Goal: Transaction & Acquisition: Purchase product/service

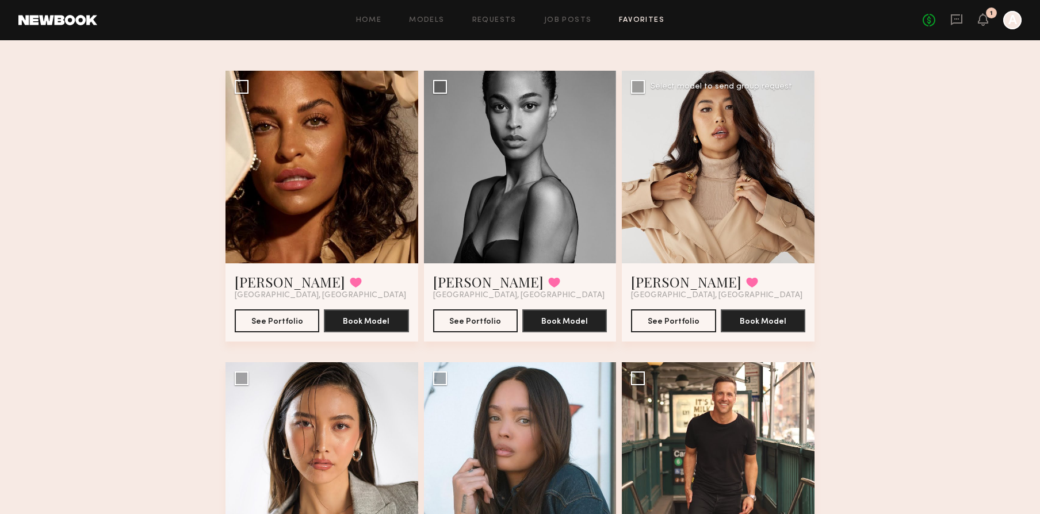
scroll to position [61, 0]
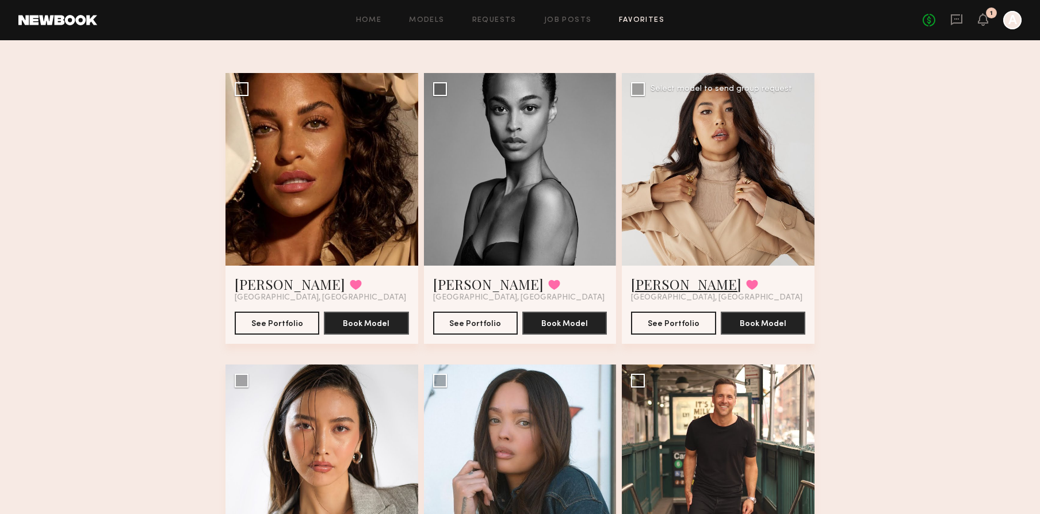
click at [642, 287] on link "Jenn L." at bounding box center [686, 284] width 110 height 18
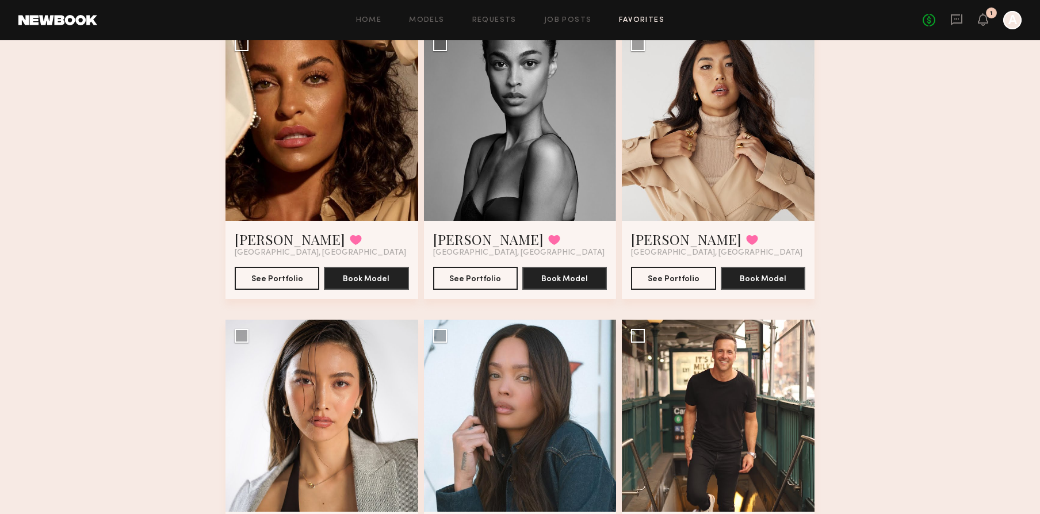
scroll to position [54, 0]
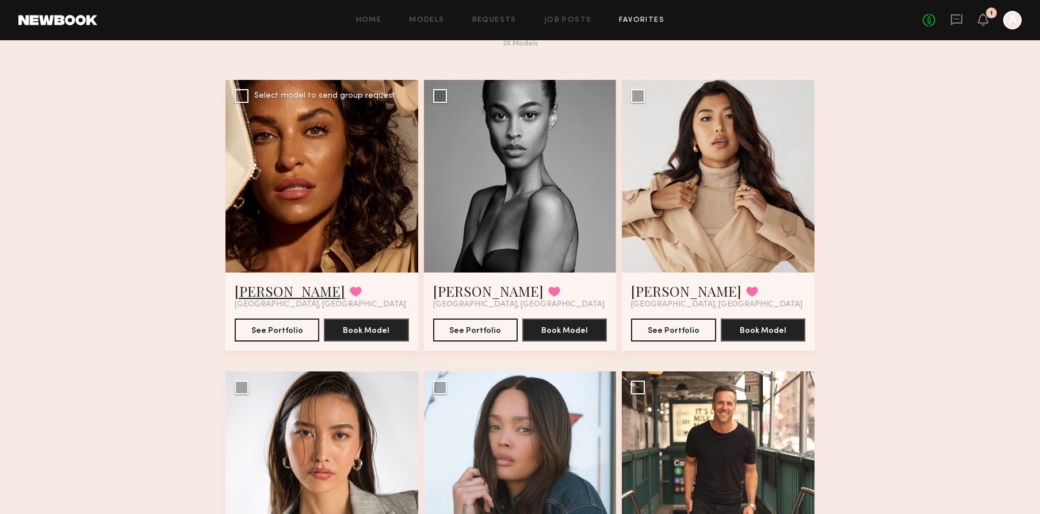
click at [249, 291] on link "Anna R." at bounding box center [290, 291] width 110 height 18
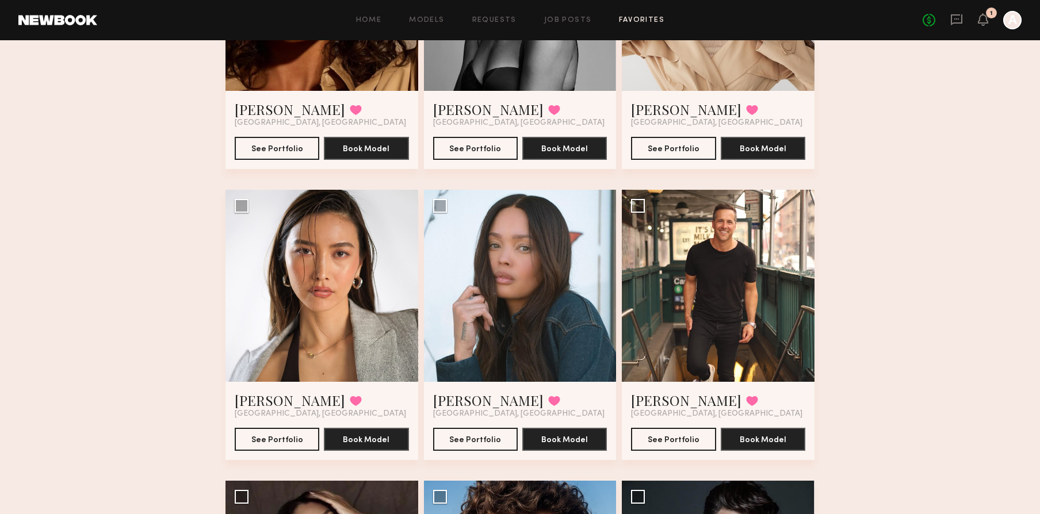
scroll to position [237, 0]
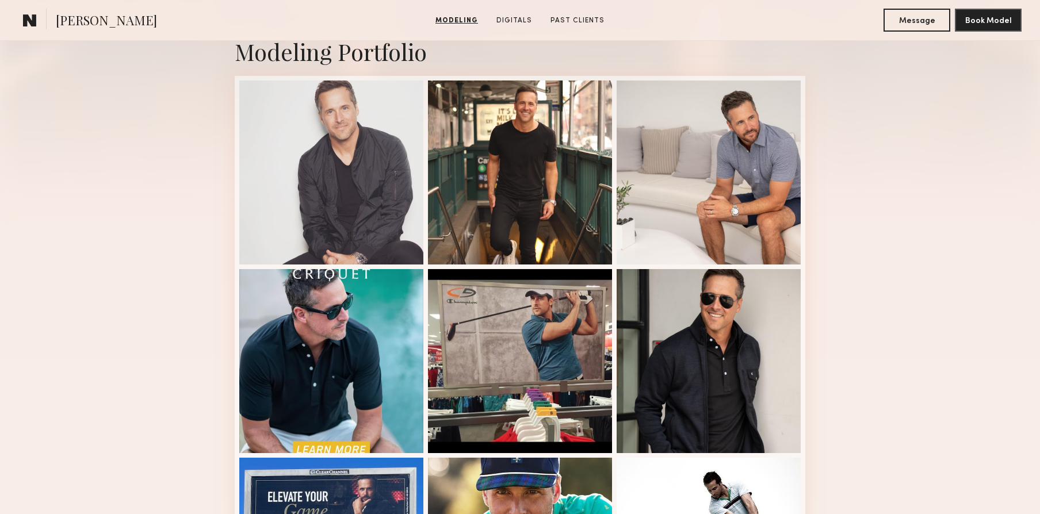
scroll to position [316, 0]
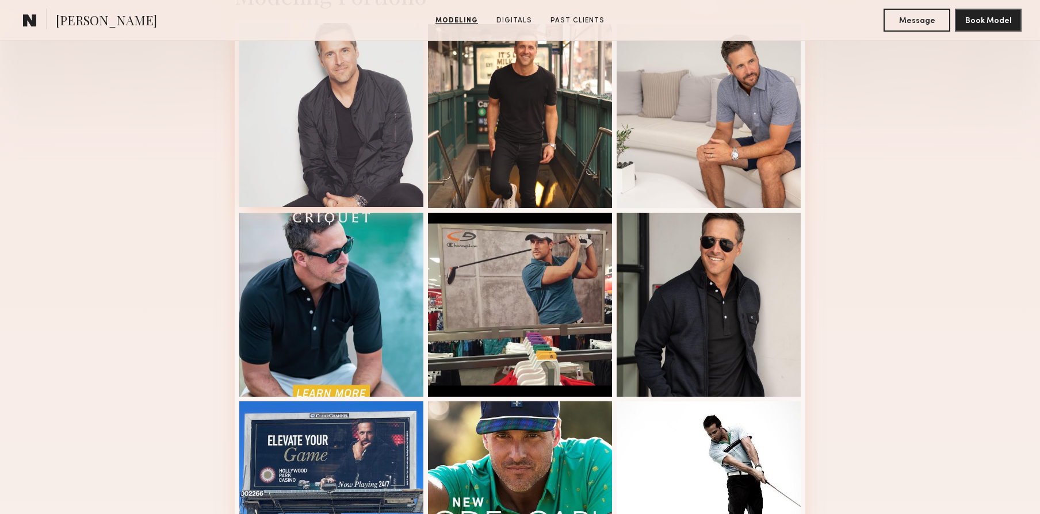
click at [367, 138] on div at bounding box center [331, 115] width 184 height 184
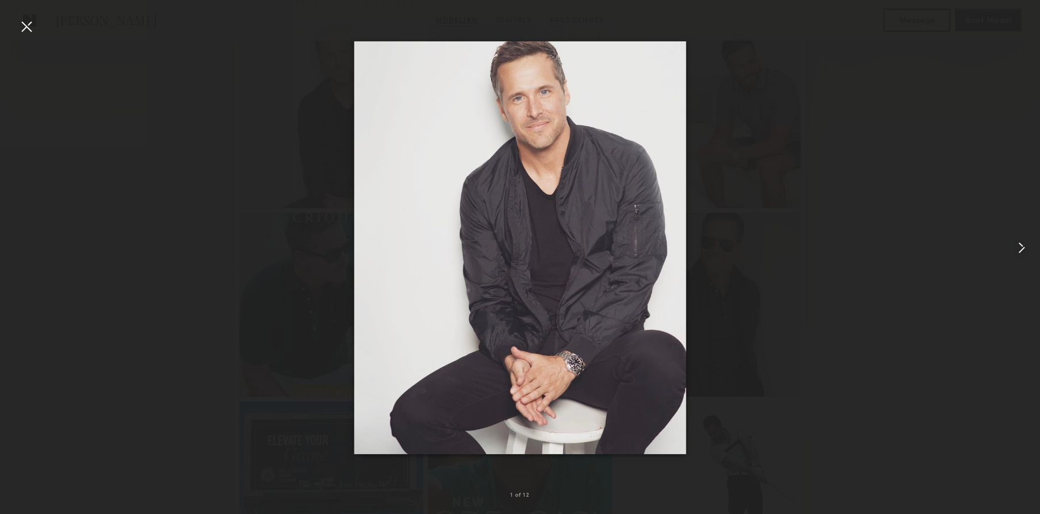
click at [1026, 248] on common-icon at bounding box center [1022, 248] width 18 height 18
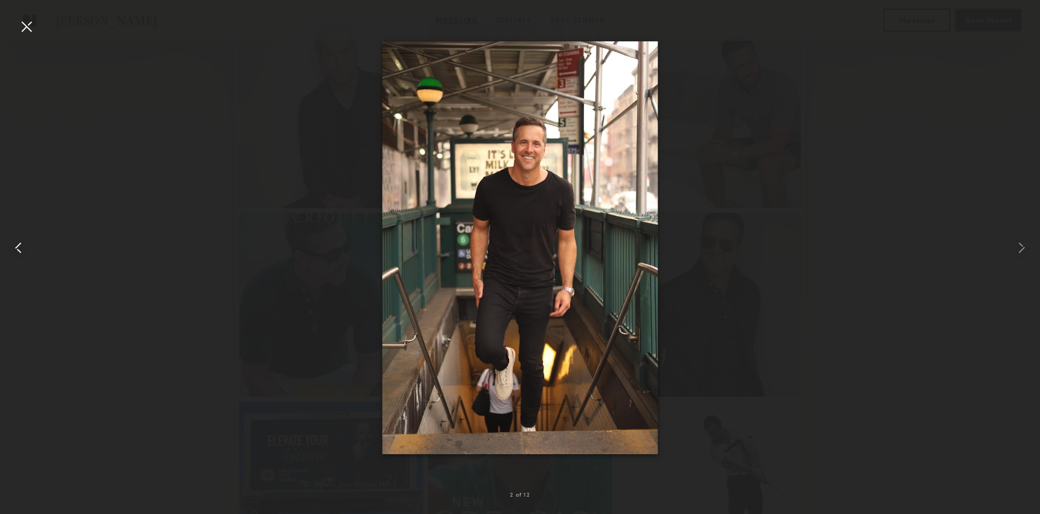
click at [35, 250] on div at bounding box center [20, 247] width 41 height 459
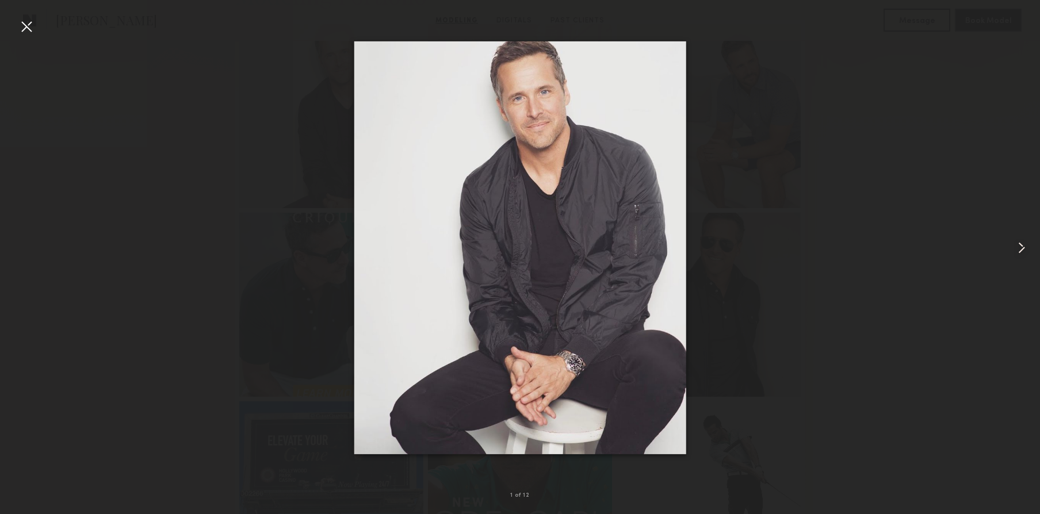
click at [1027, 240] on common-icon at bounding box center [1022, 248] width 18 height 18
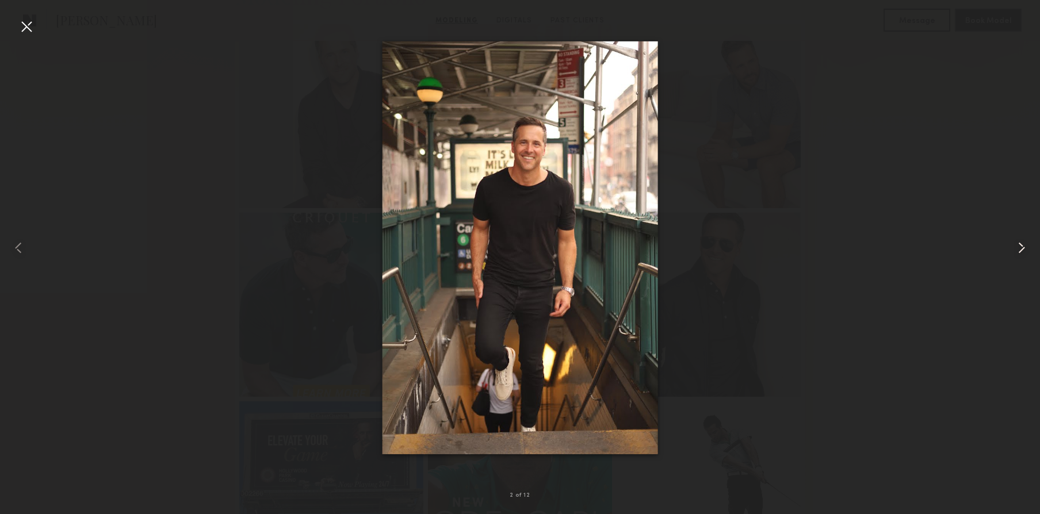
click at [1020, 242] on common-icon at bounding box center [1022, 248] width 18 height 18
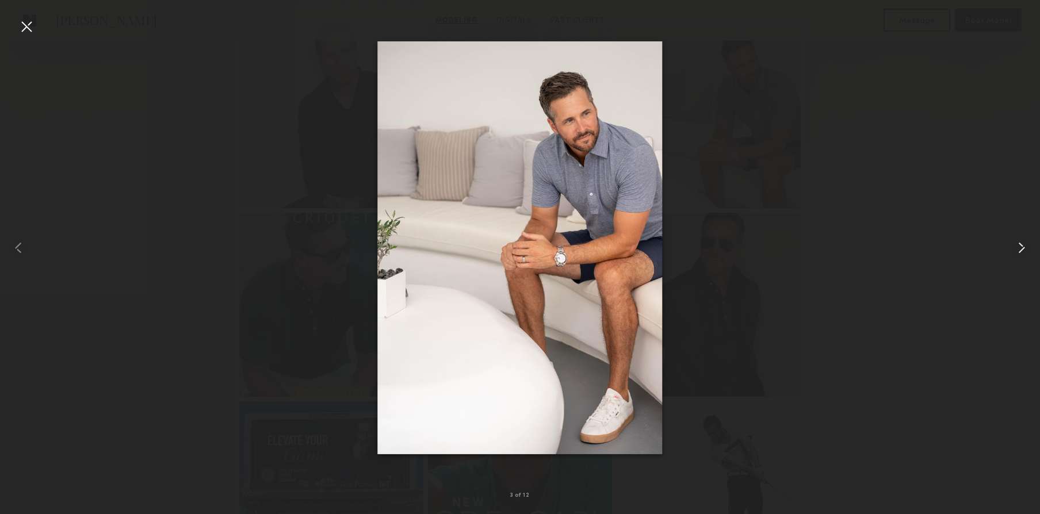
click at [1020, 242] on common-icon at bounding box center [1022, 248] width 18 height 18
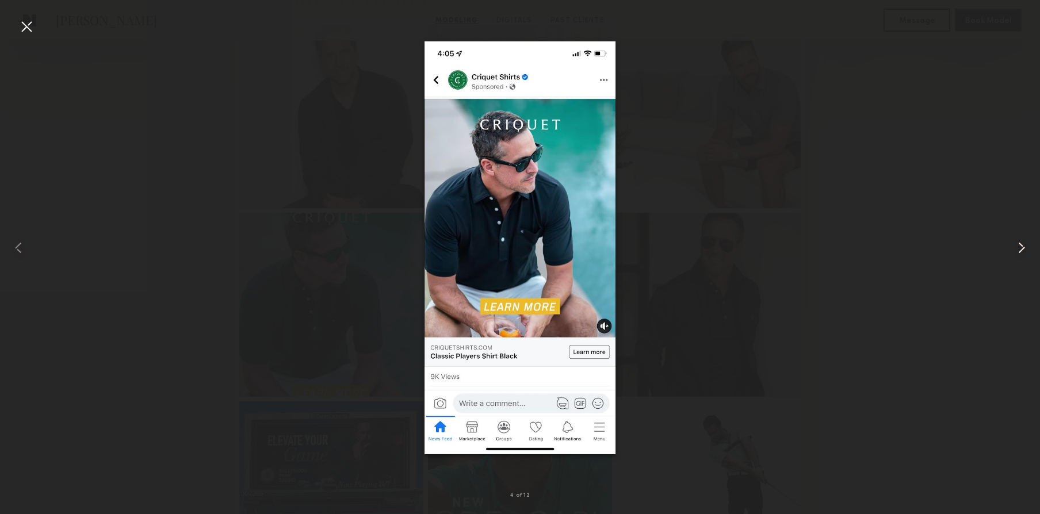
click at [1020, 242] on common-icon at bounding box center [1022, 248] width 18 height 18
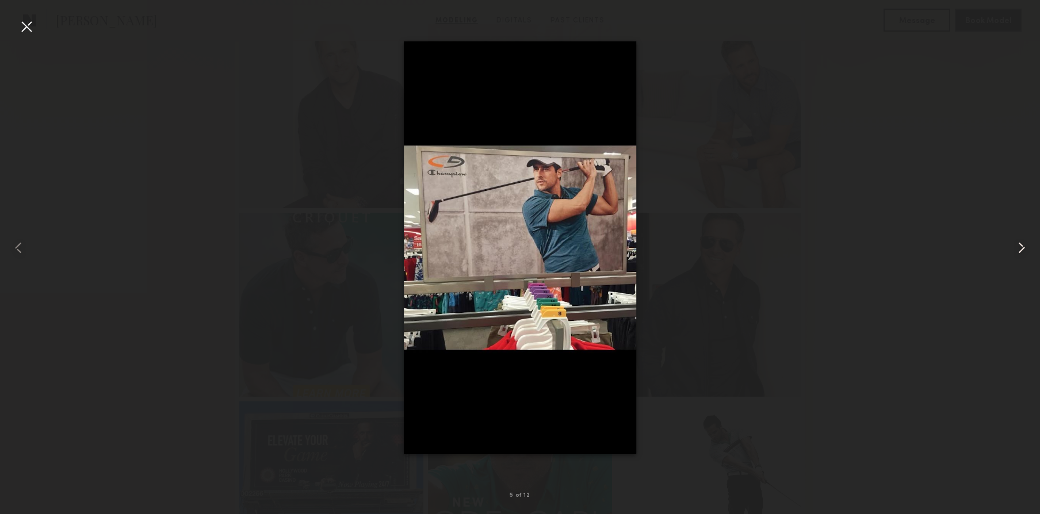
click at [1020, 242] on common-icon at bounding box center [1022, 248] width 18 height 18
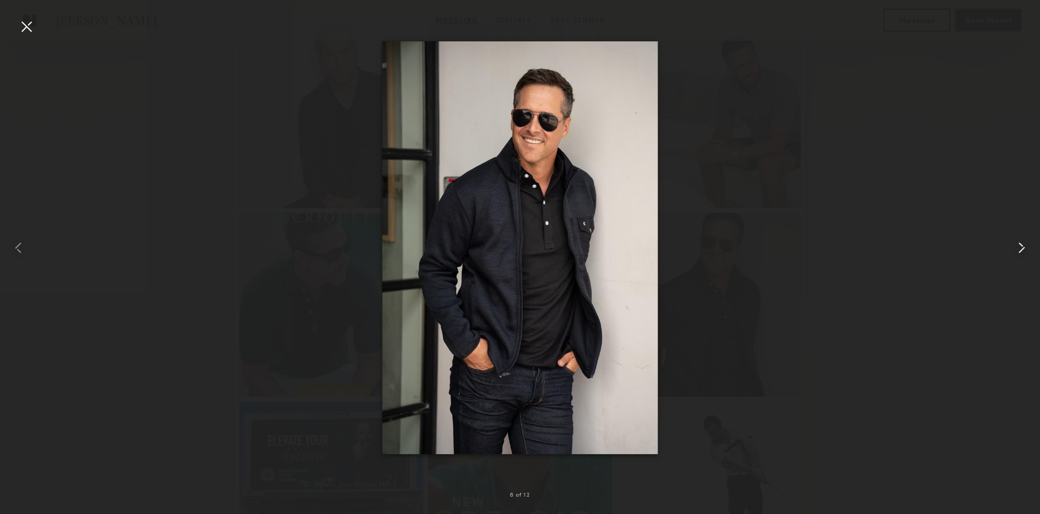
click at [1020, 242] on common-icon at bounding box center [1022, 248] width 18 height 18
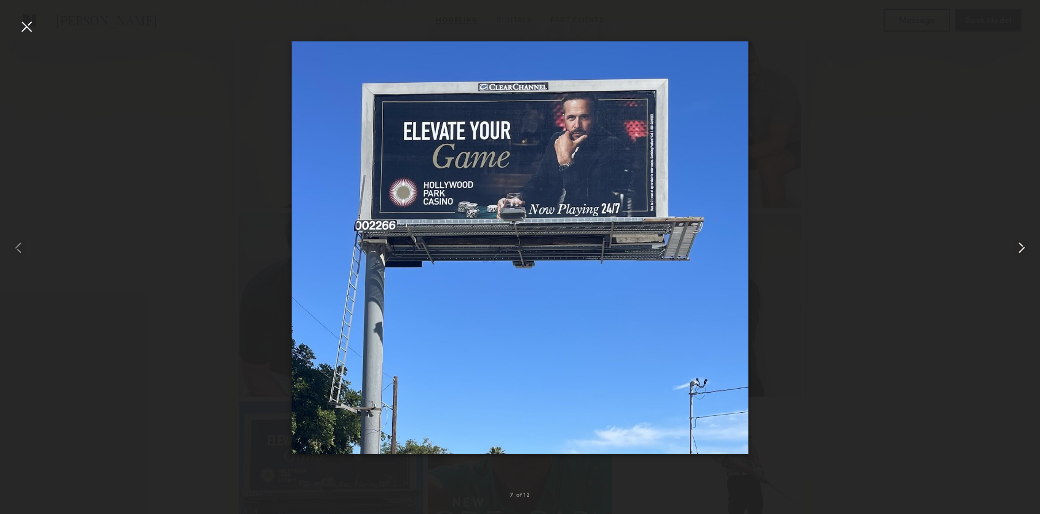
click at [1020, 242] on common-icon at bounding box center [1022, 248] width 18 height 18
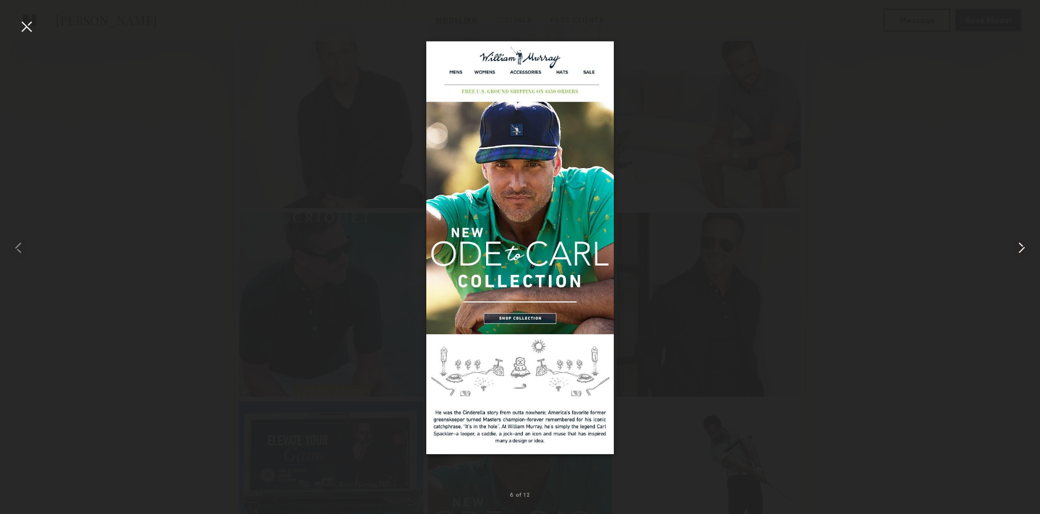
click at [1020, 242] on common-icon at bounding box center [1022, 248] width 18 height 18
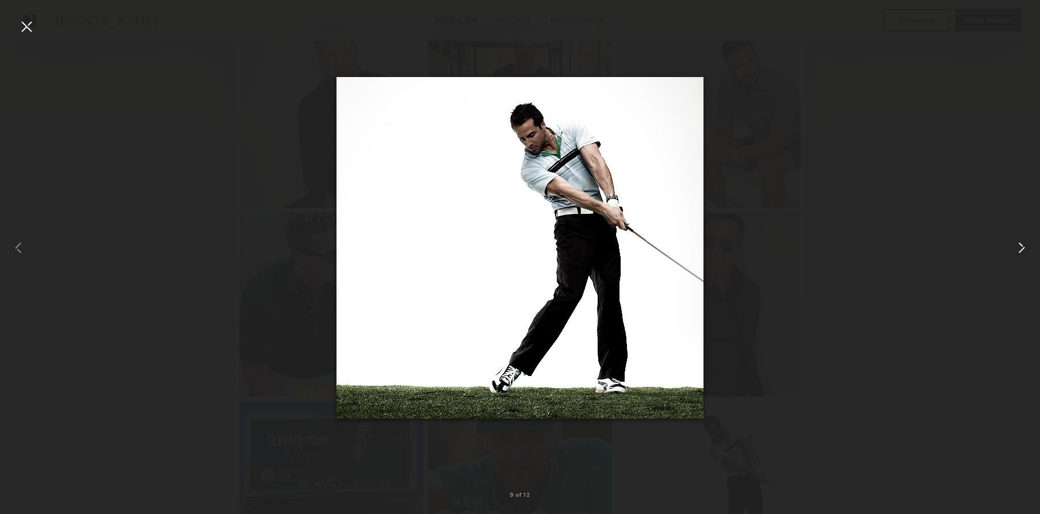
click at [1020, 242] on common-icon at bounding box center [1022, 248] width 18 height 18
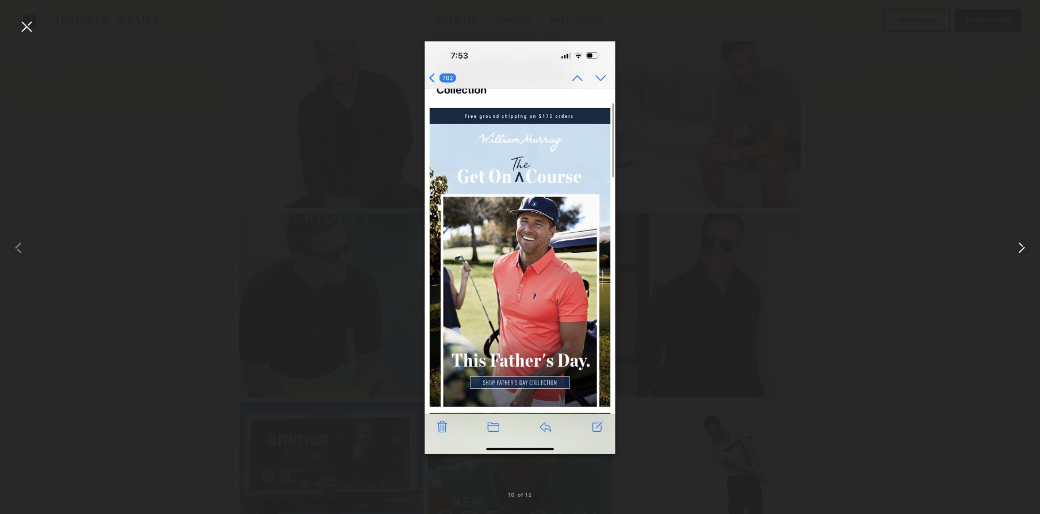
click at [1020, 242] on common-icon at bounding box center [1022, 248] width 18 height 18
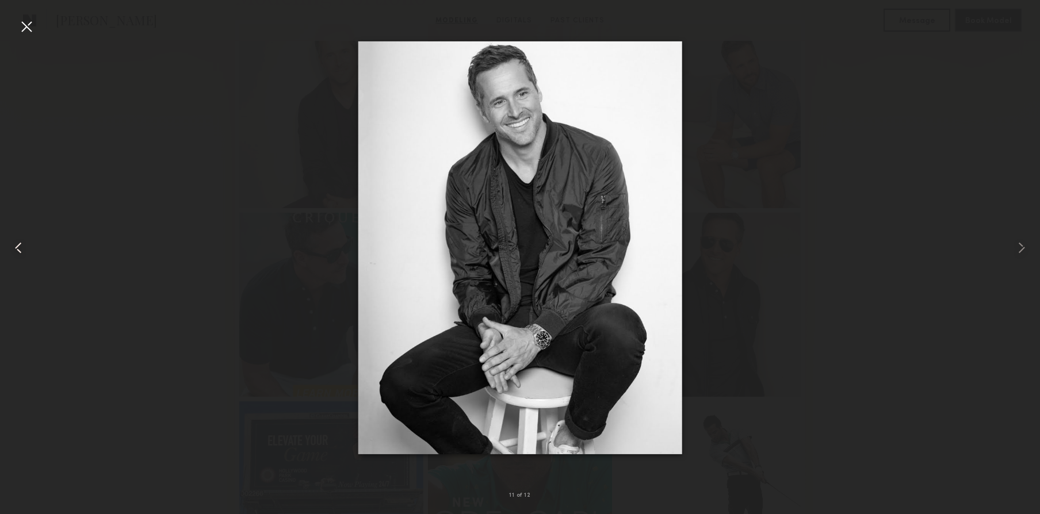
click at [18, 245] on common-icon at bounding box center [18, 248] width 18 height 18
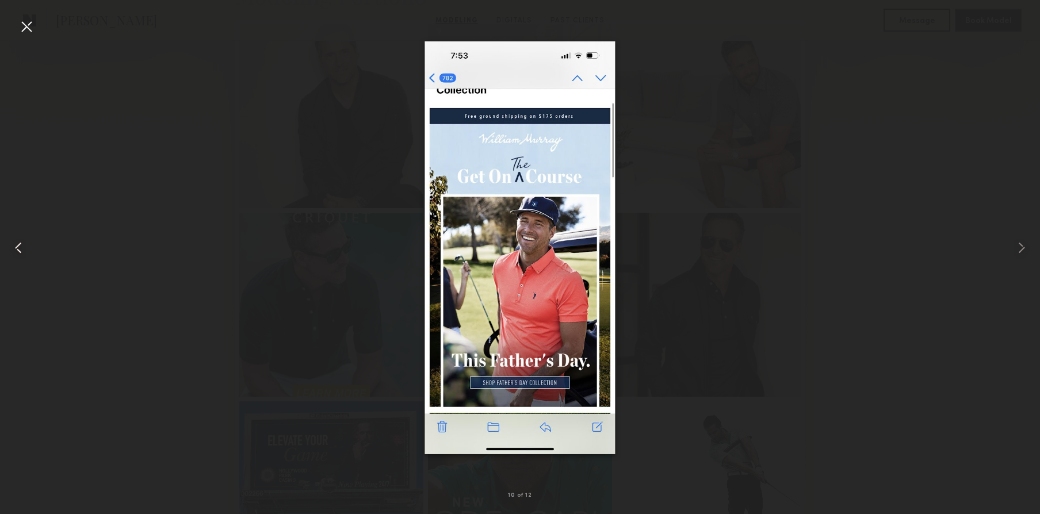
click at [18, 245] on common-icon at bounding box center [18, 248] width 18 height 18
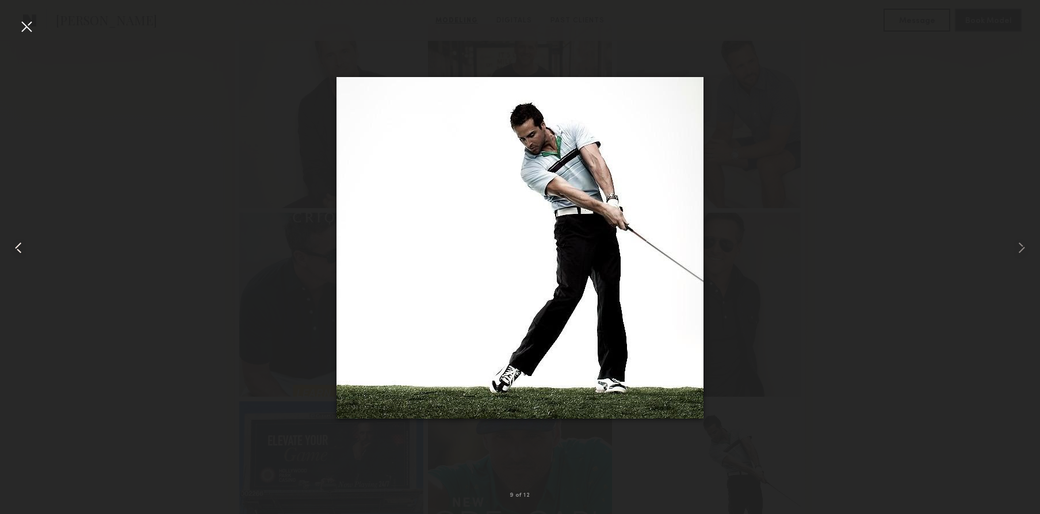
click at [18, 245] on common-icon at bounding box center [18, 248] width 18 height 18
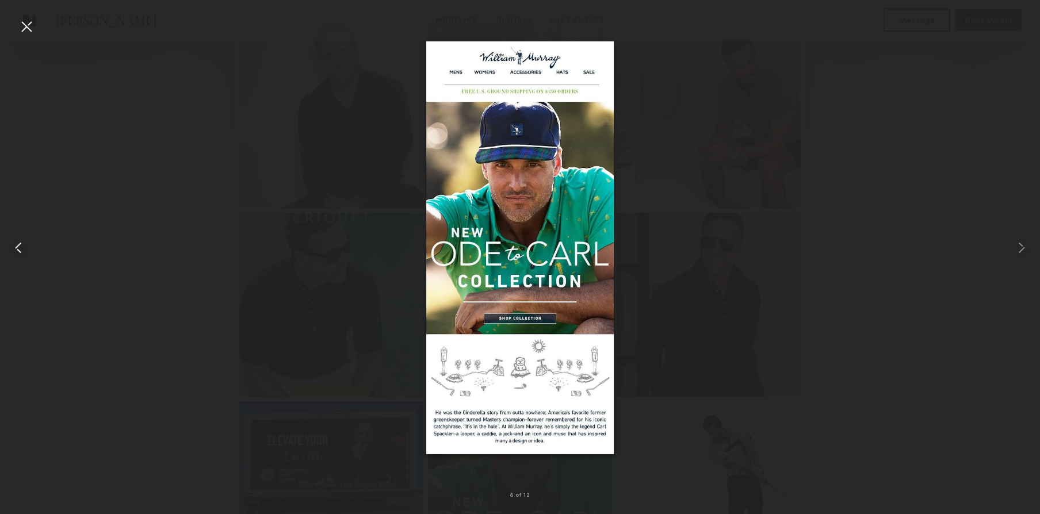
click at [18, 245] on common-icon at bounding box center [18, 248] width 18 height 18
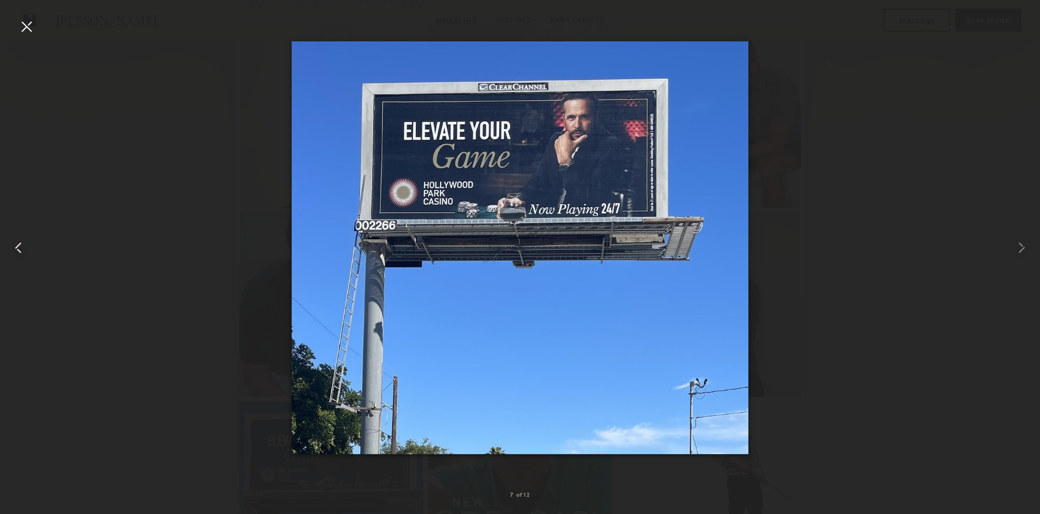
click at [18, 245] on common-icon at bounding box center [18, 248] width 18 height 18
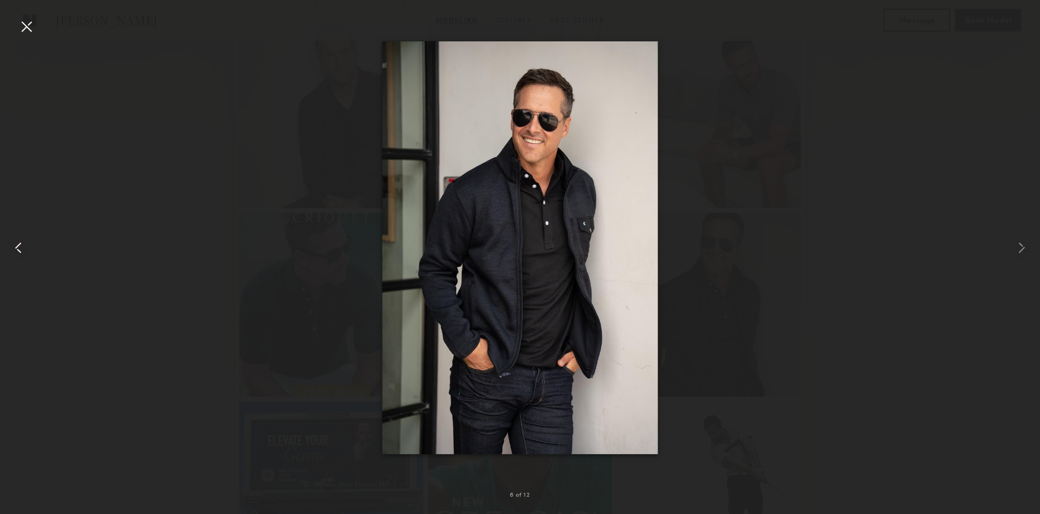
click at [18, 245] on common-icon at bounding box center [18, 248] width 18 height 18
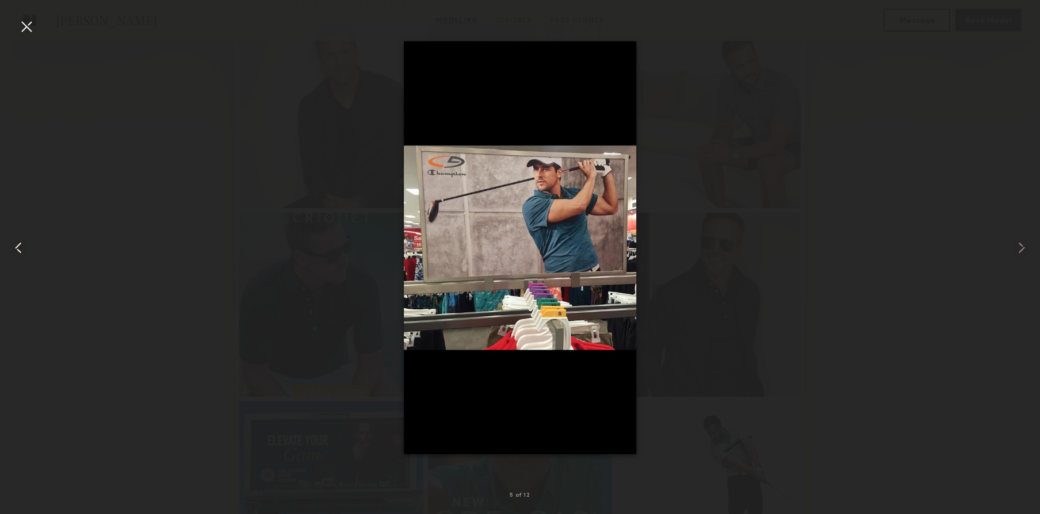
click at [18, 245] on common-icon at bounding box center [18, 248] width 18 height 18
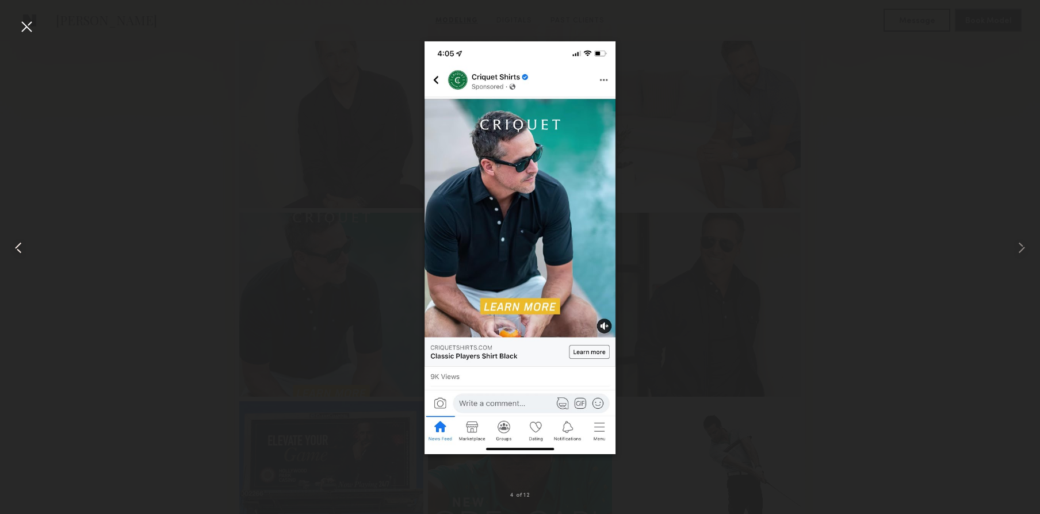
click at [18, 245] on common-icon at bounding box center [18, 248] width 18 height 18
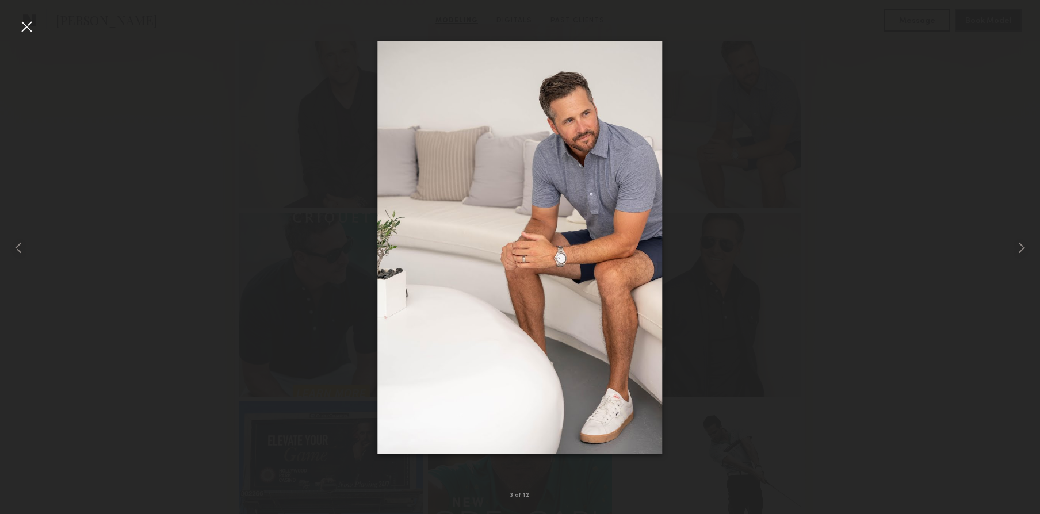
click at [35, 30] on div at bounding box center [26, 26] width 18 height 18
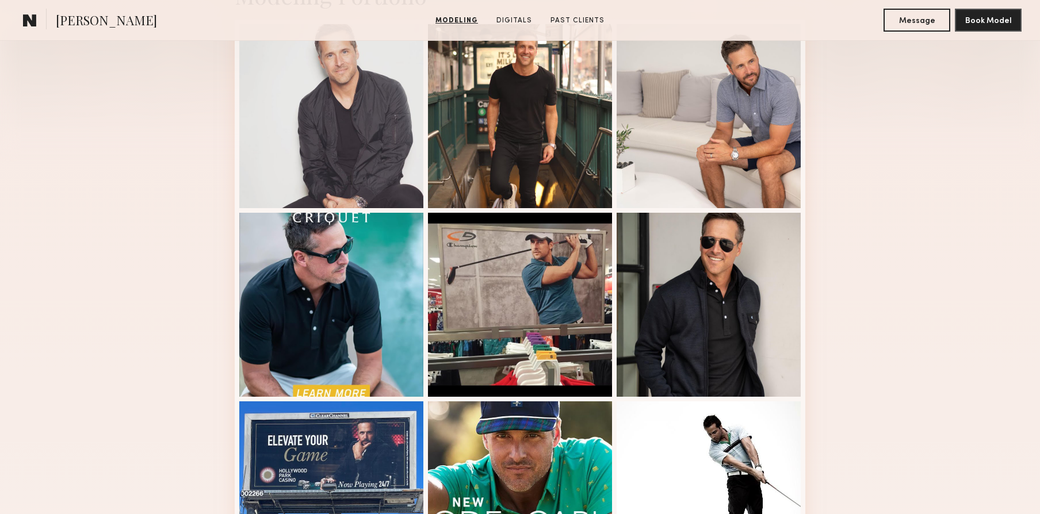
scroll to position [0, 0]
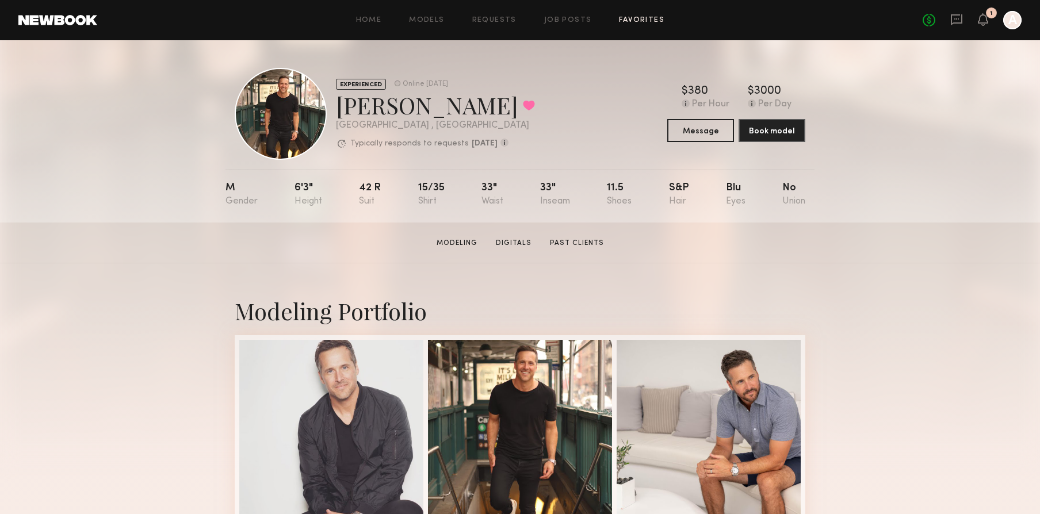
click at [627, 18] on link "Favorites" at bounding box center [641, 20] width 45 height 7
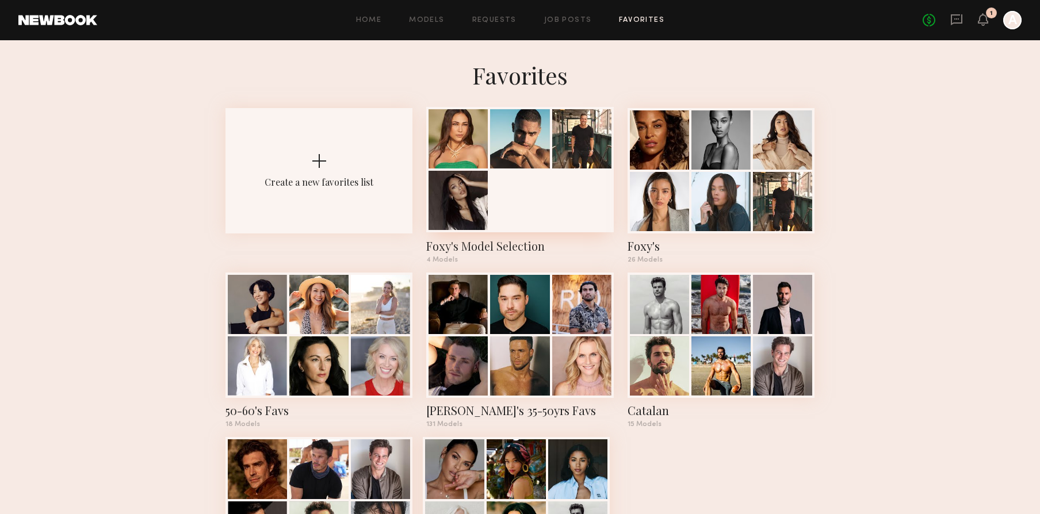
click at [498, 173] on div at bounding box center [519, 169] width 187 height 125
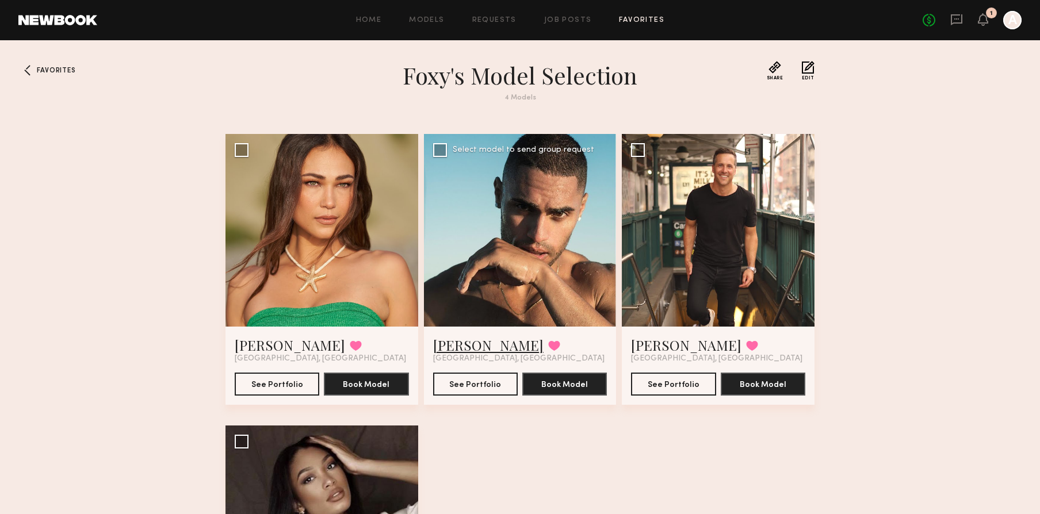
click at [466, 344] on link "[PERSON_NAME]" at bounding box center [488, 345] width 110 height 18
click at [668, 349] on link "Benjamin B." at bounding box center [686, 345] width 110 height 18
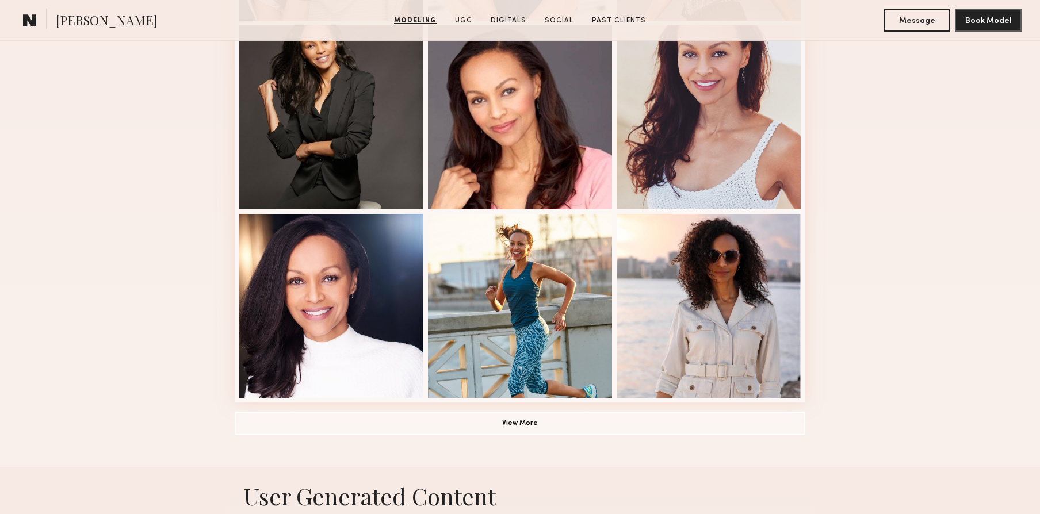
scroll to position [695, 0]
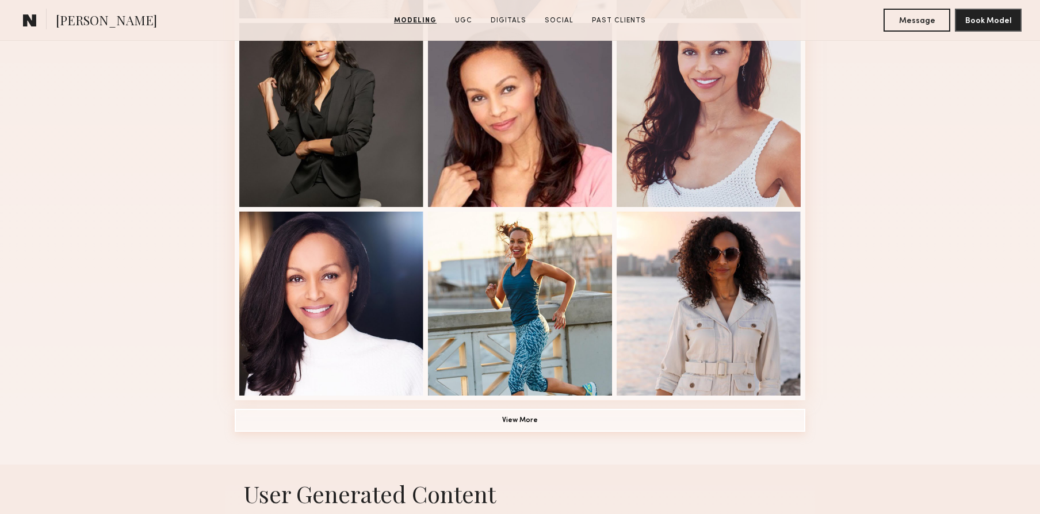
click at [594, 417] on button "View More" at bounding box center [520, 420] width 571 height 23
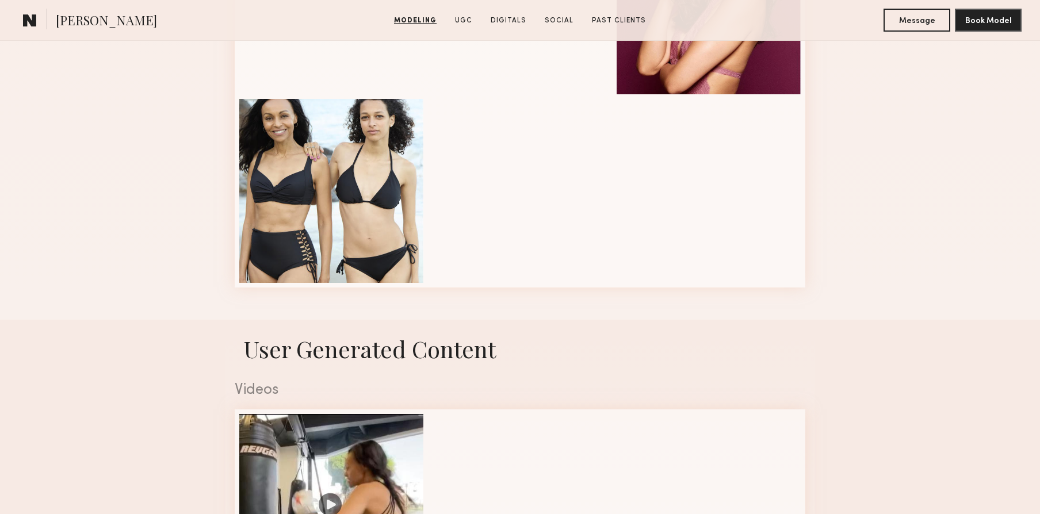
scroll to position [942, 0]
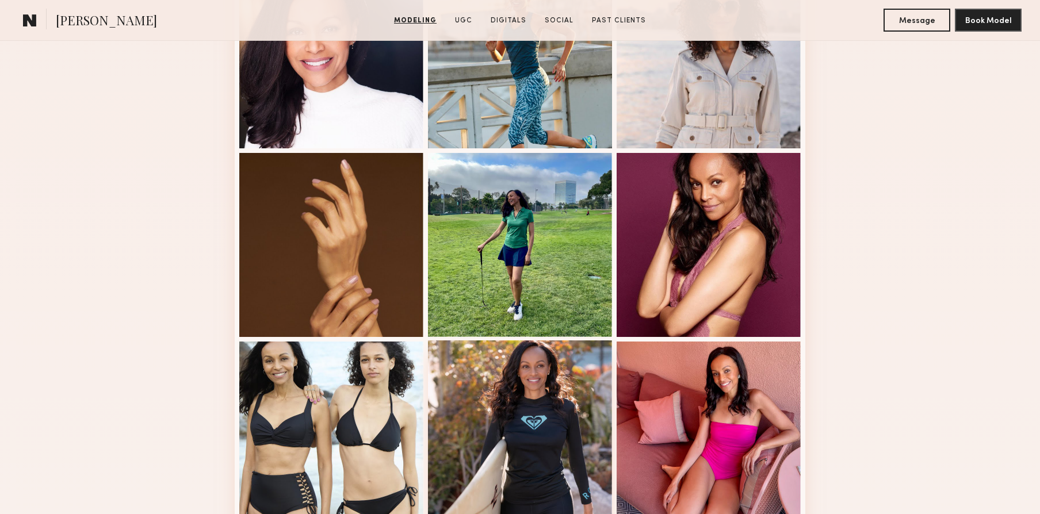
click at [518, 384] on div at bounding box center [520, 433] width 184 height 184
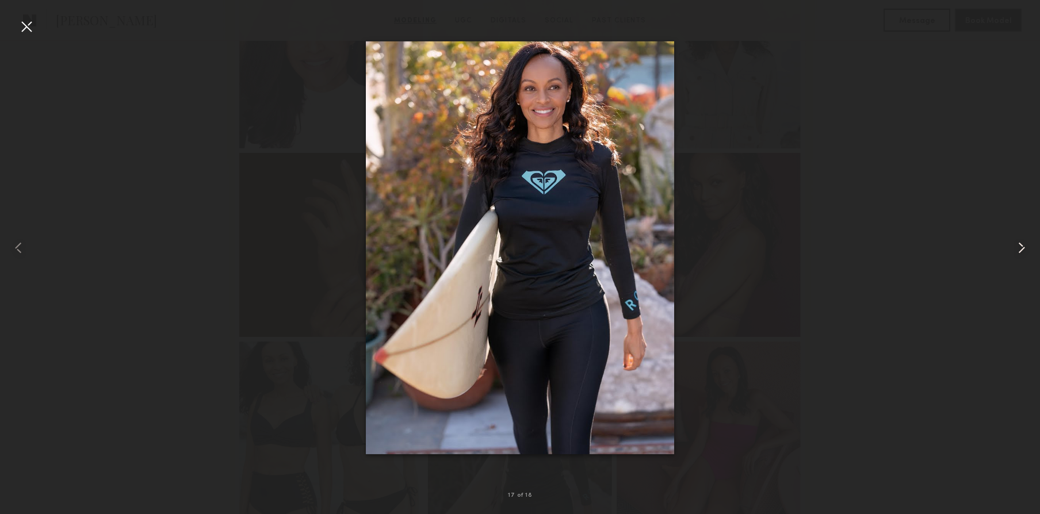
click at [1023, 255] on common-icon at bounding box center [1022, 248] width 18 height 18
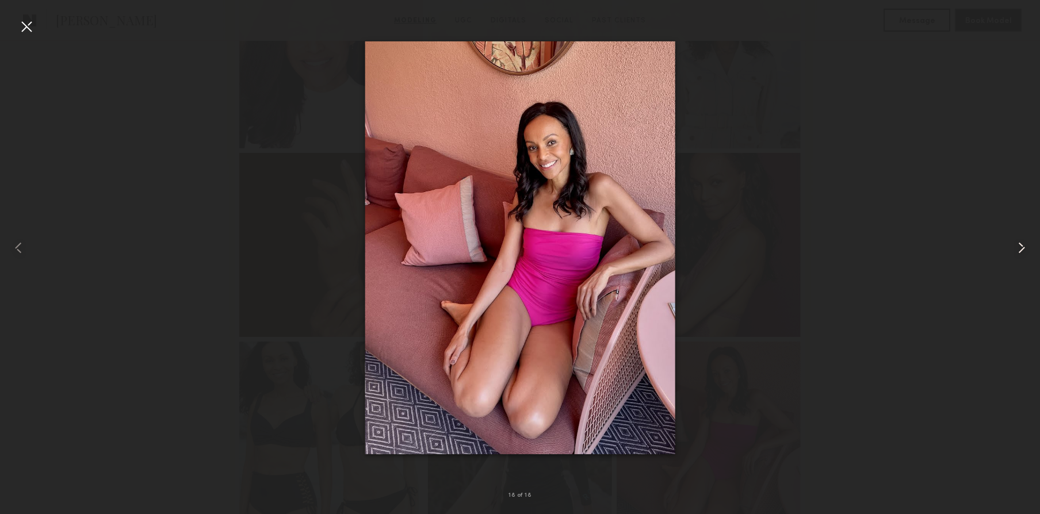
click at [1023, 255] on common-icon at bounding box center [1022, 248] width 18 height 18
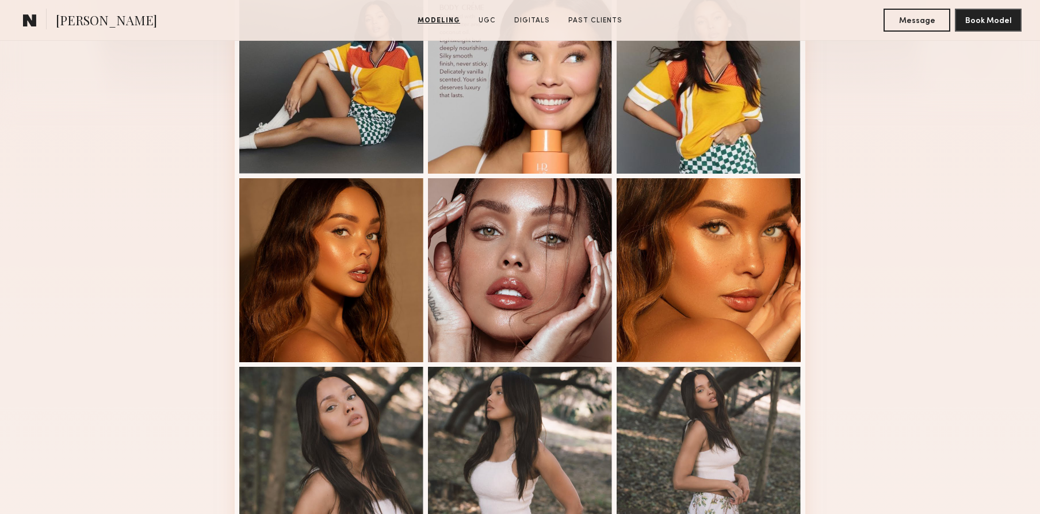
scroll to position [277, 0]
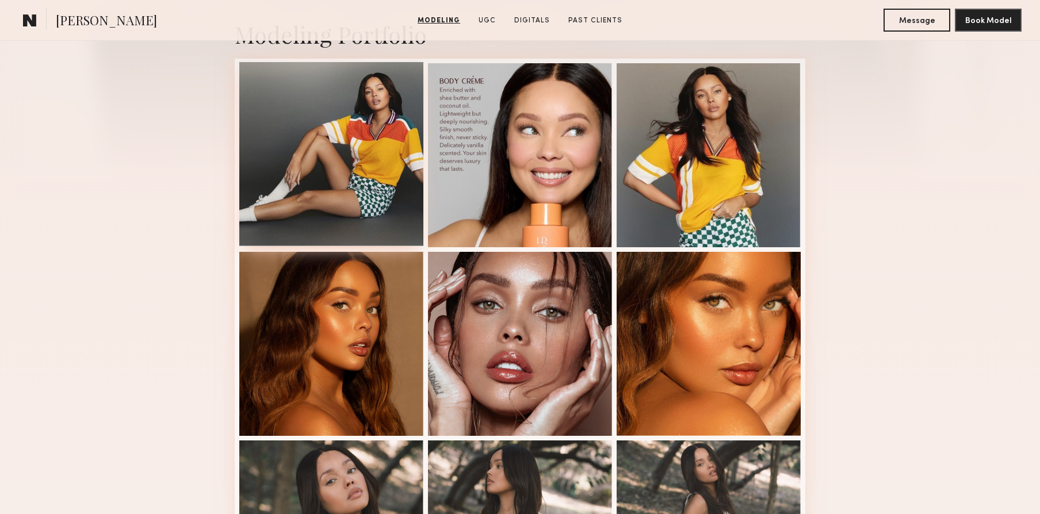
click at [392, 150] on div at bounding box center [331, 154] width 184 height 184
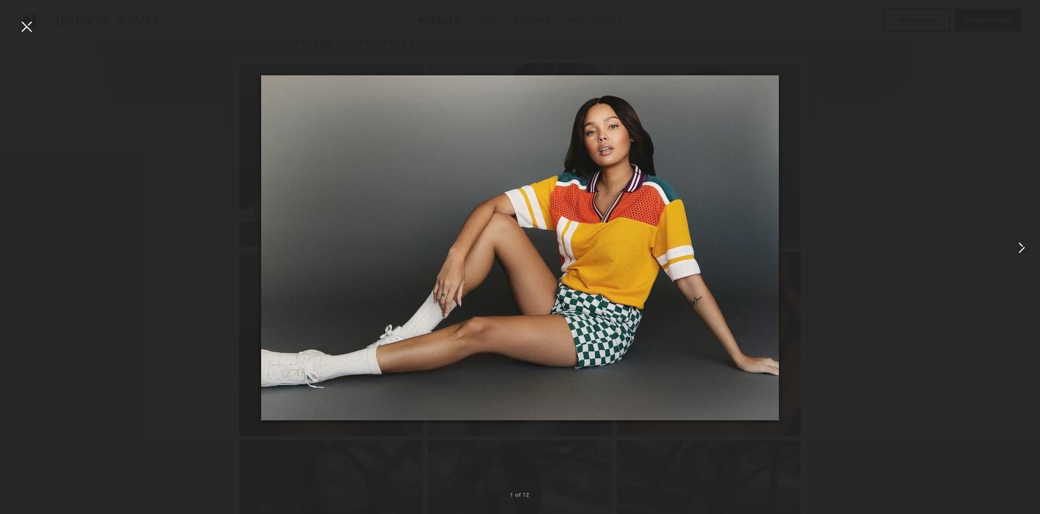
click at [1015, 249] on common-icon at bounding box center [1022, 248] width 18 height 18
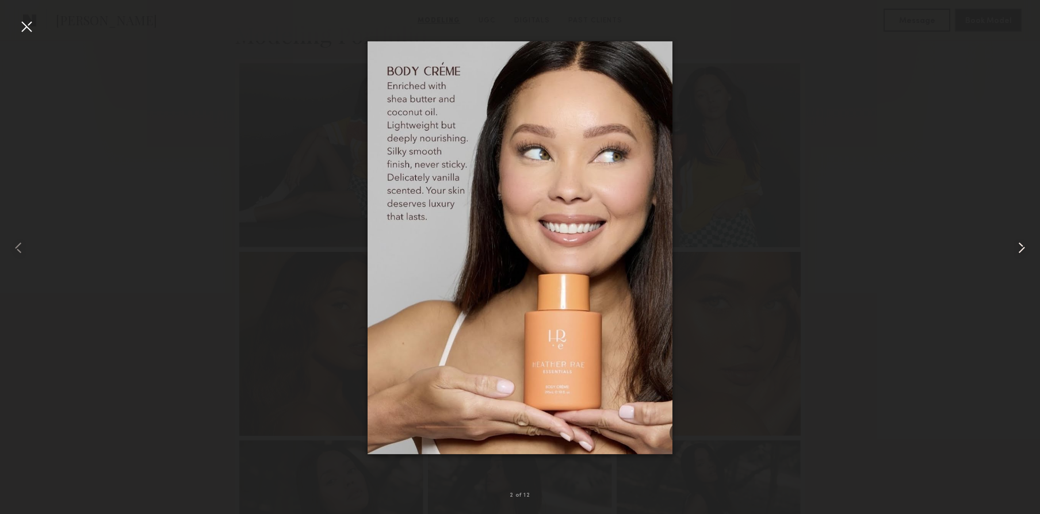
click at [1015, 249] on common-icon at bounding box center [1022, 248] width 18 height 18
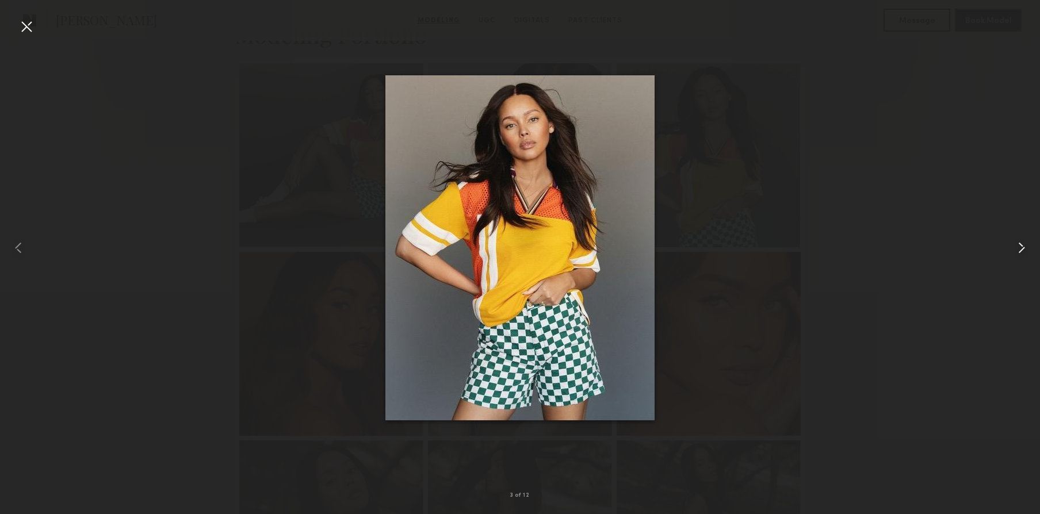
click at [1015, 249] on common-icon at bounding box center [1022, 248] width 18 height 18
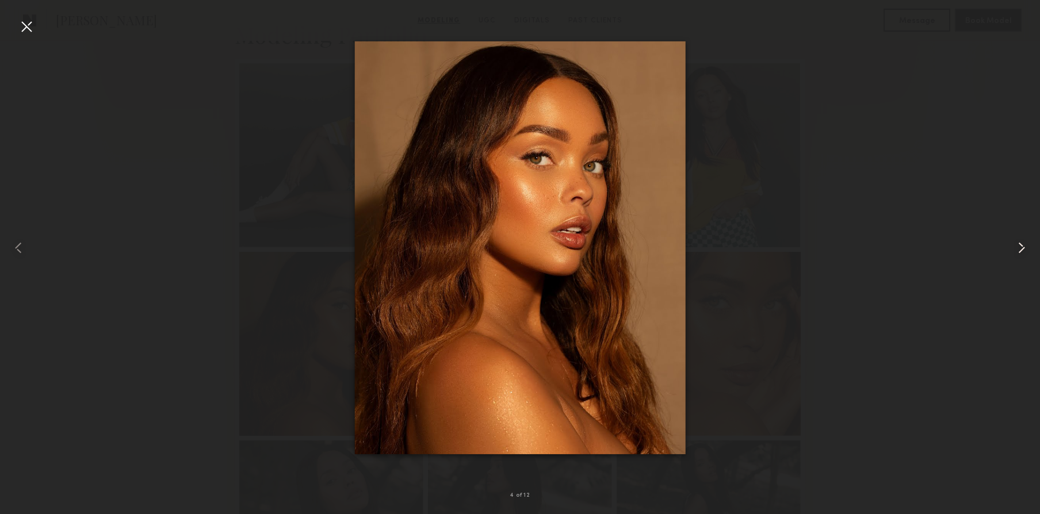
click at [1014, 240] on common-icon at bounding box center [1022, 248] width 18 height 18
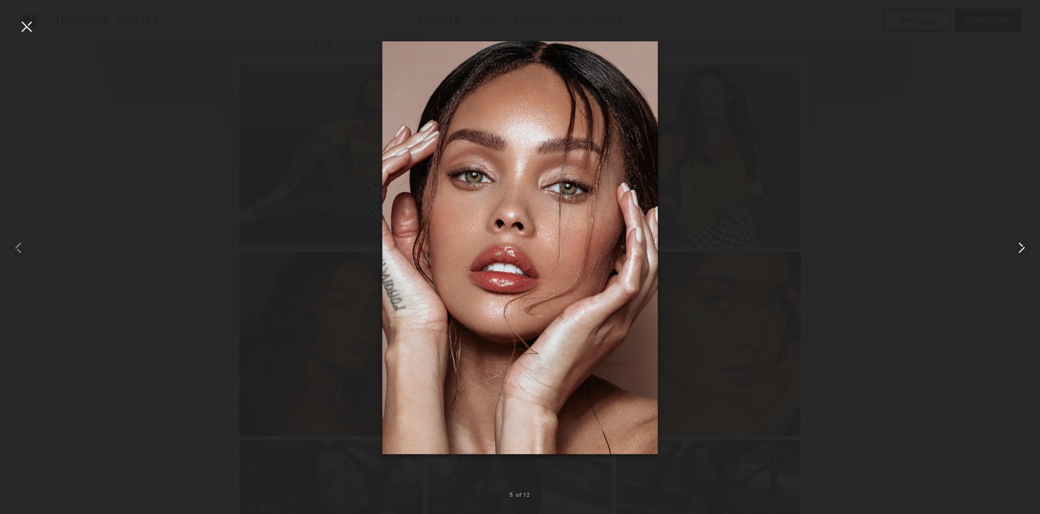
click at [1019, 247] on common-icon at bounding box center [1022, 248] width 18 height 18
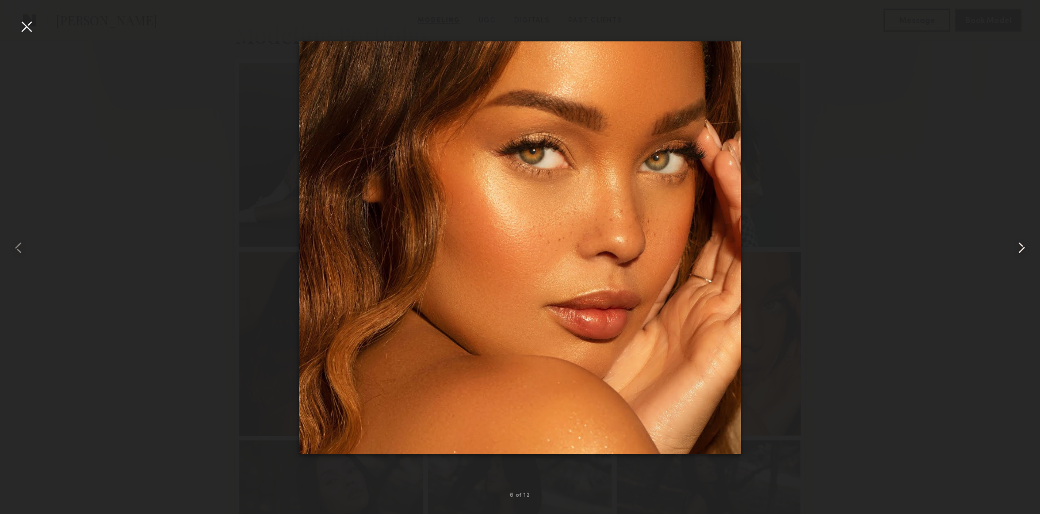
click at [1019, 247] on common-icon at bounding box center [1022, 248] width 18 height 18
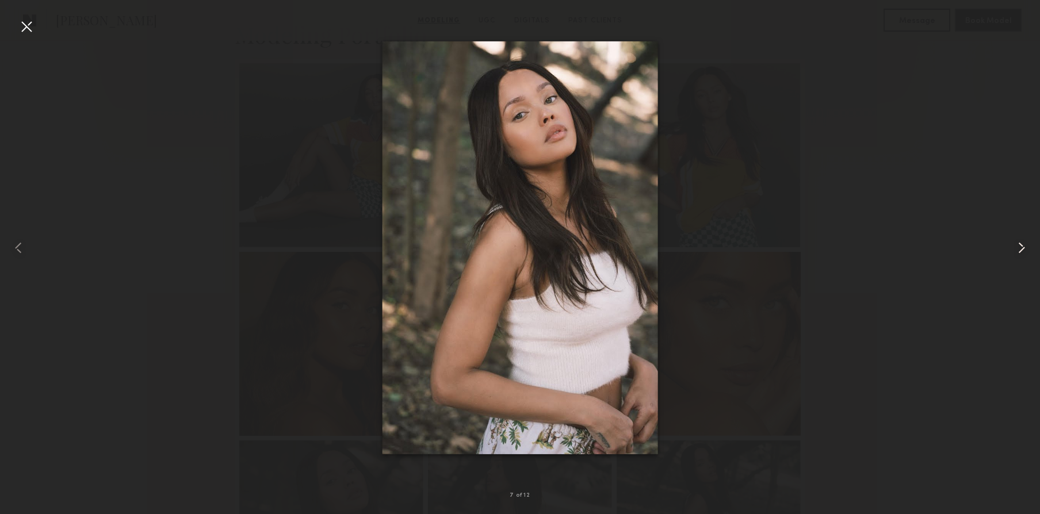
click at [1019, 247] on common-icon at bounding box center [1022, 248] width 18 height 18
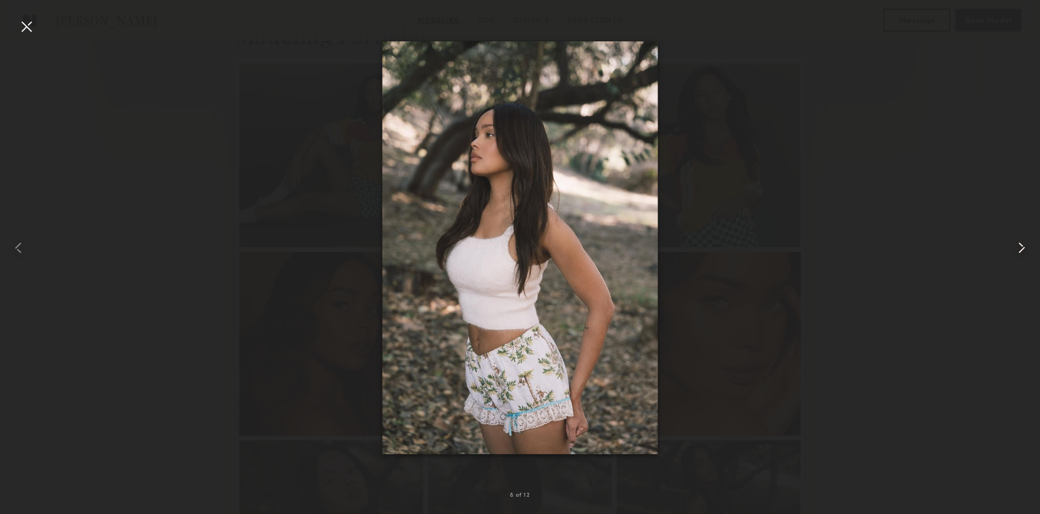
click at [1019, 247] on common-icon at bounding box center [1022, 248] width 18 height 18
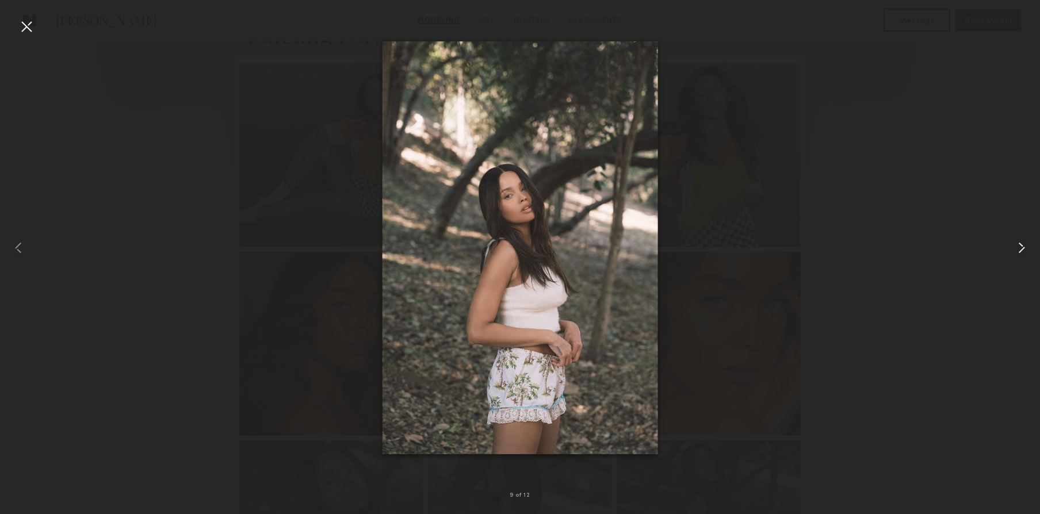
click at [1019, 247] on common-icon at bounding box center [1022, 248] width 18 height 18
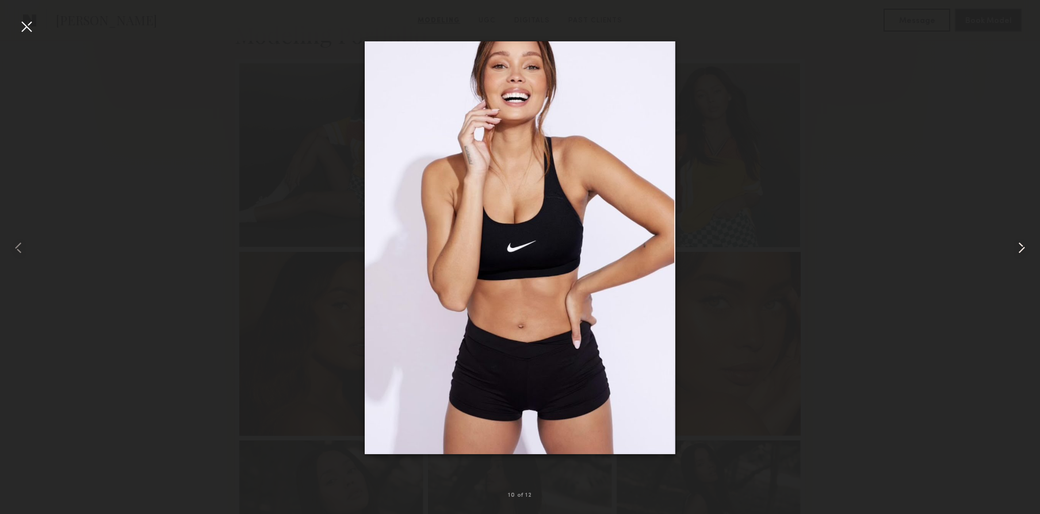
click at [1019, 247] on common-icon at bounding box center [1022, 248] width 18 height 18
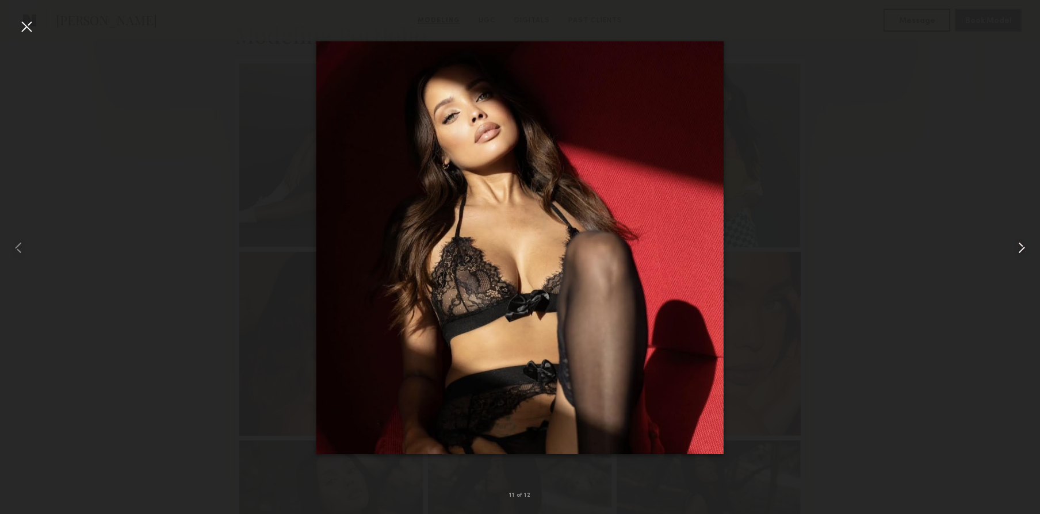
click at [1019, 247] on common-icon at bounding box center [1022, 248] width 18 height 18
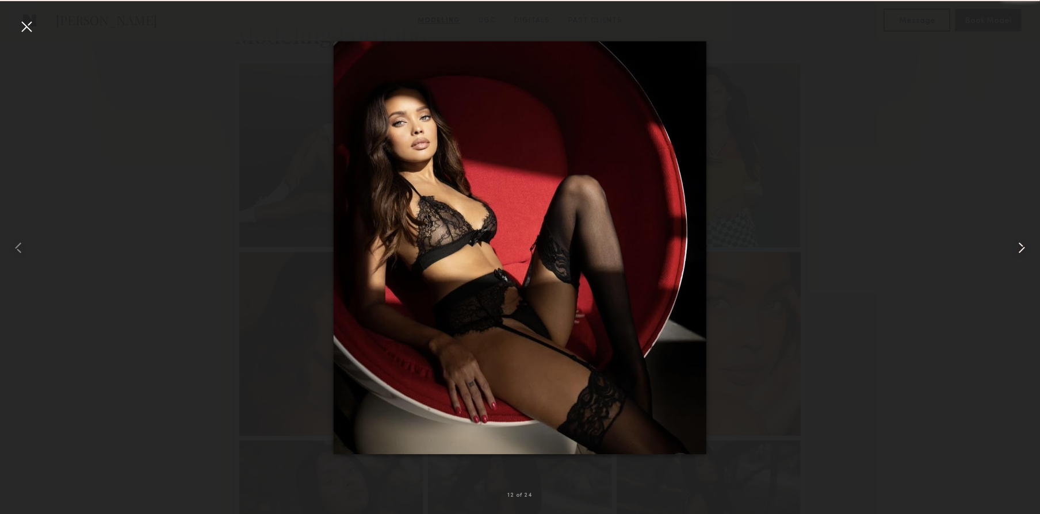
click at [1019, 247] on common-icon at bounding box center [1022, 248] width 18 height 18
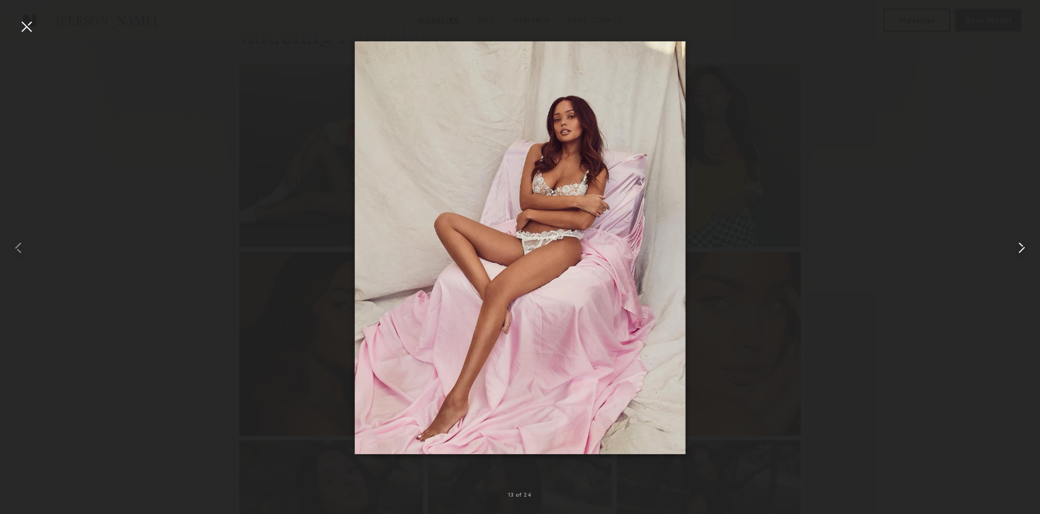
click at [1019, 247] on common-icon at bounding box center [1022, 248] width 18 height 18
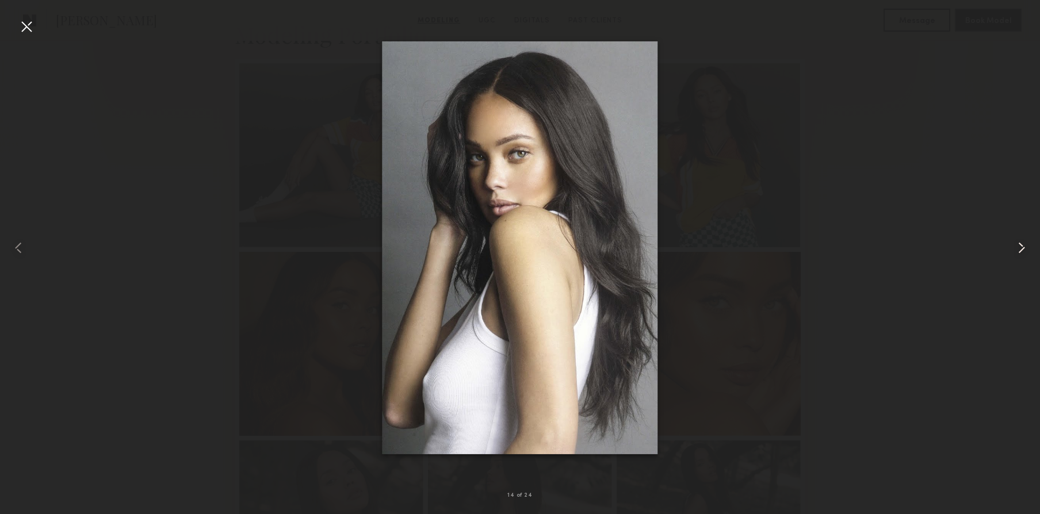
click at [1019, 247] on common-icon at bounding box center [1022, 248] width 18 height 18
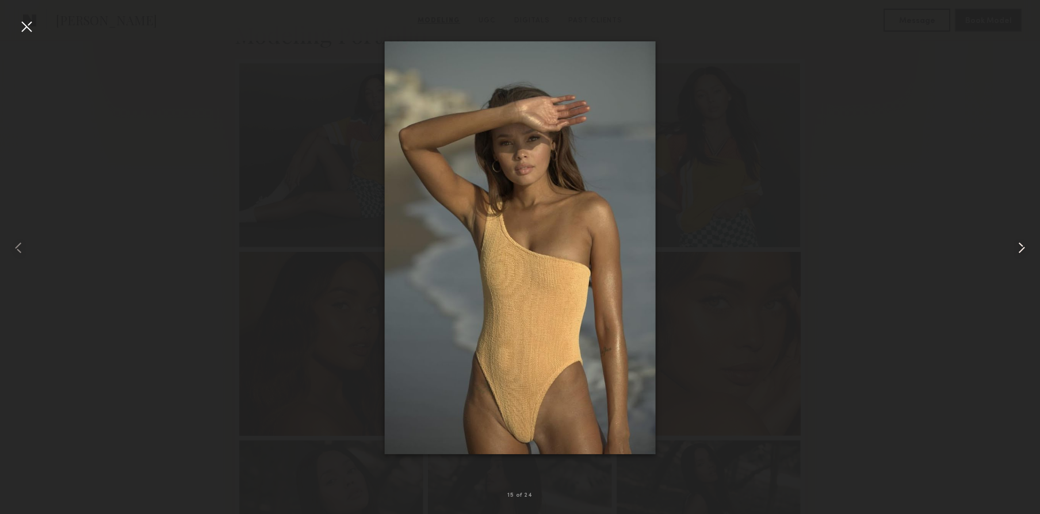
click at [1021, 245] on common-icon at bounding box center [1022, 248] width 18 height 18
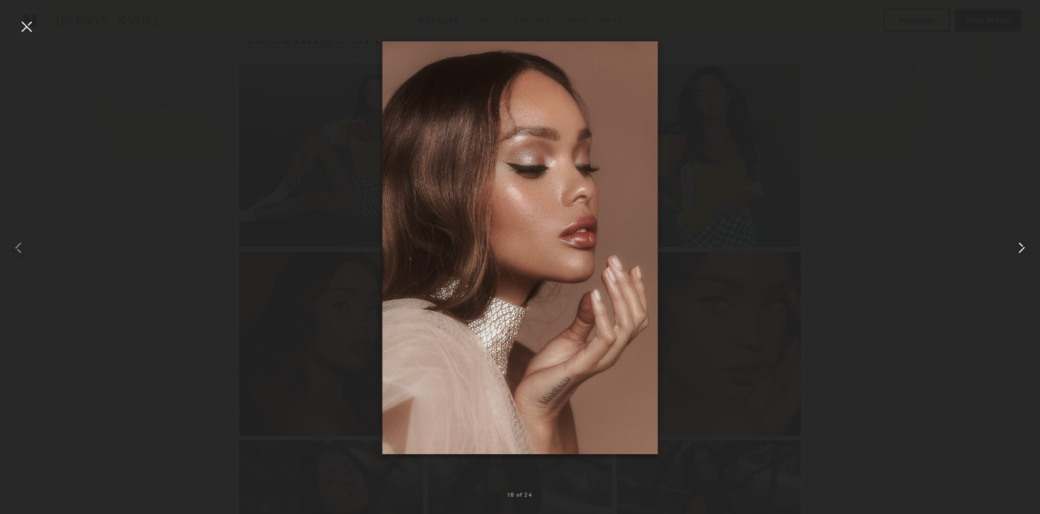
click at [1021, 245] on common-icon at bounding box center [1022, 248] width 18 height 18
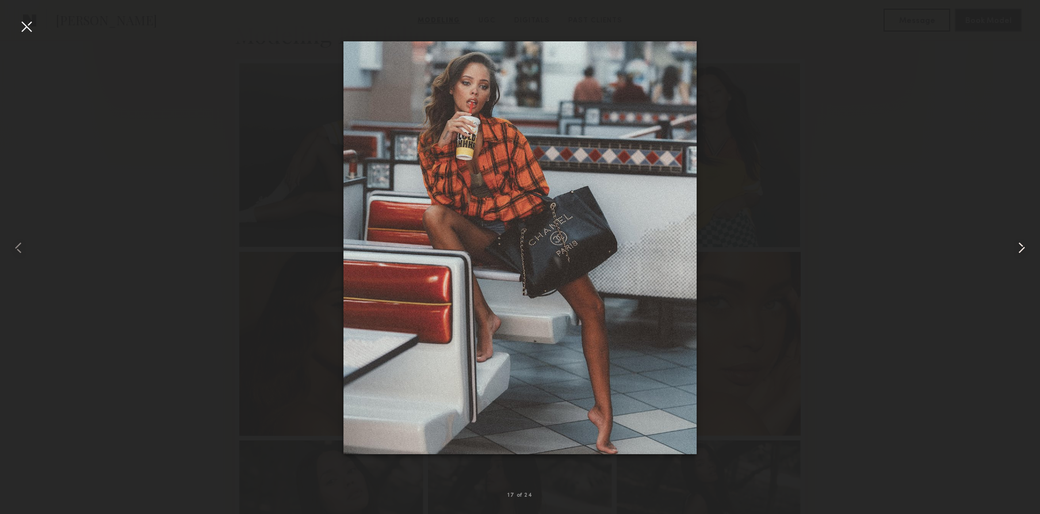
click at [1021, 245] on common-icon at bounding box center [1022, 248] width 18 height 18
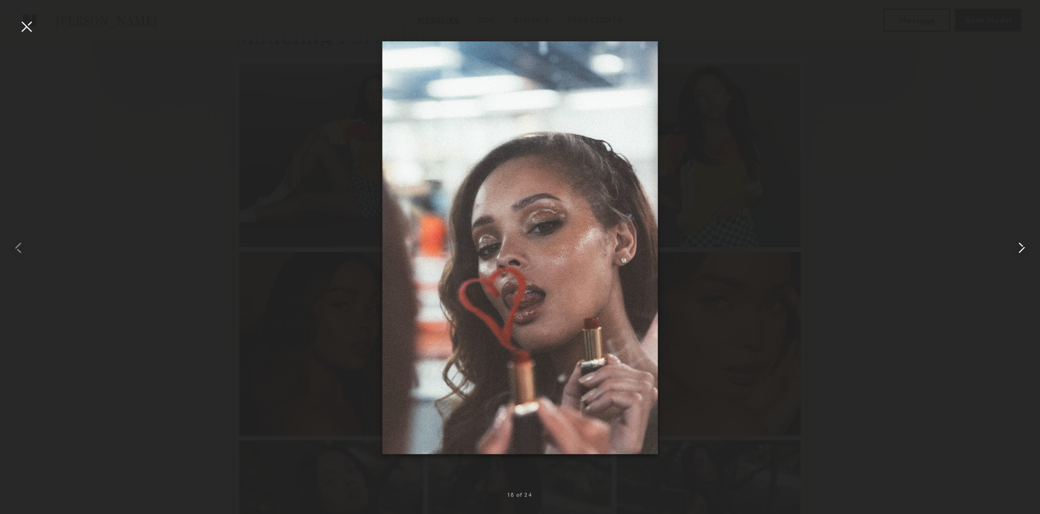
click at [1021, 245] on common-icon at bounding box center [1022, 248] width 18 height 18
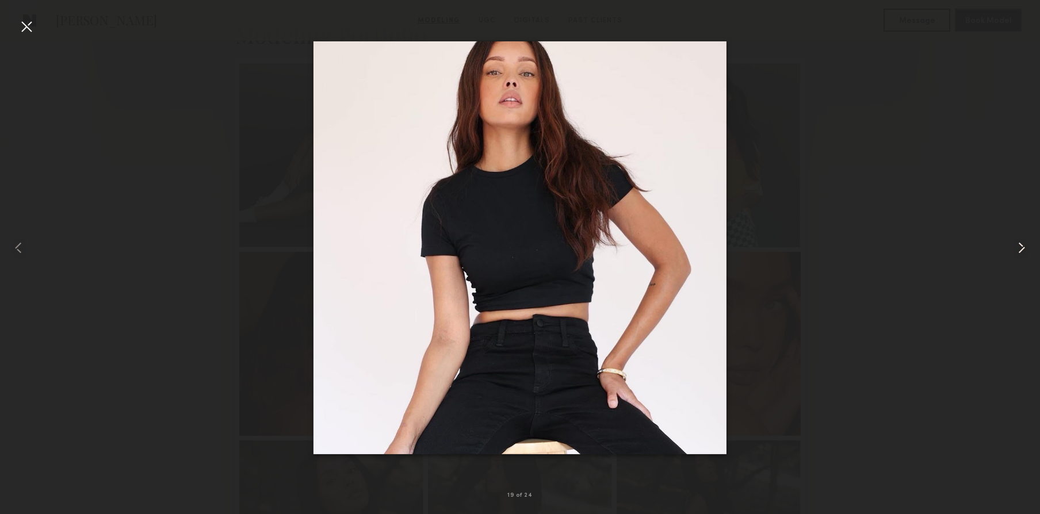
click at [1021, 245] on common-icon at bounding box center [1022, 248] width 18 height 18
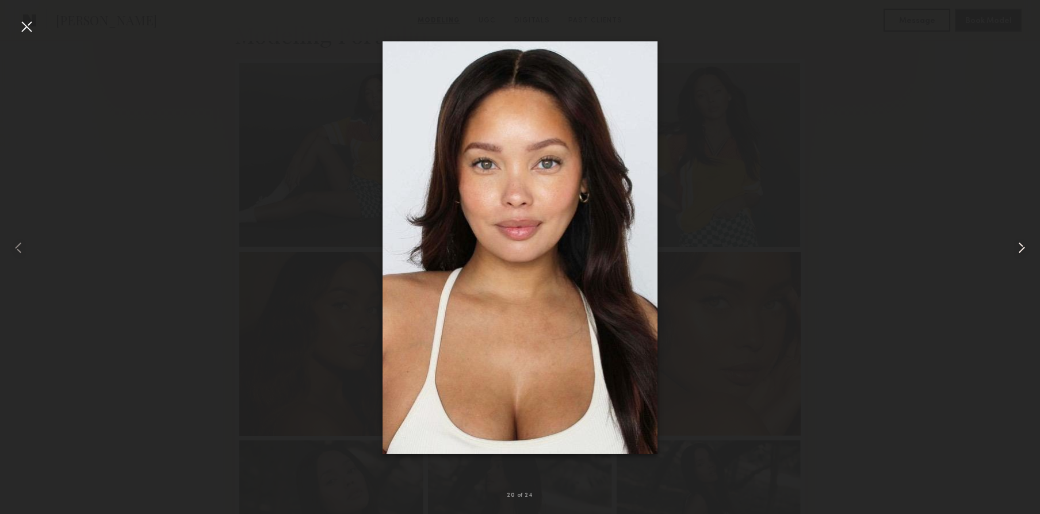
click at [1021, 245] on common-icon at bounding box center [1022, 248] width 18 height 18
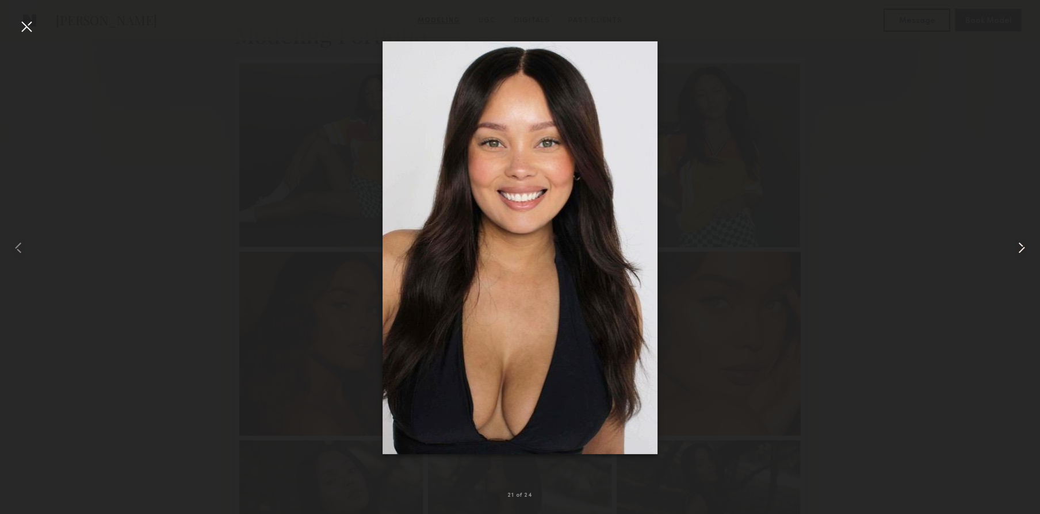
click at [1021, 245] on common-icon at bounding box center [1022, 248] width 18 height 18
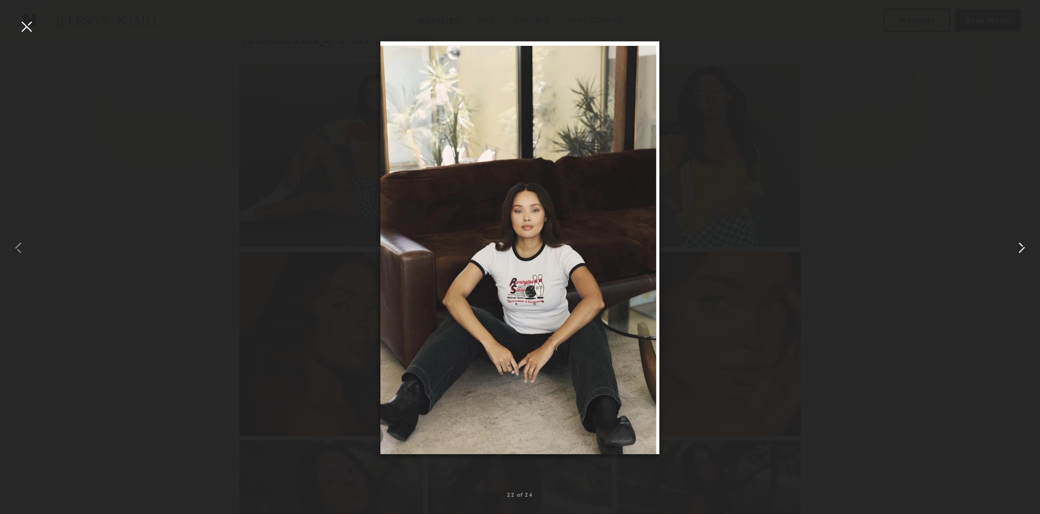
click at [1021, 245] on common-icon at bounding box center [1022, 248] width 18 height 18
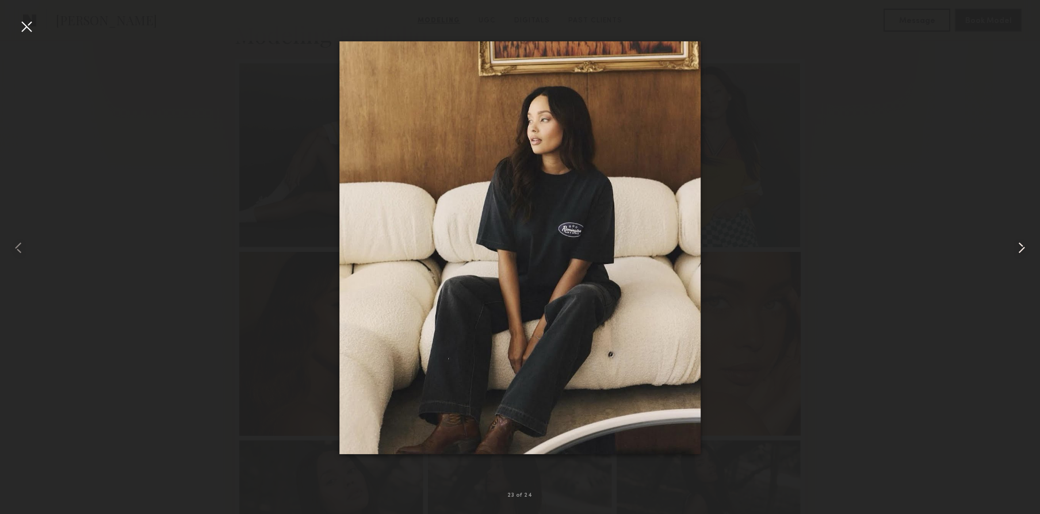
click at [1021, 245] on common-icon at bounding box center [1022, 248] width 18 height 18
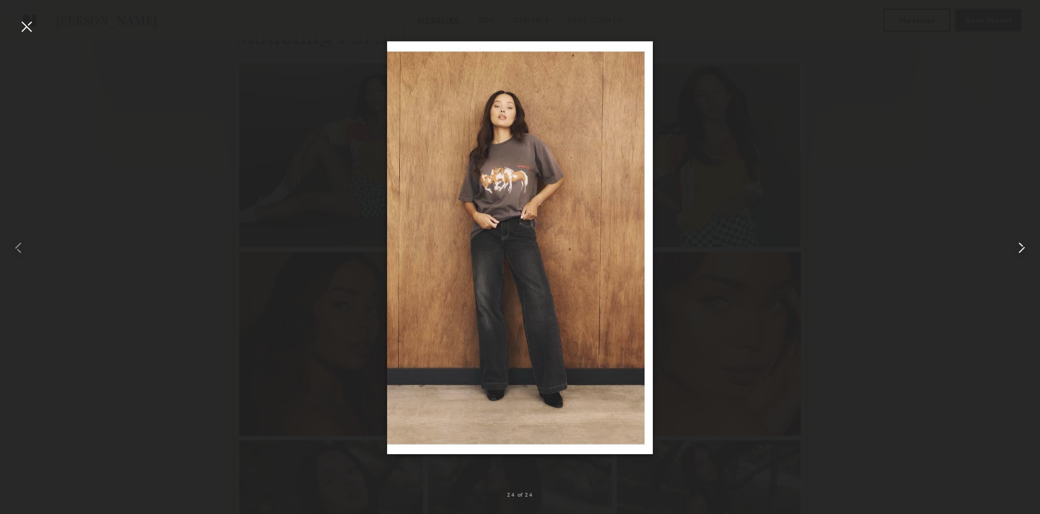
click at [1021, 245] on common-icon at bounding box center [1022, 248] width 18 height 18
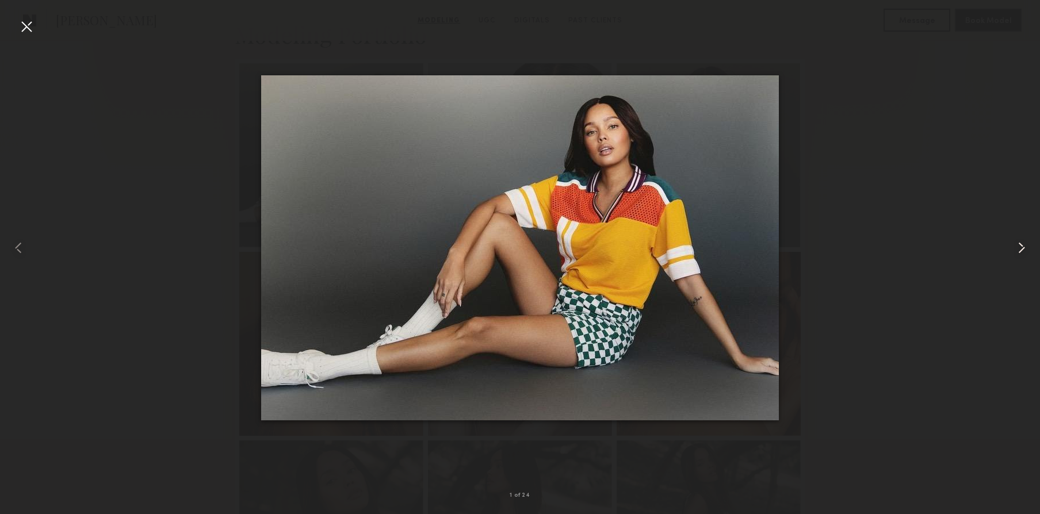
click at [1021, 245] on common-icon at bounding box center [1022, 248] width 18 height 18
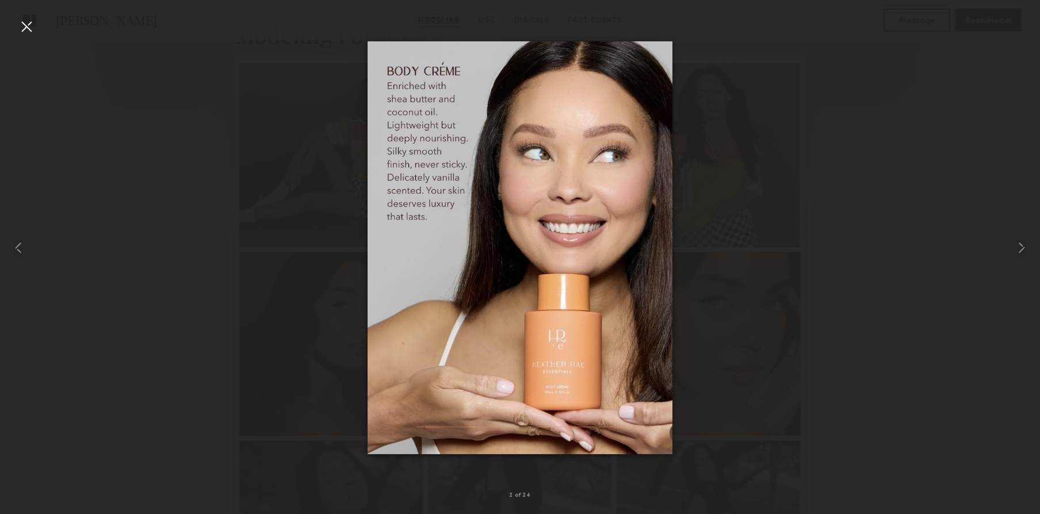
click at [980, 234] on div at bounding box center [520, 247] width 1040 height 459
click at [26, 26] on div at bounding box center [26, 26] width 18 height 18
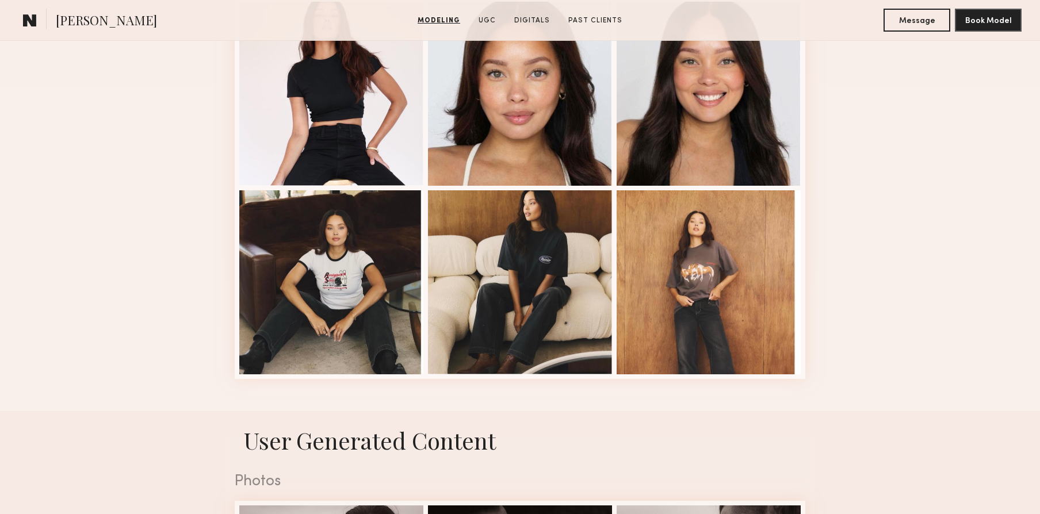
scroll to position [1726, 0]
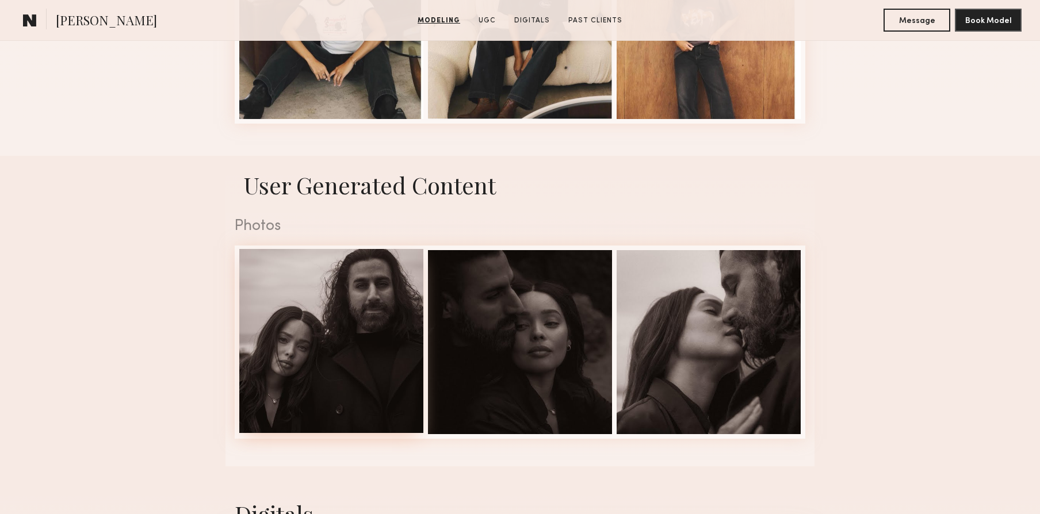
click at [333, 314] on div at bounding box center [331, 341] width 184 height 184
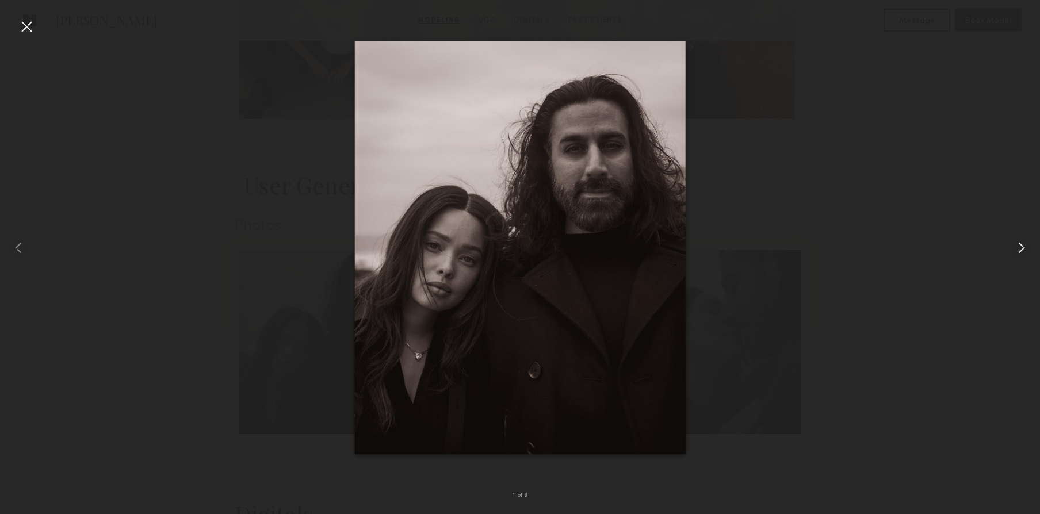
click at [1019, 251] on common-icon at bounding box center [1022, 248] width 18 height 18
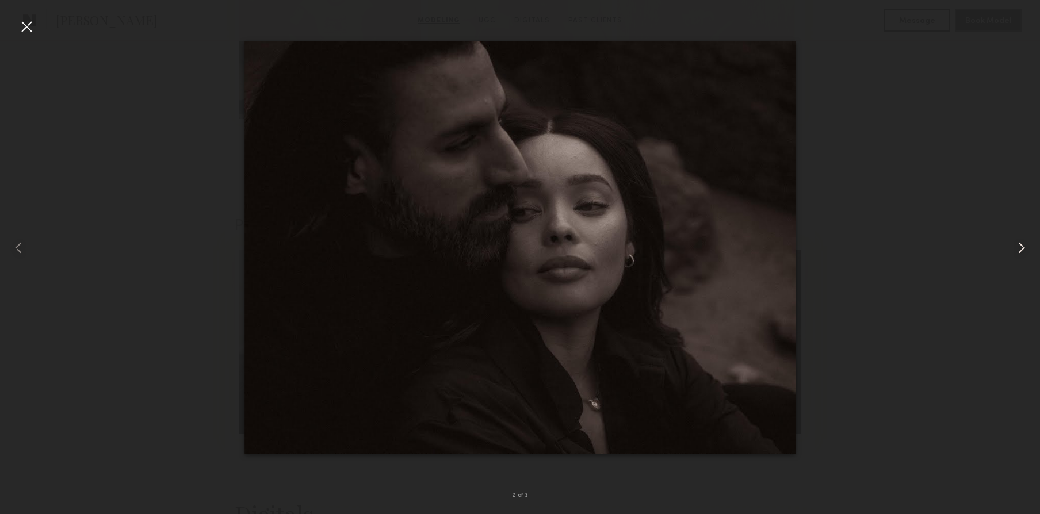
click at [1019, 251] on common-icon at bounding box center [1022, 248] width 18 height 18
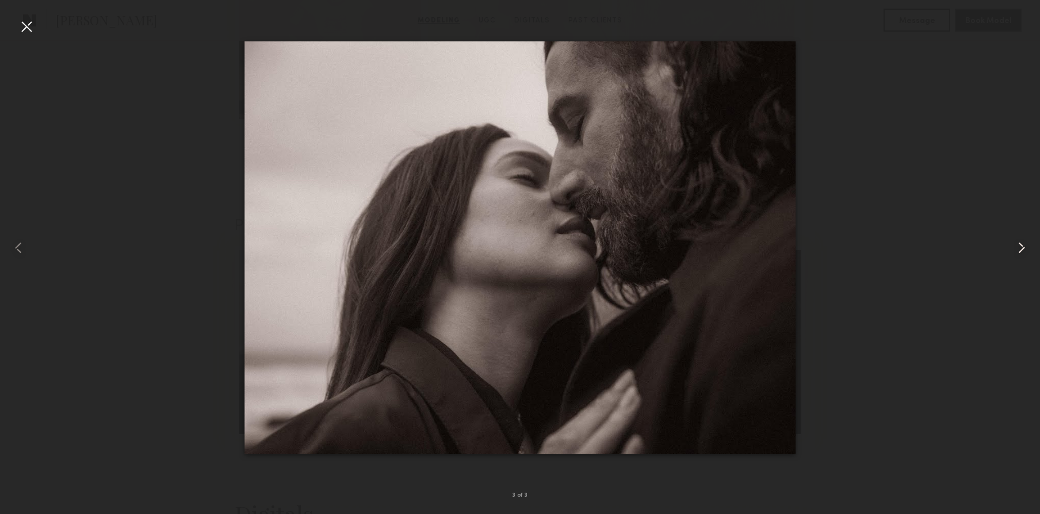
click at [1019, 251] on common-icon at bounding box center [1022, 248] width 18 height 18
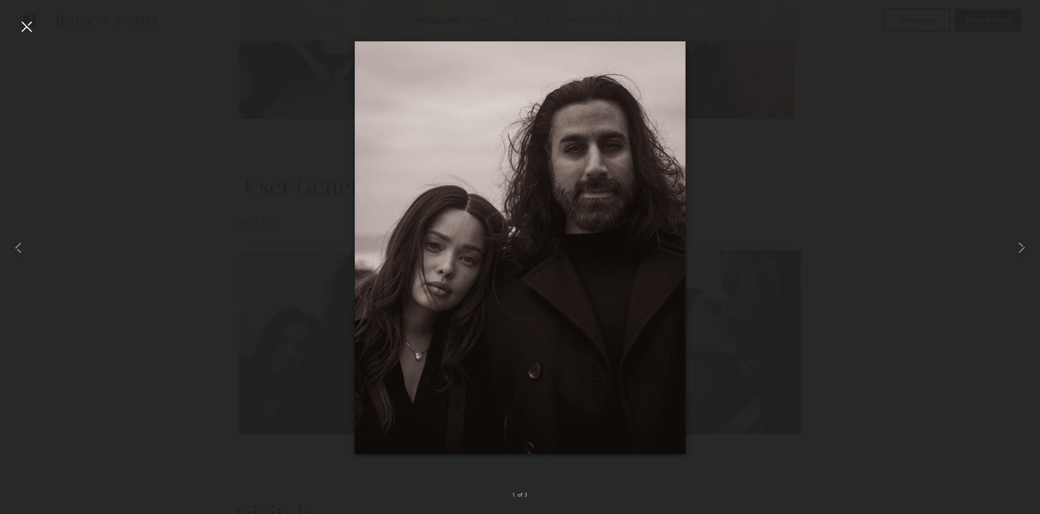
click at [880, 353] on div at bounding box center [520, 247] width 1040 height 459
click at [1019, 252] on common-icon at bounding box center [1022, 248] width 18 height 18
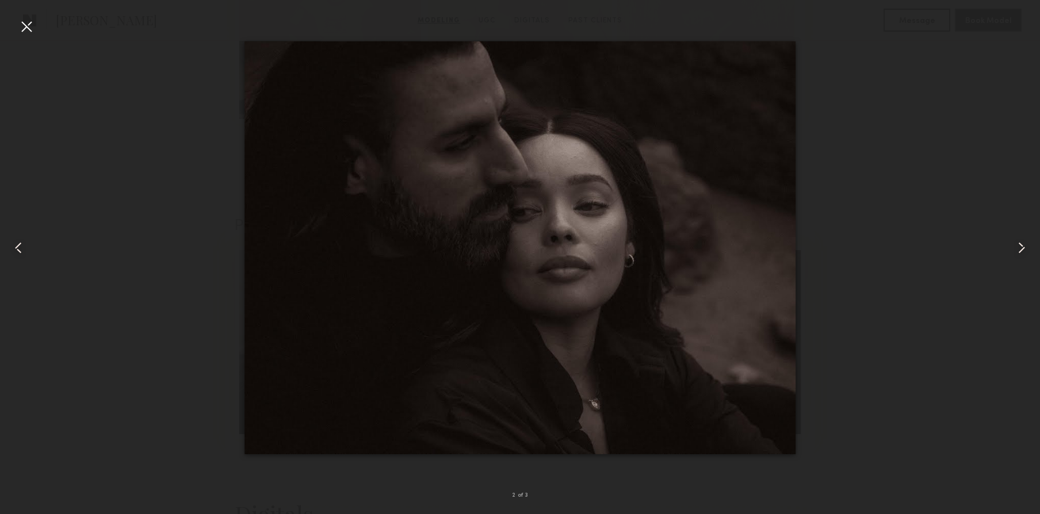
click at [1019, 252] on common-icon at bounding box center [1022, 248] width 18 height 18
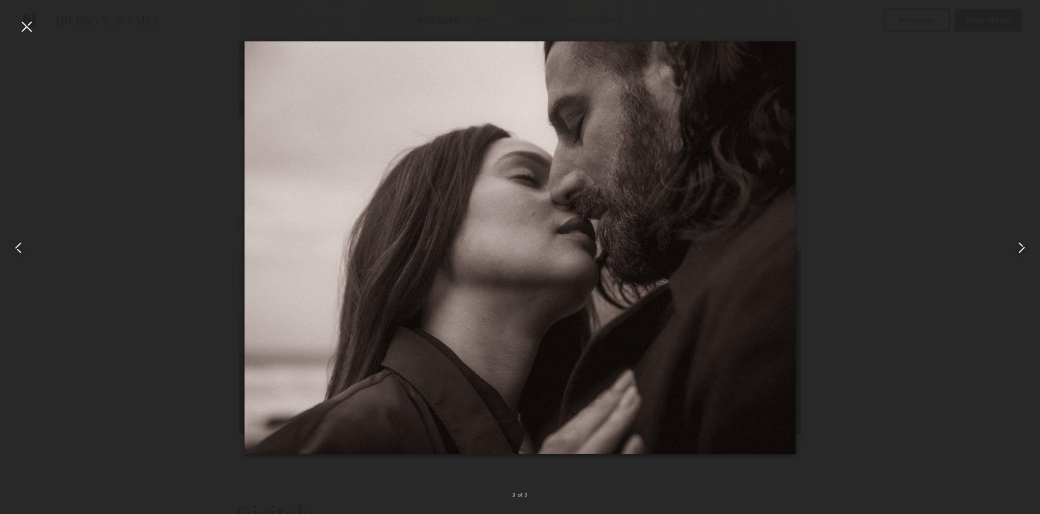
click at [1019, 252] on common-icon at bounding box center [1022, 248] width 18 height 18
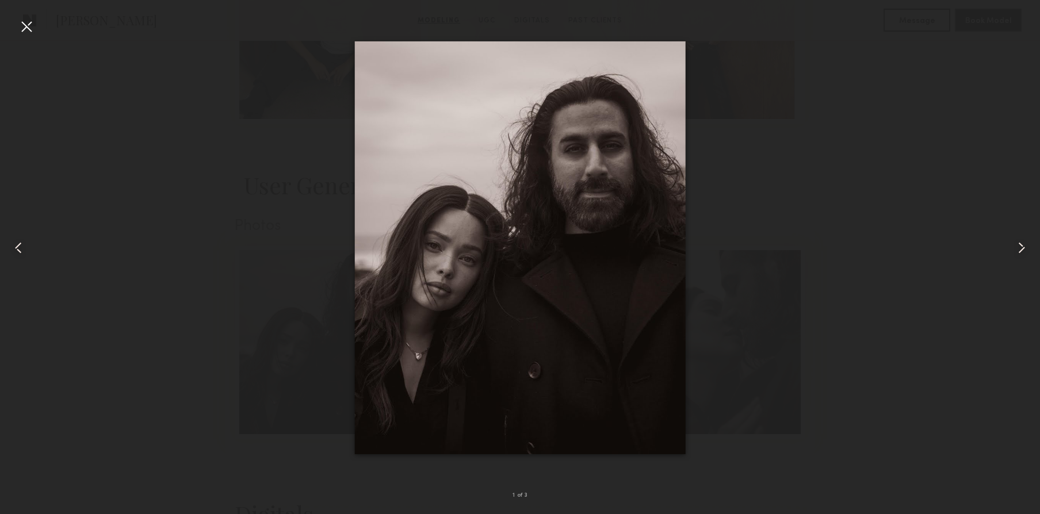
click at [1019, 252] on common-icon at bounding box center [1022, 248] width 18 height 18
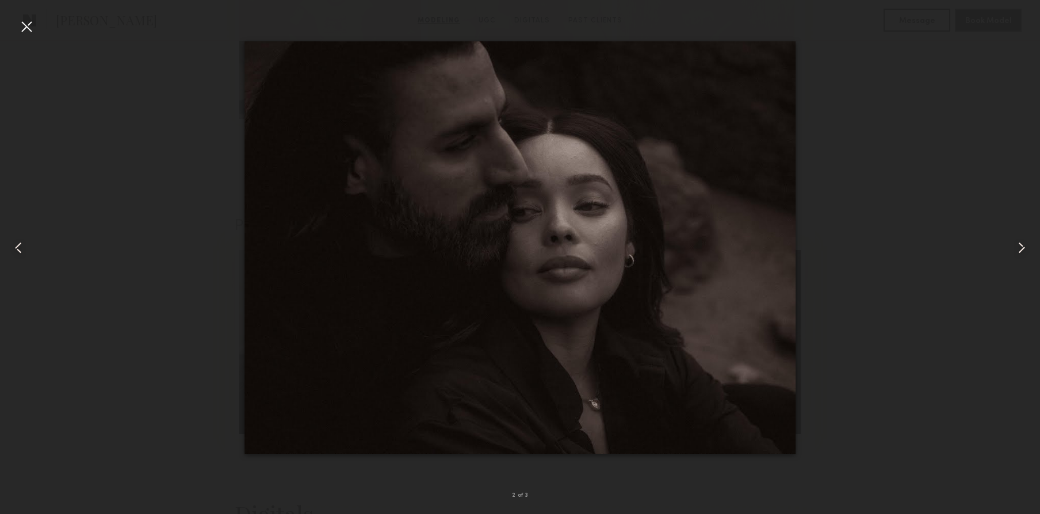
click at [1019, 252] on common-icon at bounding box center [1022, 248] width 18 height 18
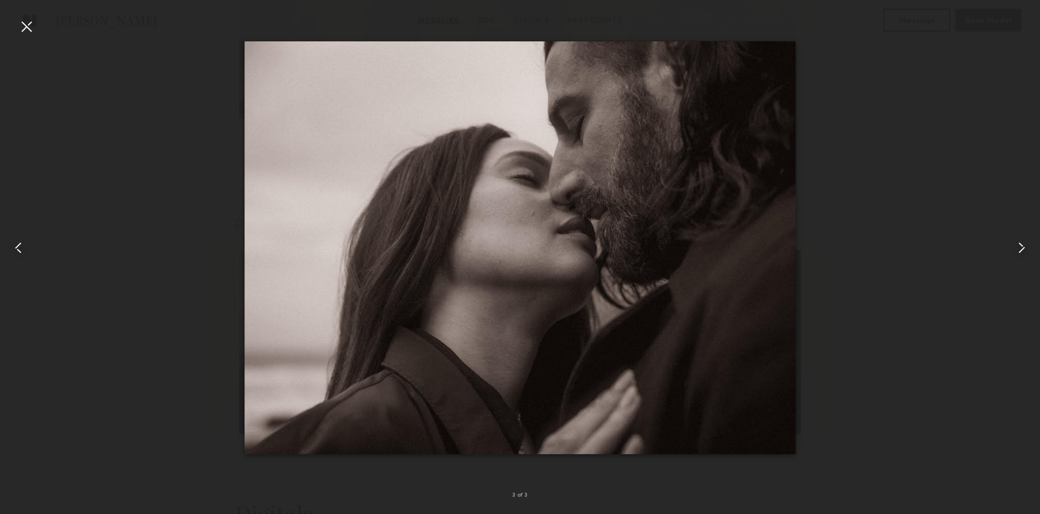
click at [1019, 253] on common-icon at bounding box center [1022, 248] width 18 height 18
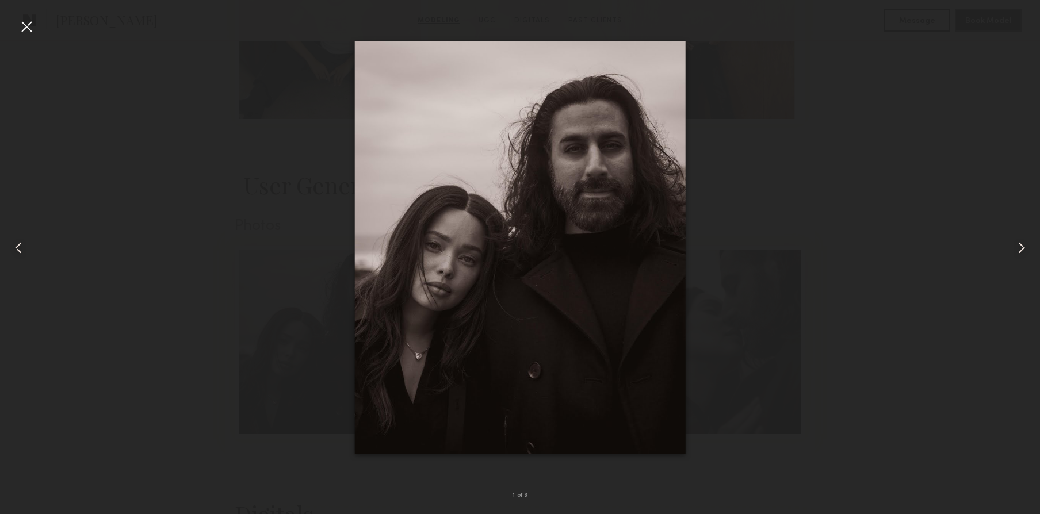
click at [1019, 254] on common-icon at bounding box center [1022, 248] width 18 height 18
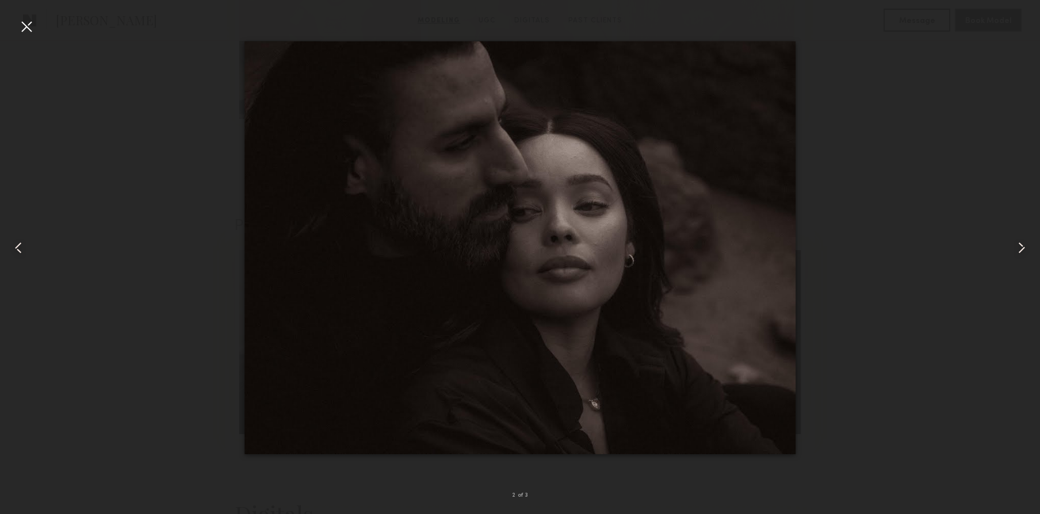
click at [1018, 255] on common-icon at bounding box center [1022, 248] width 18 height 18
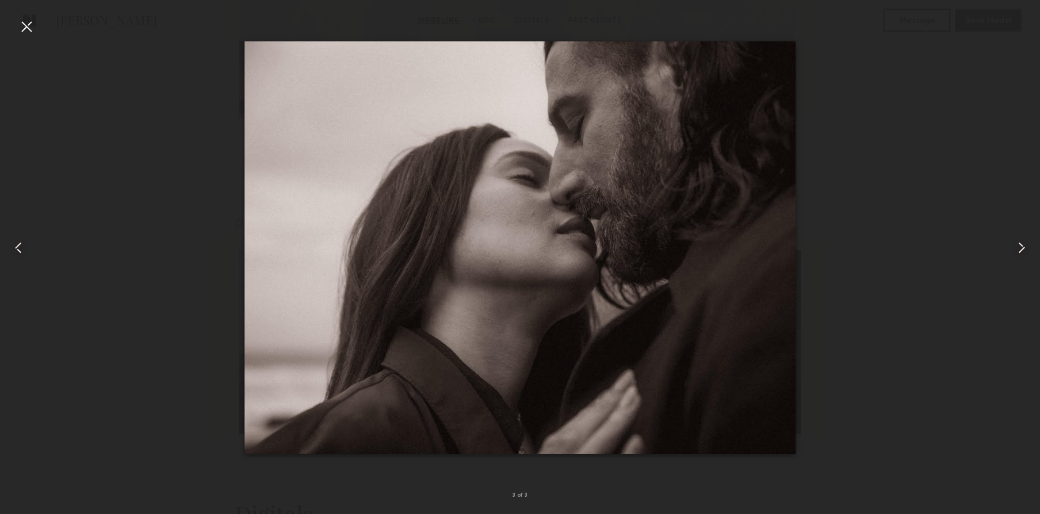
click at [1018, 255] on common-icon at bounding box center [1022, 248] width 18 height 18
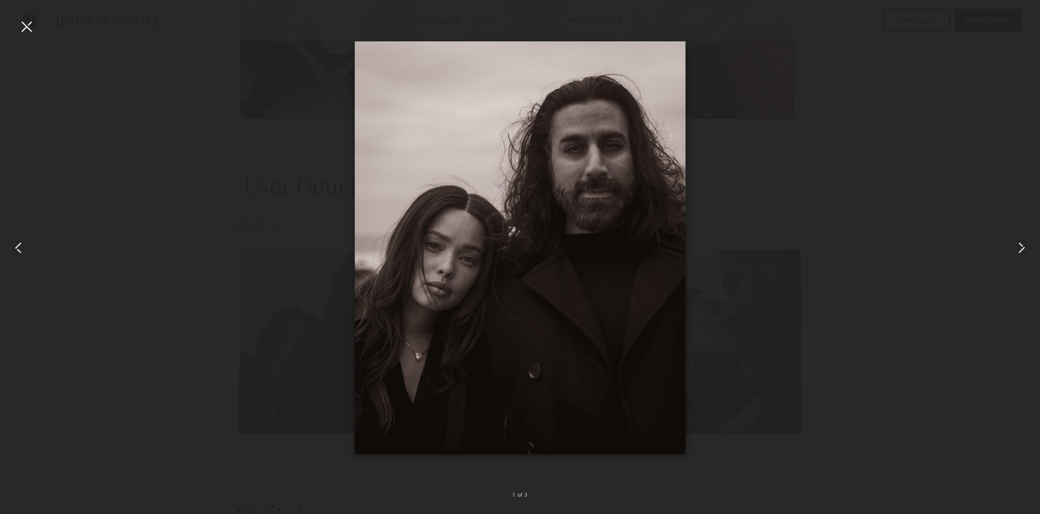
click at [1018, 255] on common-icon at bounding box center [1022, 248] width 18 height 18
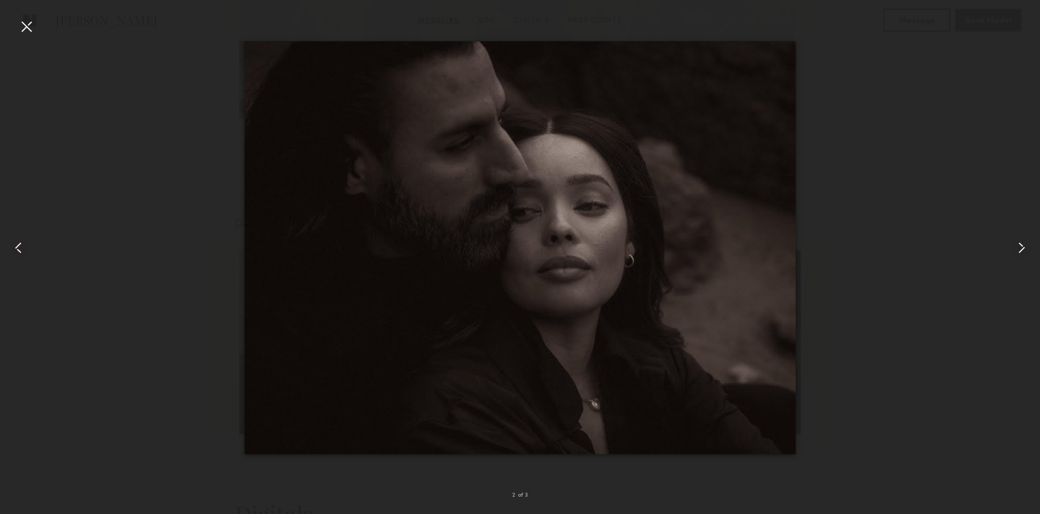
click at [24, 24] on div at bounding box center [26, 26] width 18 height 18
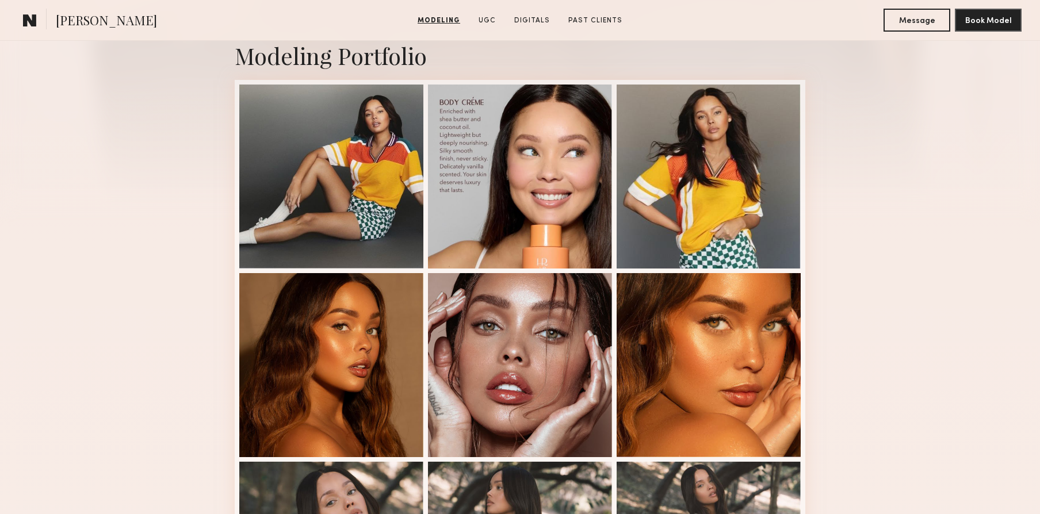
scroll to position [195, 0]
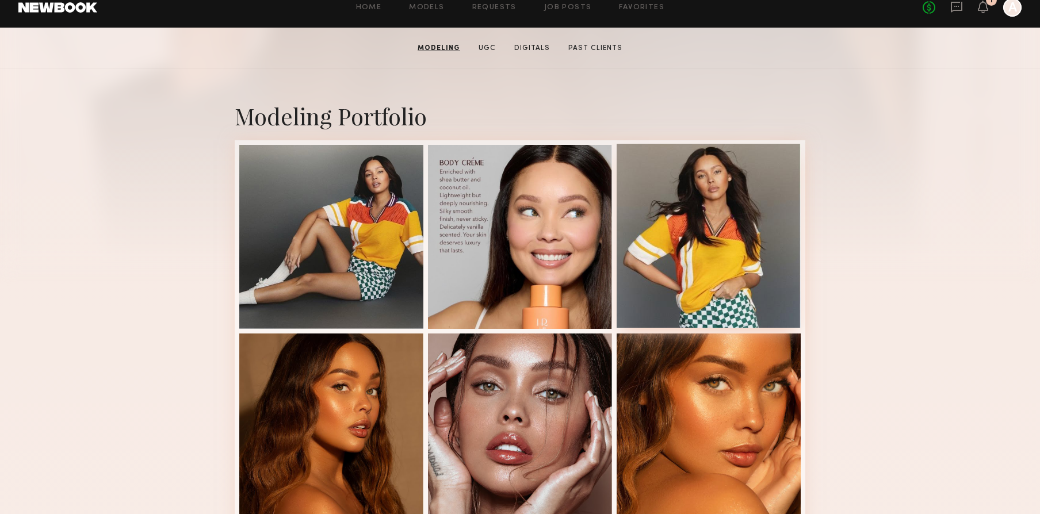
click at [741, 190] on div at bounding box center [709, 236] width 184 height 184
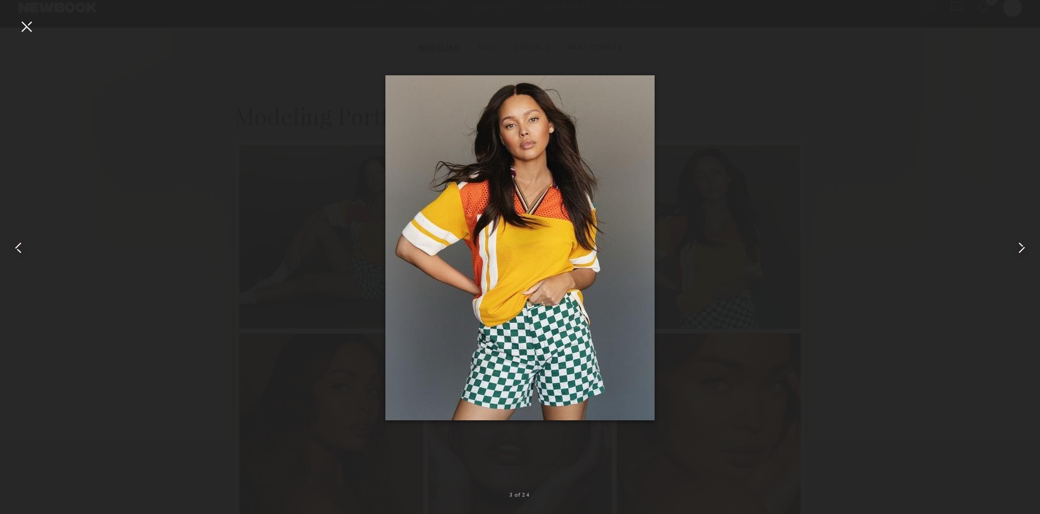
click at [1017, 249] on common-icon at bounding box center [1022, 248] width 18 height 18
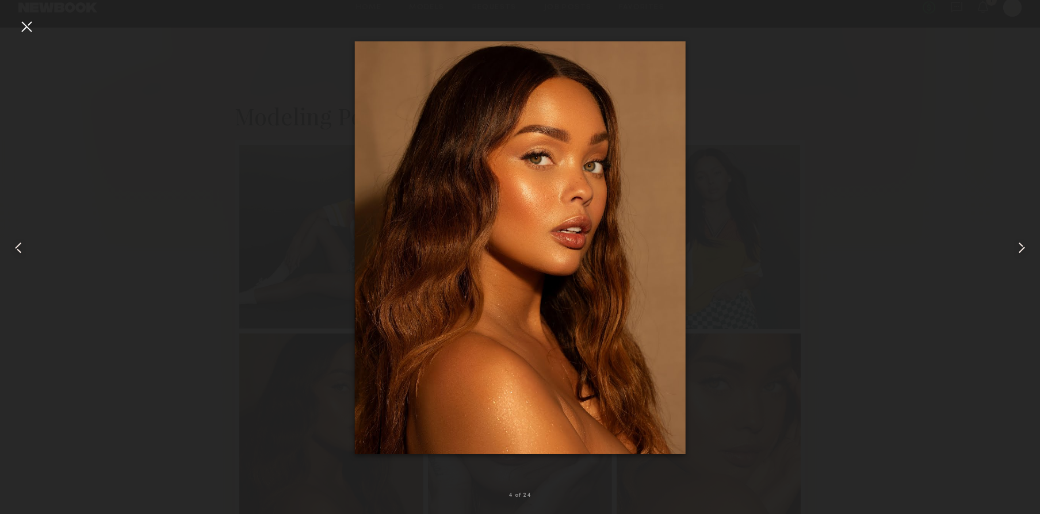
click at [1017, 249] on common-icon at bounding box center [1022, 248] width 18 height 18
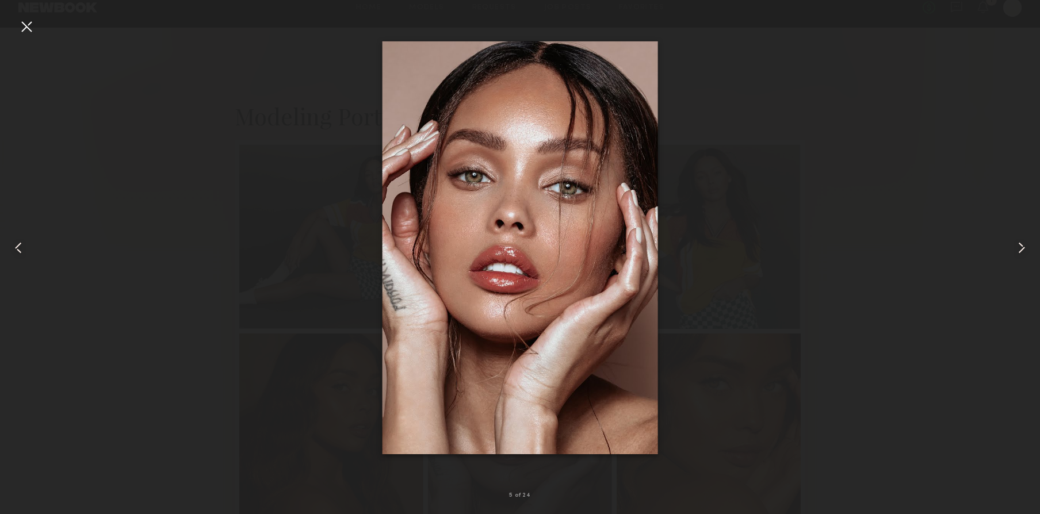
click at [30, 250] on div at bounding box center [20, 247] width 41 height 459
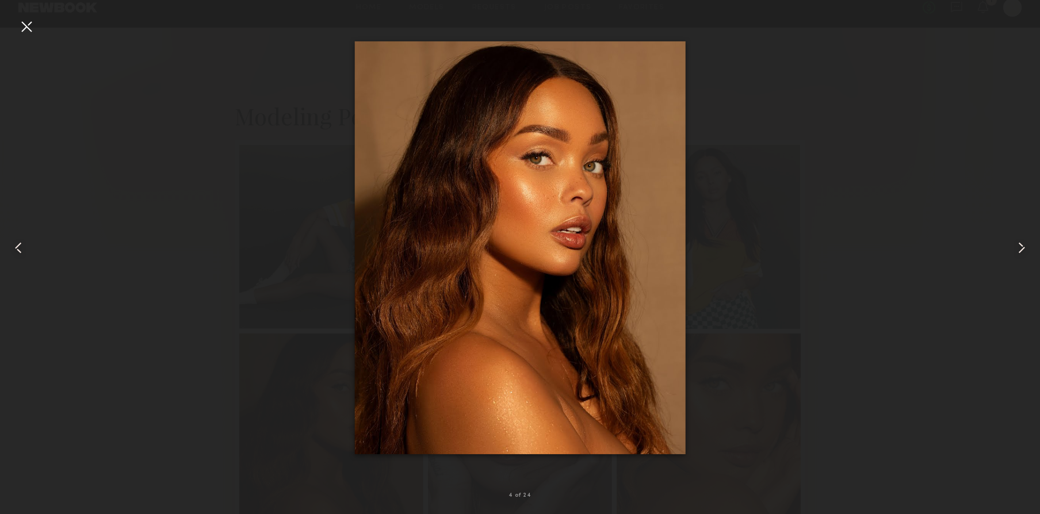
click at [1016, 251] on common-icon at bounding box center [1022, 248] width 18 height 18
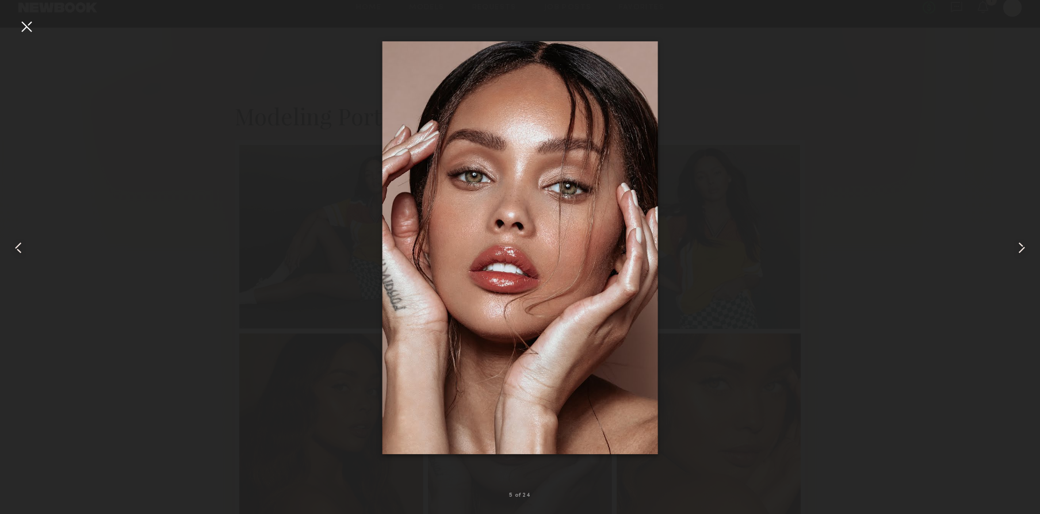
click at [1016, 251] on common-icon at bounding box center [1022, 248] width 18 height 18
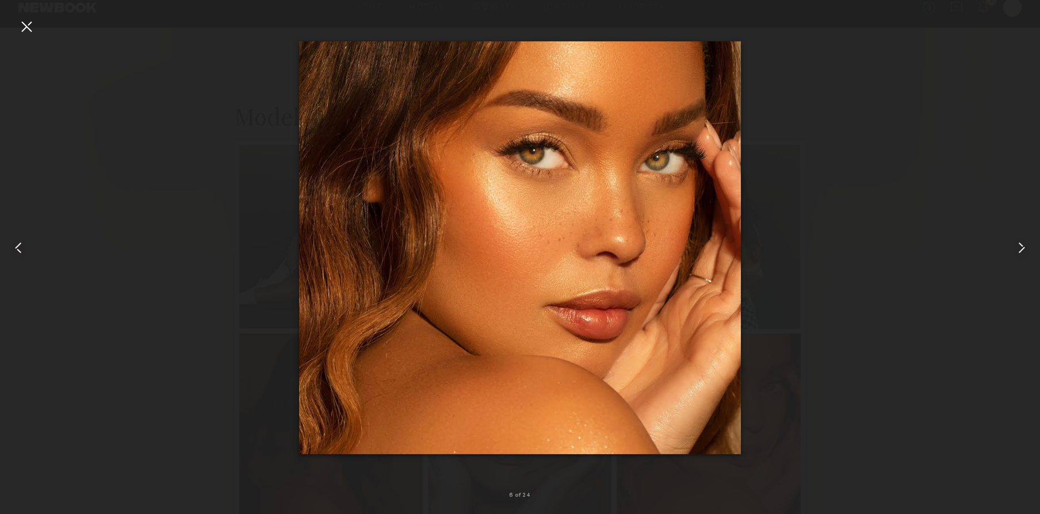
click at [1016, 251] on common-icon at bounding box center [1022, 248] width 18 height 18
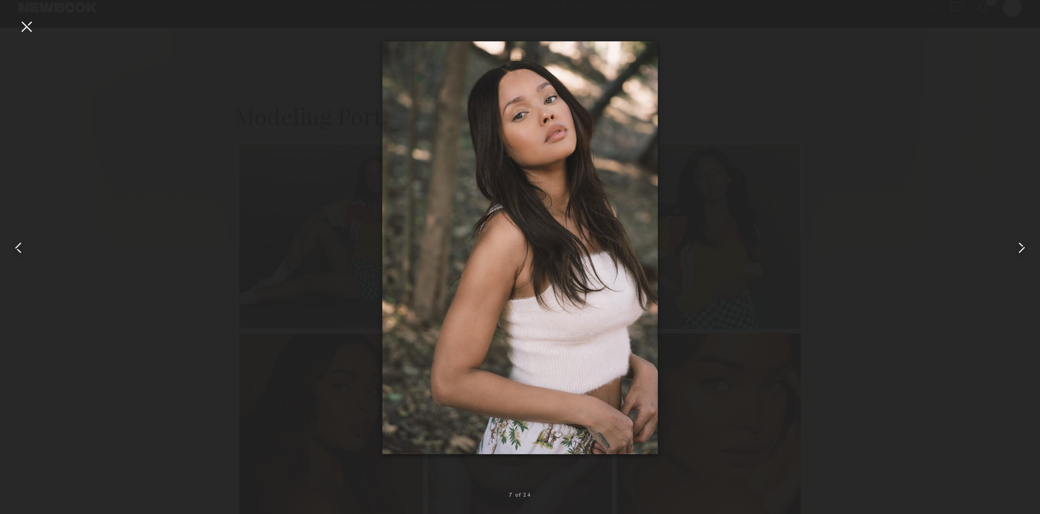
click at [1016, 251] on common-icon at bounding box center [1022, 248] width 18 height 18
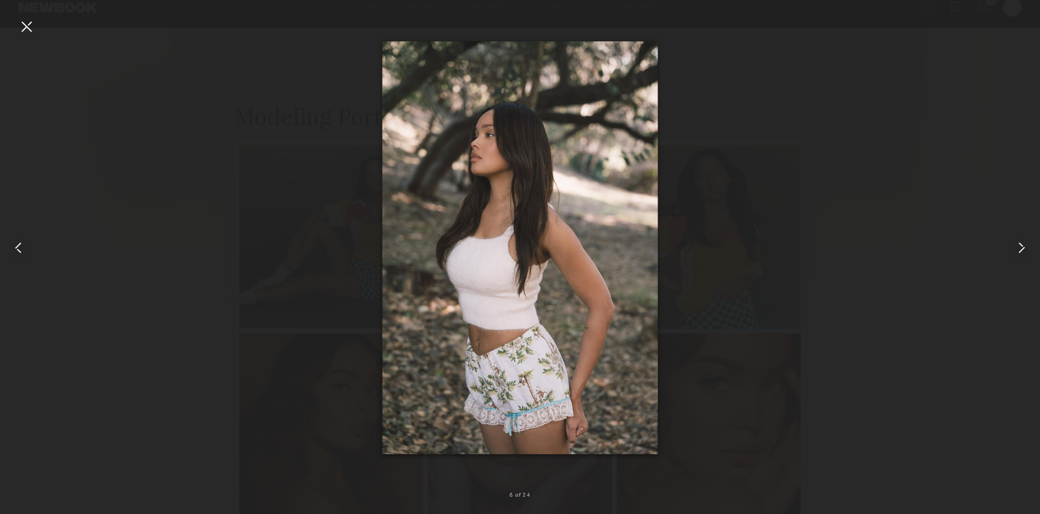
click at [1016, 251] on common-icon at bounding box center [1022, 248] width 18 height 18
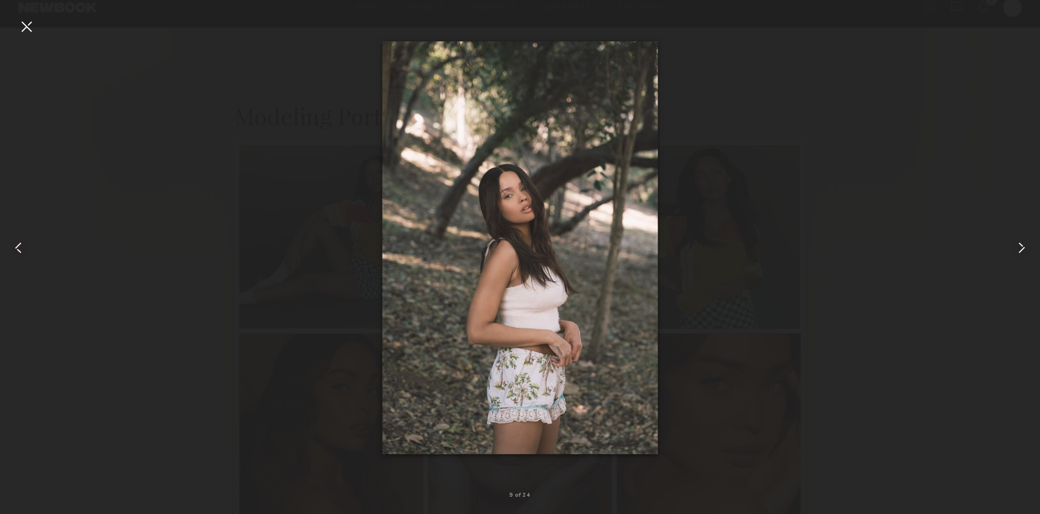
click at [1016, 251] on common-icon at bounding box center [1022, 248] width 18 height 18
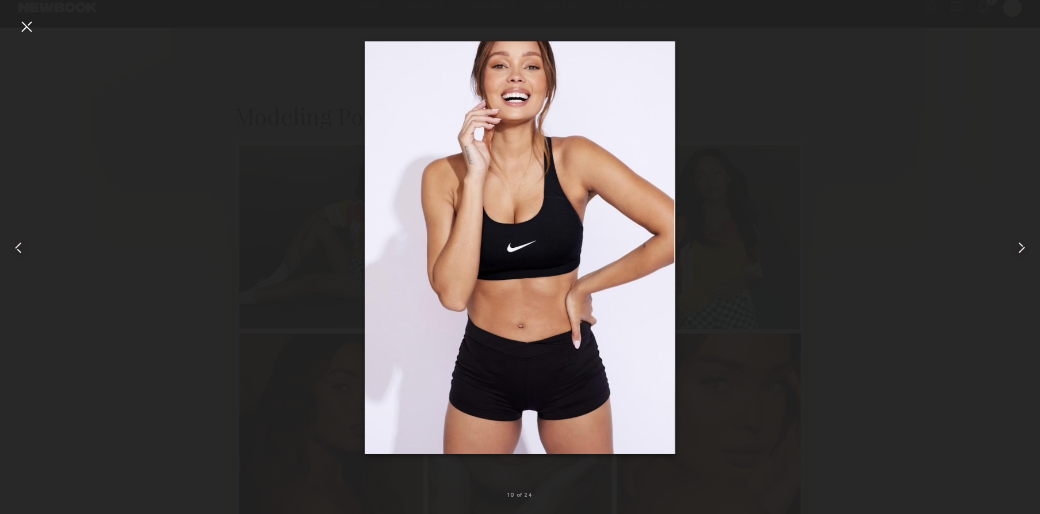
click at [1016, 250] on common-icon at bounding box center [1022, 248] width 18 height 18
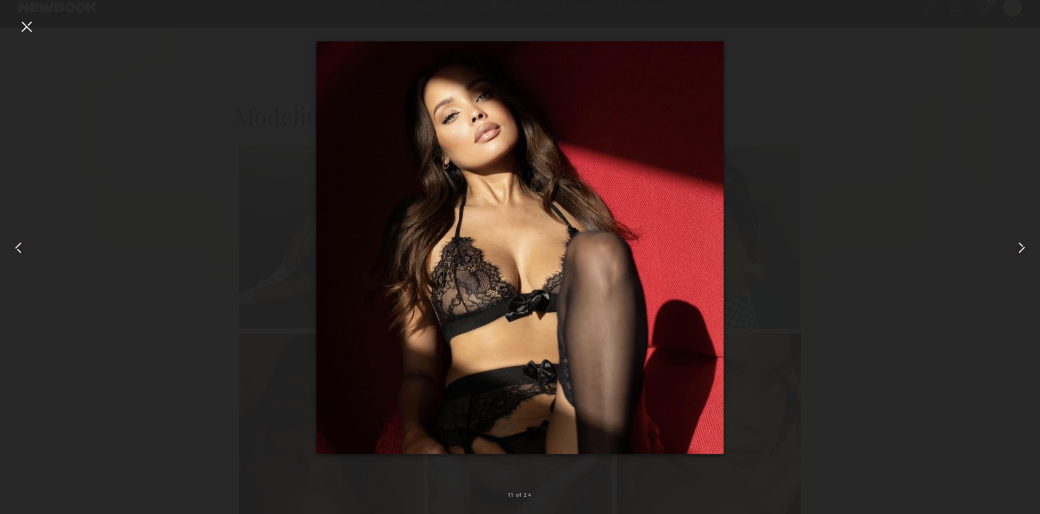
click at [1016, 250] on common-icon at bounding box center [1022, 248] width 18 height 18
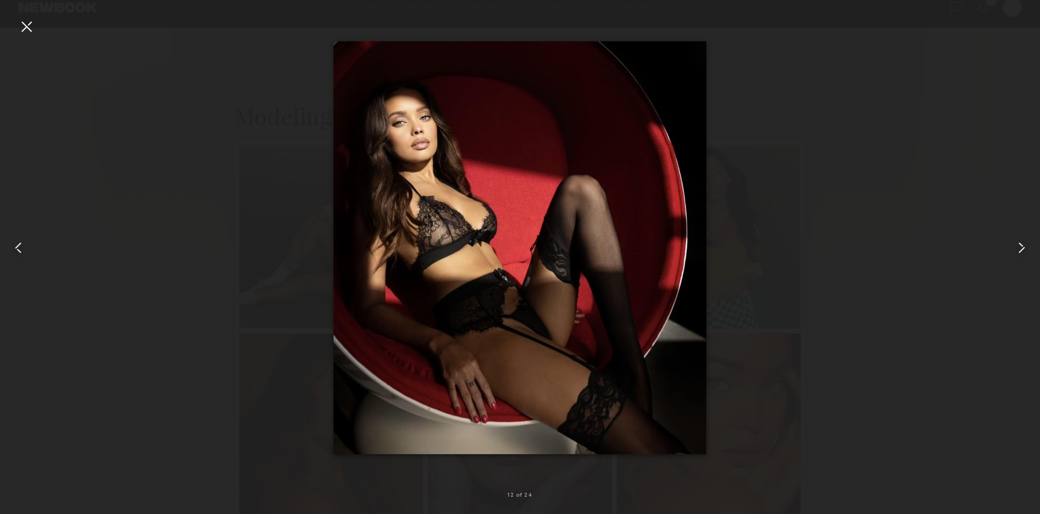
click at [1016, 250] on common-icon at bounding box center [1022, 248] width 18 height 18
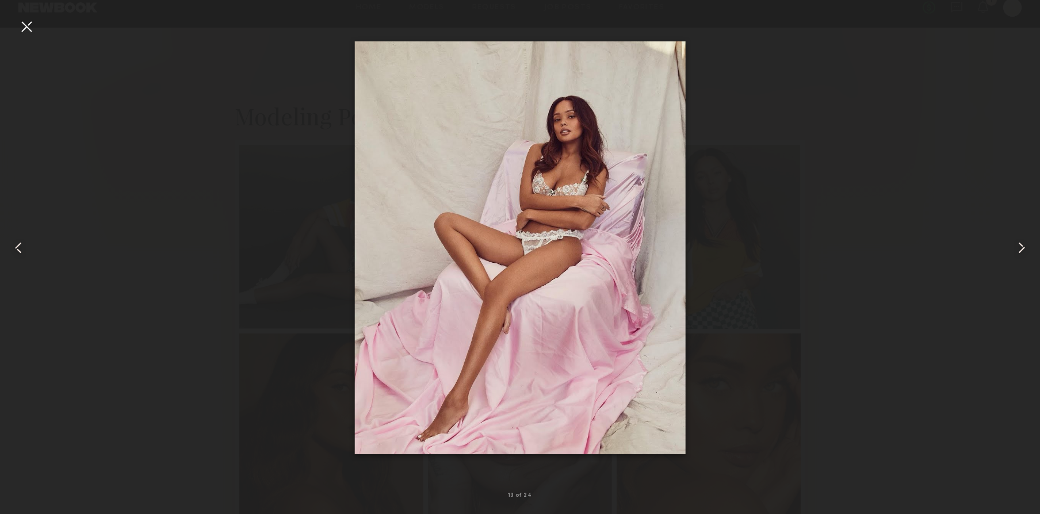
click at [1016, 250] on common-icon at bounding box center [1022, 248] width 18 height 18
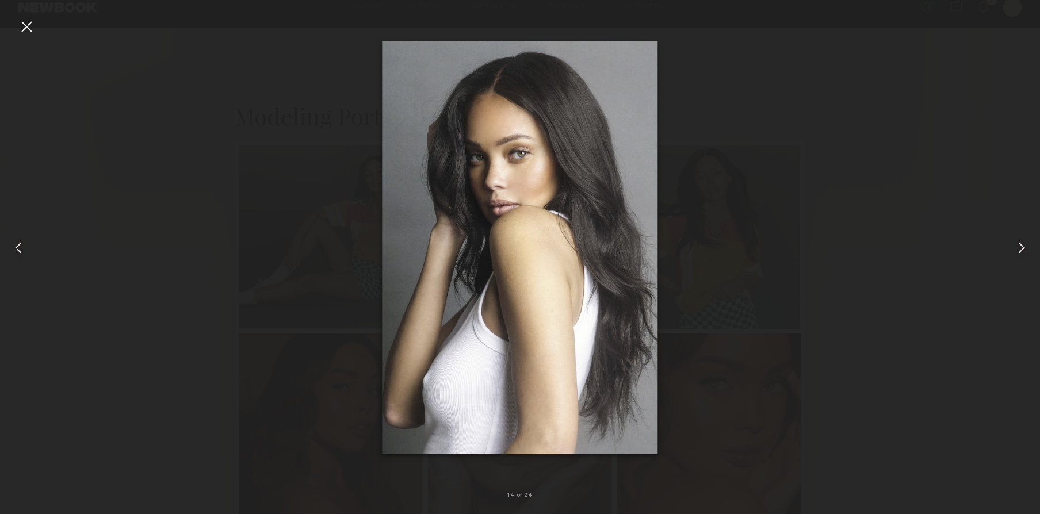
click at [1016, 250] on common-icon at bounding box center [1022, 248] width 18 height 18
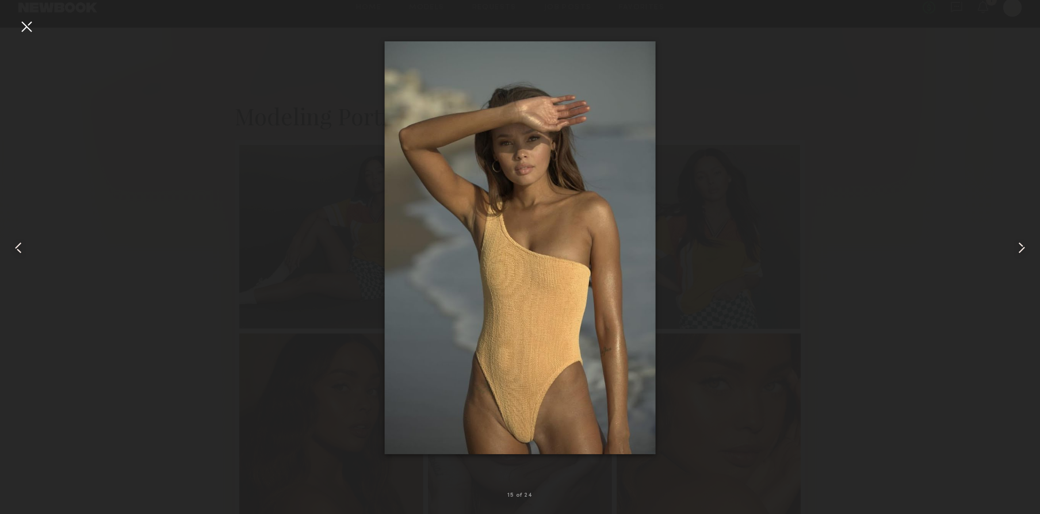
click at [1016, 250] on common-icon at bounding box center [1022, 248] width 18 height 18
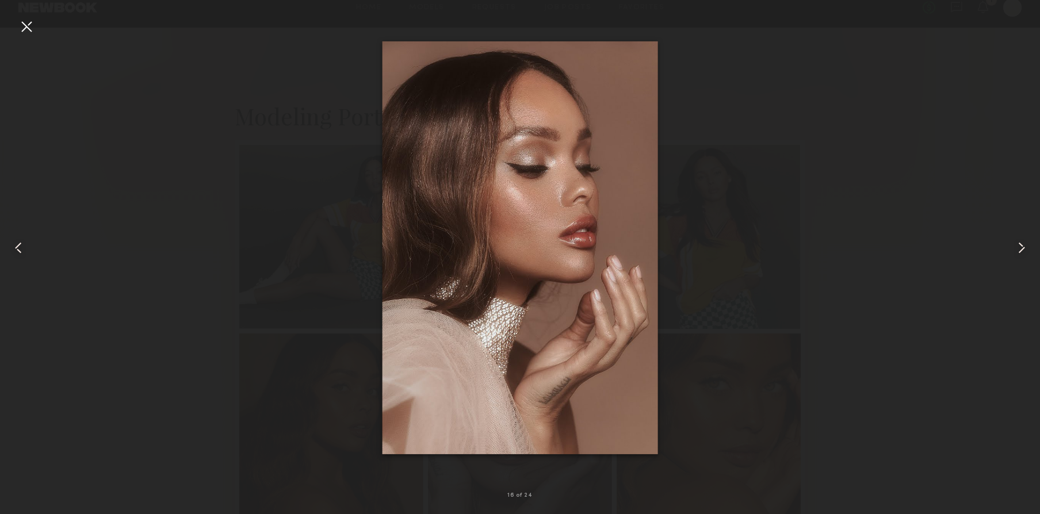
click at [1016, 250] on common-icon at bounding box center [1022, 248] width 18 height 18
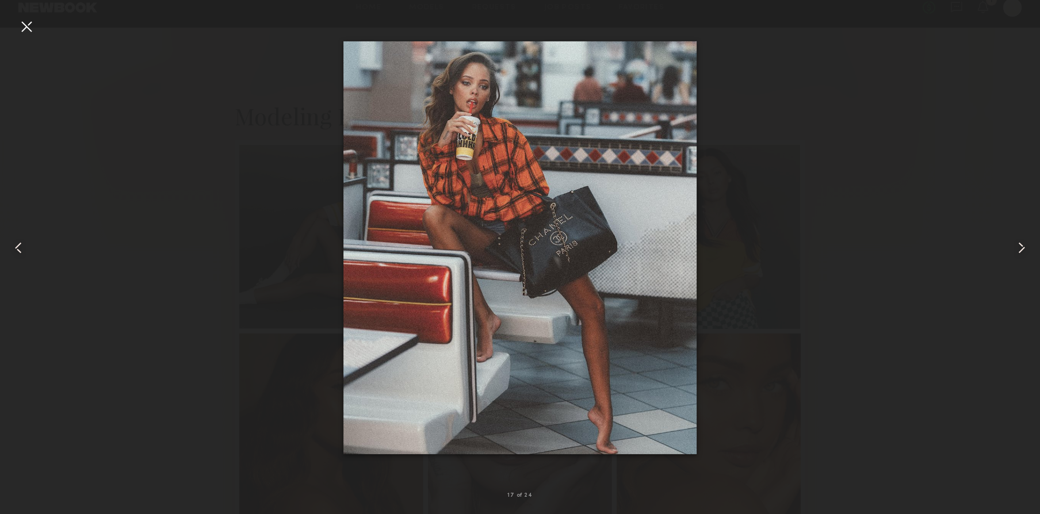
click at [1016, 250] on common-icon at bounding box center [1022, 248] width 18 height 18
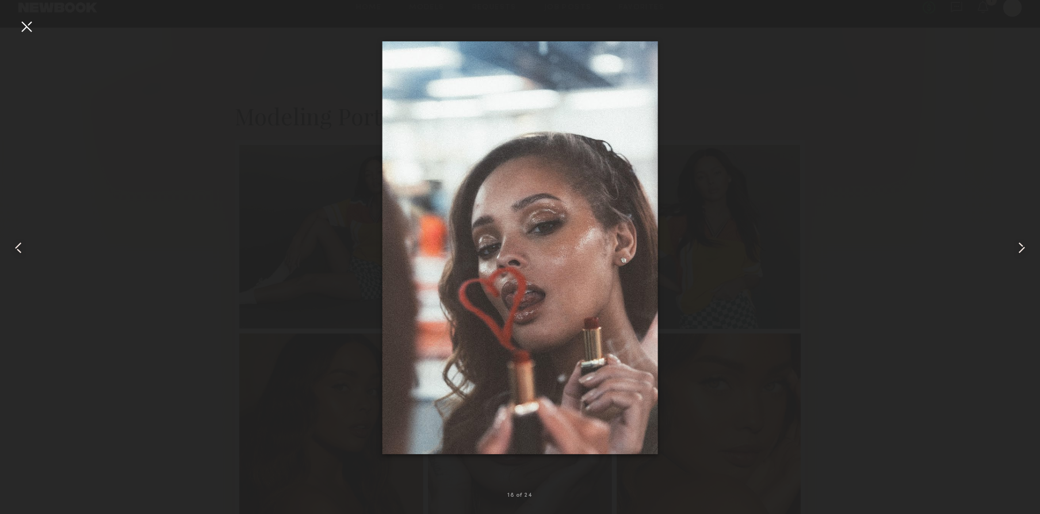
click at [1016, 250] on common-icon at bounding box center [1022, 248] width 18 height 18
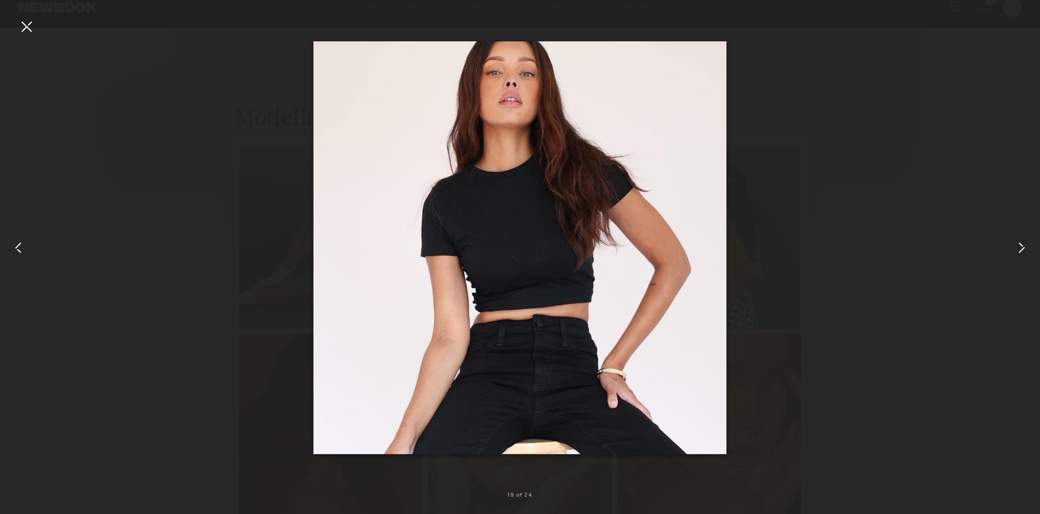
click at [1016, 250] on common-icon at bounding box center [1022, 248] width 18 height 18
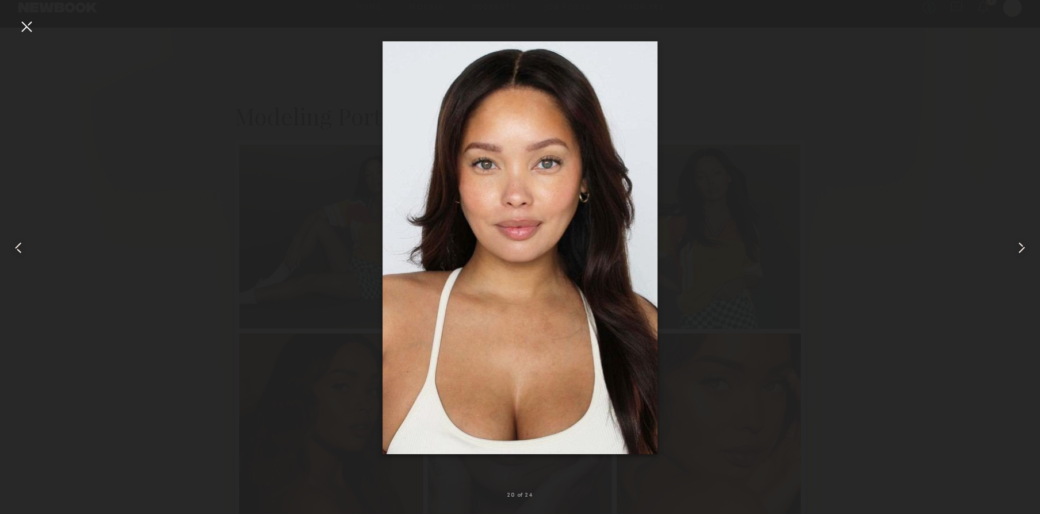
click at [1016, 250] on common-icon at bounding box center [1022, 248] width 18 height 18
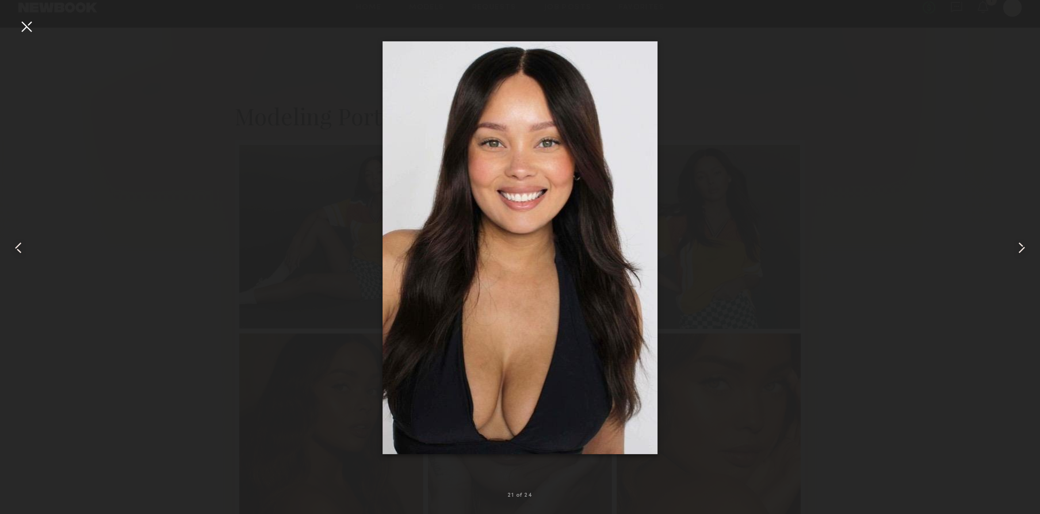
click at [1016, 250] on common-icon at bounding box center [1022, 248] width 18 height 18
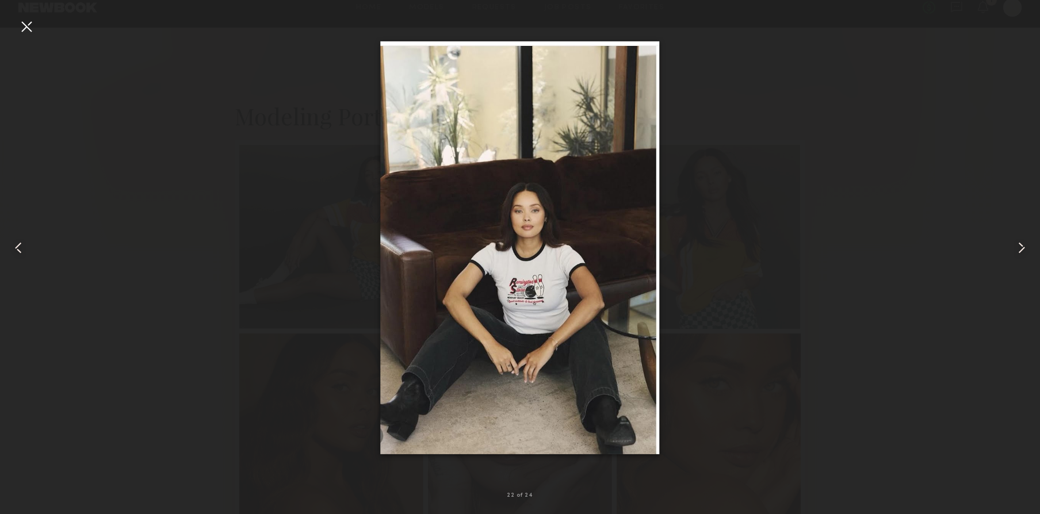
click at [1016, 250] on common-icon at bounding box center [1022, 248] width 18 height 18
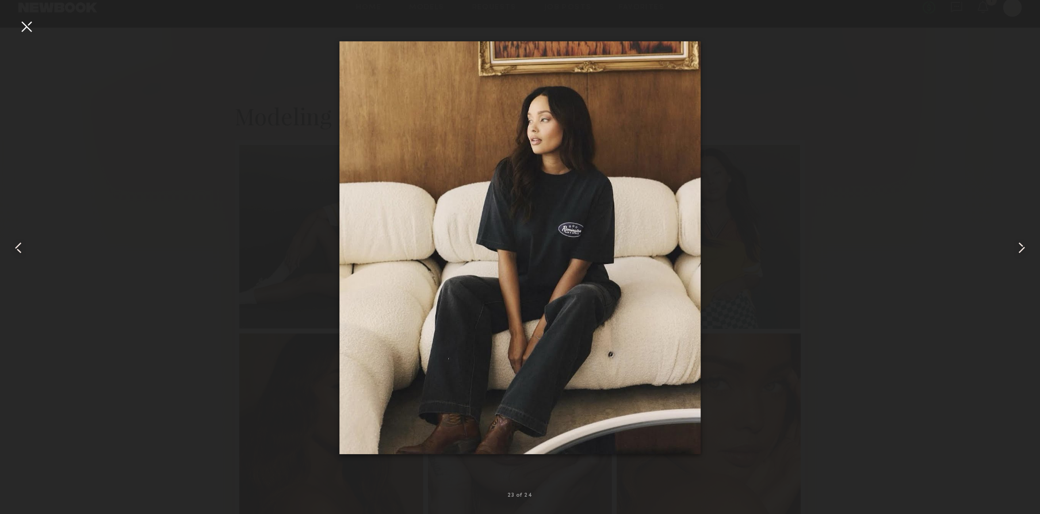
click at [1016, 250] on common-icon at bounding box center [1022, 248] width 18 height 18
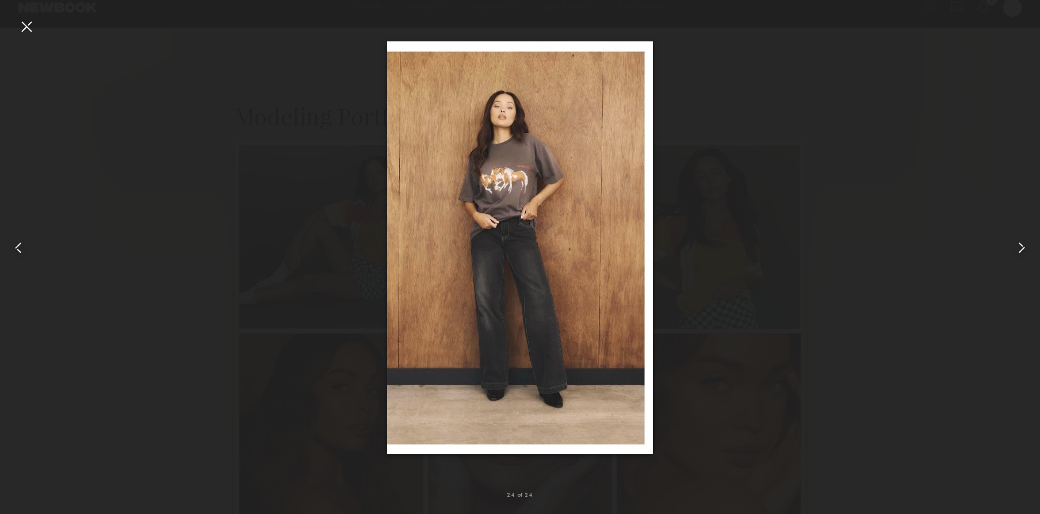
click at [1016, 250] on common-icon at bounding box center [1022, 248] width 18 height 18
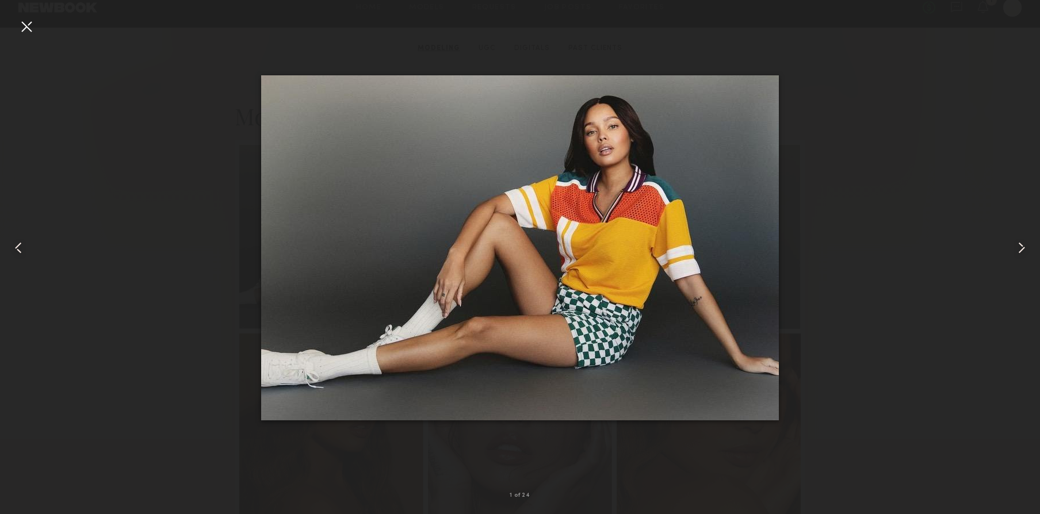
click at [1016, 250] on common-icon at bounding box center [1022, 248] width 18 height 18
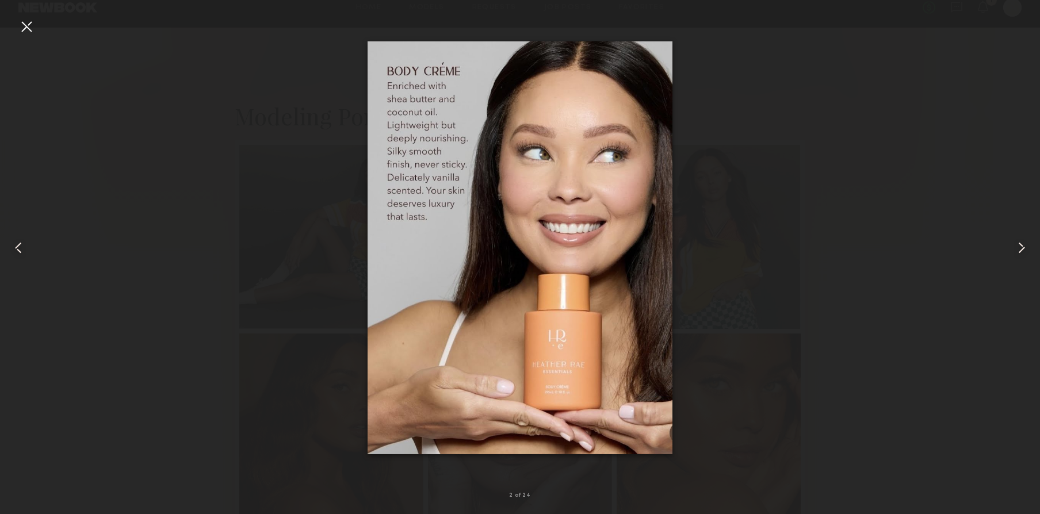
click at [1016, 250] on common-icon at bounding box center [1022, 248] width 18 height 18
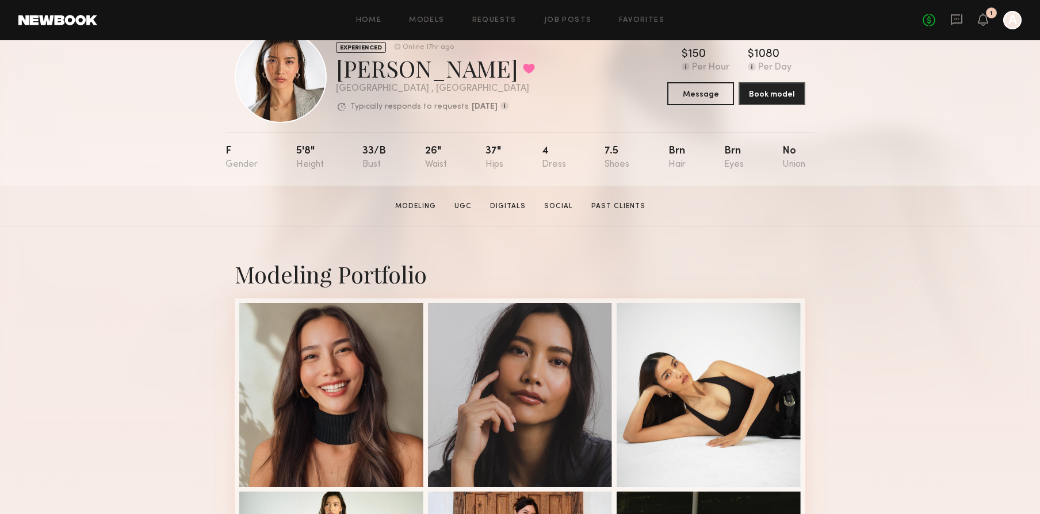
scroll to position [243, 0]
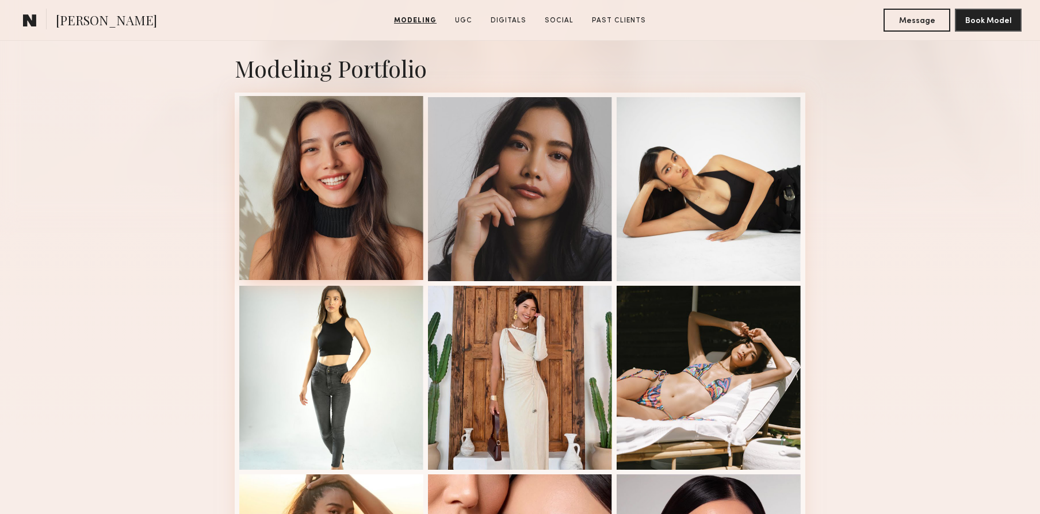
click at [333, 180] on div at bounding box center [331, 188] width 184 height 184
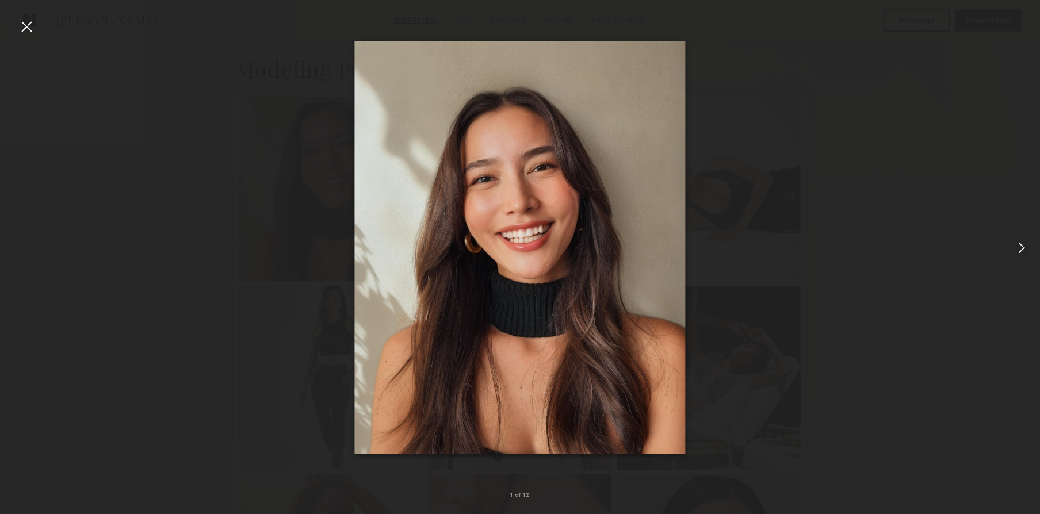
click at [1020, 249] on common-icon at bounding box center [1022, 248] width 18 height 18
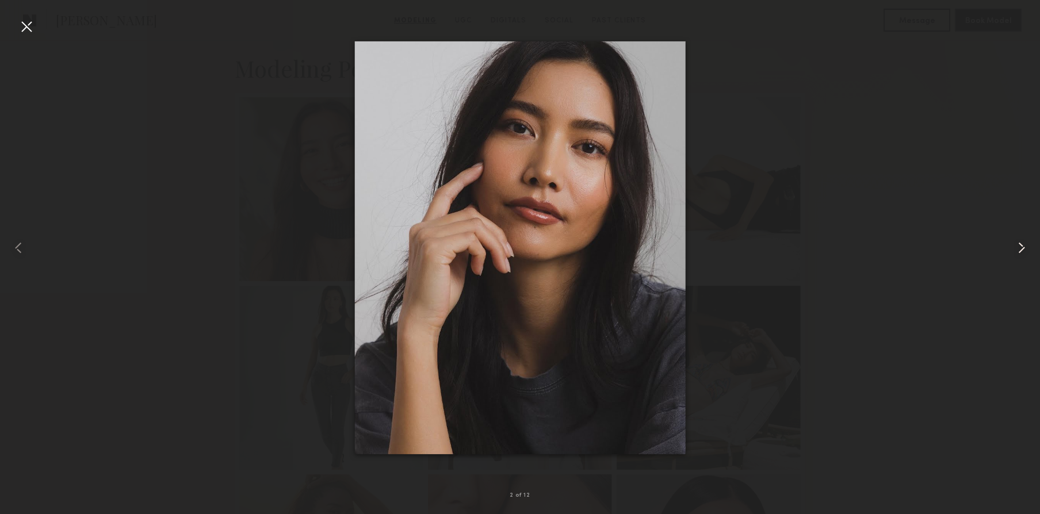
click at [1020, 247] on common-icon at bounding box center [1022, 248] width 18 height 18
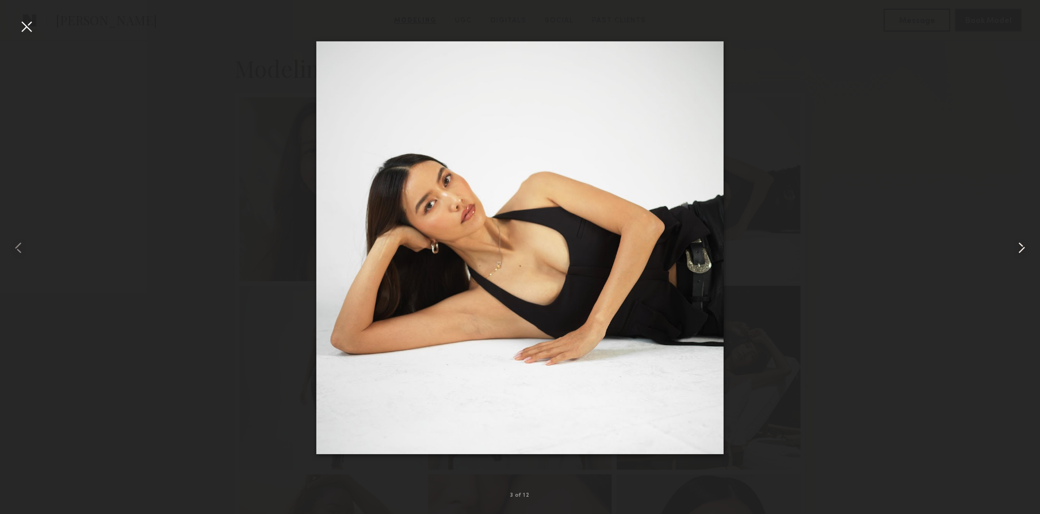
click at [1020, 247] on common-icon at bounding box center [1022, 248] width 18 height 18
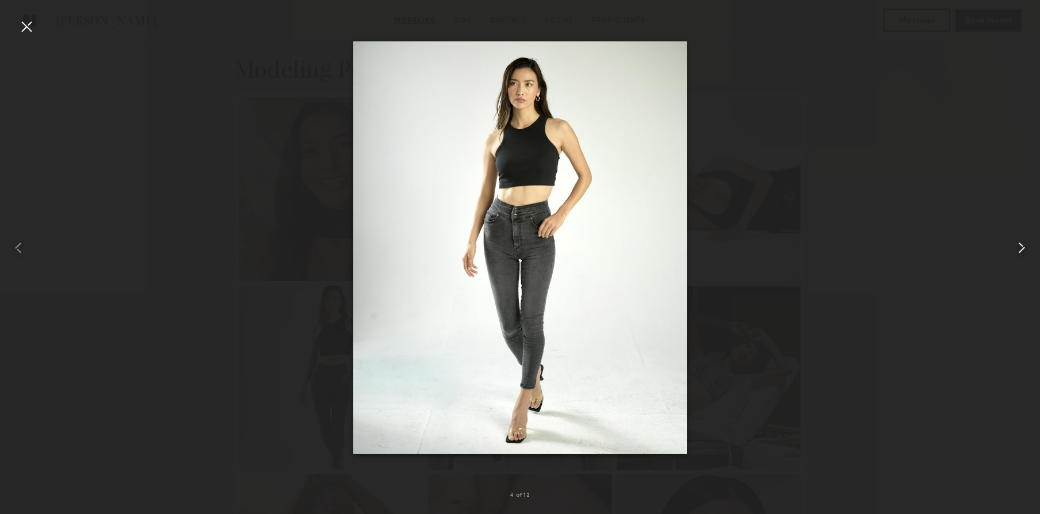
click at [1020, 247] on common-icon at bounding box center [1022, 248] width 18 height 18
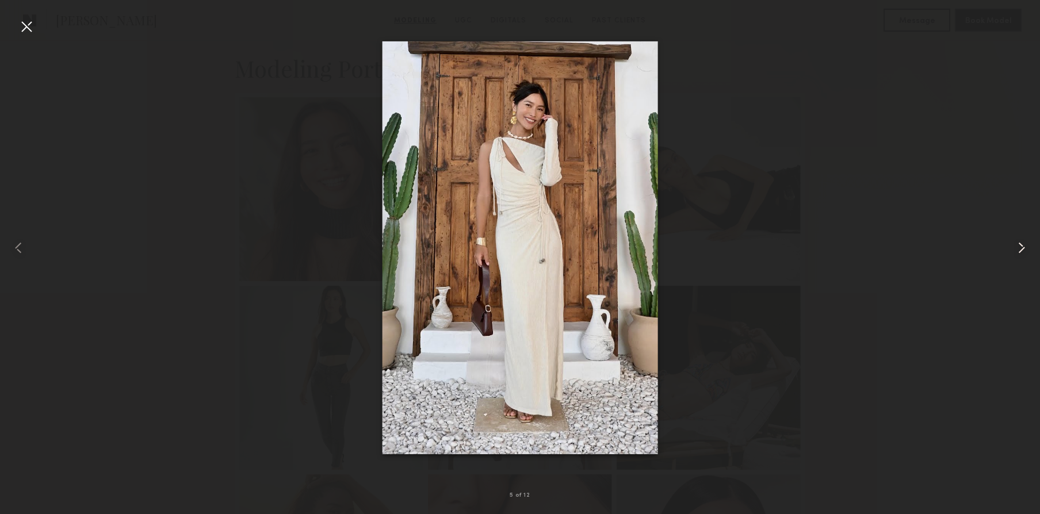
click at [1020, 247] on common-icon at bounding box center [1022, 248] width 18 height 18
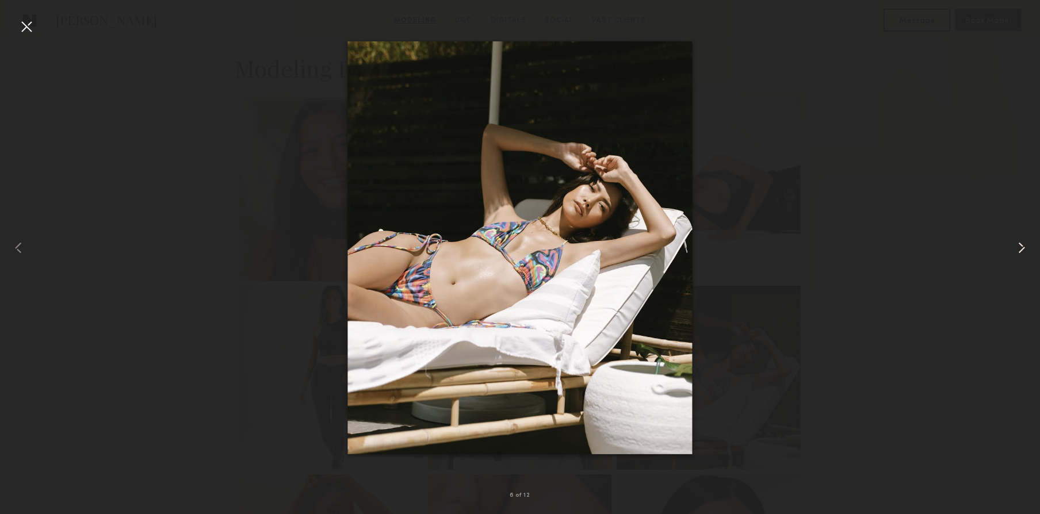
click at [1020, 247] on common-icon at bounding box center [1022, 248] width 18 height 18
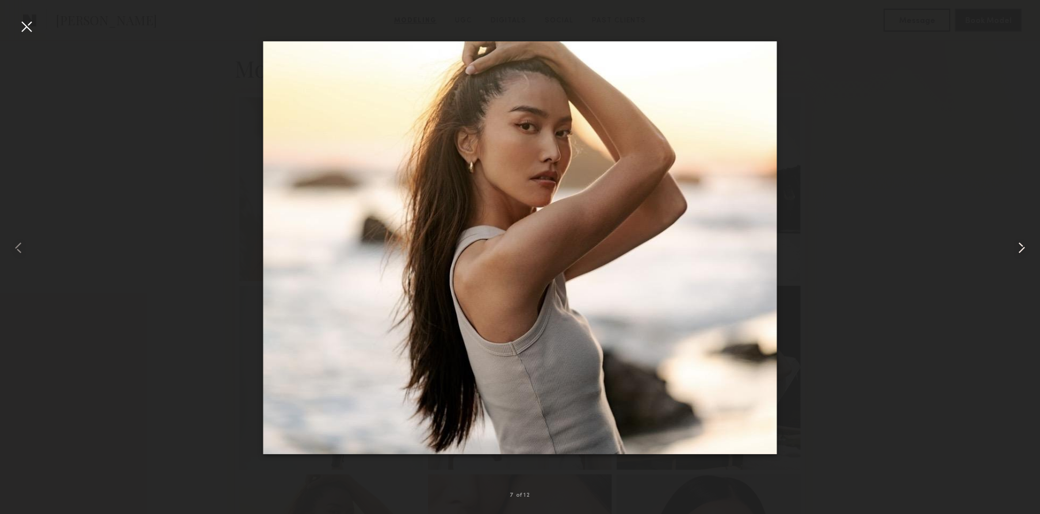
click at [1020, 247] on common-icon at bounding box center [1022, 248] width 18 height 18
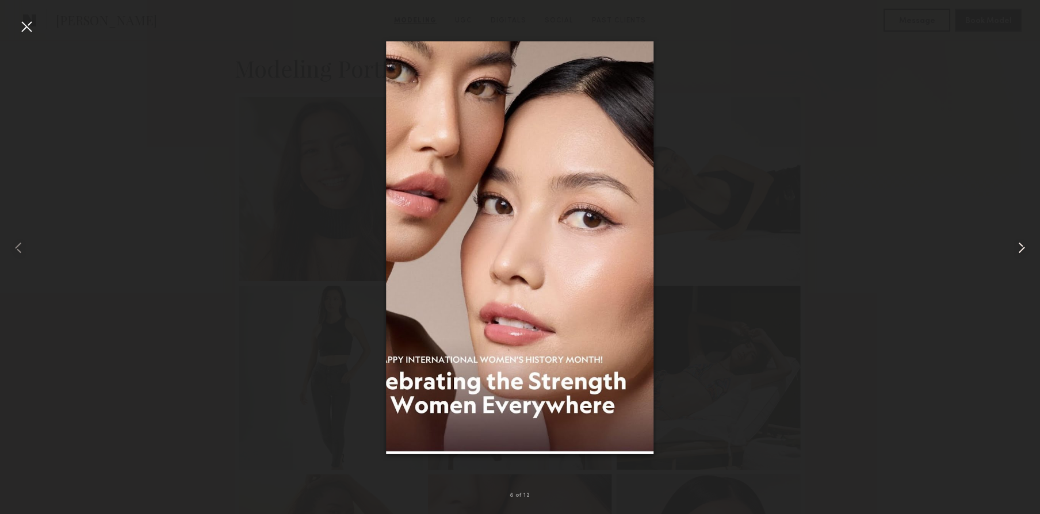
click at [1020, 247] on common-icon at bounding box center [1022, 248] width 18 height 18
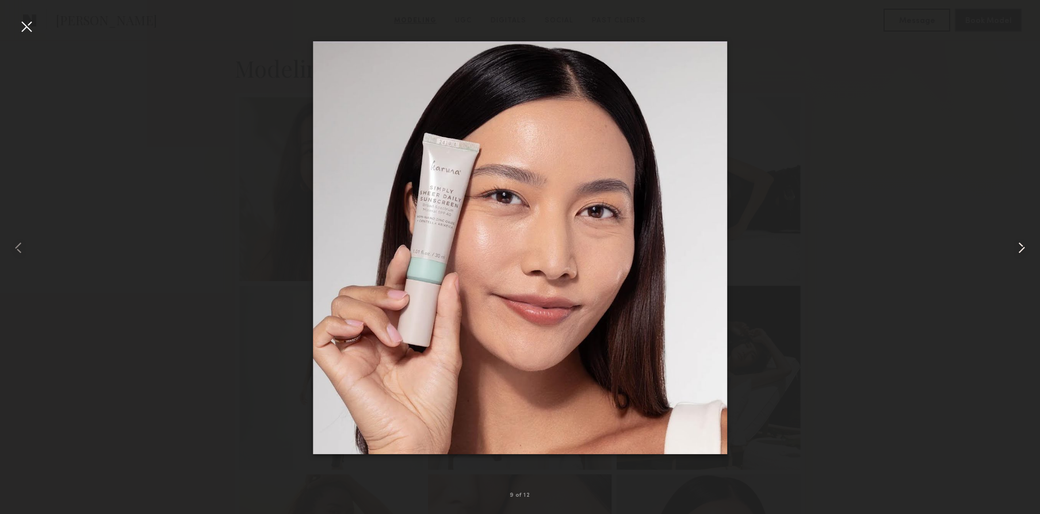
click at [1020, 247] on common-icon at bounding box center [1022, 248] width 18 height 18
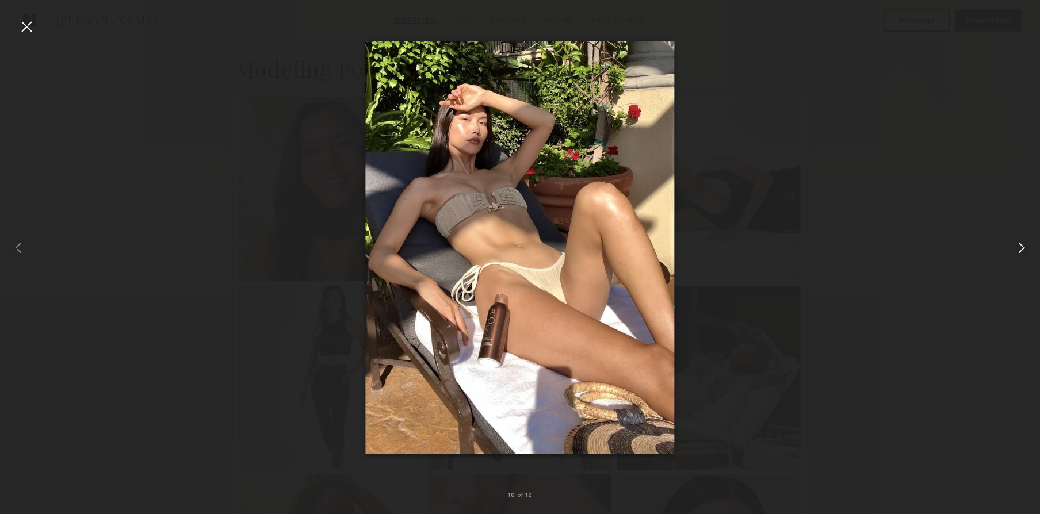
click at [1020, 247] on common-icon at bounding box center [1022, 248] width 18 height 18
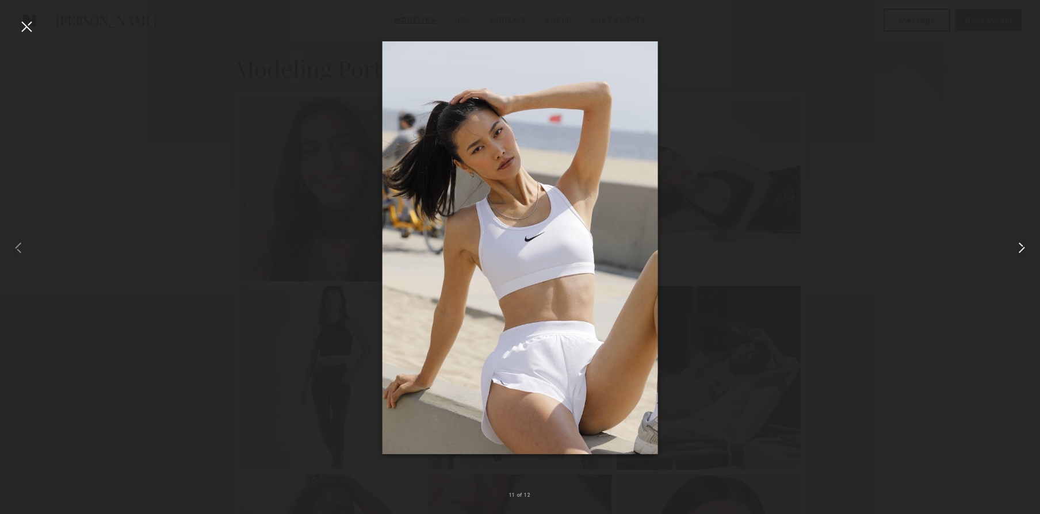
click at [1020, 247] on common-icon at bounding box center [1022, 248] width 18 height 18
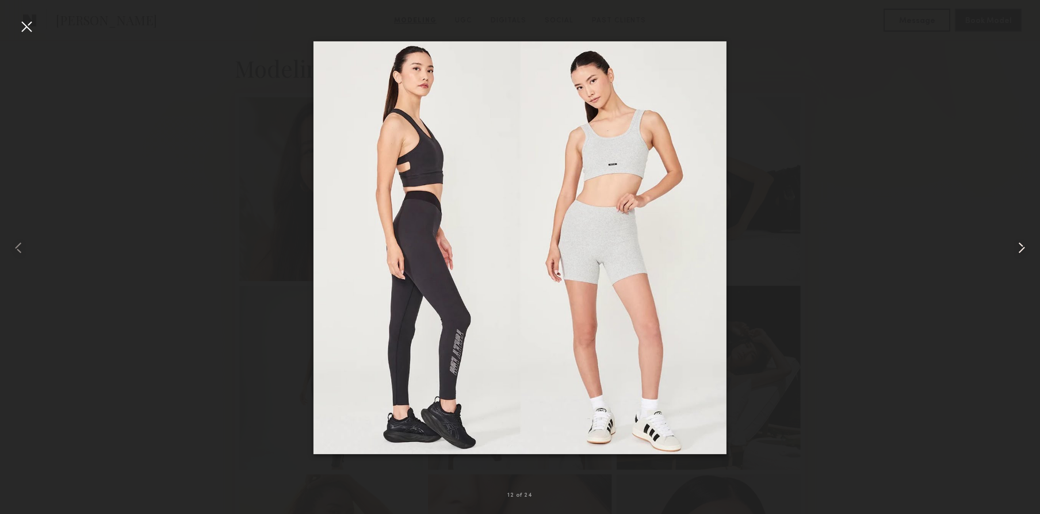
click at [1020, 247] on common-icon at bounding box center [1022, 248] width 18 height 18
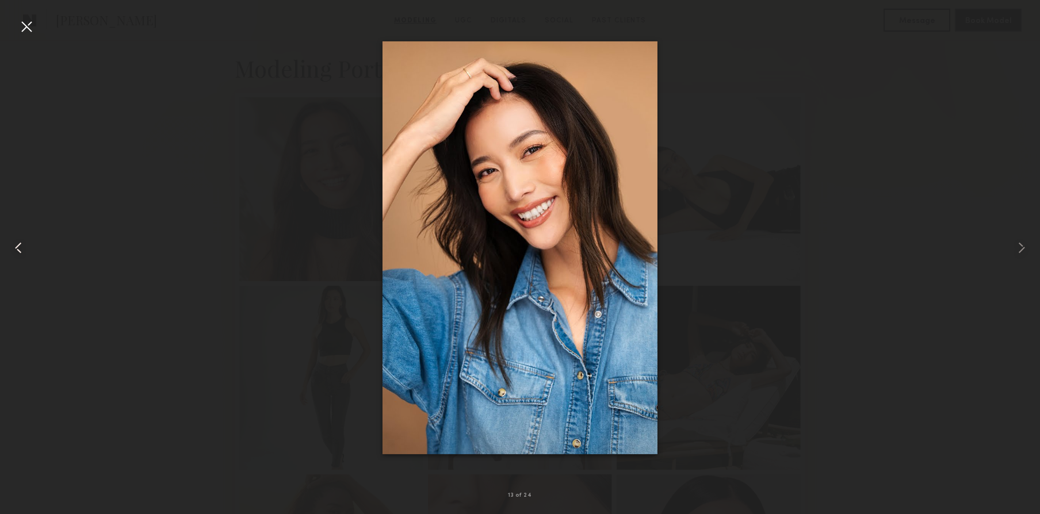
click at [30, 247] on div at bounding box center [20, 247] width 41 height 459
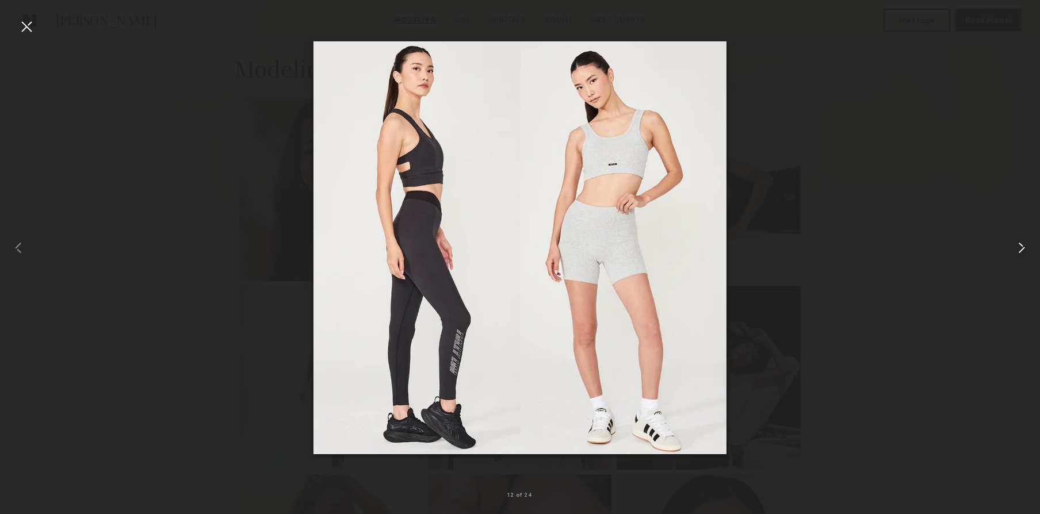
click at [1022, 250] on common-icon at bounding box center [1022, 248] width 18 height 18
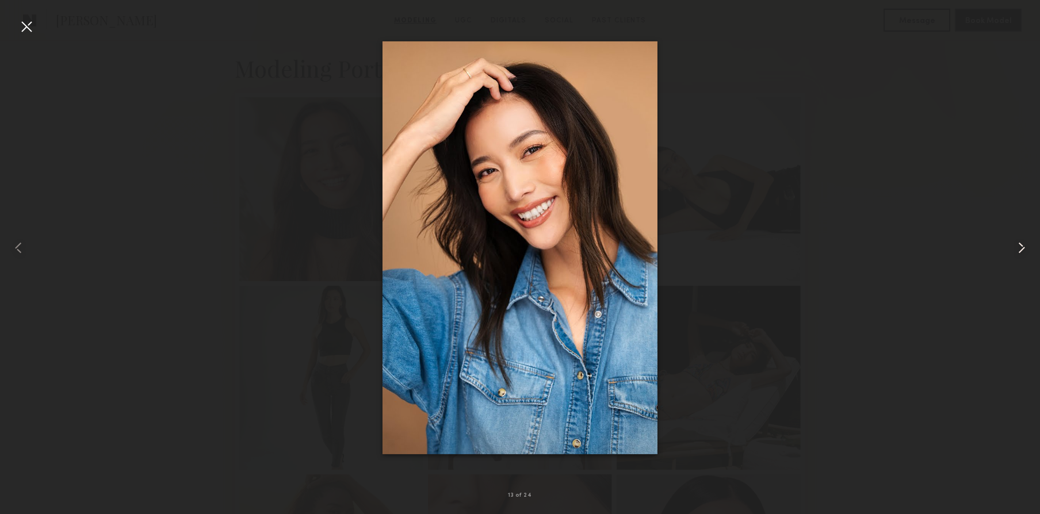
click at [1022, 250] on common-icon at bounding box center [1022, 248] width 18 height 18
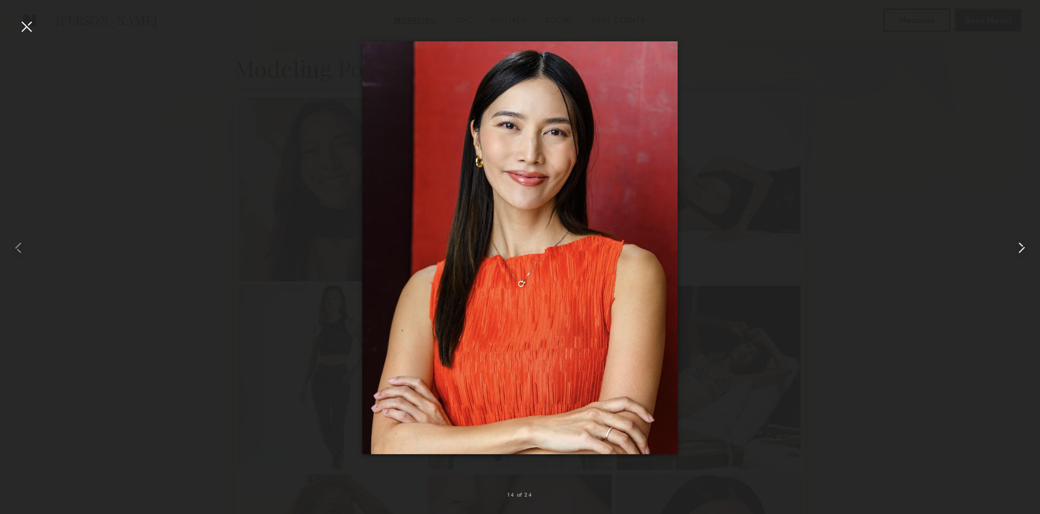
click at [1022, 250] on common-icon at bounding box center [1022, 248] width 18 height 18
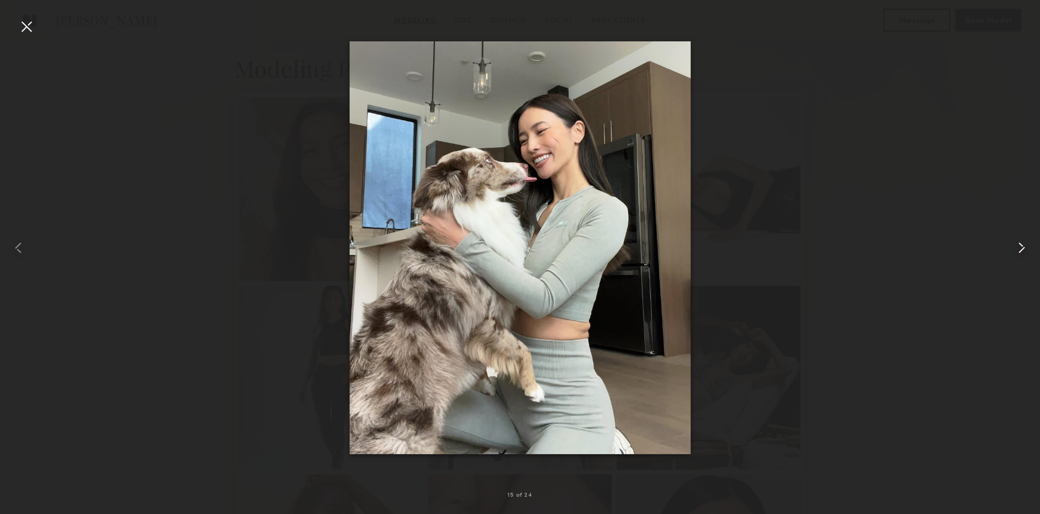
click at [1022, 250] on common-icon at bounding box center [1022, 248] width 18 height 18
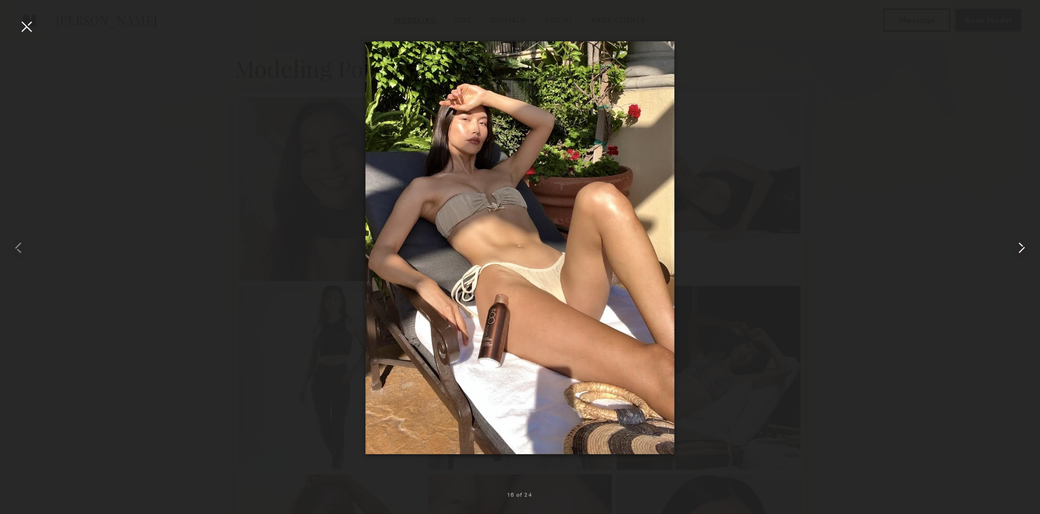
click at [1022, 250] on common-icon at bounding box center [1022, 248] width 18 height 18
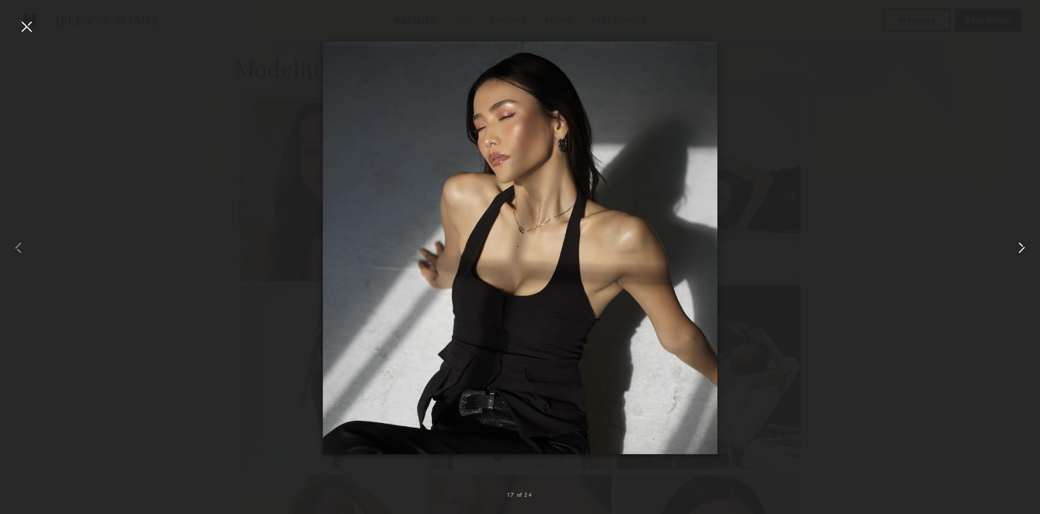
click at [1022, 250] on common-icon at bounding box center [1022, 248] width 18 height 18
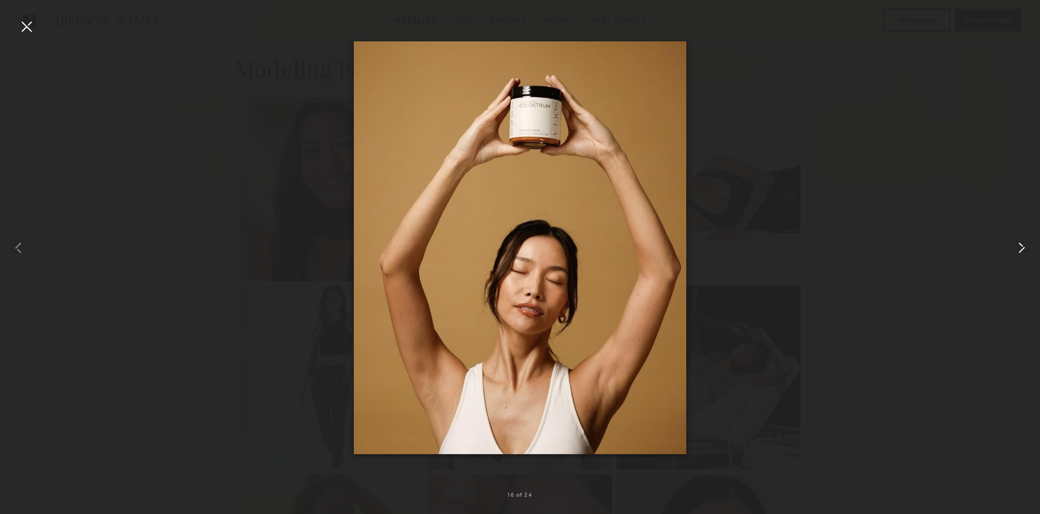
click at [1022, 250] on common-icon at bounding box center [1022, 248] width 18 height 18
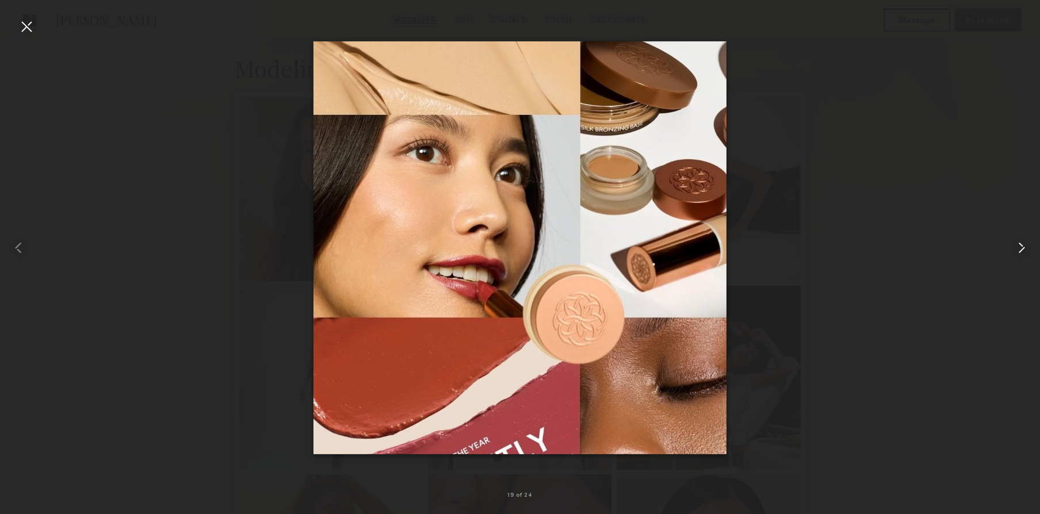
click at [1022, 250] on common-icon at bounding box center [1022, 248] width 18 height 18
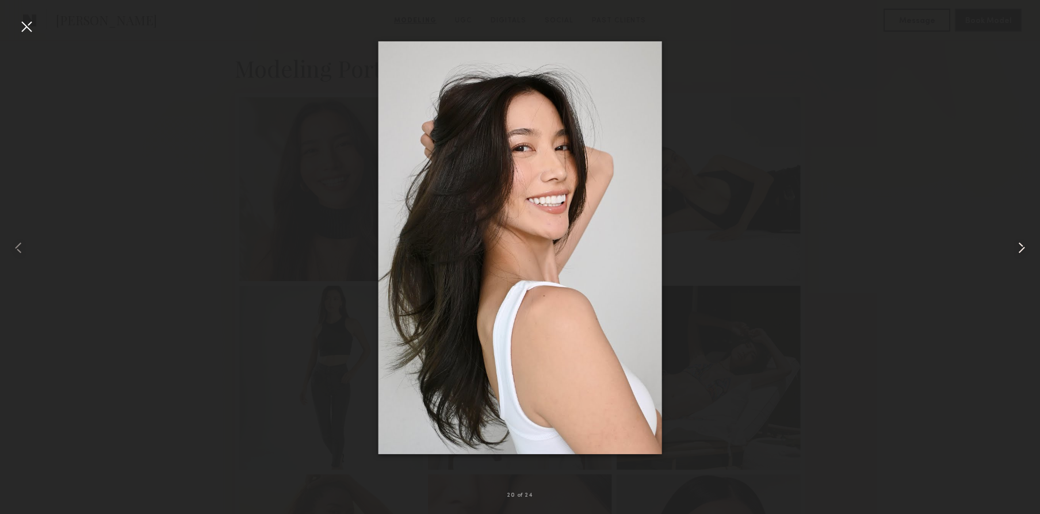
click at [1022, 250] on common-icon at bounding box center [1022, 248] width 18 height 18
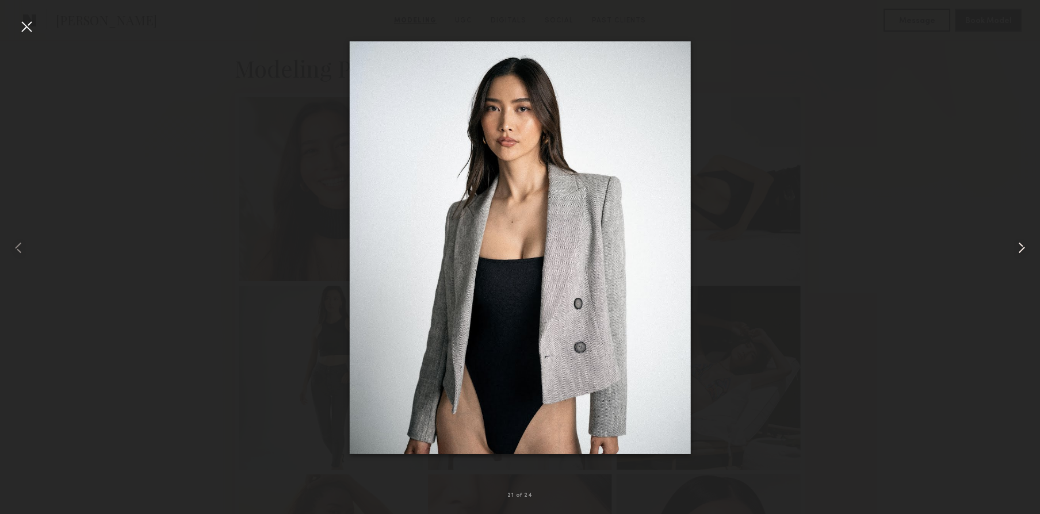
click at [1022, 250] on common-icon at bounding box center [1022, 248] width 18 height 18
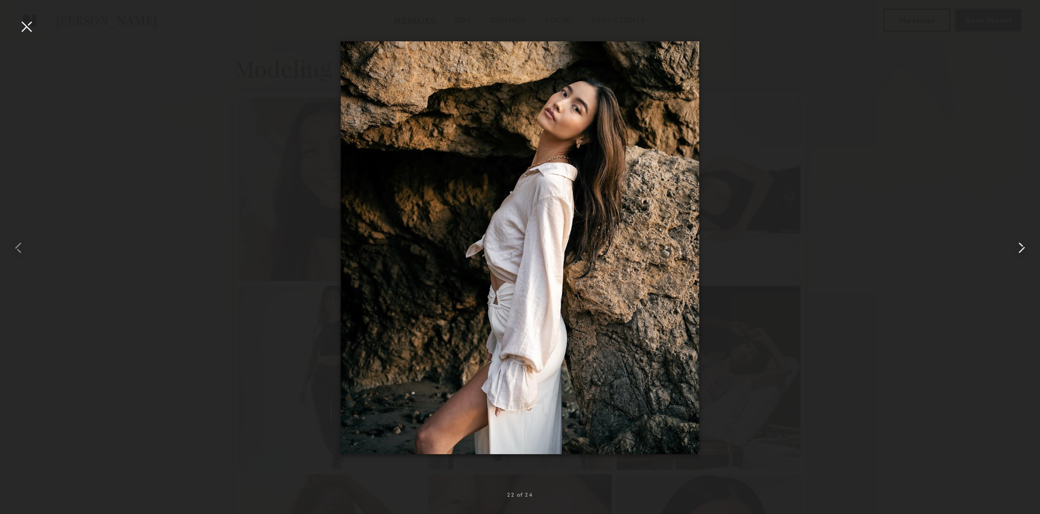
click at [1022, 250] on common-icon at bounding box center [1022, 248] width 18 height 18
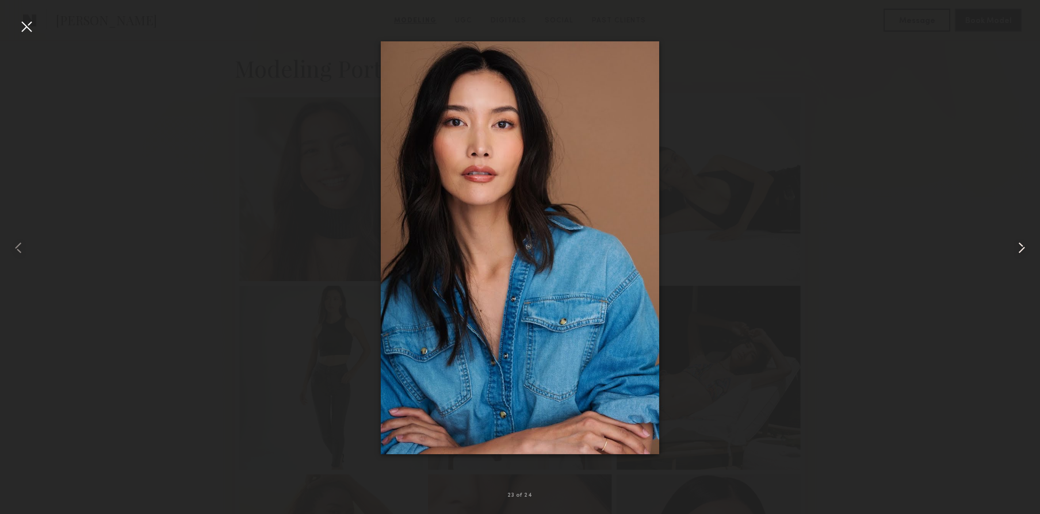
click at [1022, 250] on common-icon at bounding box center [1022, 248] width 18 height 18
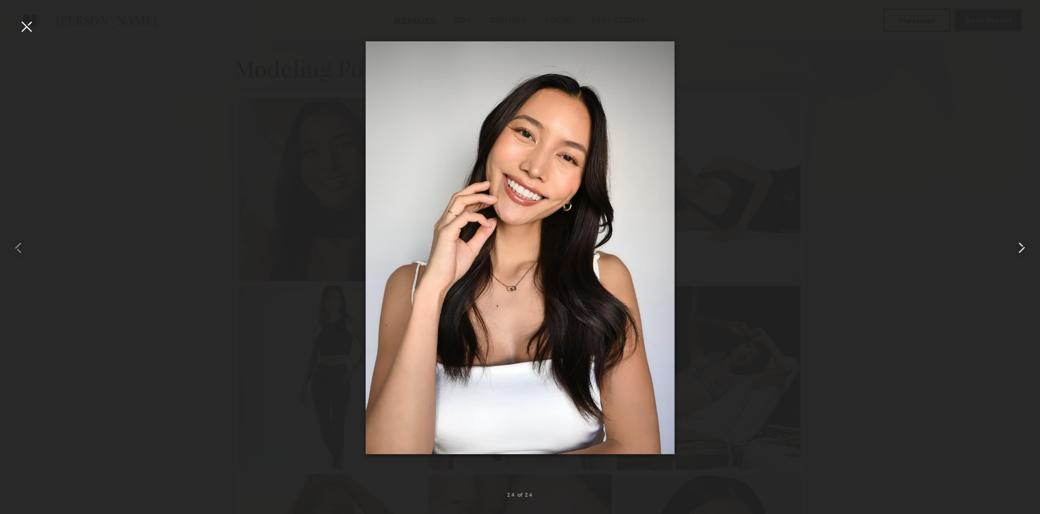
click at [1022, 250] on common-icon at bounding box center [1022, 248] width 18 height 18
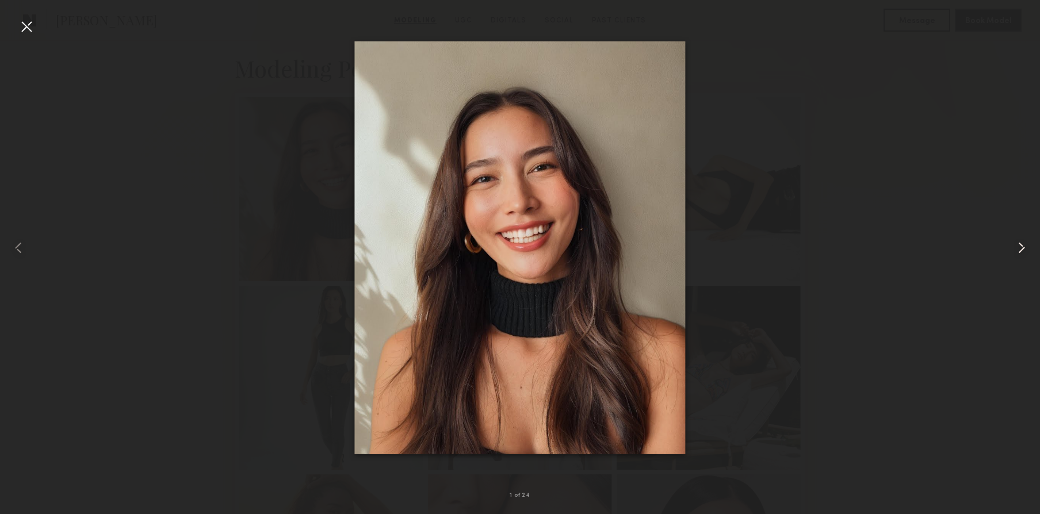
click at [1022, 250] on common-icon at bounding box center [1022, 248] width 18 height 18
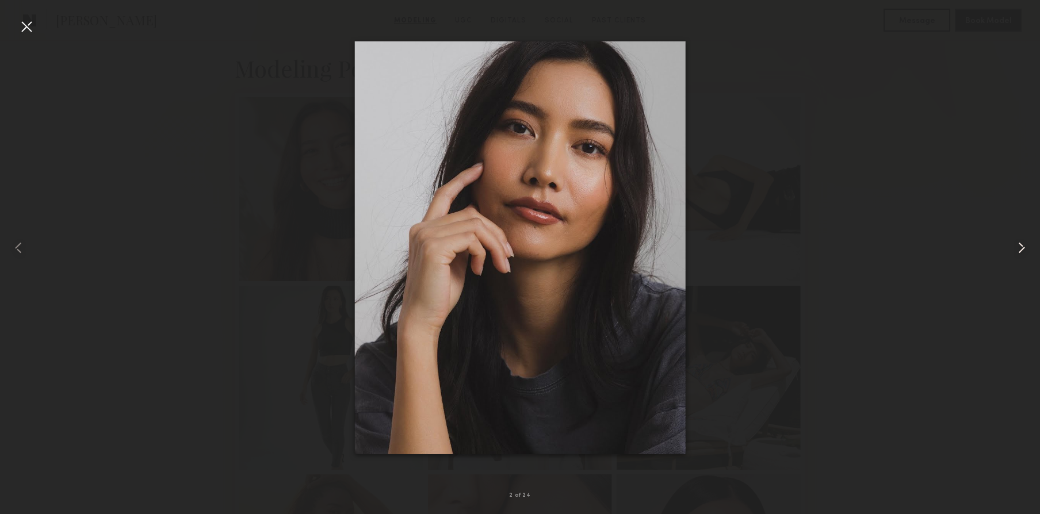
click at [1022, 250] on common-icon at bounding box center [1022, 248] width 18 height 18
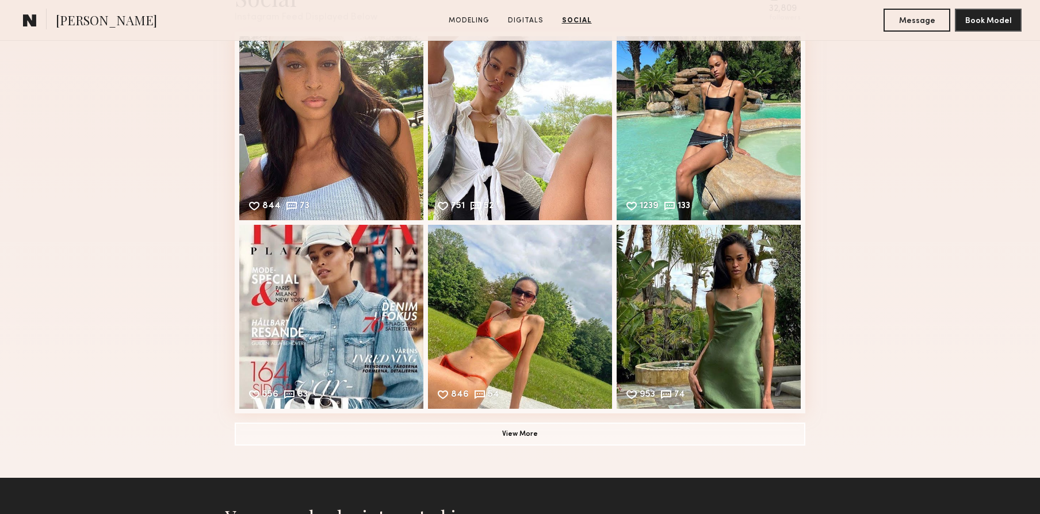
scroll to position [1909, 0]
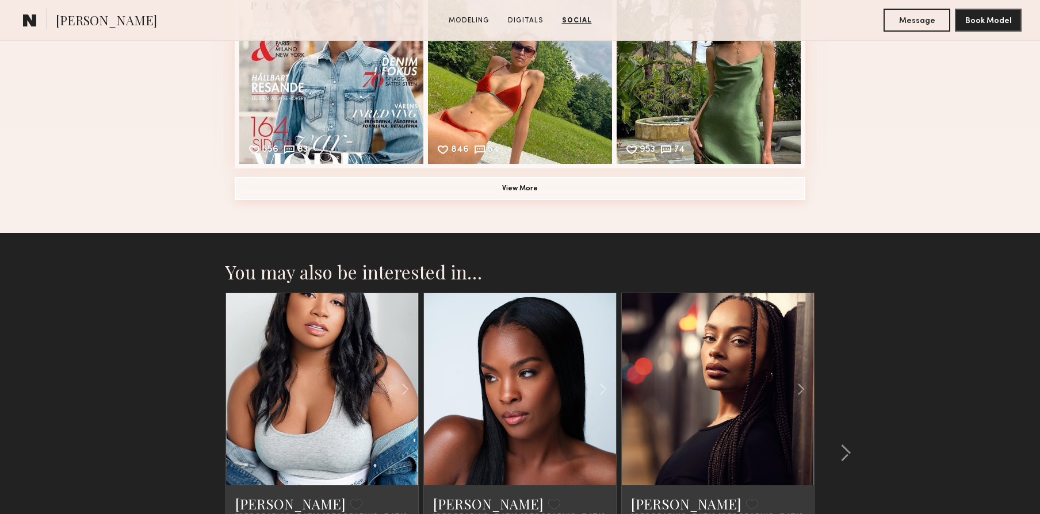
click at [498, 199] on button "View More" at bounding box center [520, 188] width 571 height 23
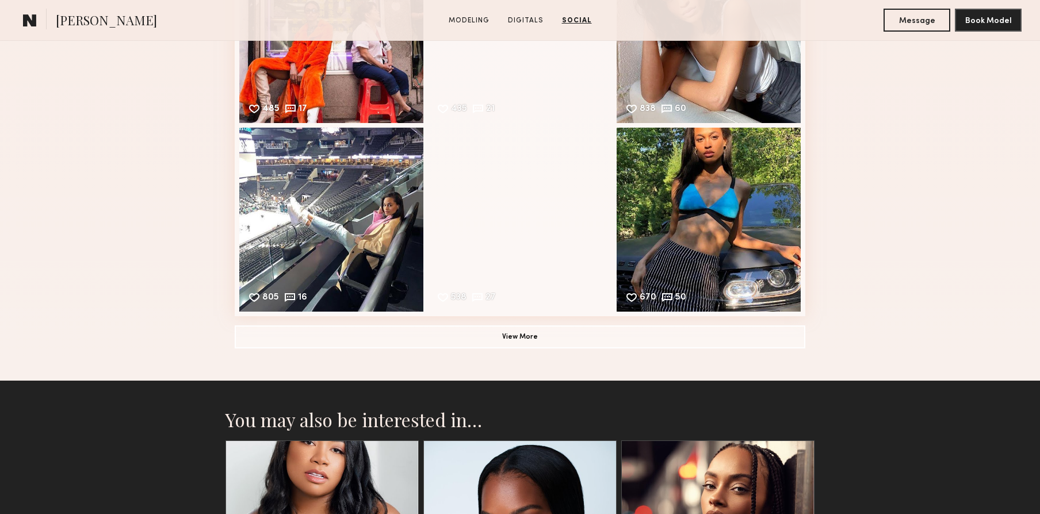
scroll to position [2153, 0]
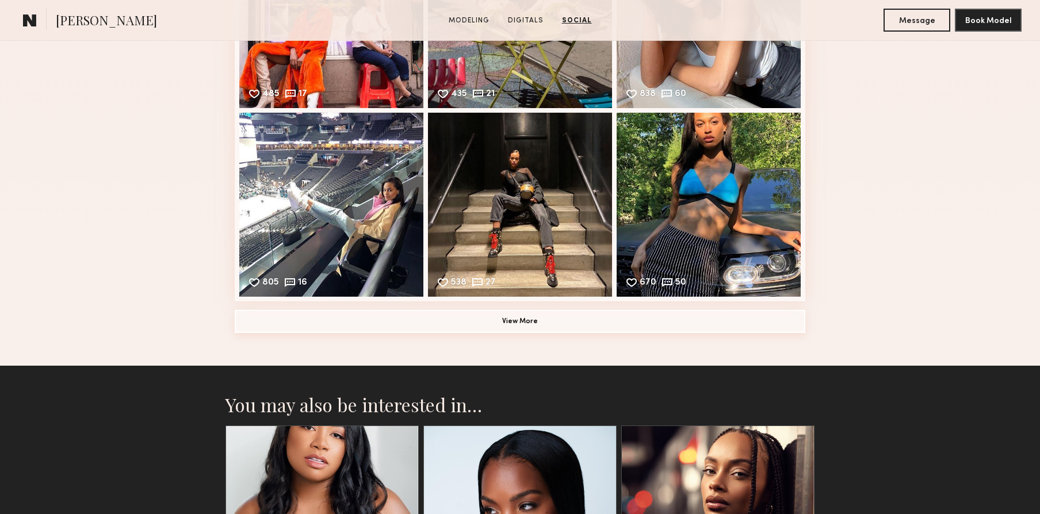
click at [584, 323] on button "View More" at bounding box center [520, 321] width 571 height 23
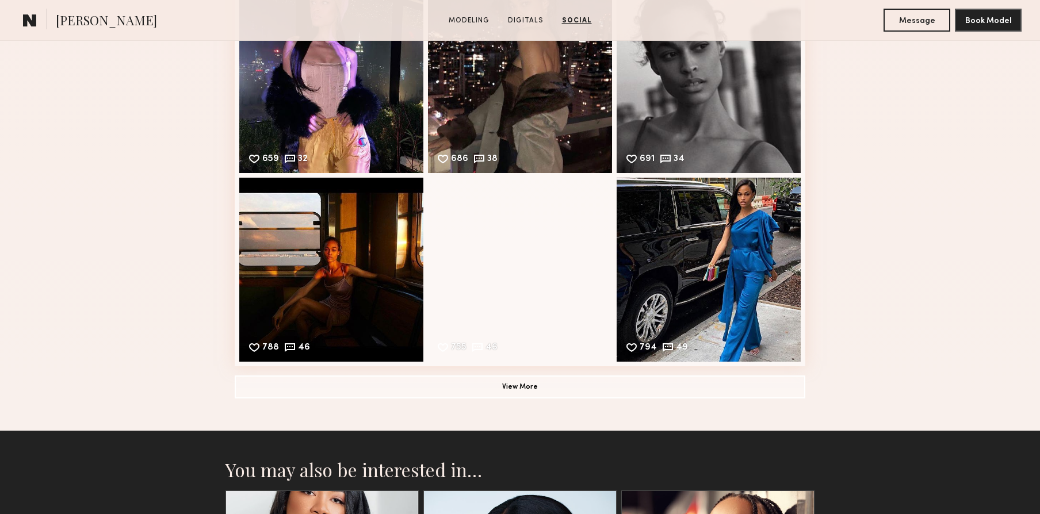
scroll to position [2467, 0]
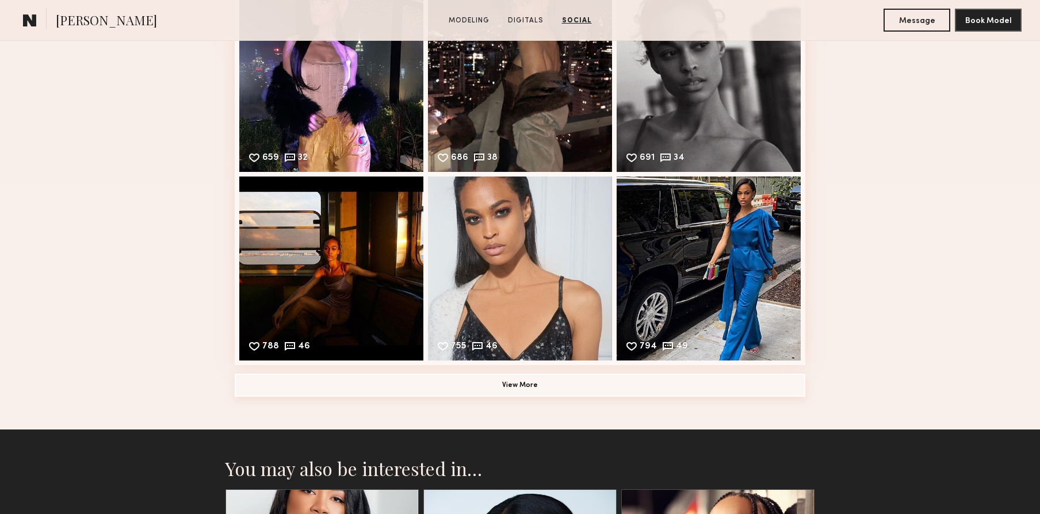
click at [615, 391] on button "View More" at bounding box center [520, 385] width 571 height 23
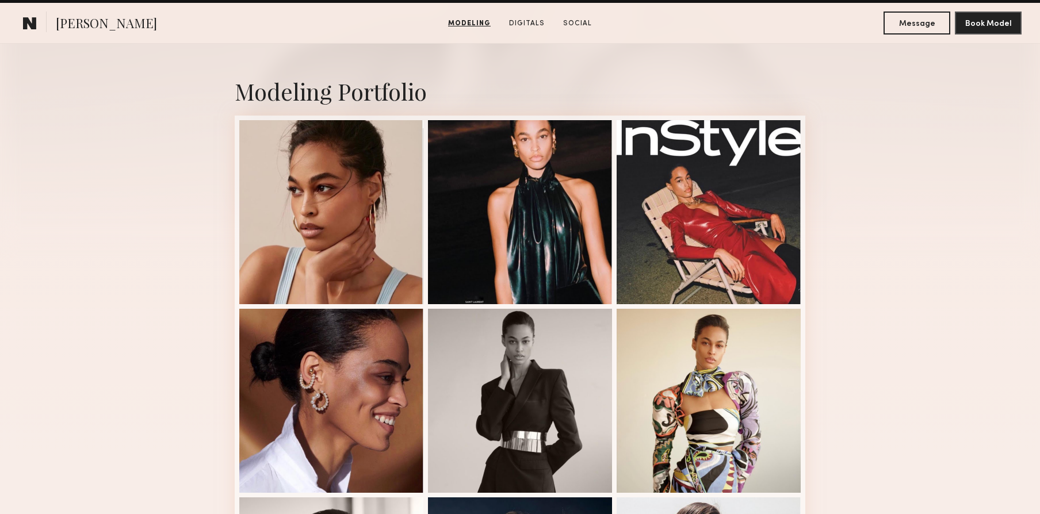
scroll to position [157, 0]
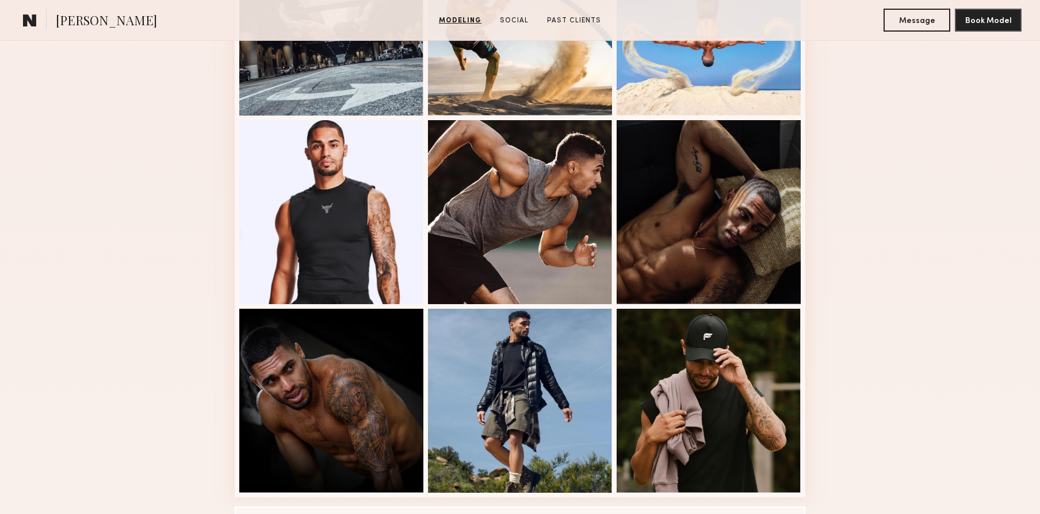
scroll to position [683, 0]
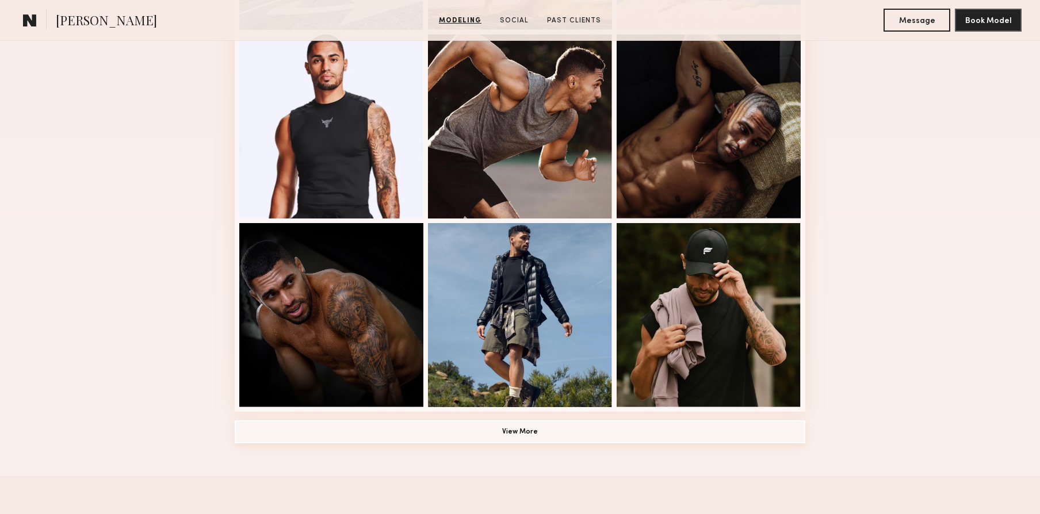
click at [571, 437] on button "View More" at bounding box center [520, 432] width 571 height 23
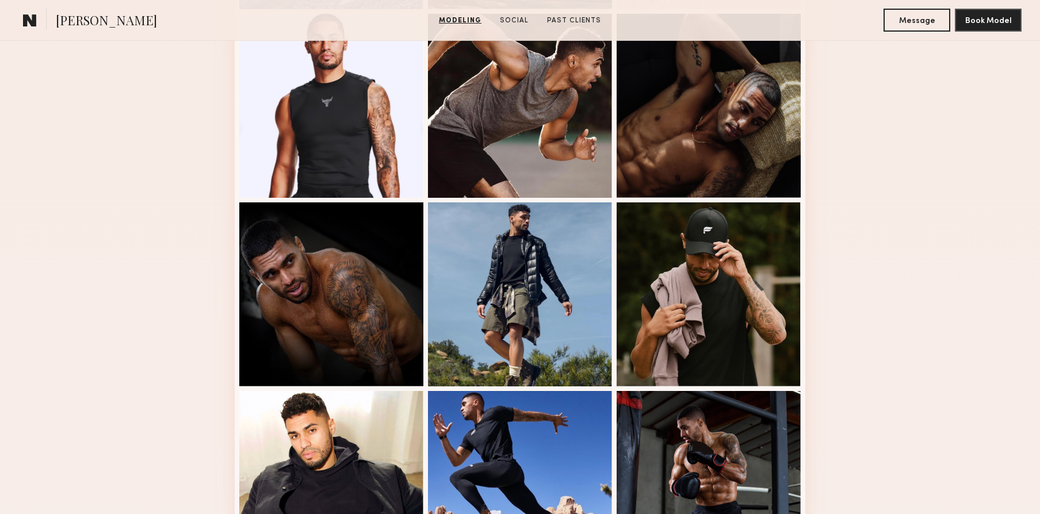
scroll to position [752, 0]
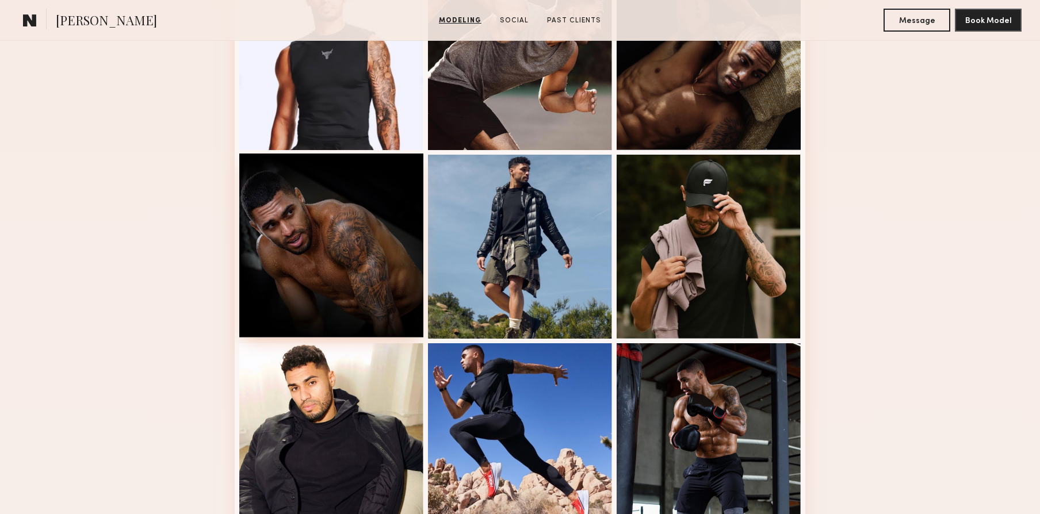
click at [321, 264] on div at bounding box center [331, 246] width 184 height 184
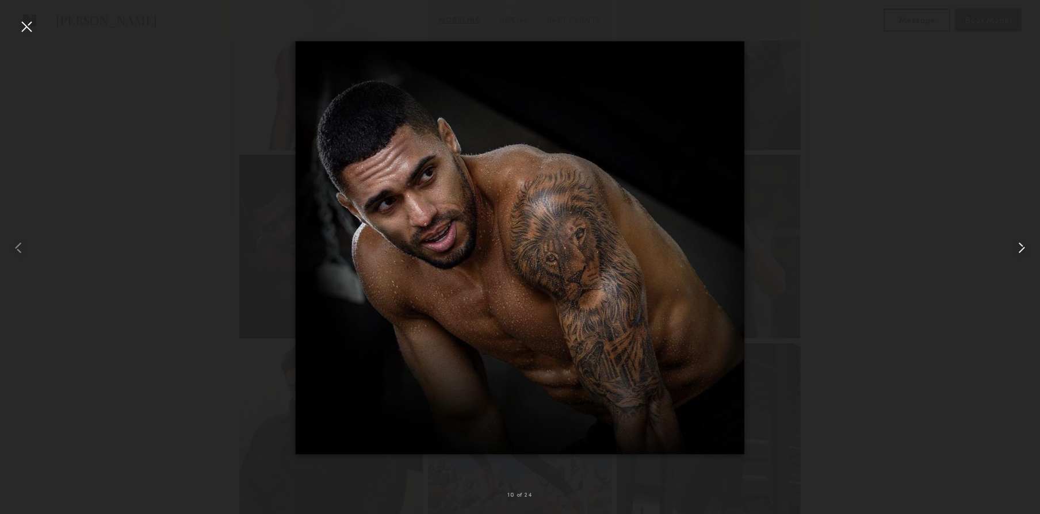
click at [1017, 250] on common-icon at bounding box center [1022, 248] width 18 height 18
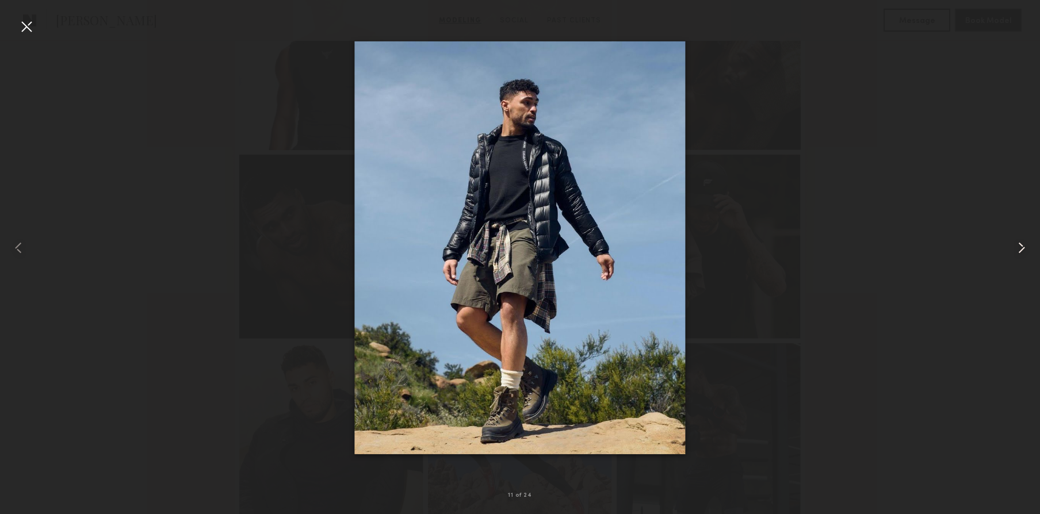
click at [1017, 250] on common-icon at bounding box center [1022, 248] width 18 height 18
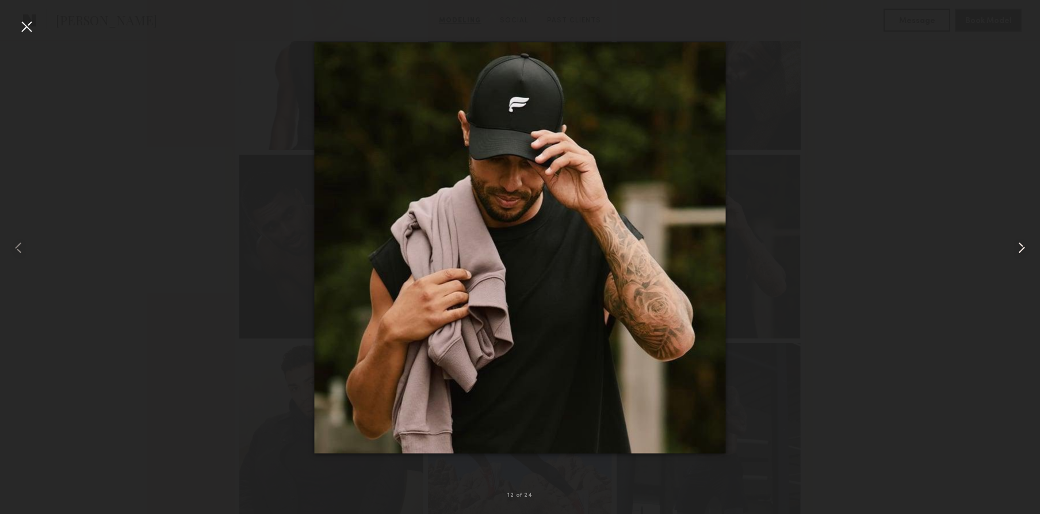
click at [1017, 250] on common-icon at bounding box center [1022, 248] width 18 height 18
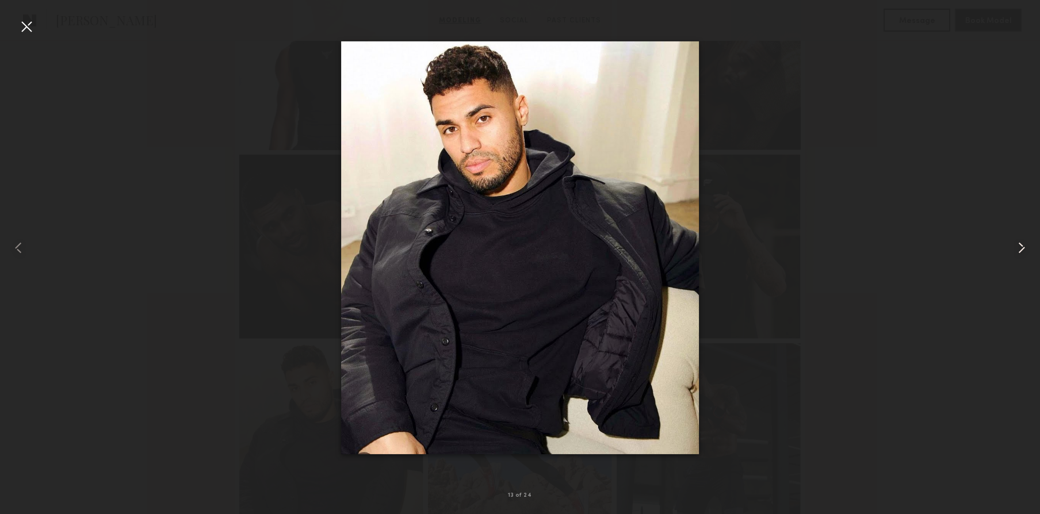
click at [1017, 250] on common-icon at bounding box center [1022, 248] width 18 height 18
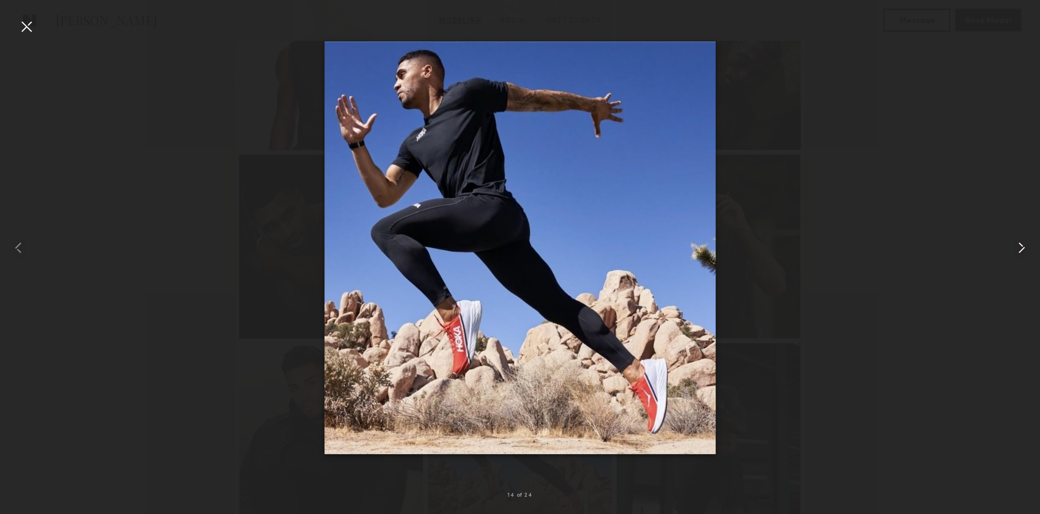
click at [1017, 250] on common-icon at bounding box center [1022, 248] width 18 height 18
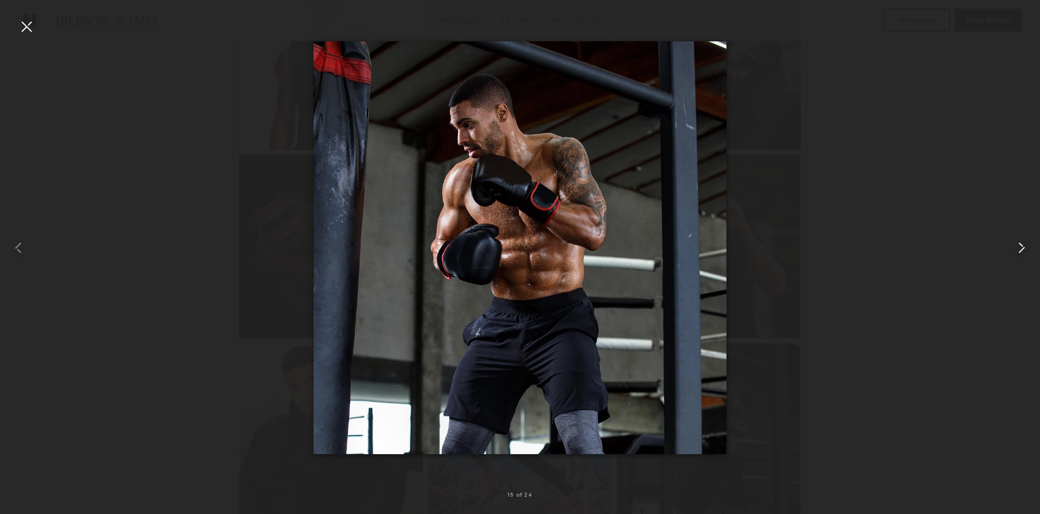
click at [1017, 250] on common-icon at bounding box center [1022, 248] width 18 height 18
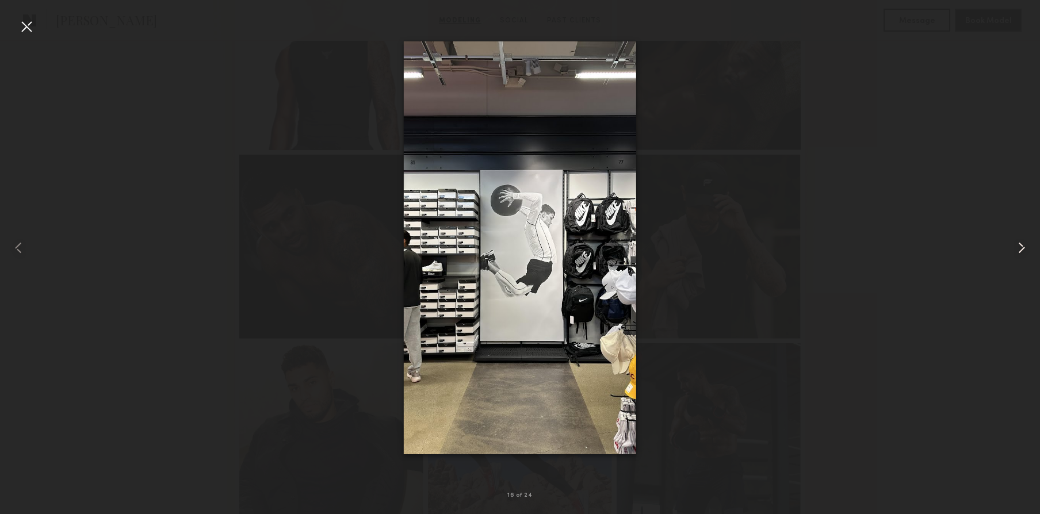
click at [1017, 250] on common-icon at bounding box center [1022, 248] width 18 height 18
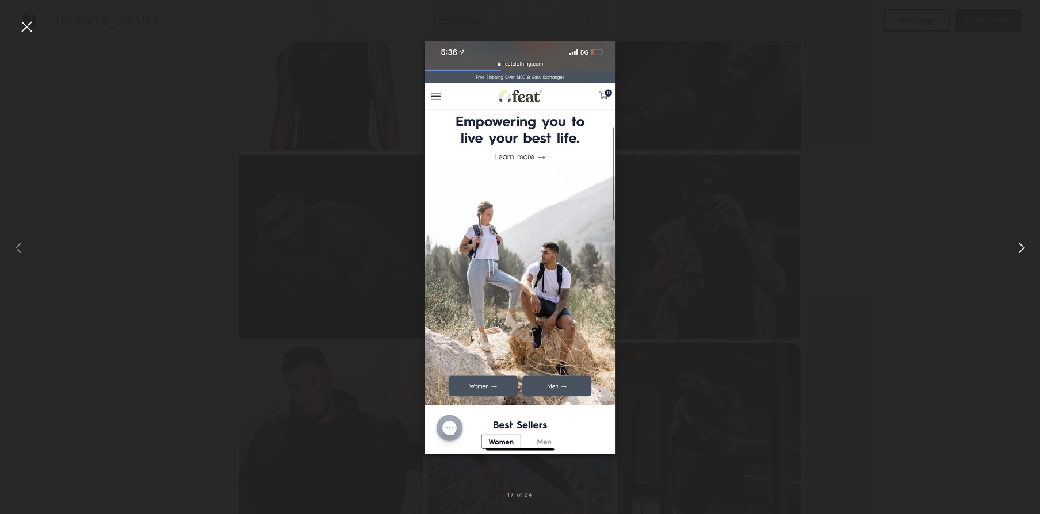
click at [1017, 250] on common-icon at bounding box center [1022, 248] width 18 height 18
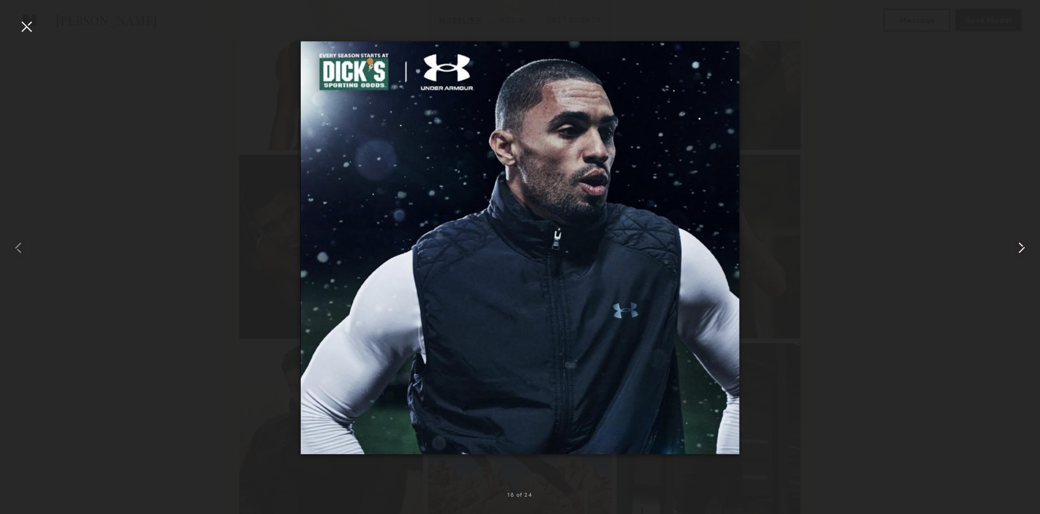
click at [1017, 250] on common-icon at bounding box center [1022, 248] width 18 height 18
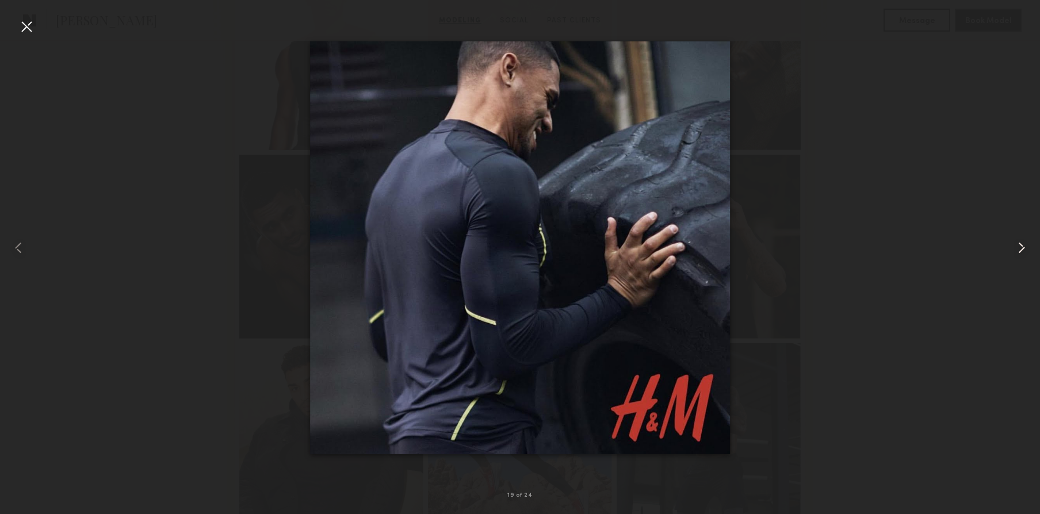
click at [1017, 250] on common-icon at bounding box center [1022, 248] width 18 height 18
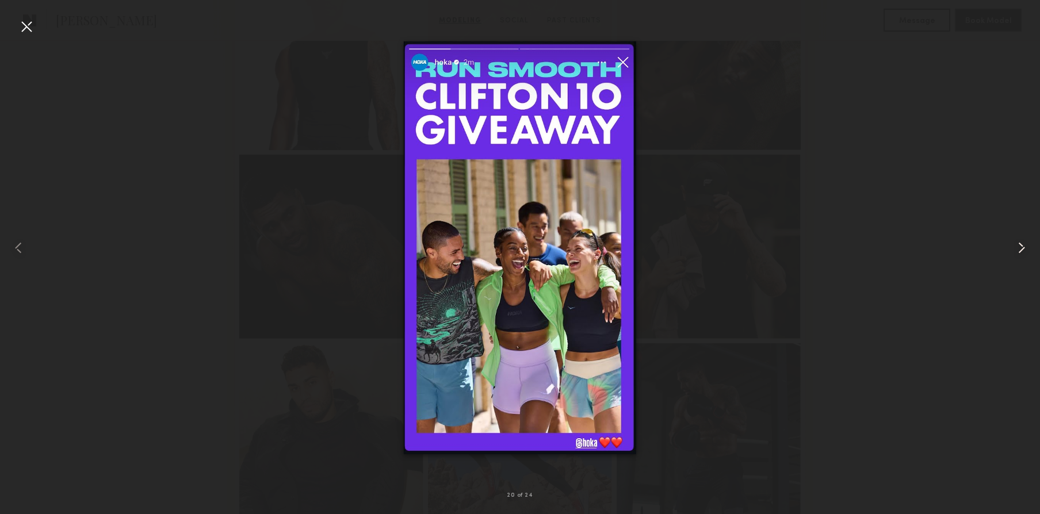
click at [1017, 250] on common-icon at bounding box center [1022, 248] width 18 height 18
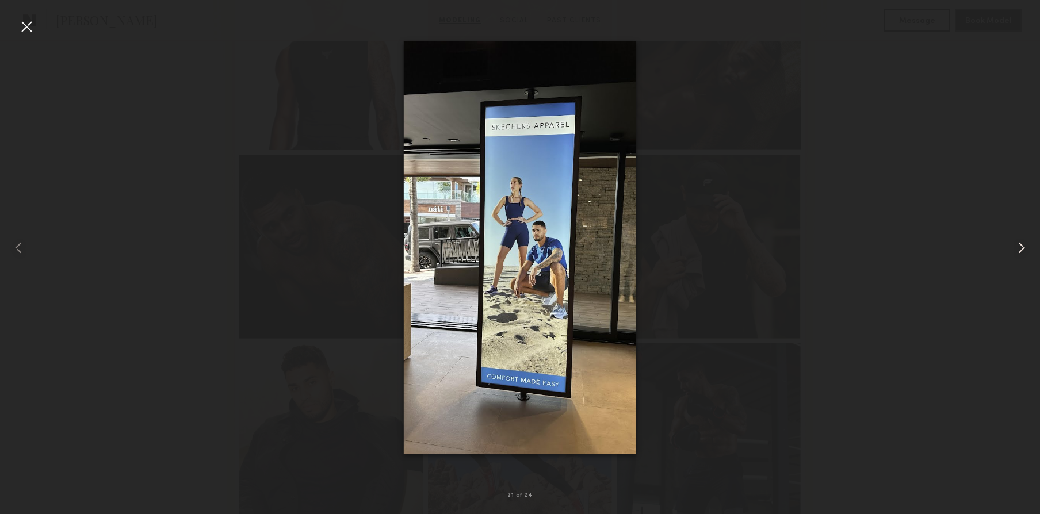
click at [1017, 250] on common-icon at bounding box center [1022, 248] width 18 height 18
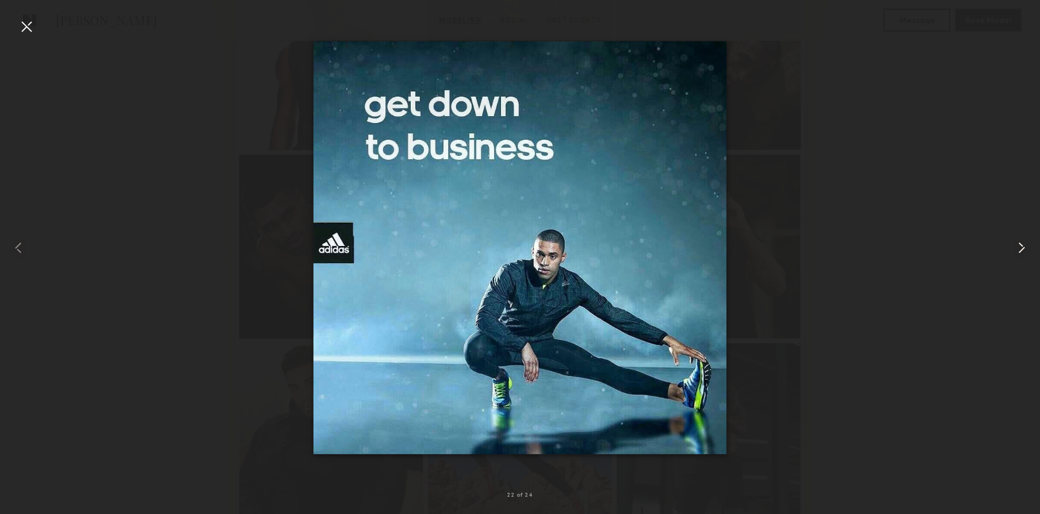
click at [1017, 250] on common-icon at bounding box center [1022, 248] width 18 height 18
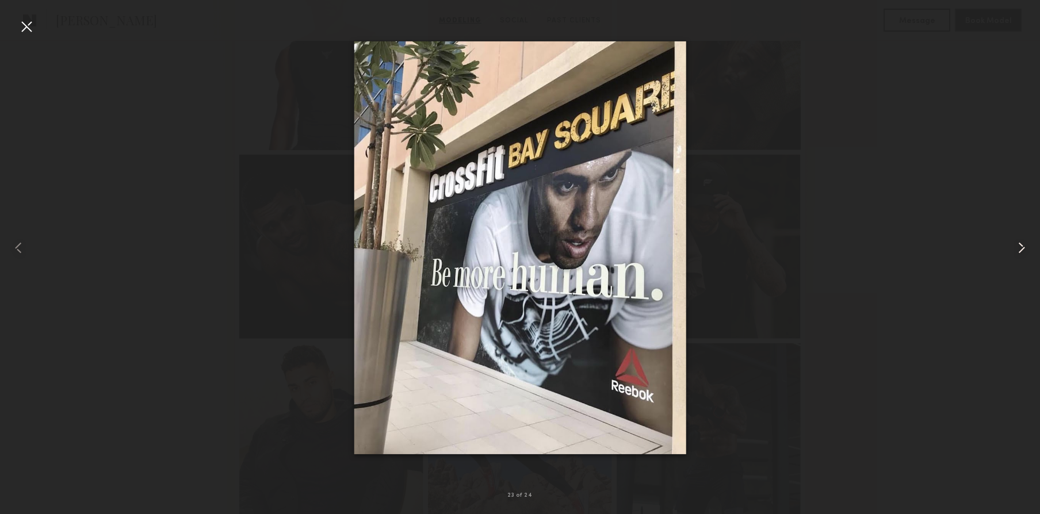
click at [1017, 250] on common-icon at bounding box center [1022, 248] width 18 height 18
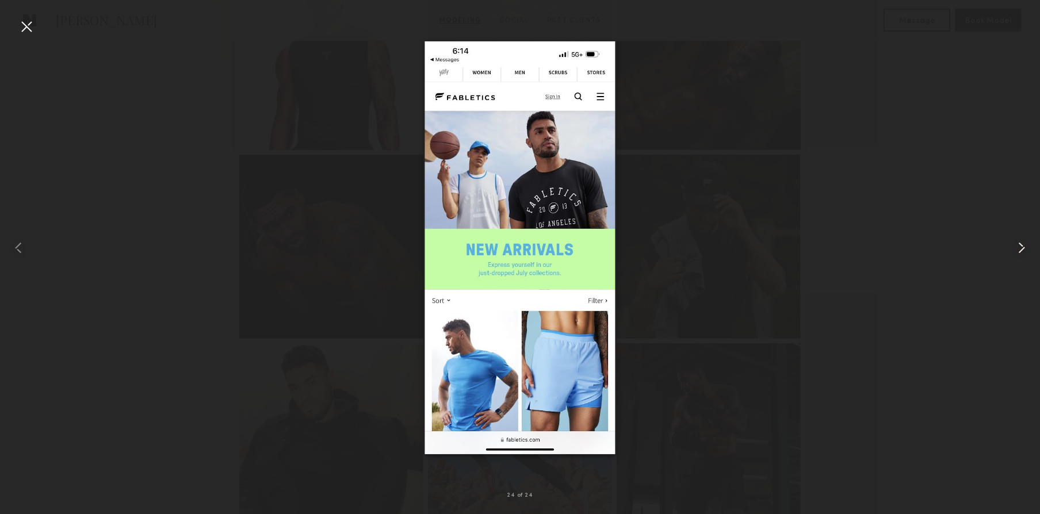
click at [1017, 250] on common-icon at bounding box center [1022, 248] width 18 height 18
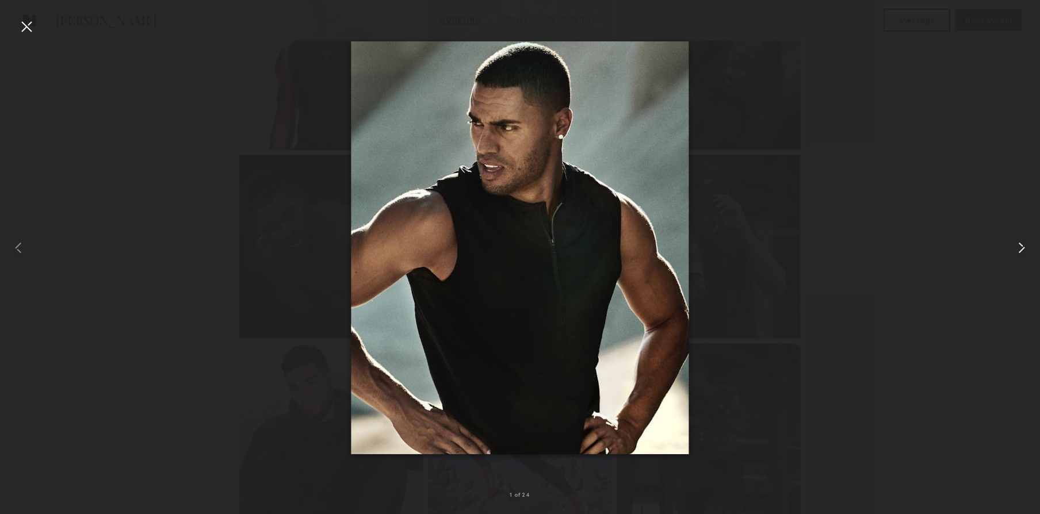
click at [1017, 250] on common-icon at bounding box center [1022, 248] width 18 height 18
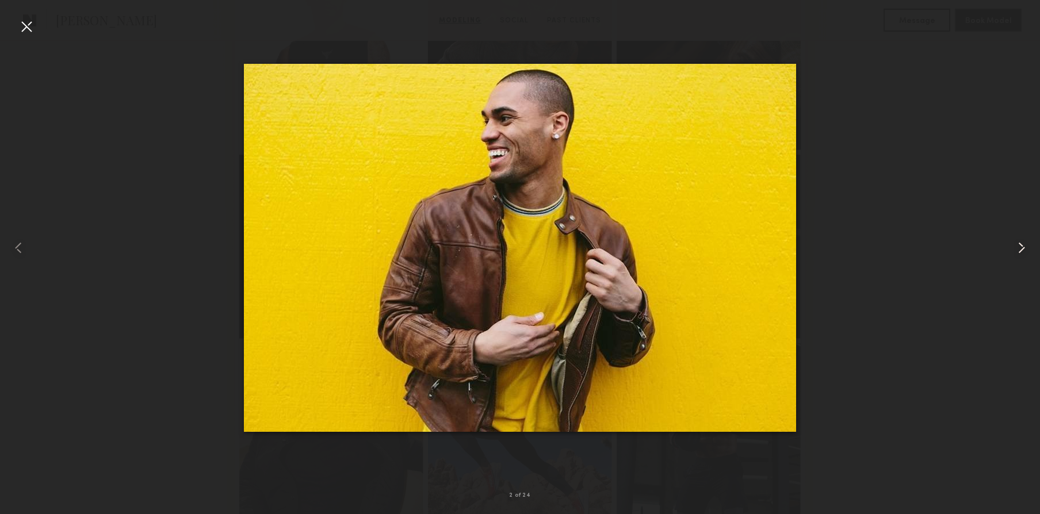
click at [1017, 251] on common-icon at bounding box center [1022, 248] width 18 height 18
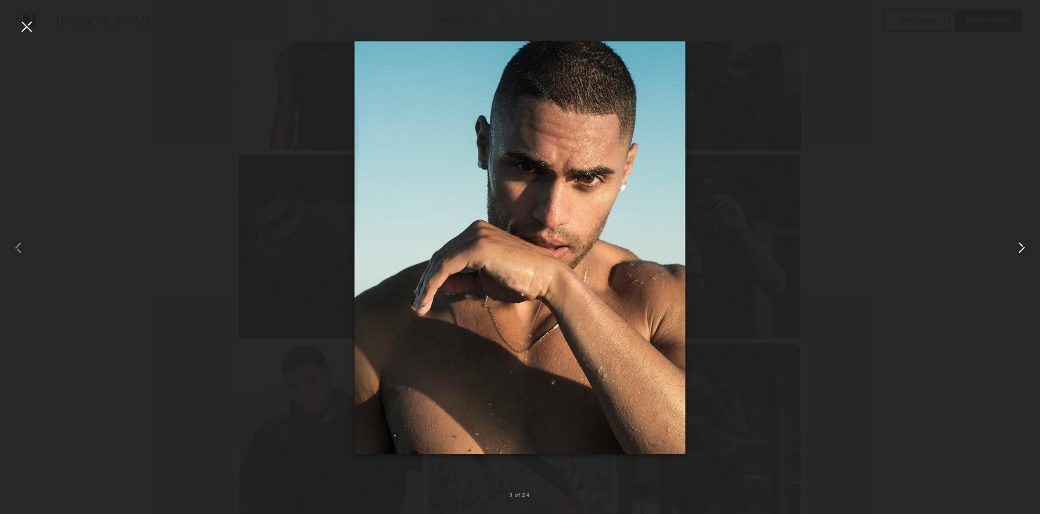
click at [1017, 251] on common-icon at bounding box center [1022, 248] width 18 height 18
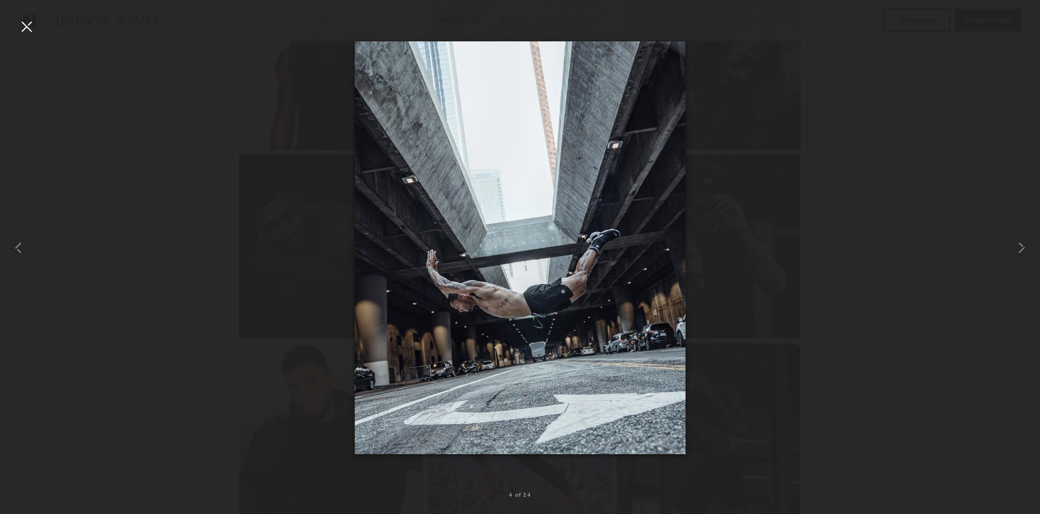
click at [24, 30] on div at bounding box center [26, 26] width 18 height 18
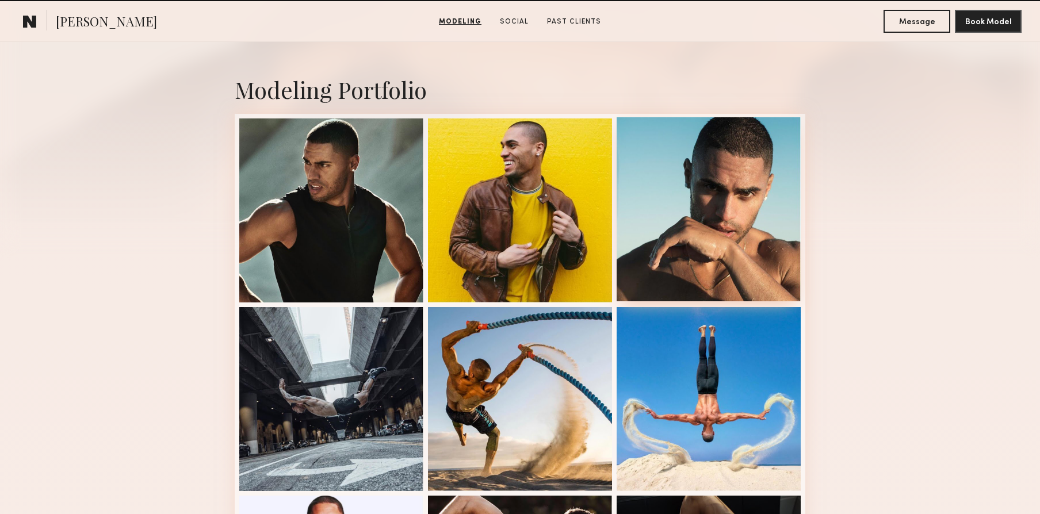
scroll to position [224, 0]
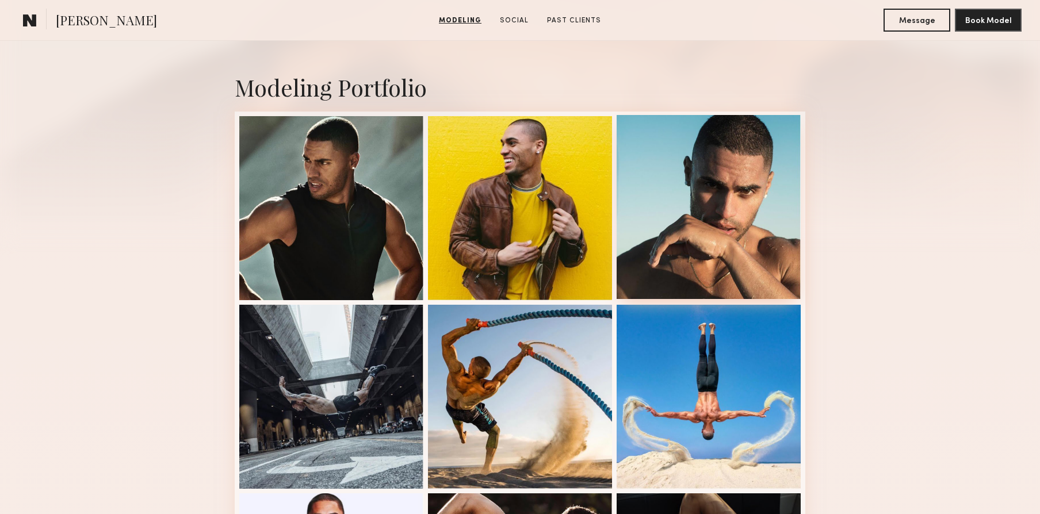
click at [676, 167] on div at bounding box center [709, 207] width 184 height 184
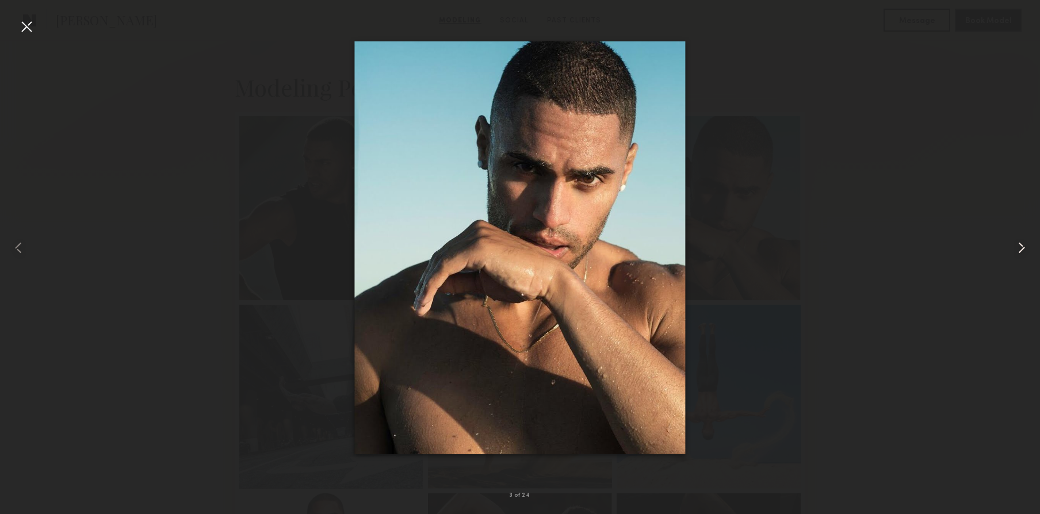
click at [1028, 249] on common-icon at bounding box center [1022, 248] width 18 height 18
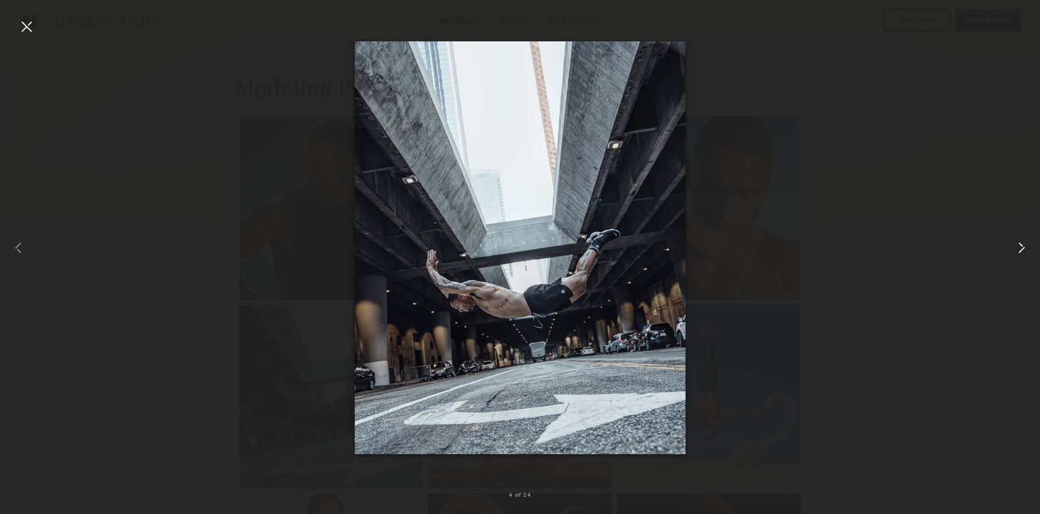
click at [1026, 249] on common-icon at bounding box center [1022, 248] width 18 height 18
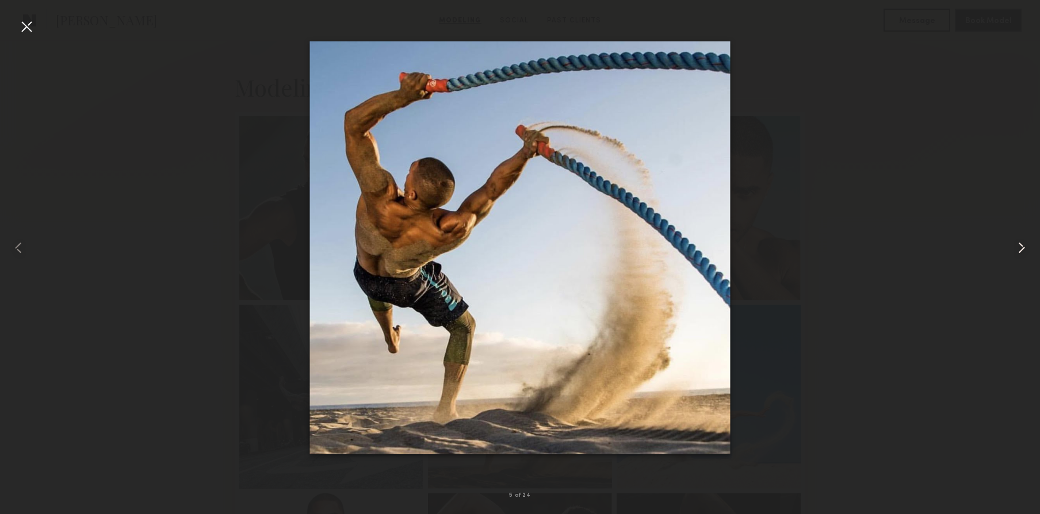
click at [1025, 249] on common-icon at bounding box center [1022, 248] width 18 height 18
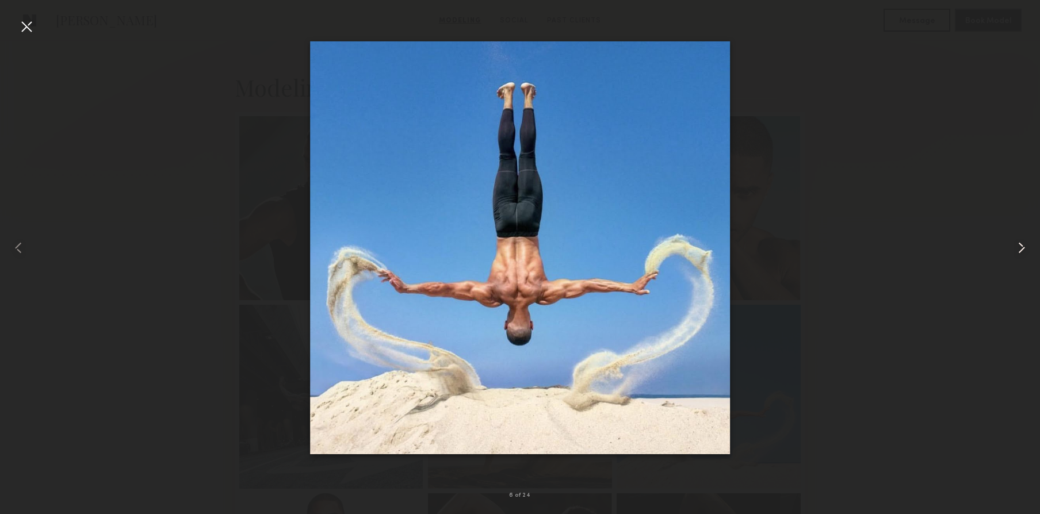
click at [1025, 249] on common-icon at bounding box center [1022, 248] width 18 height 18
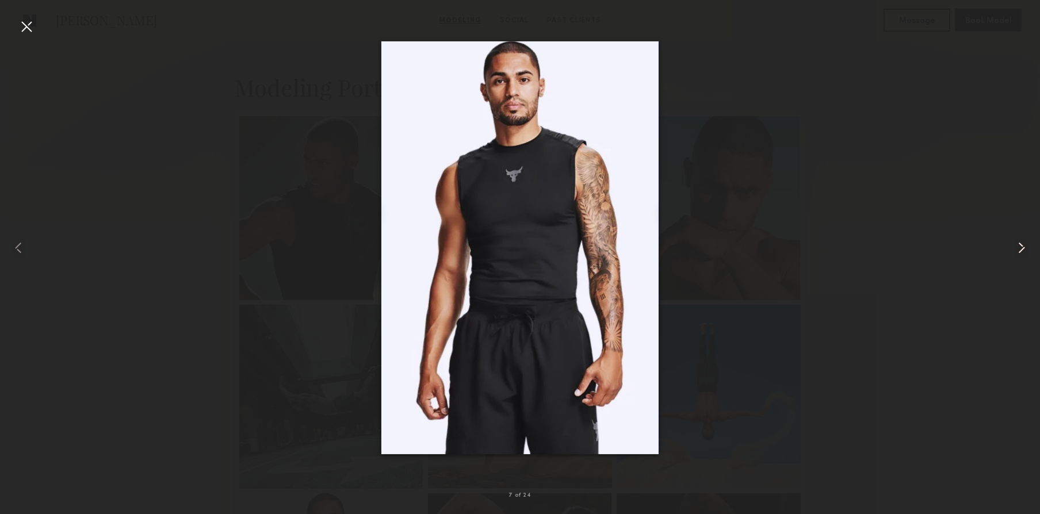
click at [1025, 249] on common-icon at bounding box center [1022, 248] width 18 height 18
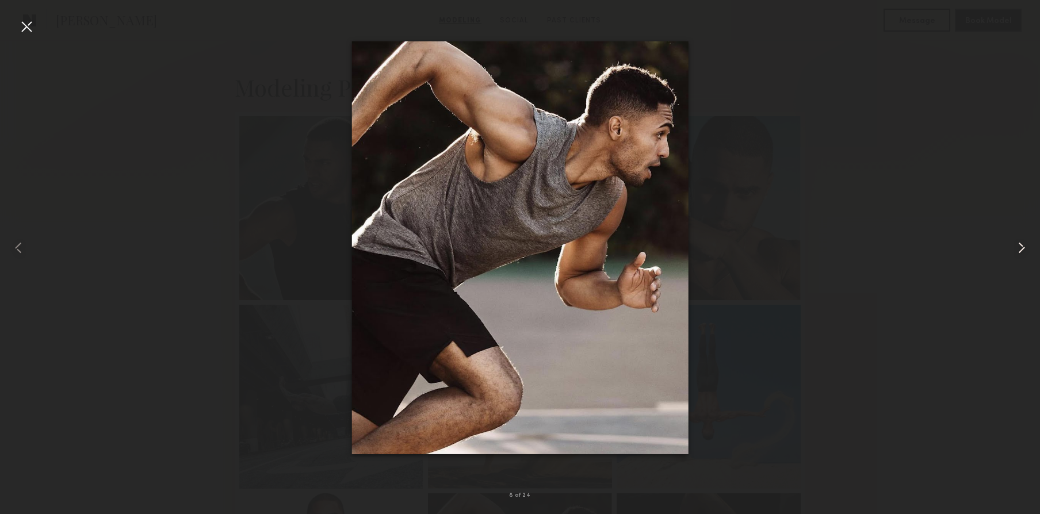
click at [1025, 249] on common-icon at bounding box center [1022, 248] width 18 height 18
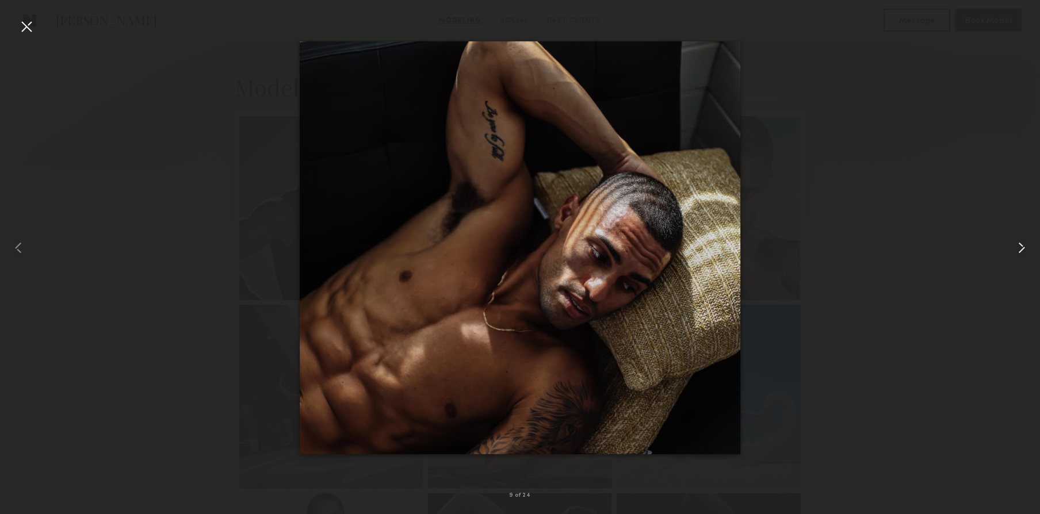
click at [1025, 249] on common-icon at bounding box center [1022, 248] width 18 height 18
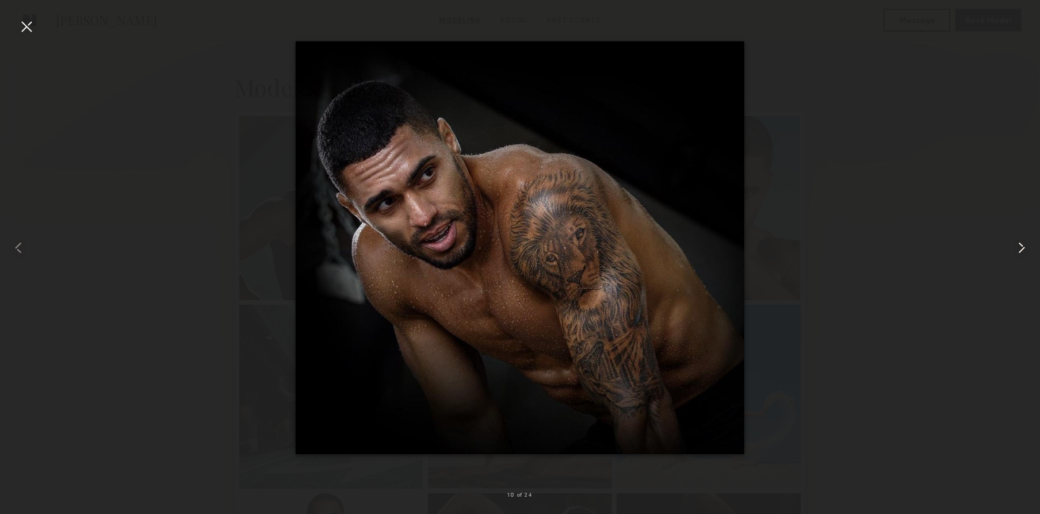
click at [1025, 249] on common-icon at bounding box center [1022, 248] width 18 height 18
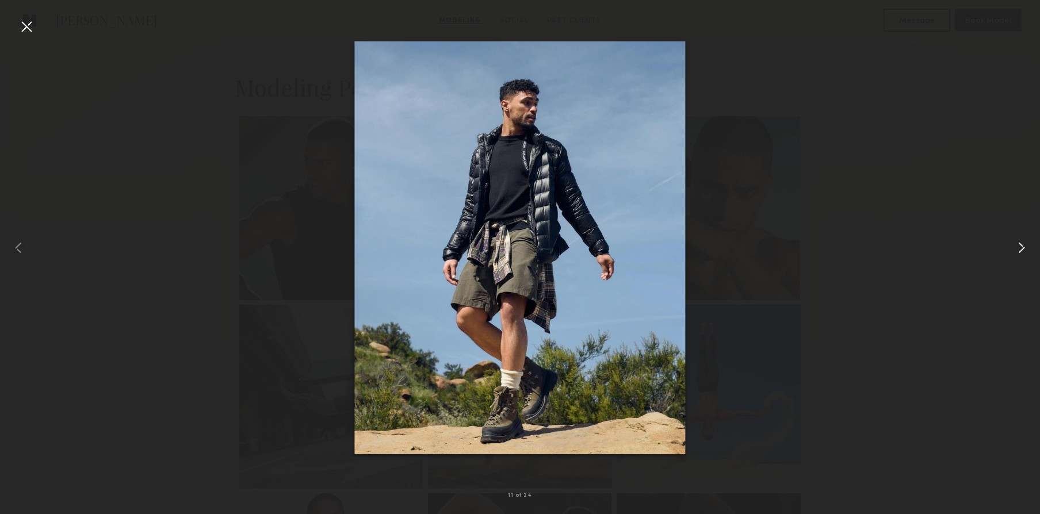
click at [1022, 248] on common-icon at bounding box center [1022, 248] width 18 height 18
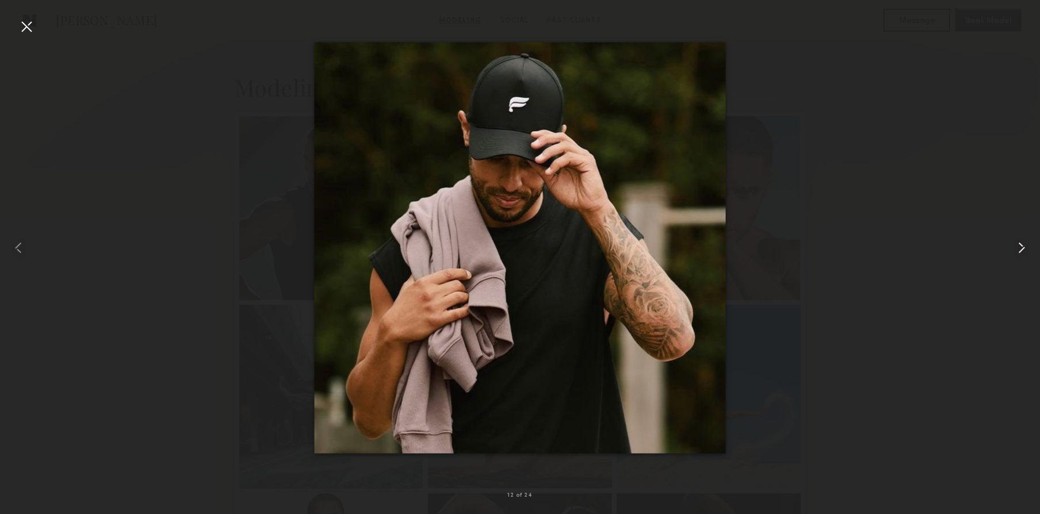
click at [1022, 248] on common-icon at bounding box center [1022, 248] width 18 height 18
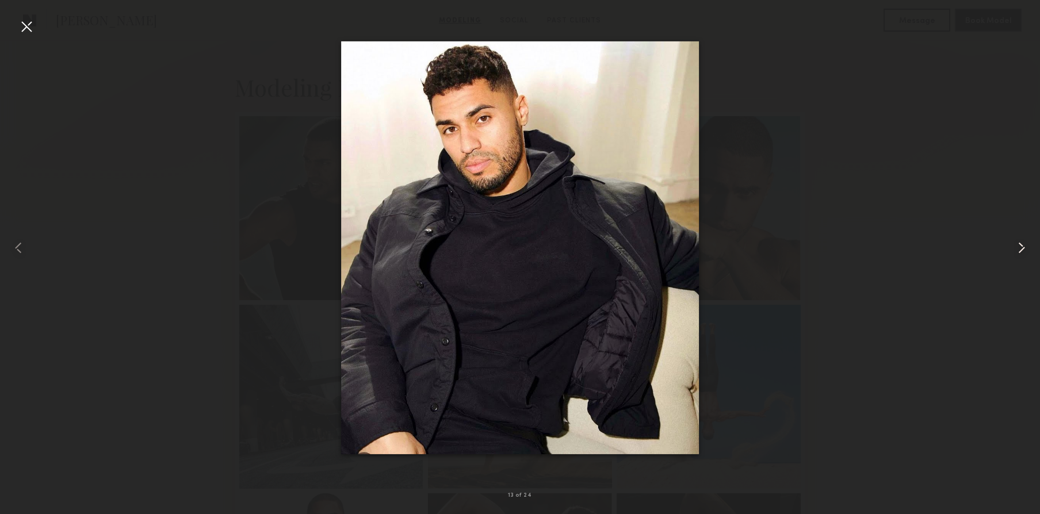
click at [1022, 248] on common-icon at bounding box center [1022, 248] width 18 height 18
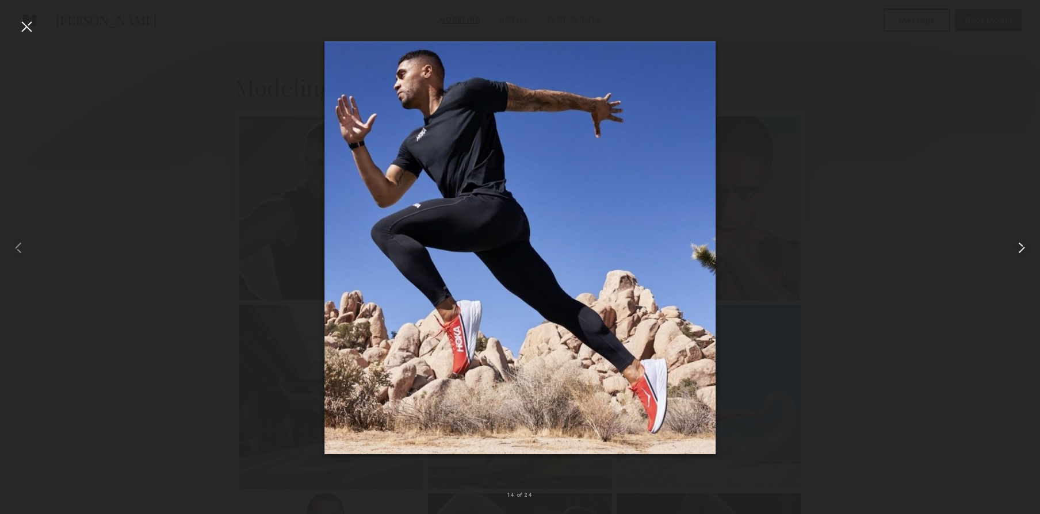
click at [1022, 248] on common-icon at bounding box center [1022, 248] width 18 height 18
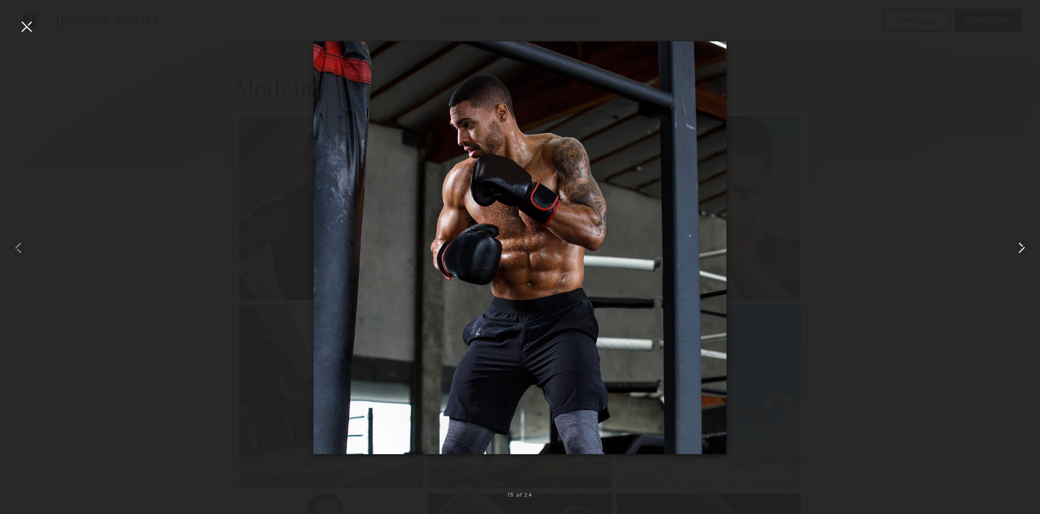
click at [1022, 248] on common-icon at bounding box center [1022, 248] width 18 height 18
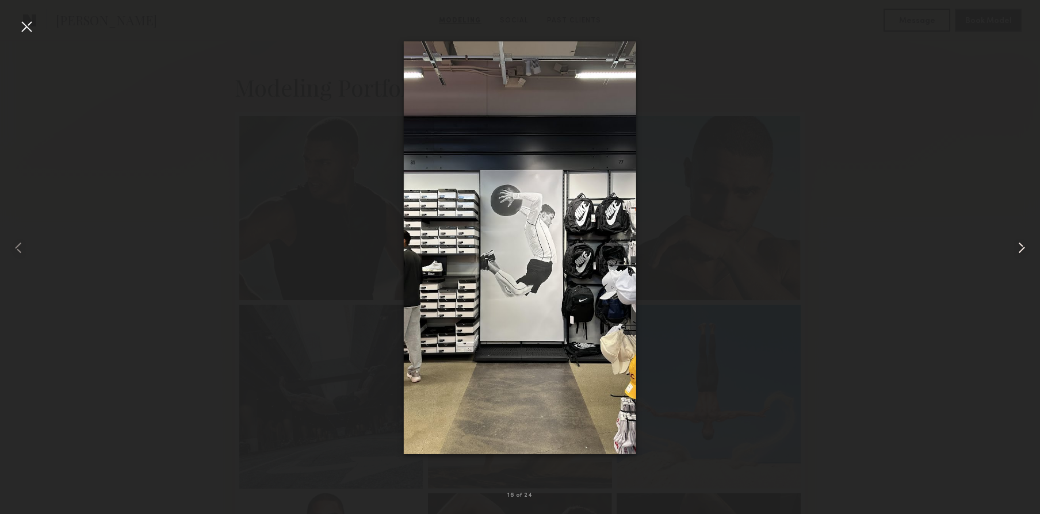
click at [1022, 248] on common-icon at bounding box center [1022, 248] width 18 height 18
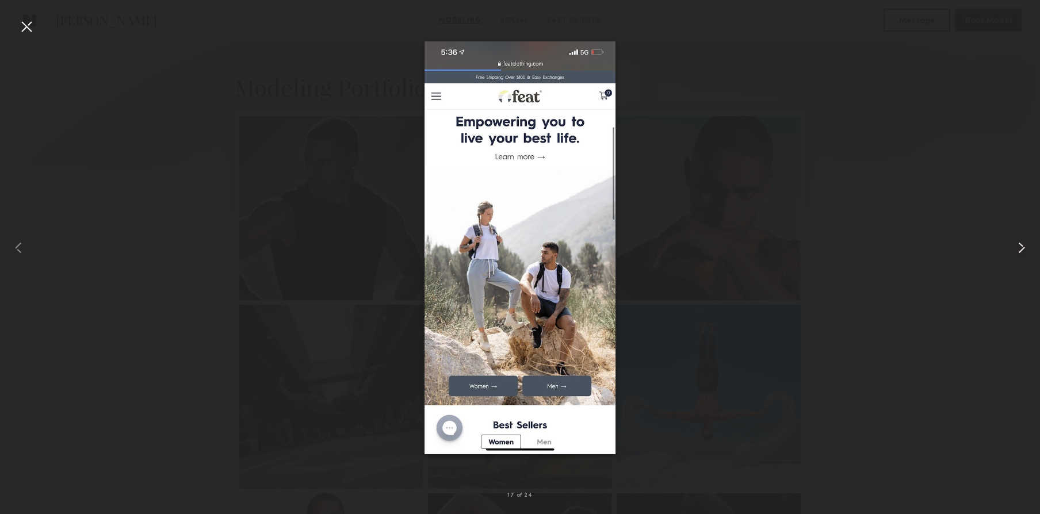
click at [1022, 248] on common-icon at bounding box center [1022, 248] width 18 height 18
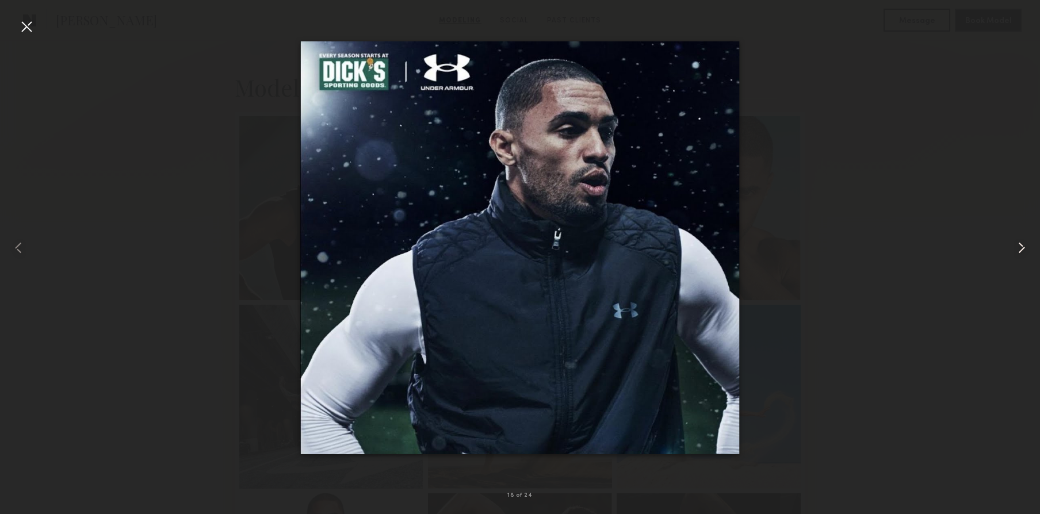
click at [1022, 247] on common-icon at bounding box center [1022, 248] width 18 height 18
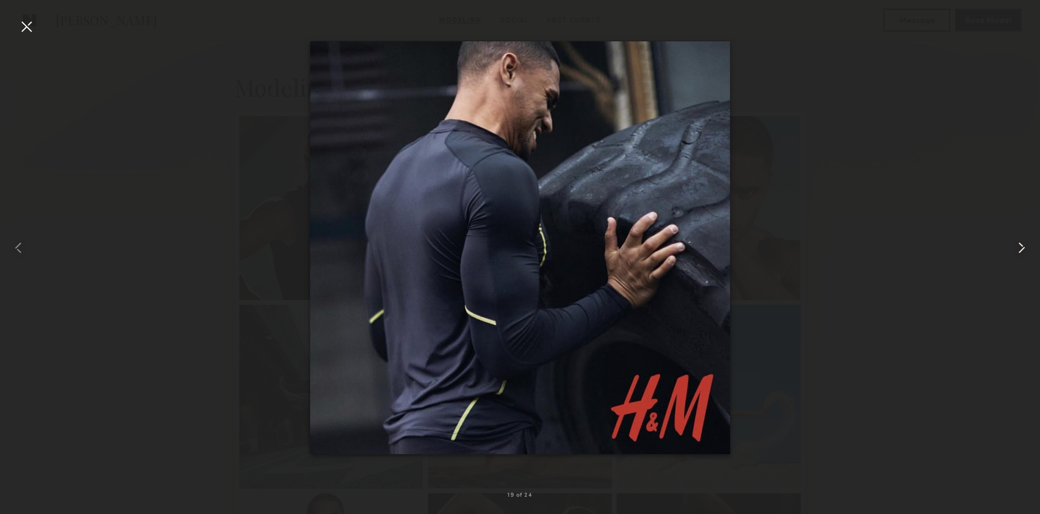
click at [1022, 247] on common-icon at bounding box center [1022, 248] width 18 height 18
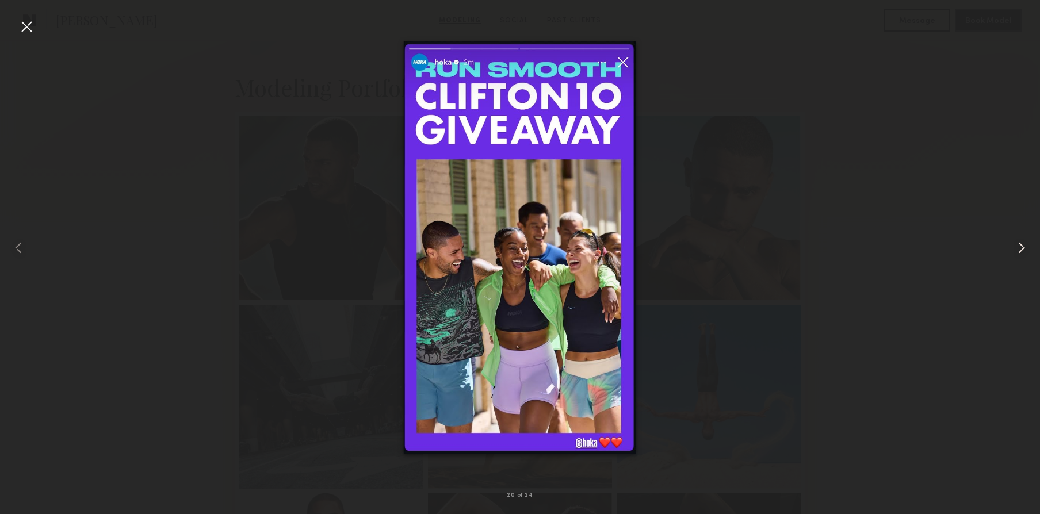
click at [1022, 247] on common-icon at bounding box center [1022, 248] width 18 height 18
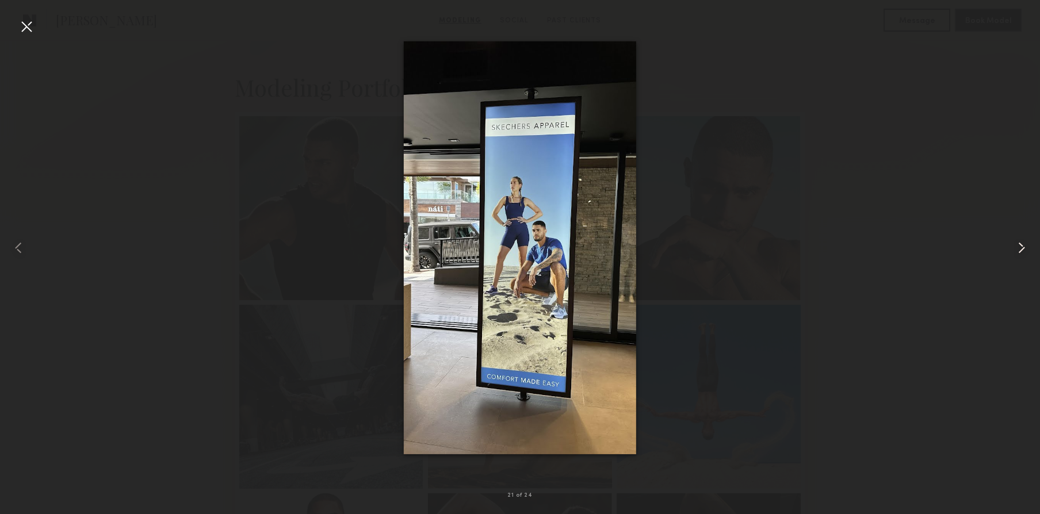
click at [1022, 247] on common-icon at bounding box center [1022, 248] width 18 height 18
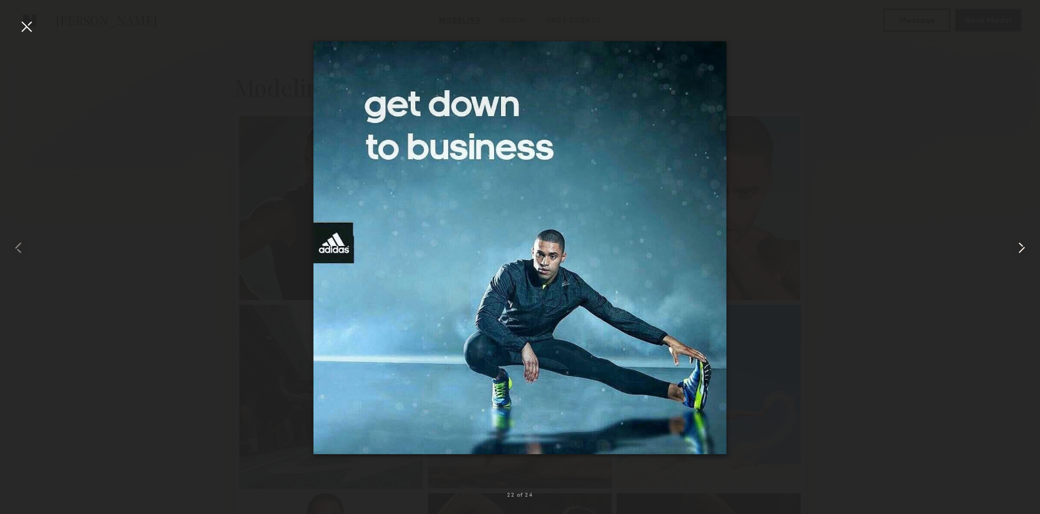
click at [1022, 247] on common-icon at bounding box center [1022, 248] width 18 height 18
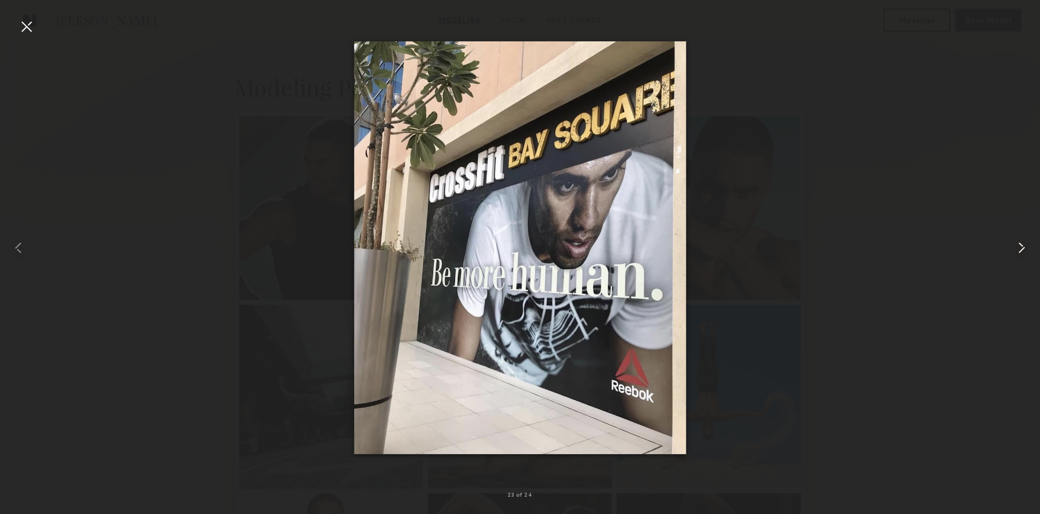
click at [1022, 247] on common-icon at bounding box center [1022, 248] width 18 height 18
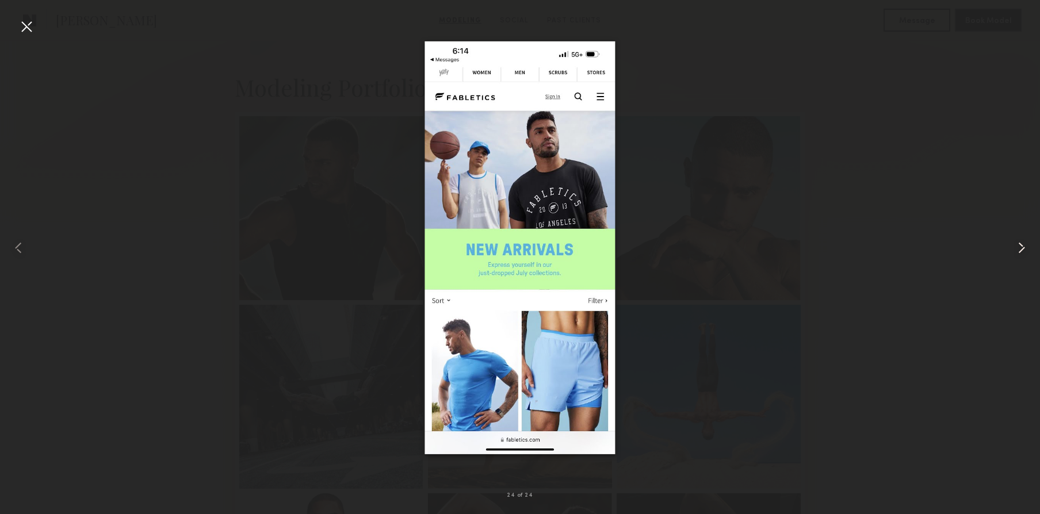
click at [1022, 247] on common-icon at bounding box center [1022, 248] width 18 height 18
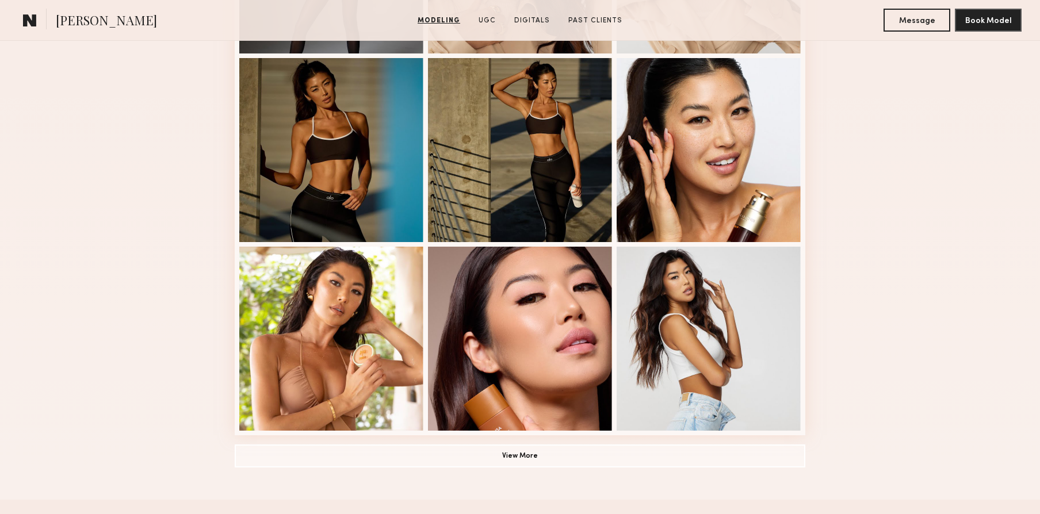
scroll to position [756, 0]
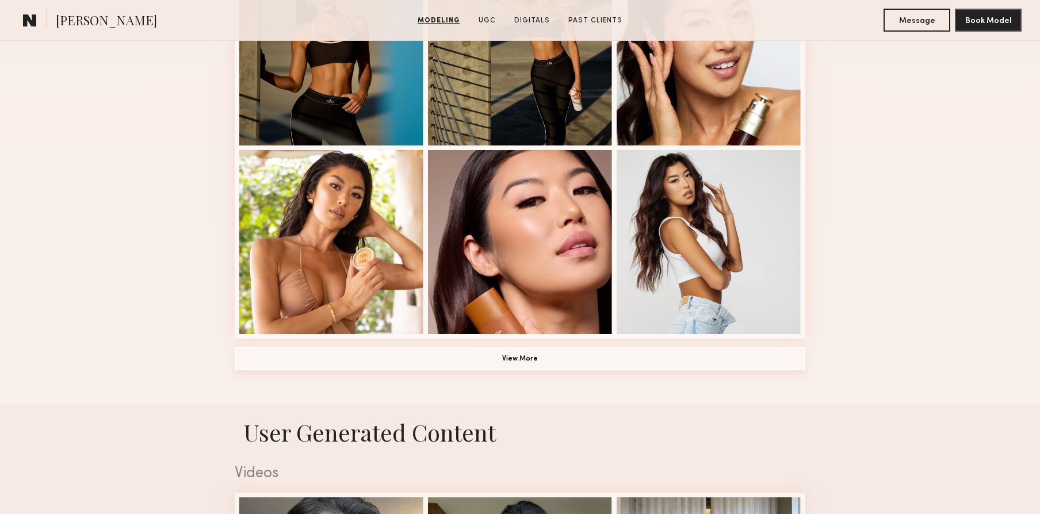
click at [556, 358] on button "View More" at bounding box center [520, 359] width 571 height 23
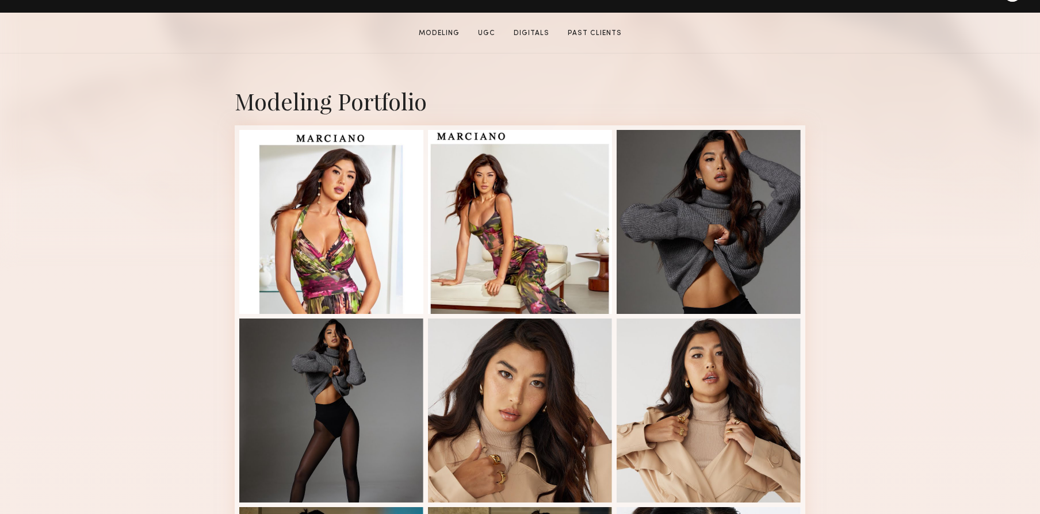
scroll to position [217, 0]
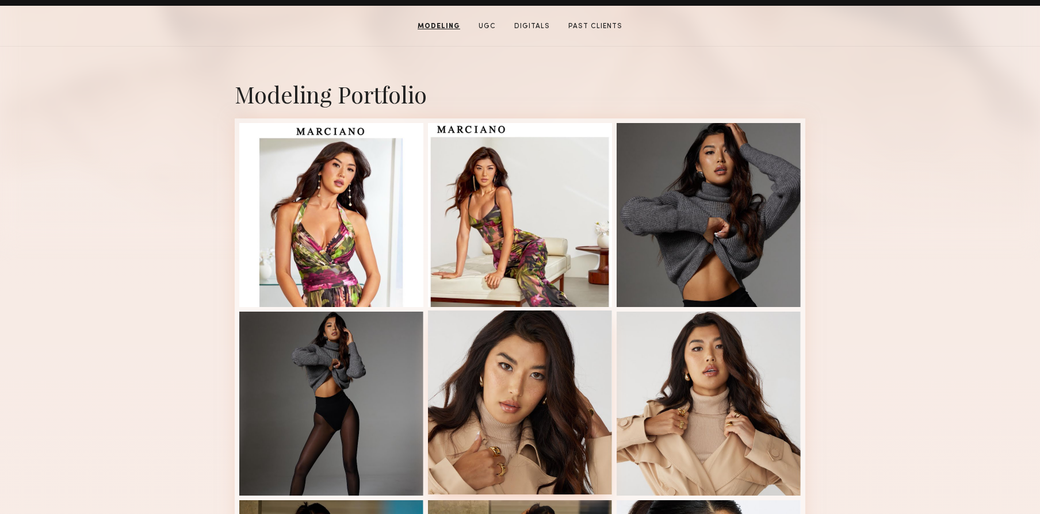
click at [518, 365] on div at bounding box center [520, 403] width 184 height 184
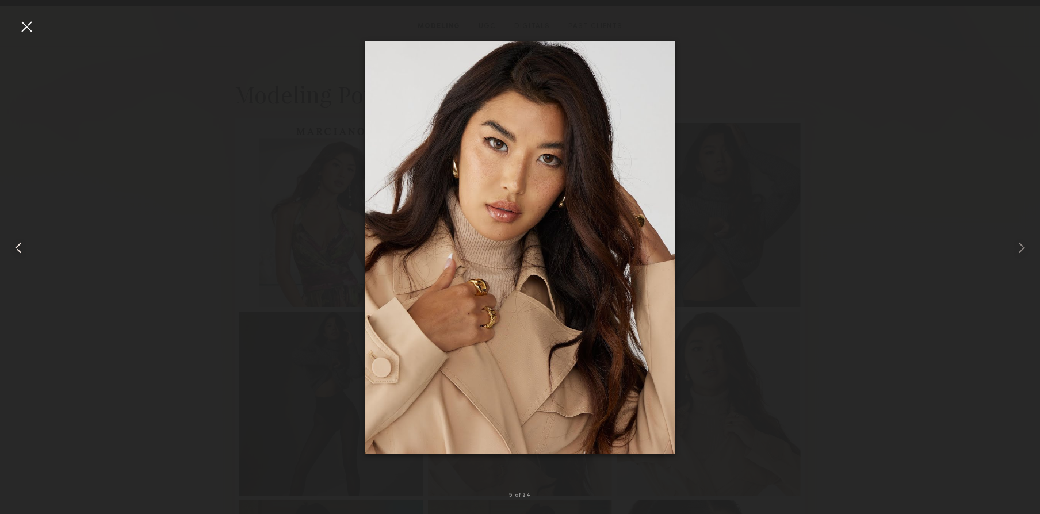
click at [25, 29] on div at bounding box center [26, 26] width 18 height 18
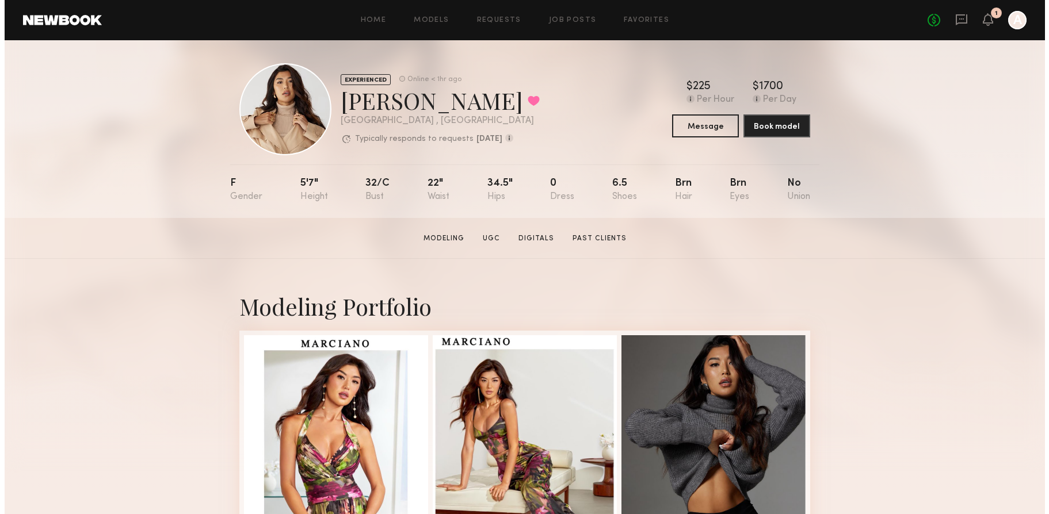
scroll to position [0, 0]
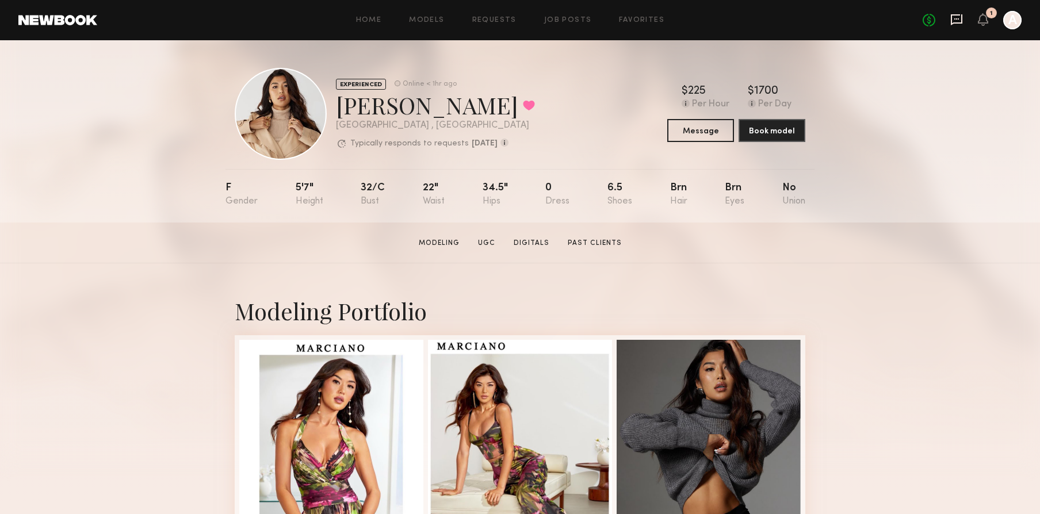
click at [956, 21] on icon at bounding box center [957, 19] width 13 height 13
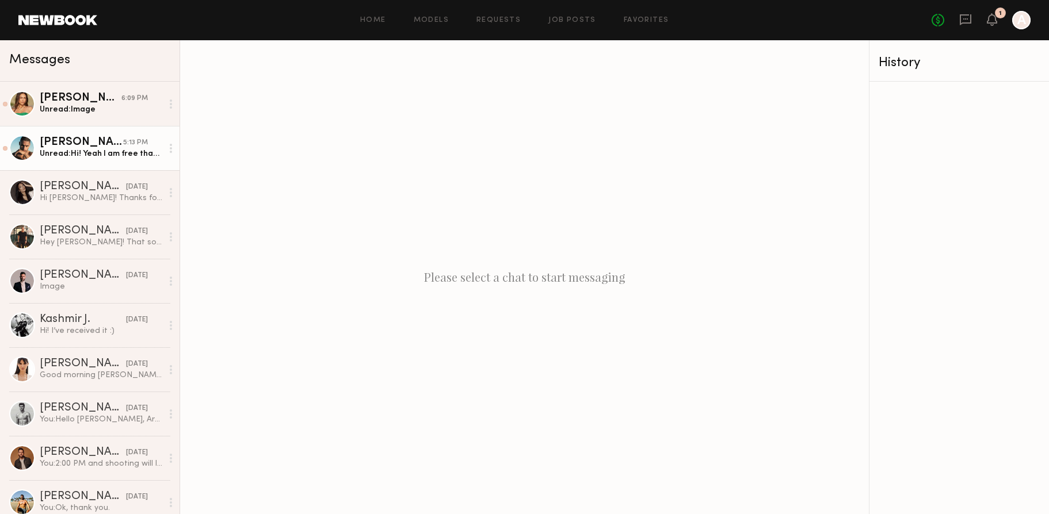
click at [80, 155] on div "Unread: Hi! Yeah I am free that day and would love to do it" at bounding box center [101, 153] width 123 height 11
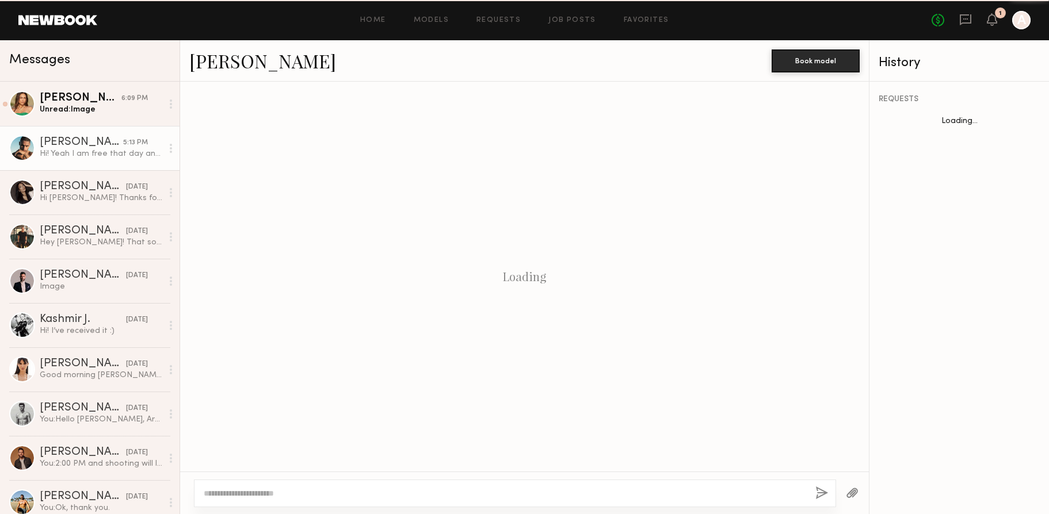
scroll to position [218, 0]
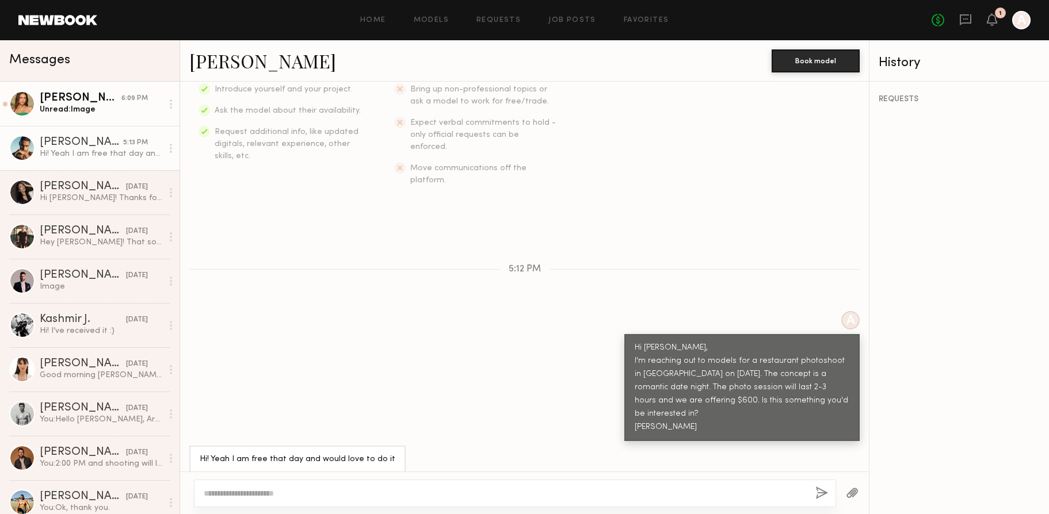
click at [33, 105] on div at bounding box center [22, 104] width 26 height 26
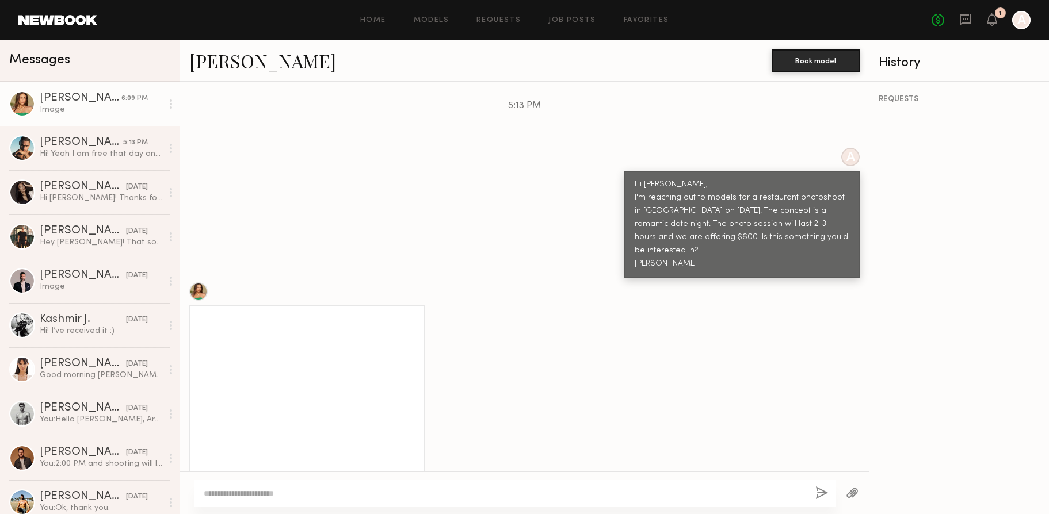
scroll to position [387, 0]
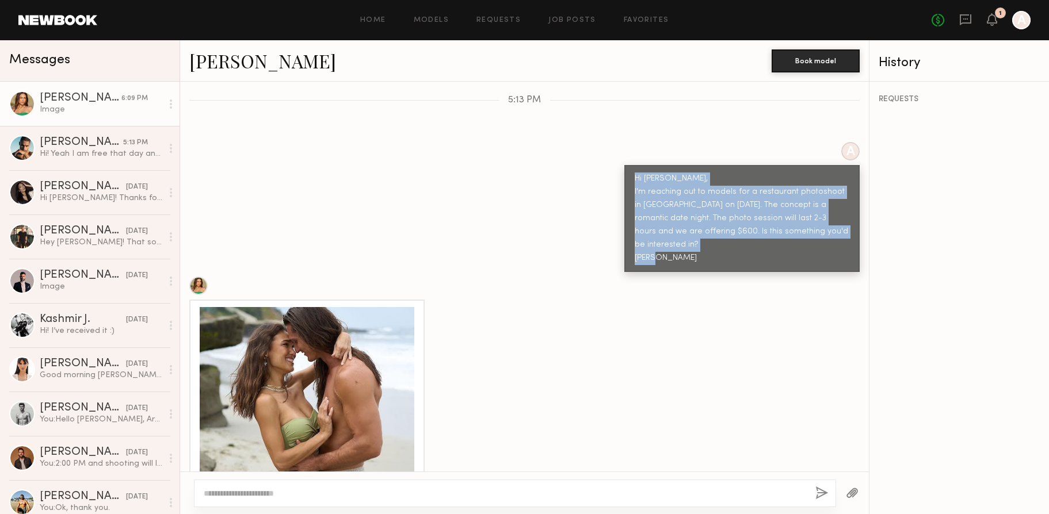
drag, startPoint x: 693, startPoint y: 254, endPoint x: 630, endPoint y: 161, distance: 112.7
click at [624, 165] on div "Hi Lisa, I'm reaching out to models for a restaurant photoshoot in Rancho Mirag…" at bounding box center [741, 218] width 235 height 107
copy div "Hi Lisa, I'm reaching out to models for a restaurant photoshoot in Rancho Mirag…"
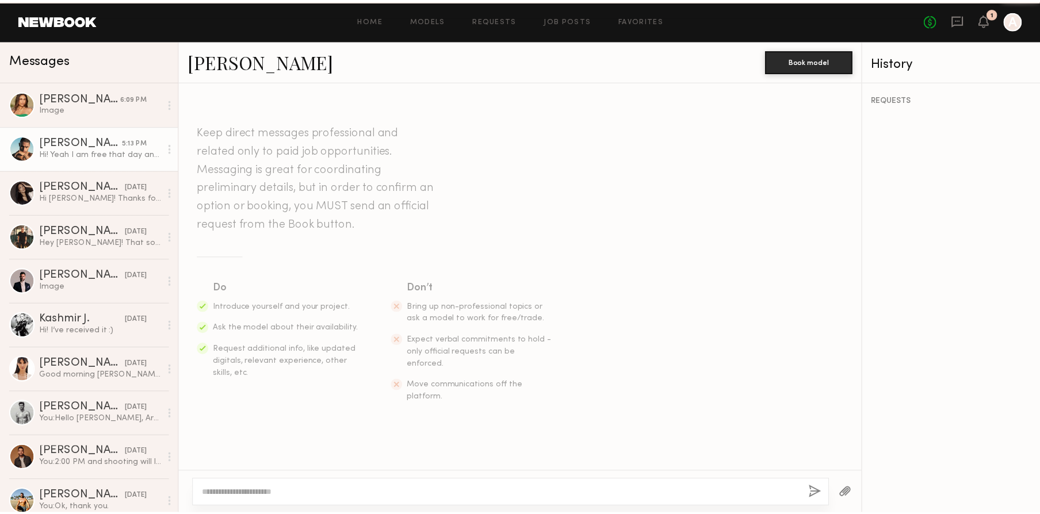
scroll to position [218, 0]
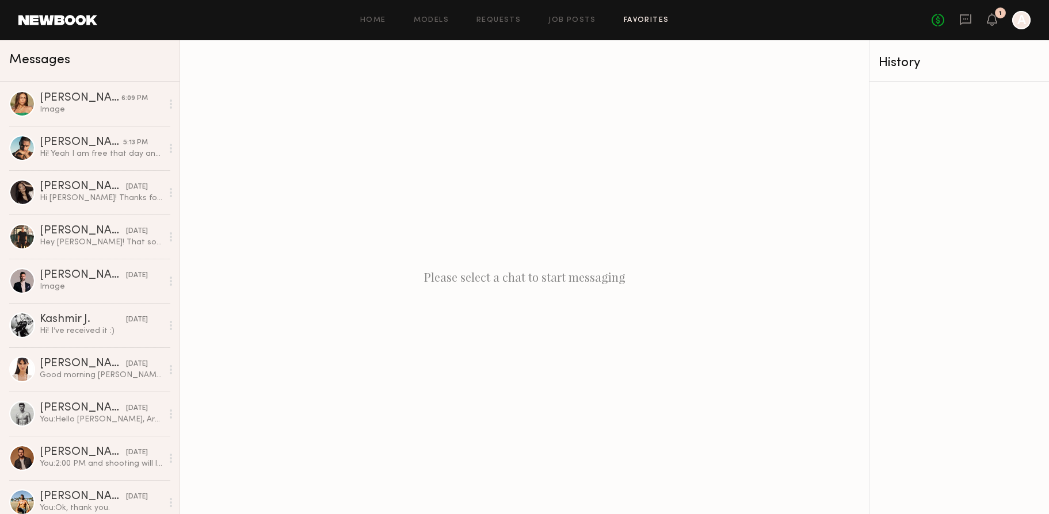
click at [649, 20] on link "Favorites" at bounding box center [646, 20] width 45 height 7
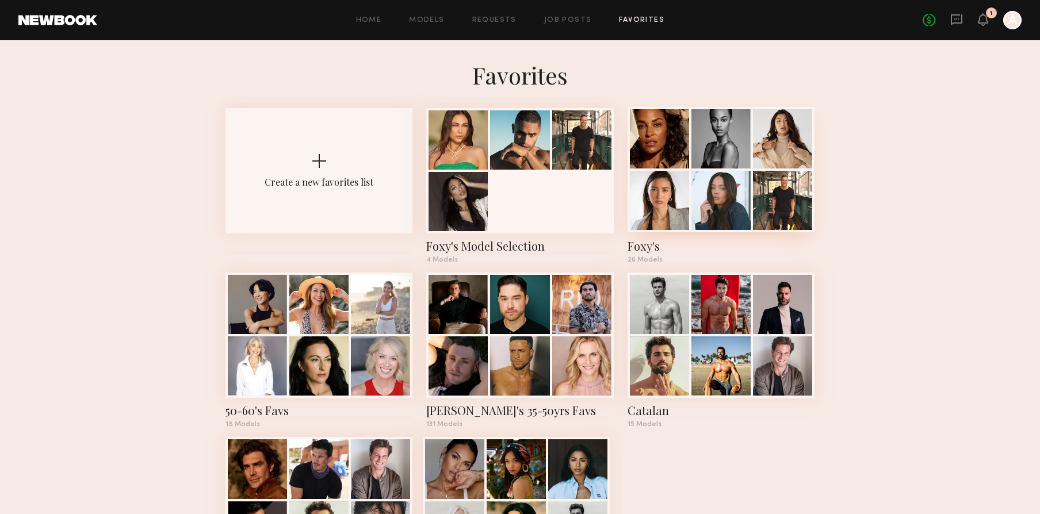
click at [739, 168] on div at bounding box center [721, 138] width 59 height 59
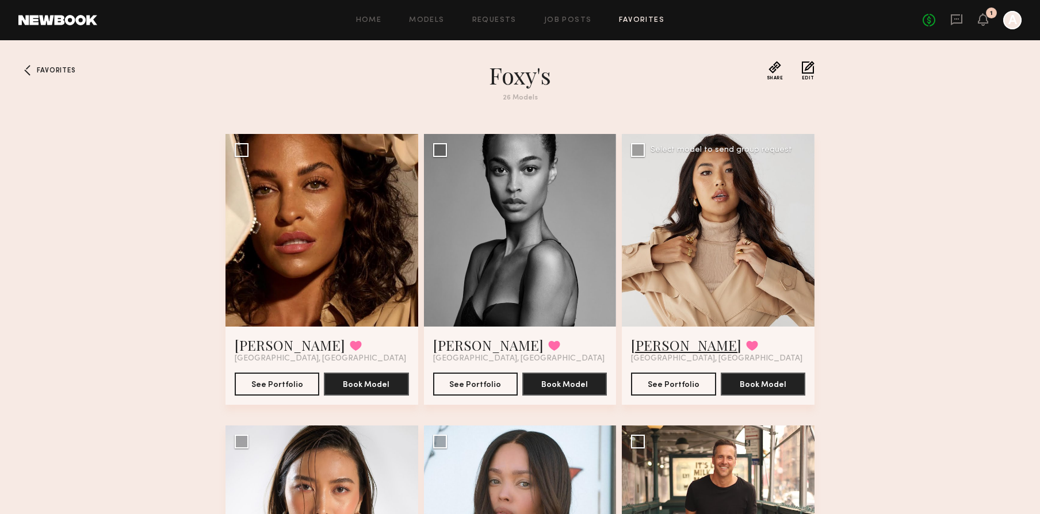
click at [647, 344] on link "Jenn L." at bounding box center [686, 345] width 110 height 18
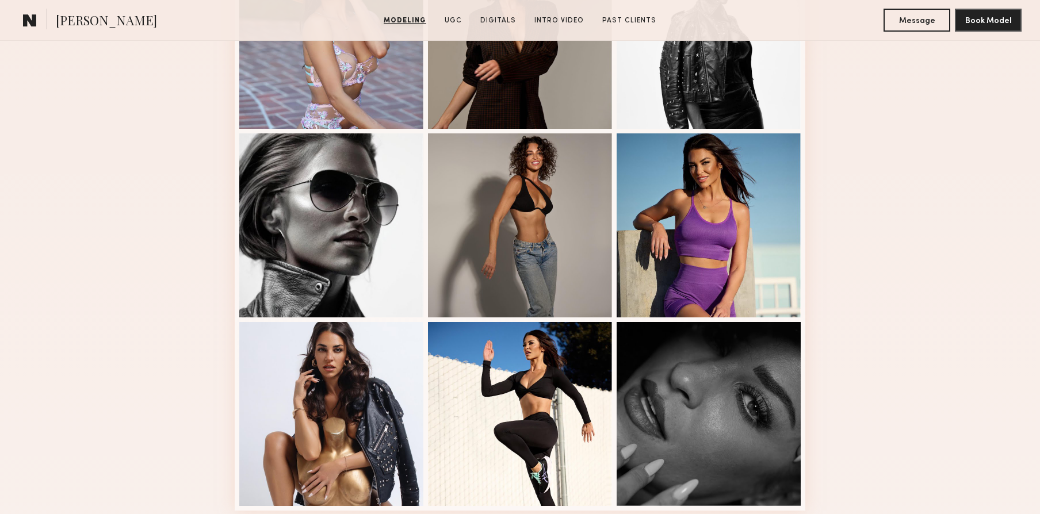
scroll to position [670, 0]
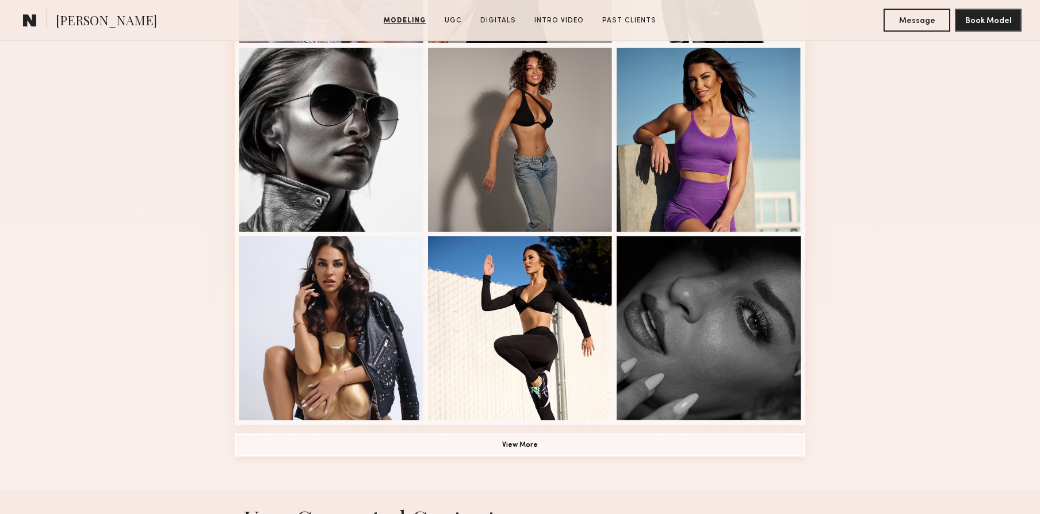
click at [631, 445] on button "View More" at bounding box center [520, 445] width 571 height 23
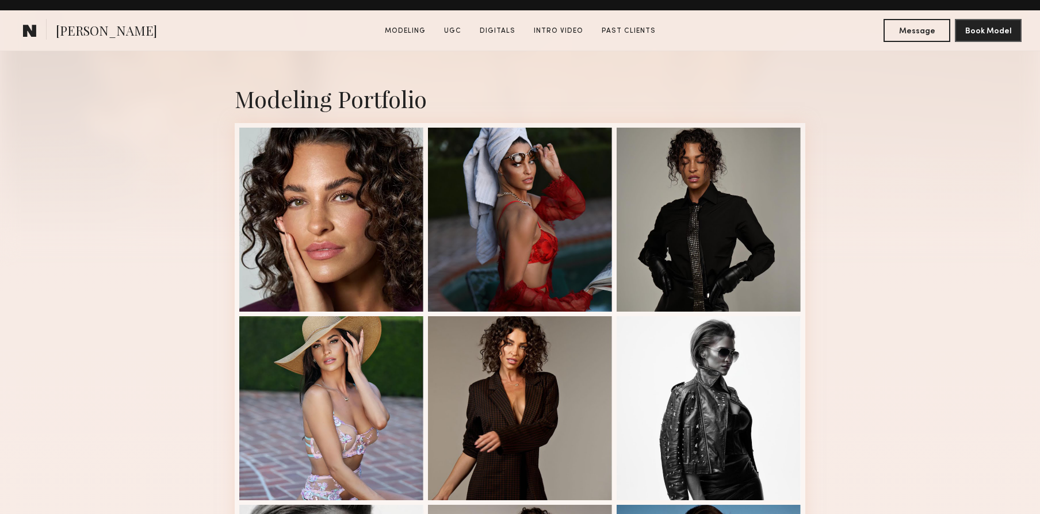
scroll to position [246, 0]
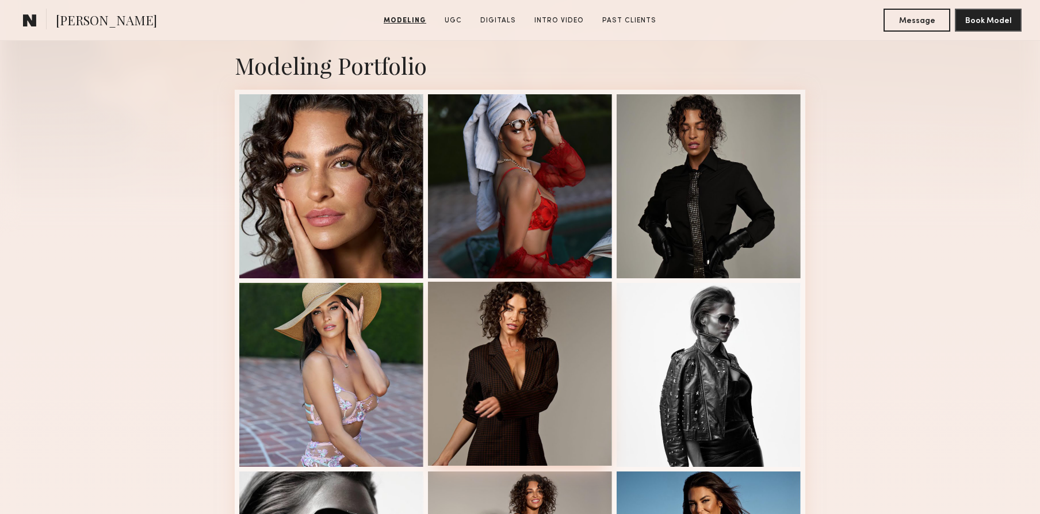
click at [504, 380] on div at bounding box center [520, 374] width 184 height 184
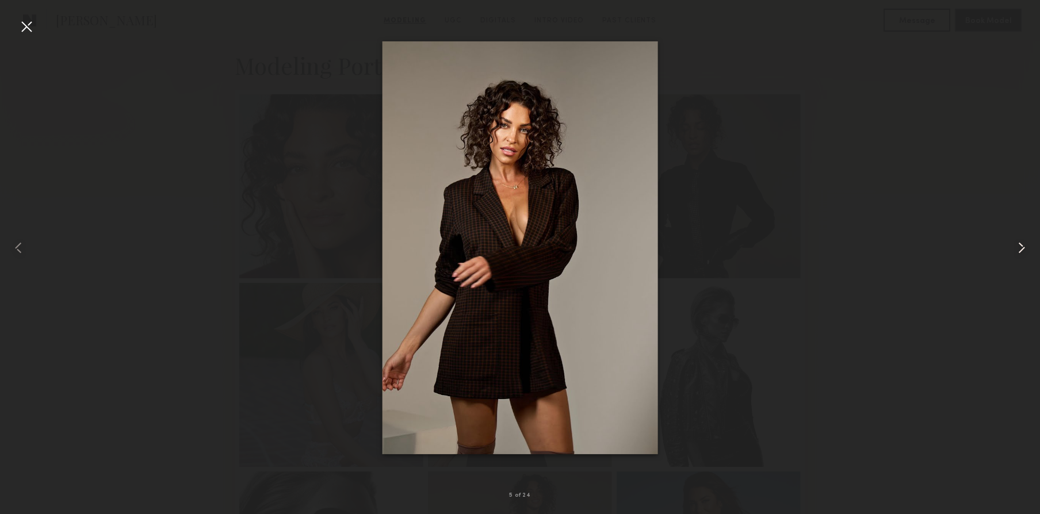
click at [1017, 249] on common-icon at bounding box center [1022, 248] width 18 height 18
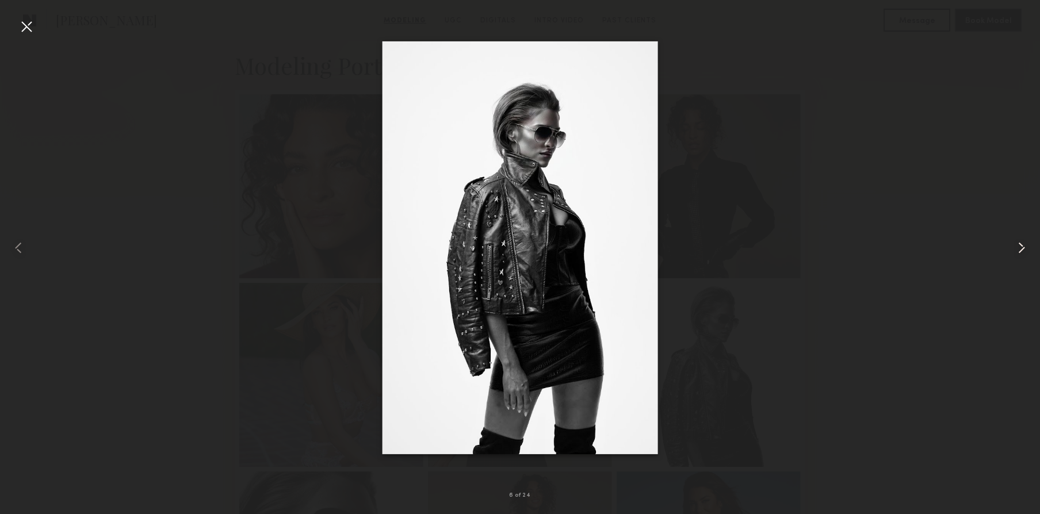
click at [1017, 249] on common-icon at bounding box center [1022, 248] width 18 height 18
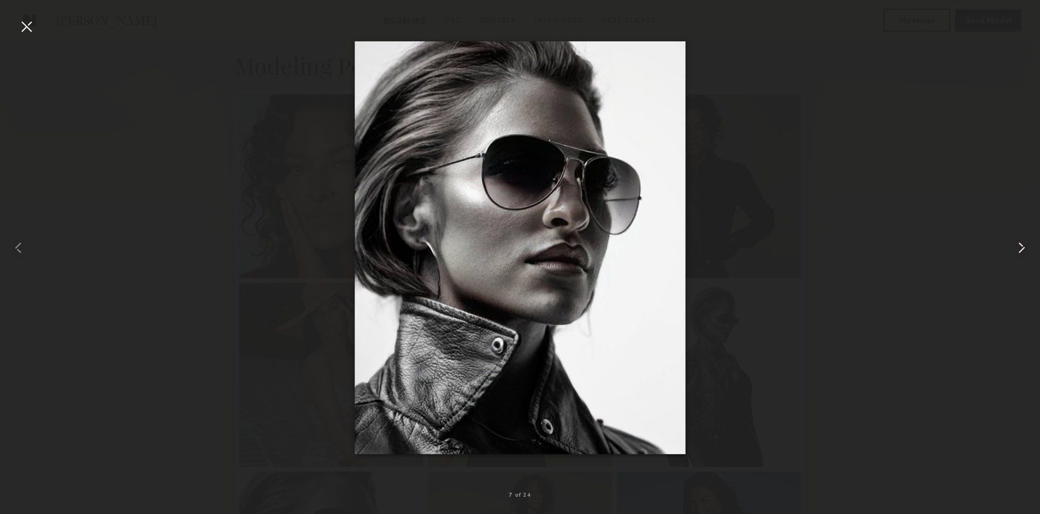
click at [1017, 249] on common-icon at bounding box center [1022, 248] width 18 height 18
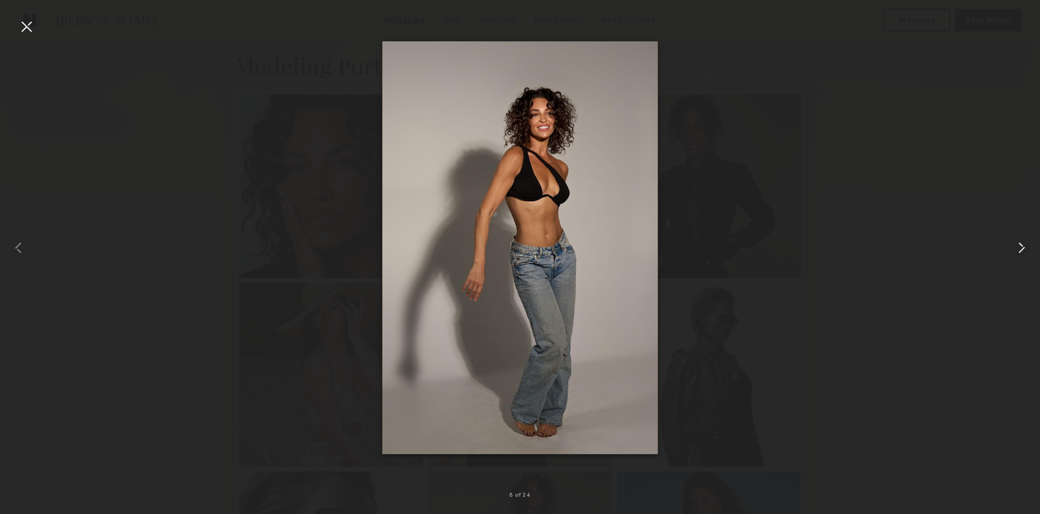
click at [1017, 249] on common-icon at bounding box center [1022, 248] width 18 height 18
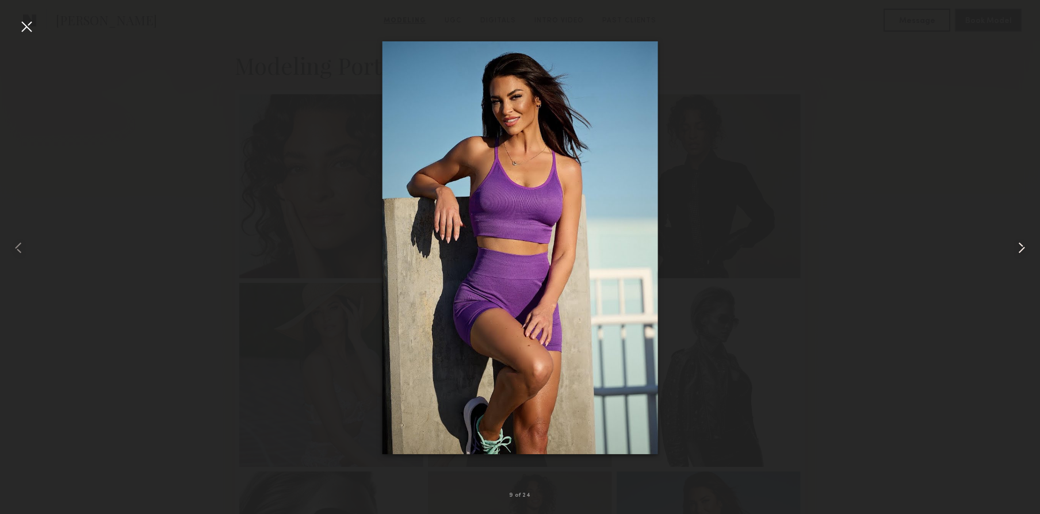
click at [1017, 249] on common-icon at bounding box center [1022, 248] width 18 height 18
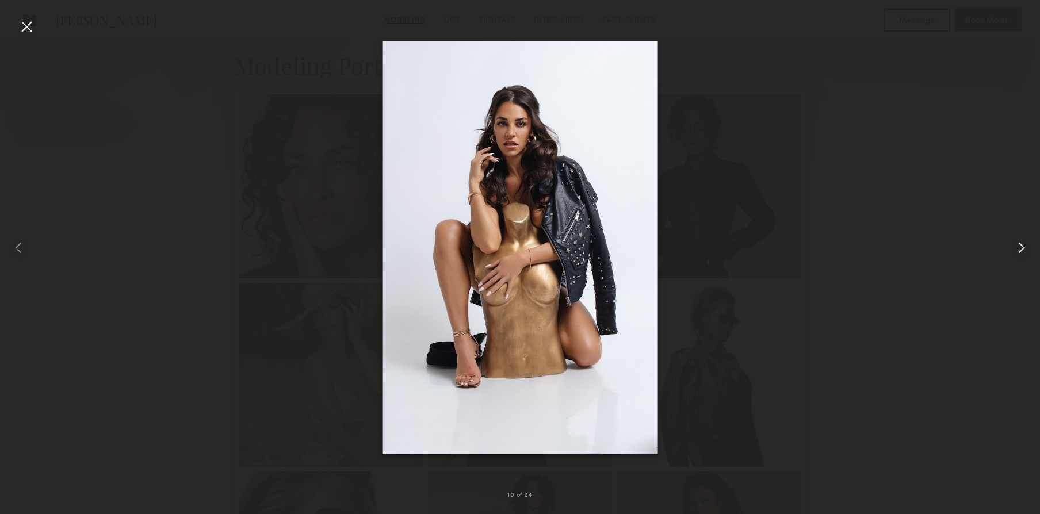
click at [1017, 249] on common-icon at bounding box center [1022, 248] width 18 height 18
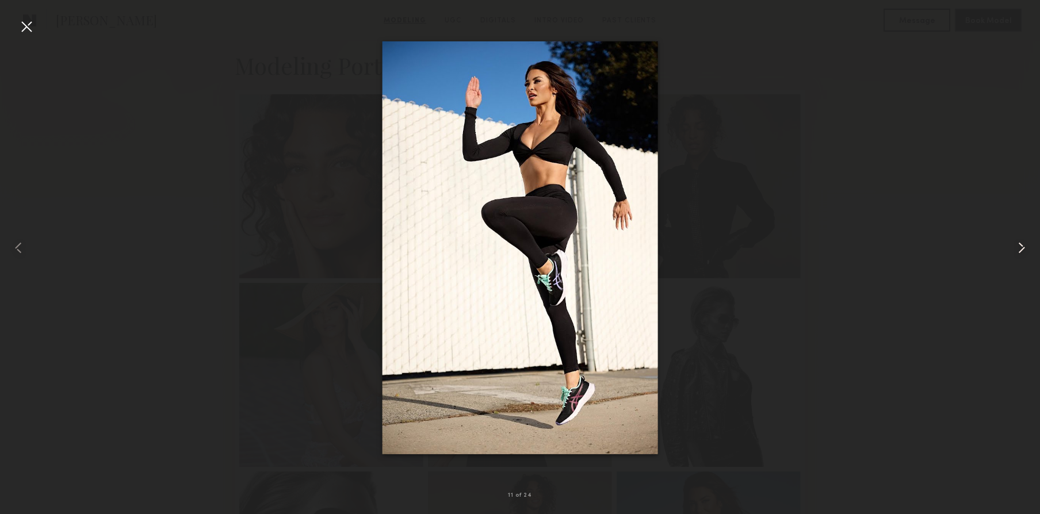
click at [1016, 249] on common-icon at bounding box center [1022, 248] width 18 height 18
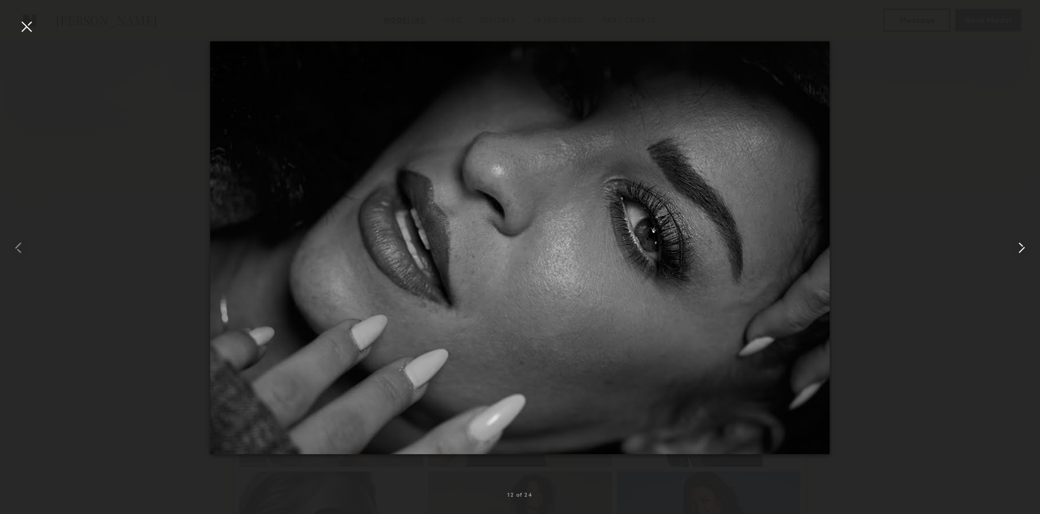
click at [1016, 249] on common-icon at bounding box center [1022, 248] width 18 height 18
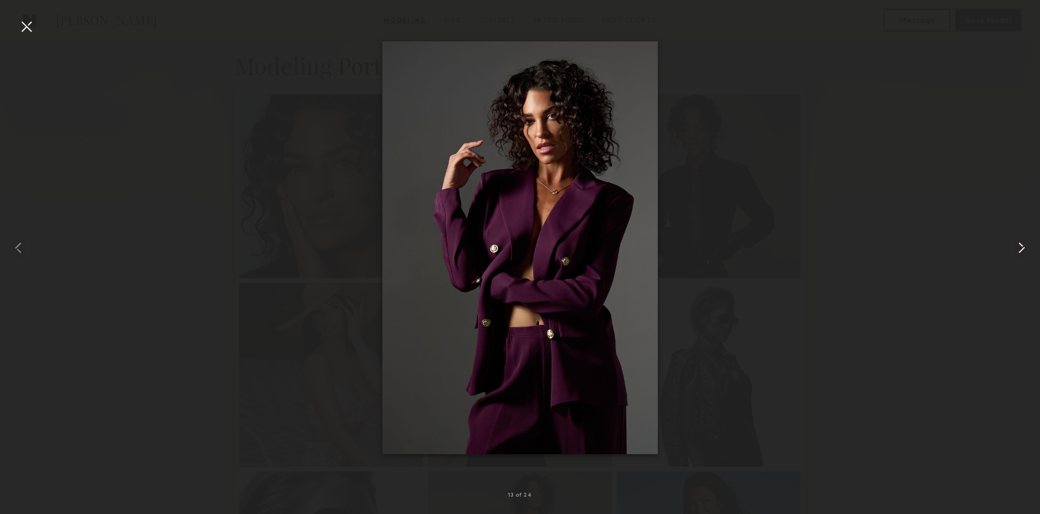
click at [1033, 254] on div at bounding box center [1019, 247] width 41 height 459
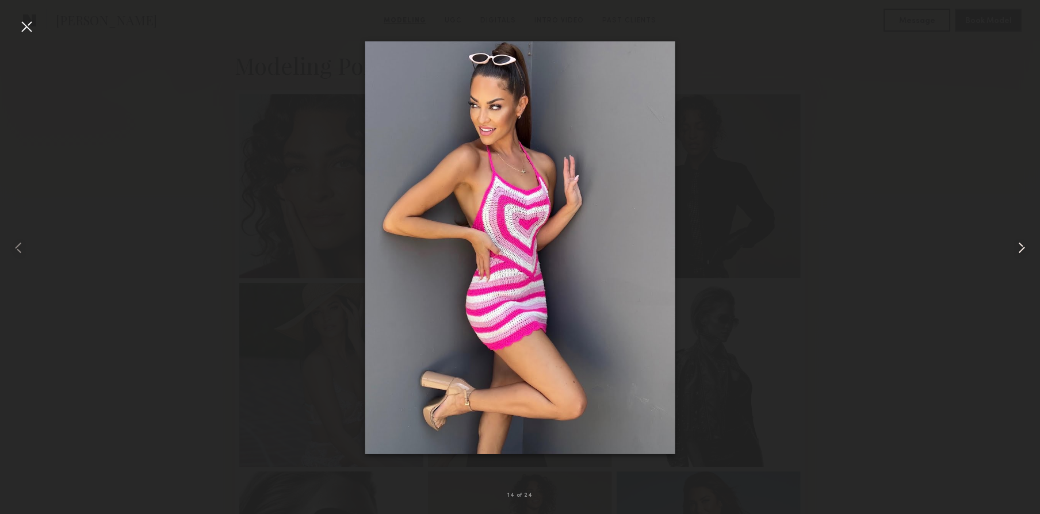
click at [1016, 241] on common-icon at bounding box center [1022, 248] width 18 height 18
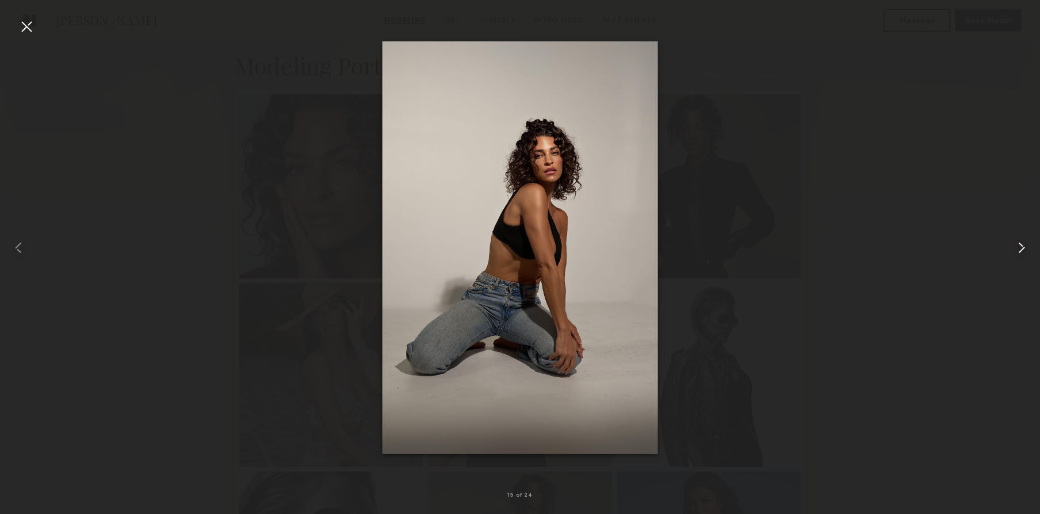
click at [1018, 256] on common-icon at bounding box center [1022, 248] width 18 height 18
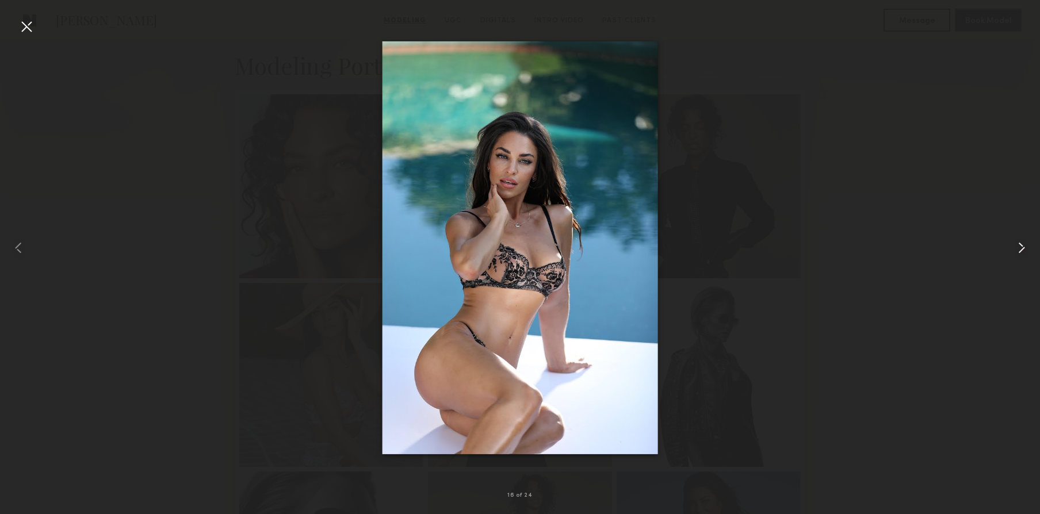
click at [1018, 256] on common-icon at bounding box center [1022, 248] width 18 height 18
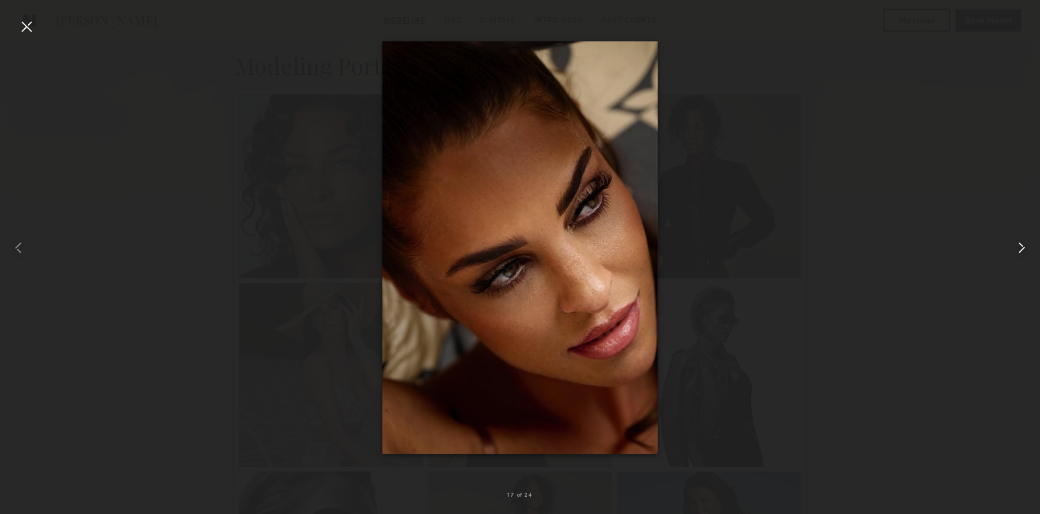
click at [1018, 256] on common-icon at bounding box center [1022, 248] width 18 height 18
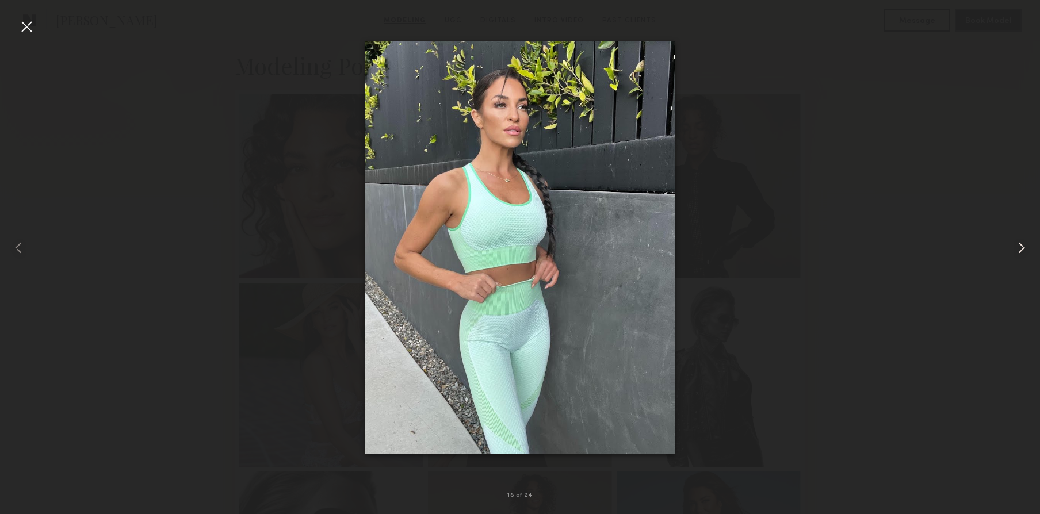
click at [1018, 256] on common-icon at bounding box center [1022, 248] width 18 height 18
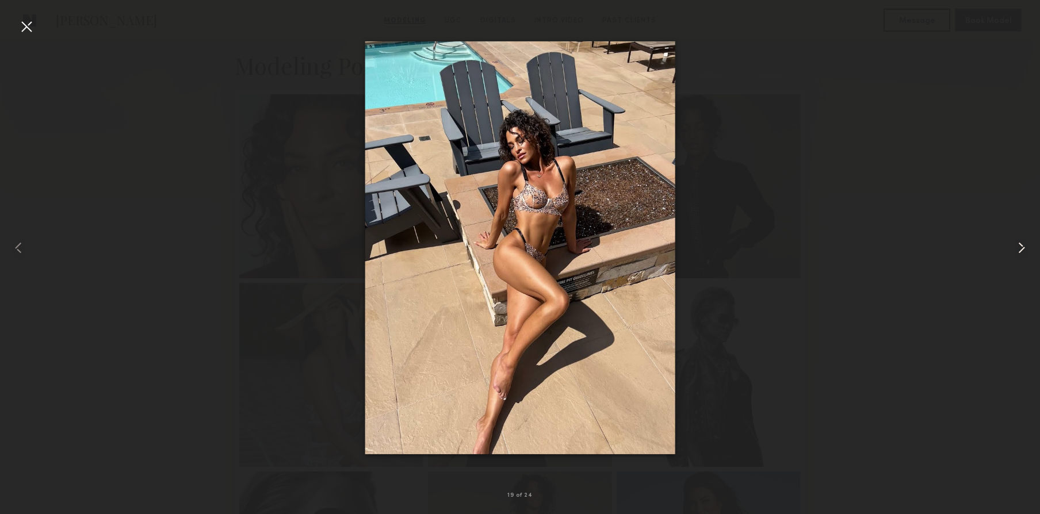
click at [1018, 256] on common-icon at bounding box center [1022, 248] width 18 height 18
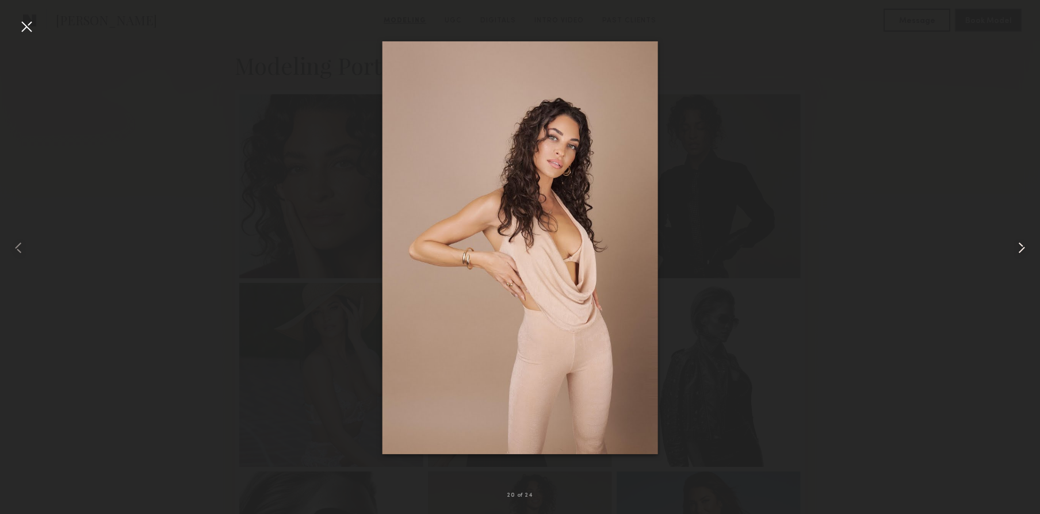
click at [1018, 256] on common-icon at bounding box center [1022, 248] width 18 height 18
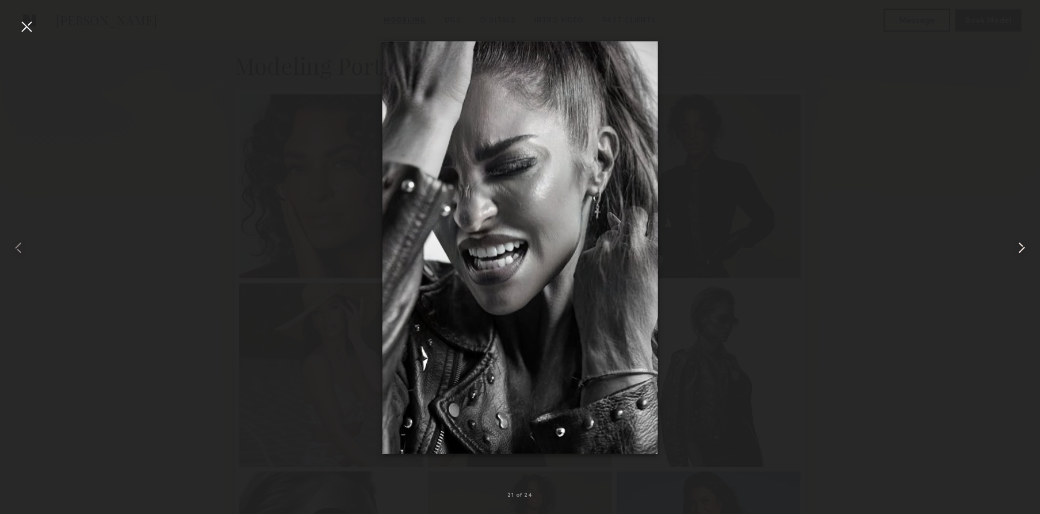
click at [1018, 256] on common-icon at bounding box center [1022, 248] width 18 height 18
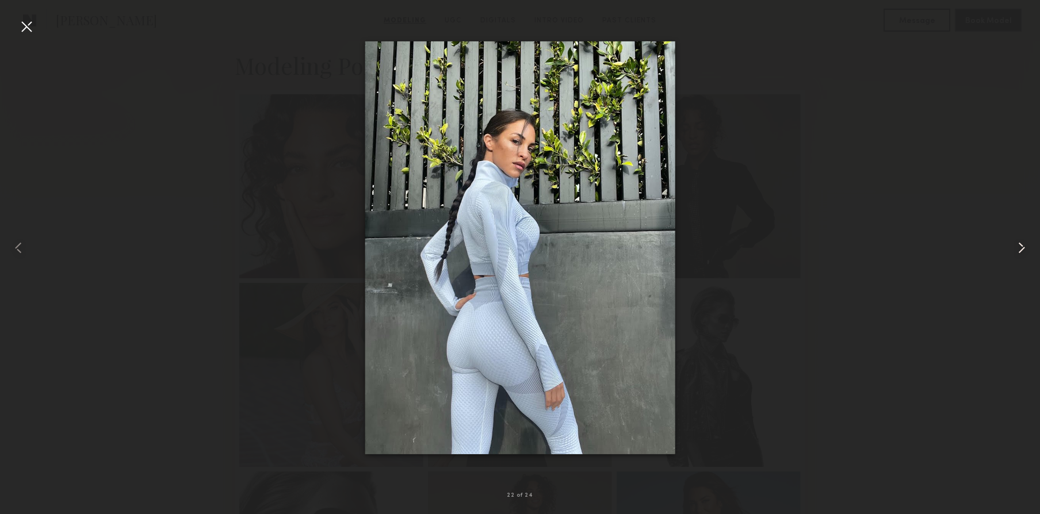
click at [1018, 256] on common-icon at bounding box center [1022, 248] width 18 height 18
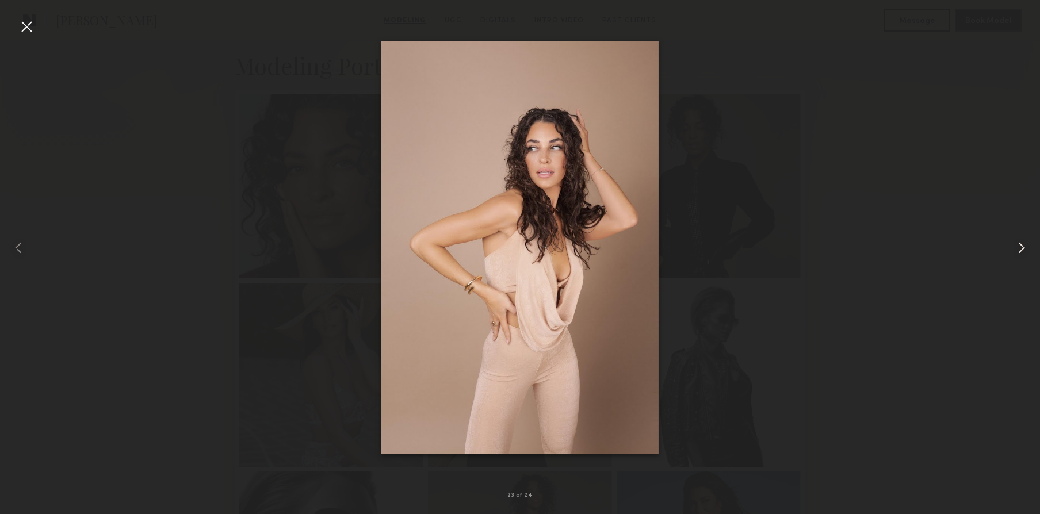
click at [1018, 256] on common-icon at bounding box center [1022, 248] width 18 height 18
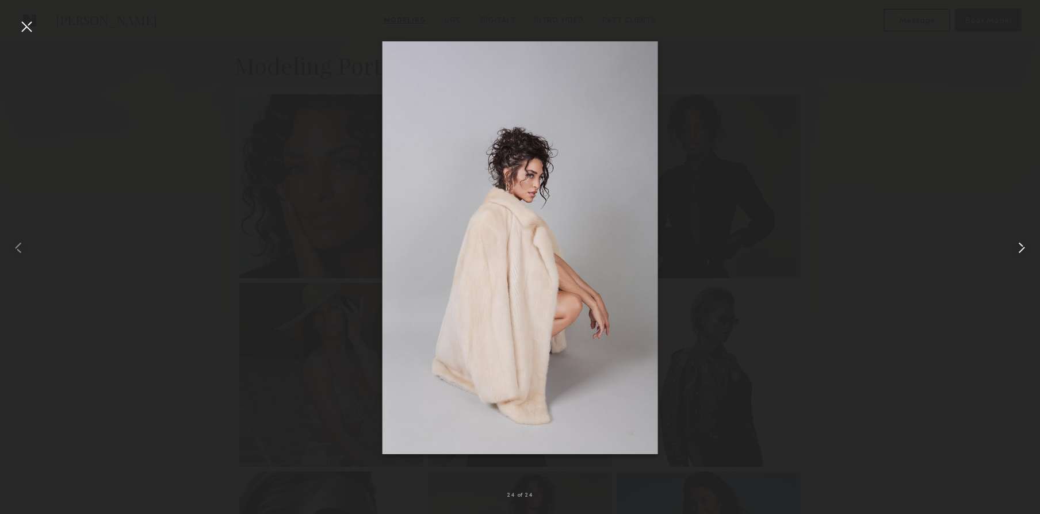
click at [1018, 256] on common-icon at bounding box center [1022, 248] width 18 height 18
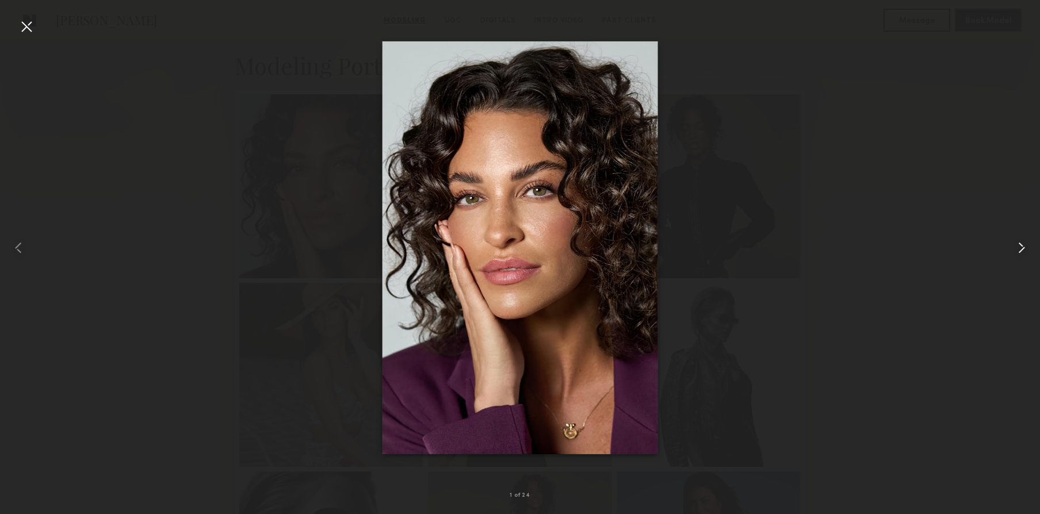
click at [1018, 256] on common-icon at bounding box center [1022, 248] width 18 height 18
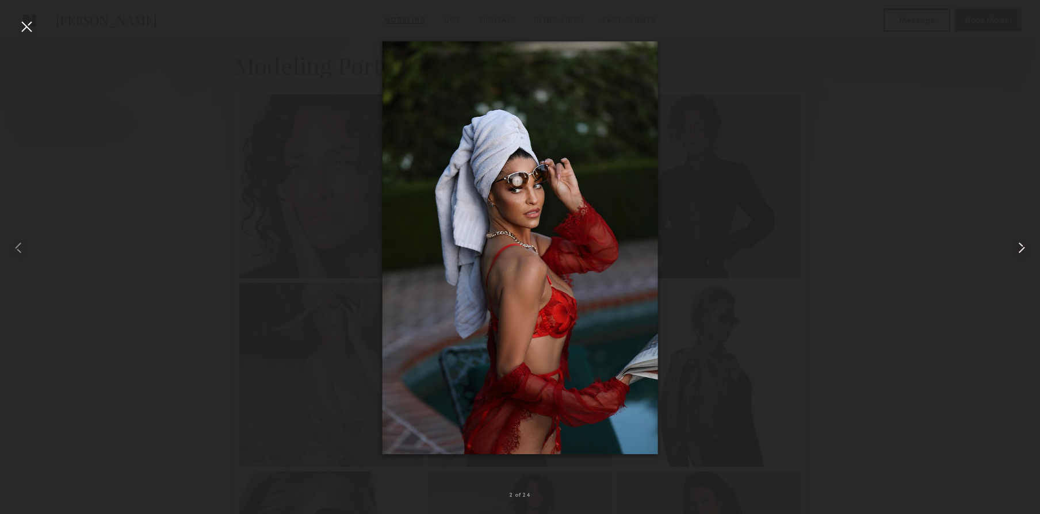
click at [1018, 256] on common-icon at bounding box center [1022, 248] width 18 height 18
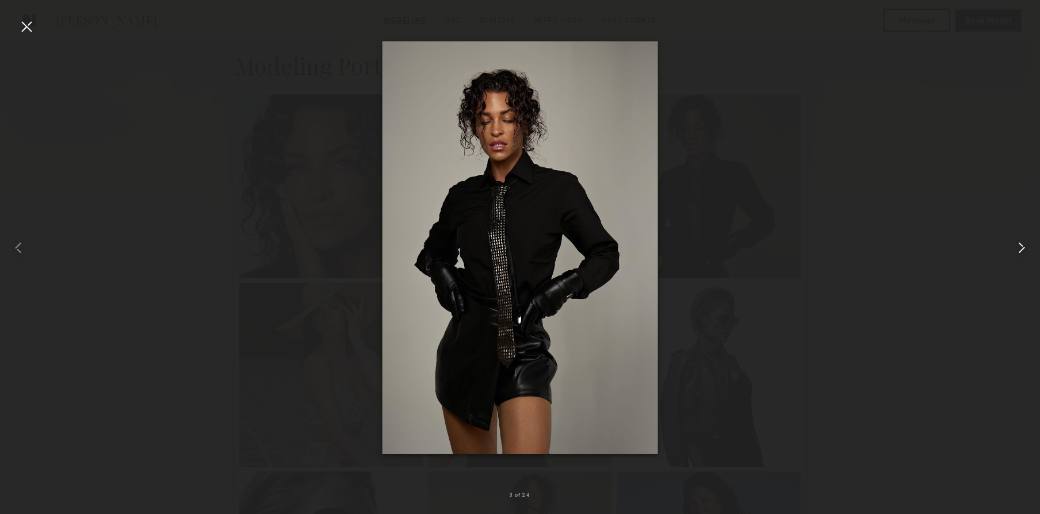
click at [1018, 256] on common-icon at bounding box center [1022, 248] width 18 height 18
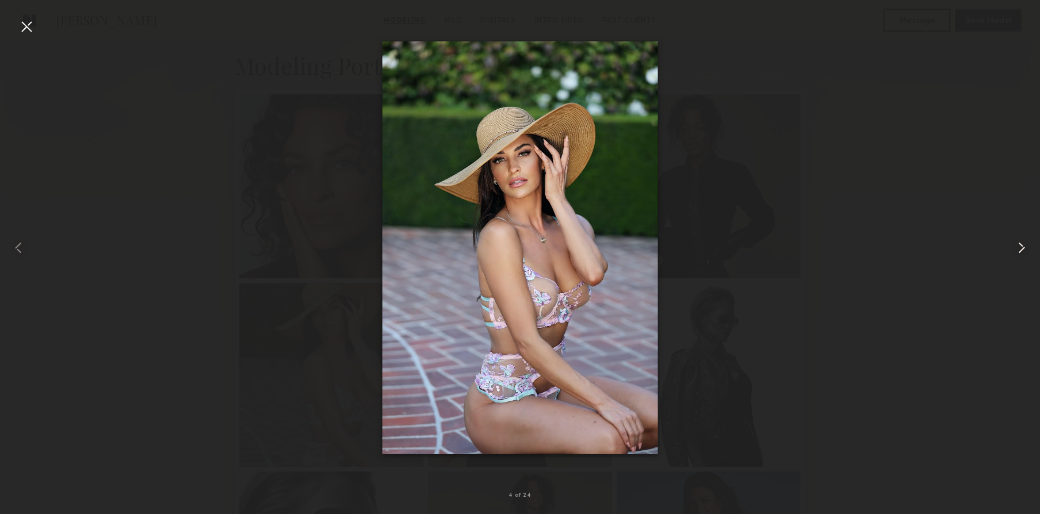
click at [1018, 256] on common-icon at bounding box center [1022, 248] width 18 height 18
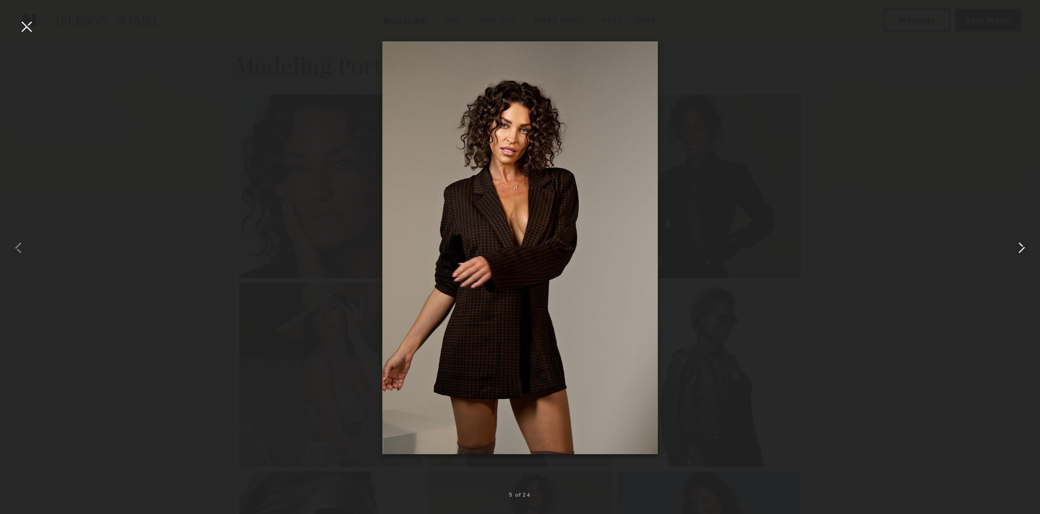
click at [1018, 256] on common-icon at bounding box center [1022, 248] width 18 height 18
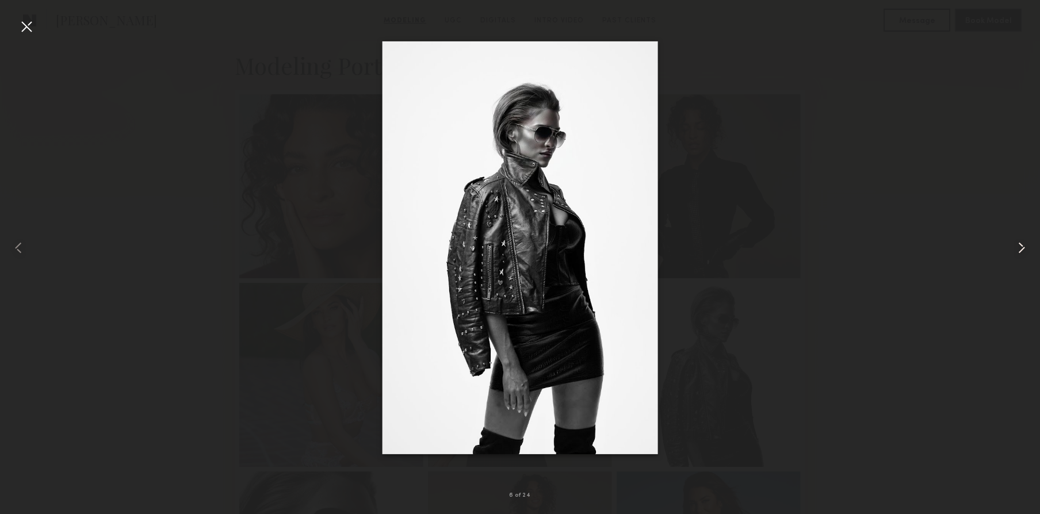
click at [1018, 256] on common-icon at bounding box center [1022, 248] width 18 height 18
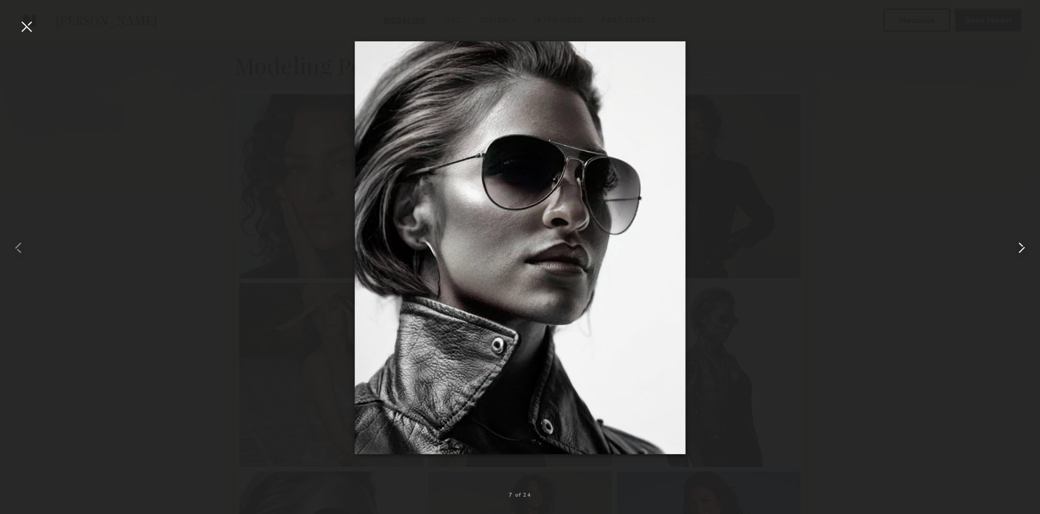
click at [1018, 256] on common-icon at bounding box center [1022, 248] width 18 height 18
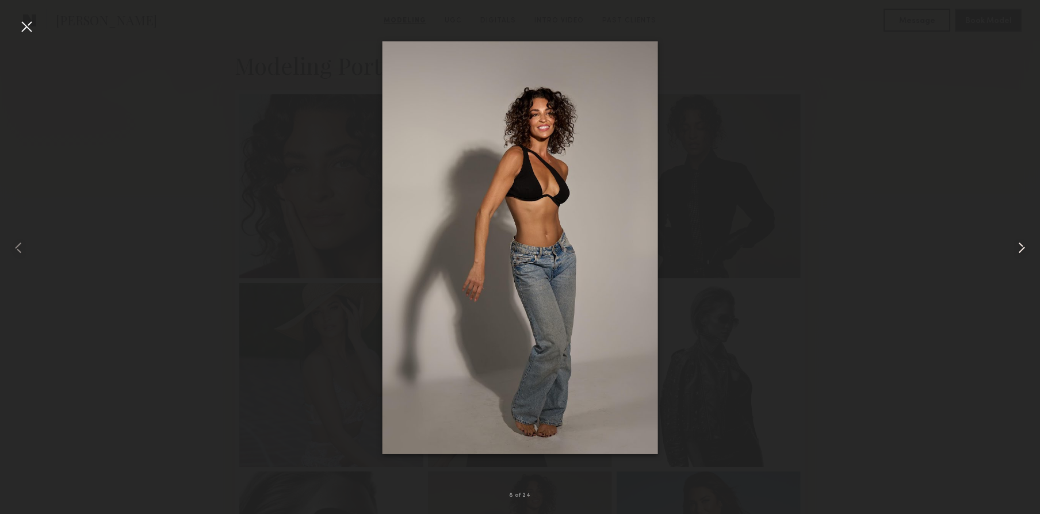
click at [1018, 256] on common-icon at bounding box center [1022, 248] width 18 height 18
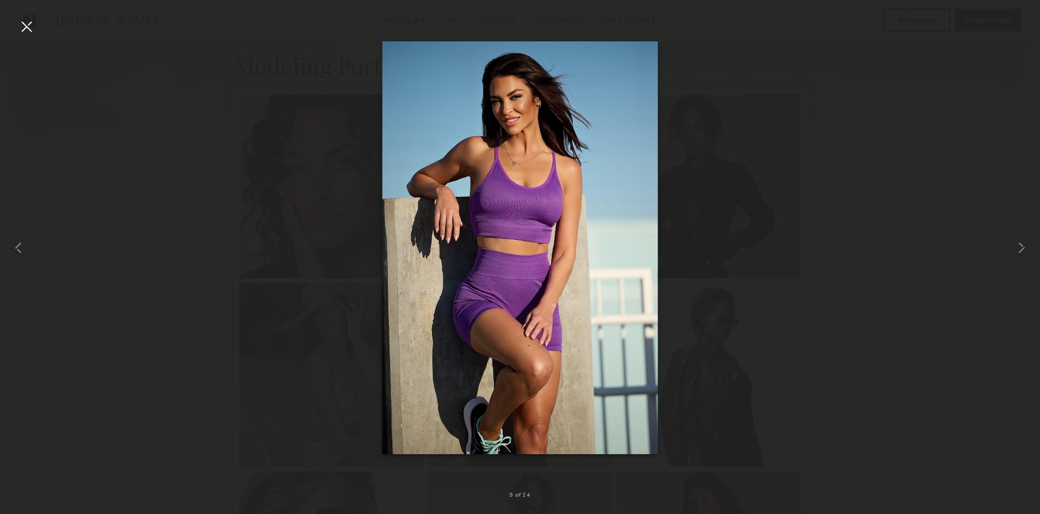
click at [968, 364] on div at bounding box center [520, 247] width 1040 height 459
click at [24, 26] on div at bounding box center [26, 26] width 18 height 18
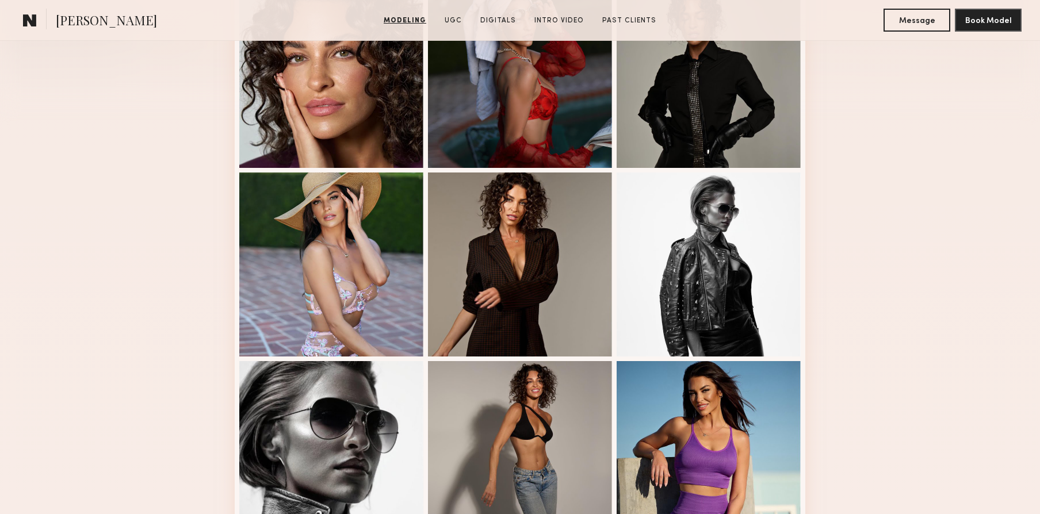
scroll to position [0, 0]
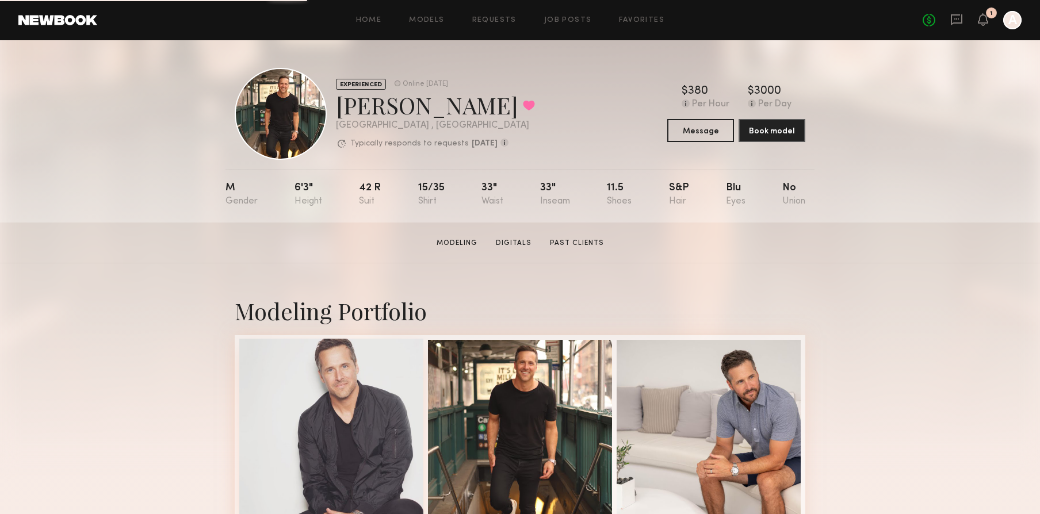
click at [360, 394] on div at bounding box center [331, 431] width 184 height 184
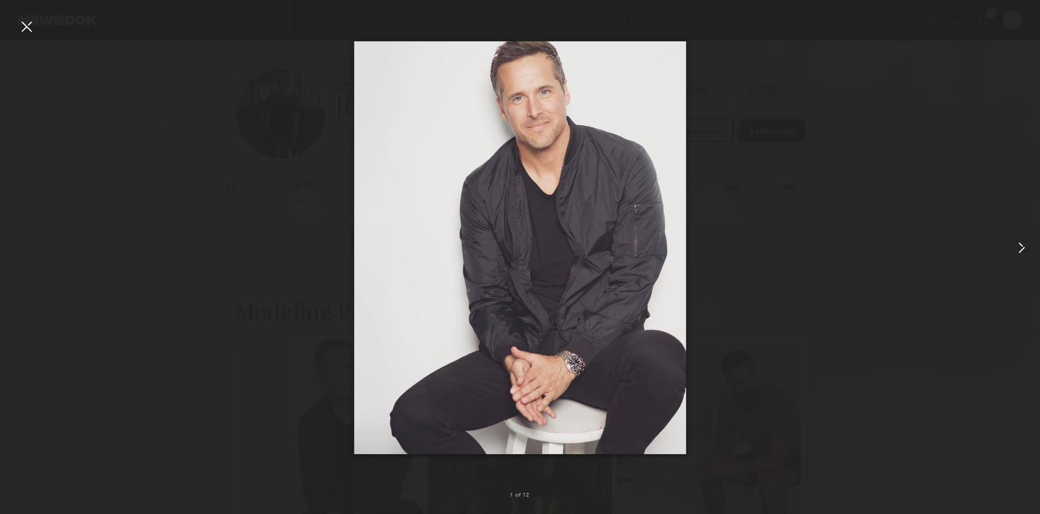
click at [1014, 246] on common-icon at bounding box center [1022, 248] width 18 height 18
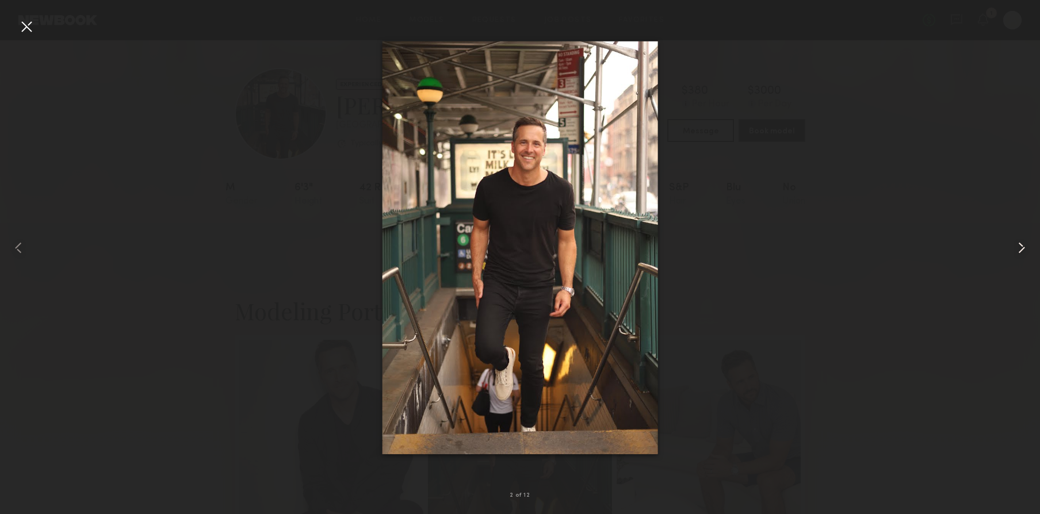
click at [1024, 254] on common-icon at bounding box center [1022, 248] width 18 height 18
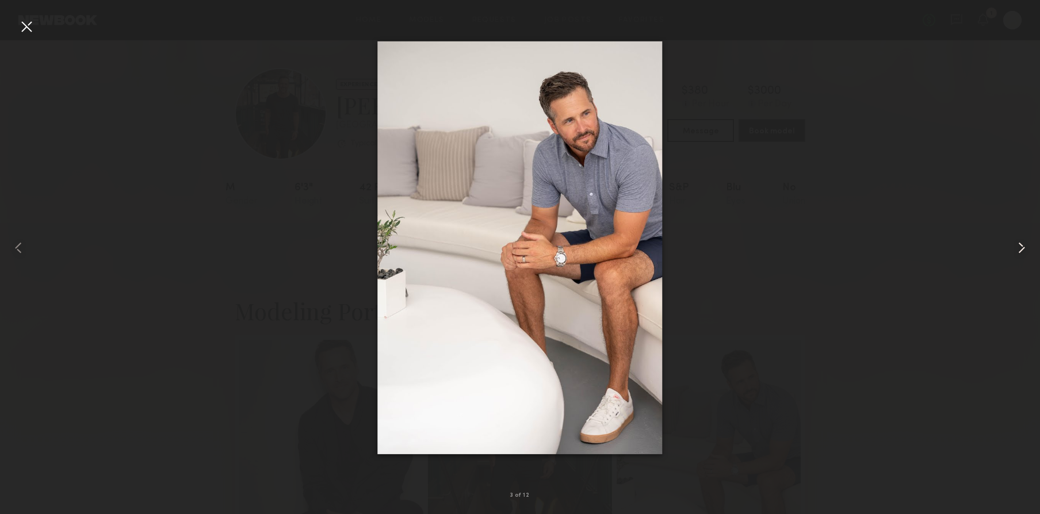
drag, startPoint x: 1015, startPoint y: 243, endPoint x: 1008, endPoint y: 233, distance: 12.3
click at [1014, 242] on common-icon at bounding box center [1022, 248] width 18 height 18
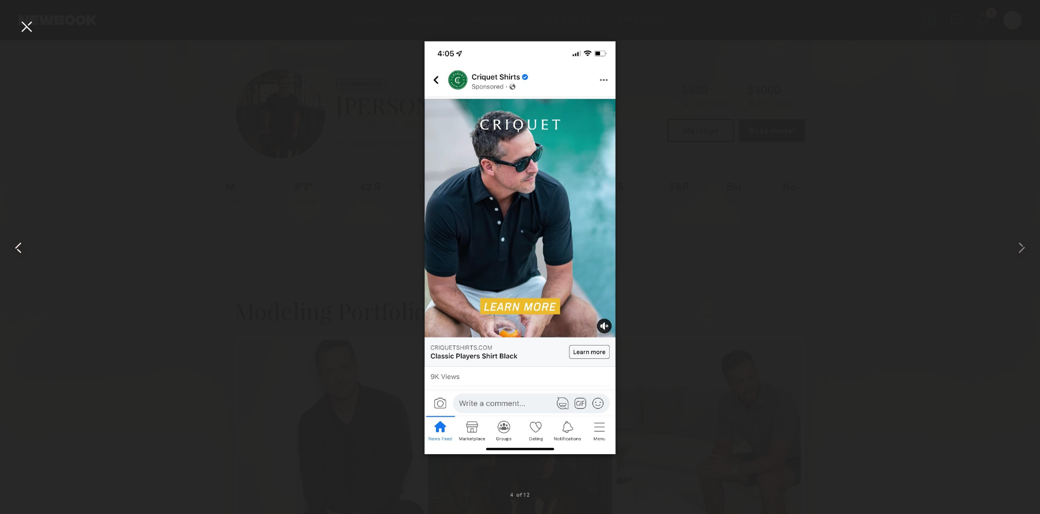
click at [21, 254] on common-icon at bounding box center [18, 248] width 18 height 18
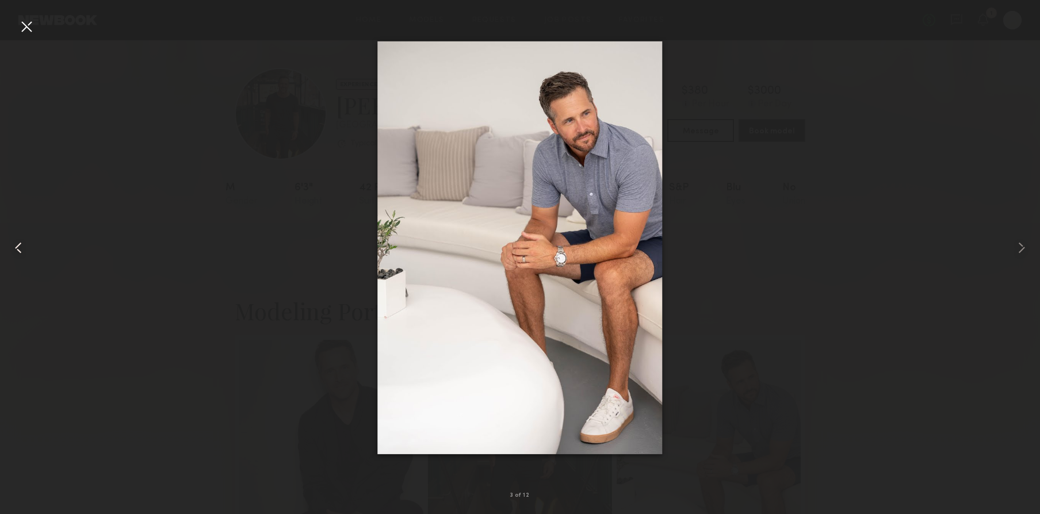
click at [9, 246] on common-icon at bounding box center [18, 248] width 18 height 18
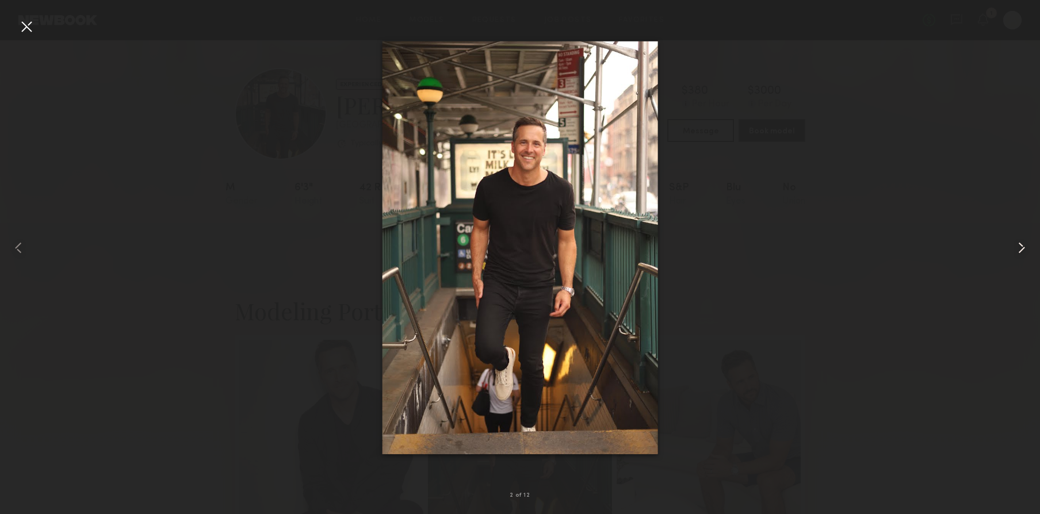
click at [1016, 247] on common-icon at bounding box center [1022, 248] width 18 height 18
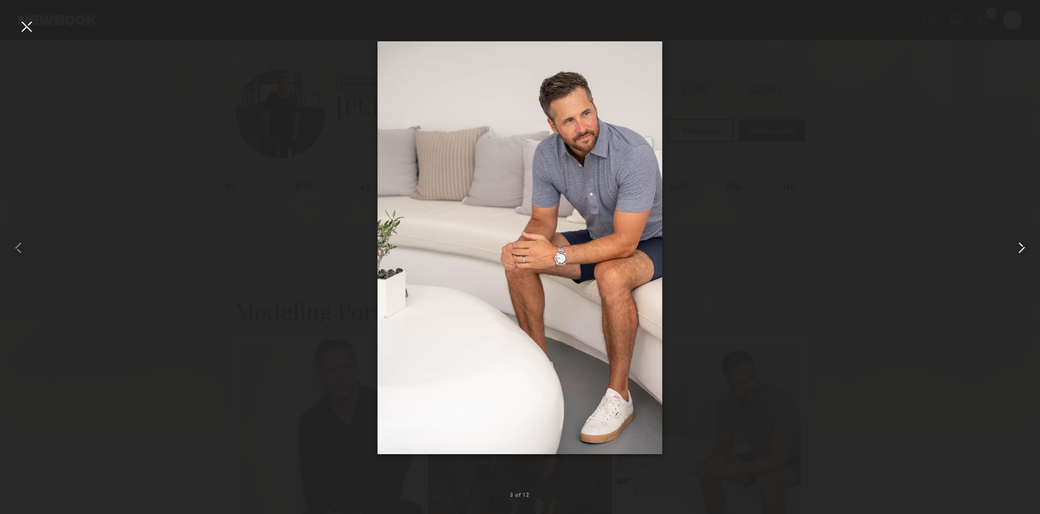
click at [1016, 247] on common-icon at bounding box center [1022, 248] width 18 height 18
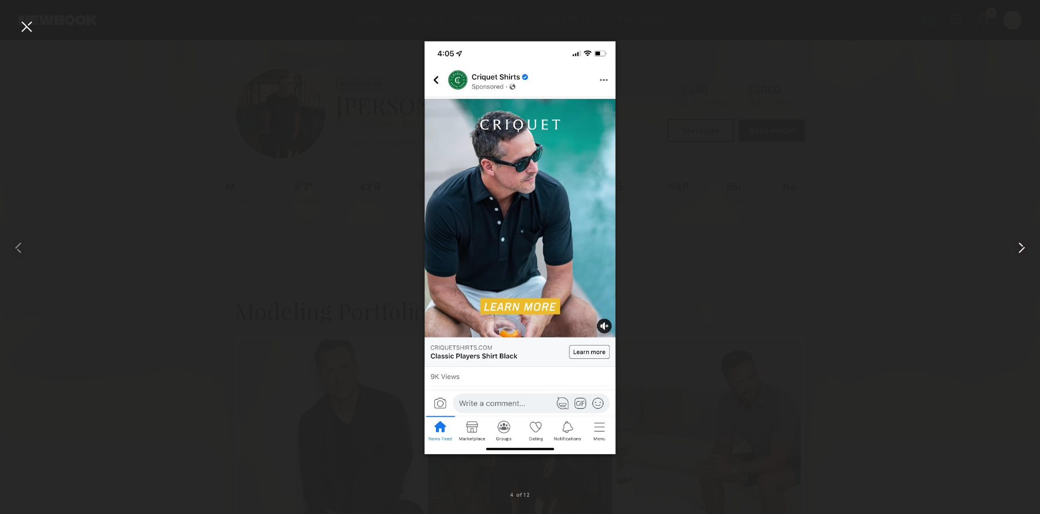
click at [1016, 247] on common-icon at bounding box center [1022, 248] width 18 height 18
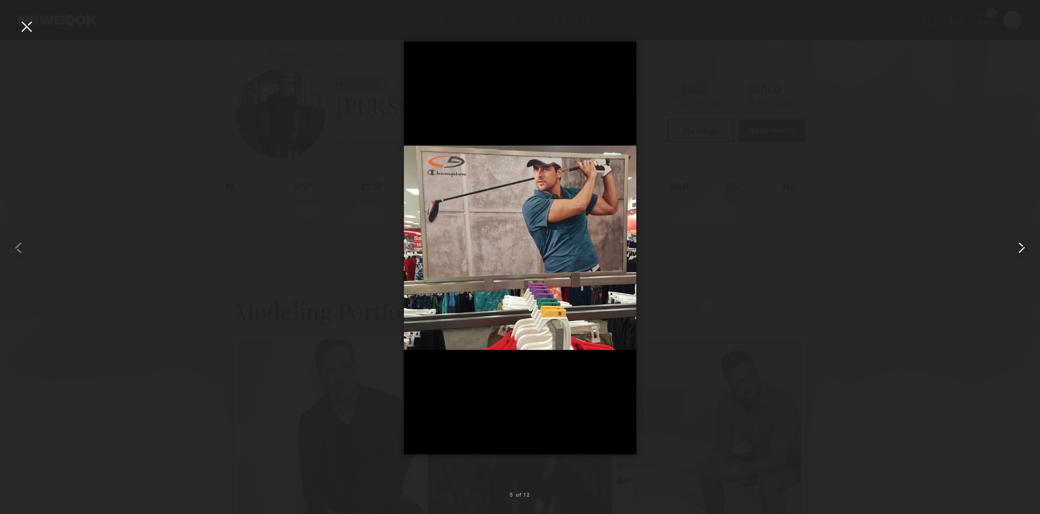
click at [1016, 247] on common-icon at bounding box center [1022, 248] width 18 height 18
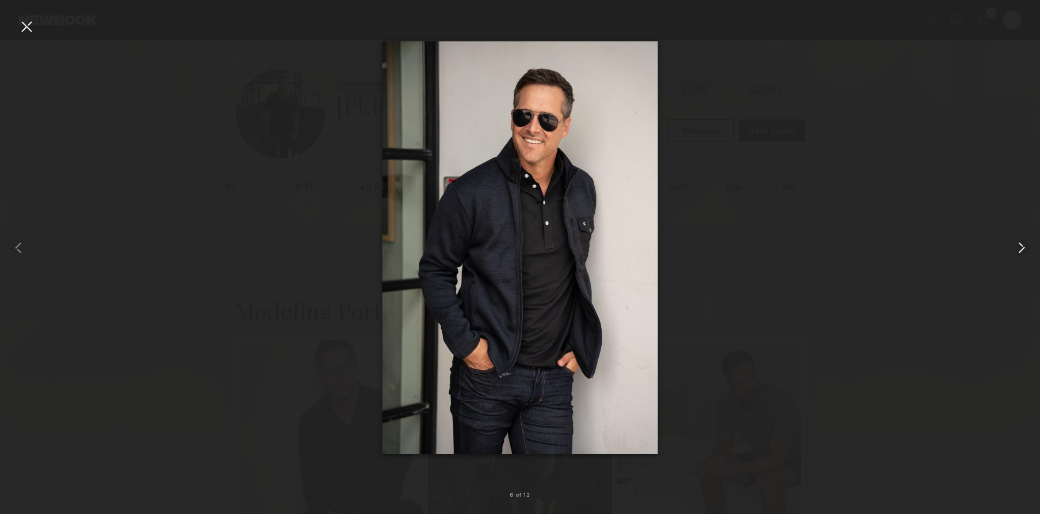
click at [1016, 247] on common-icon at bounding box center [1022, 248] width 18 height 18
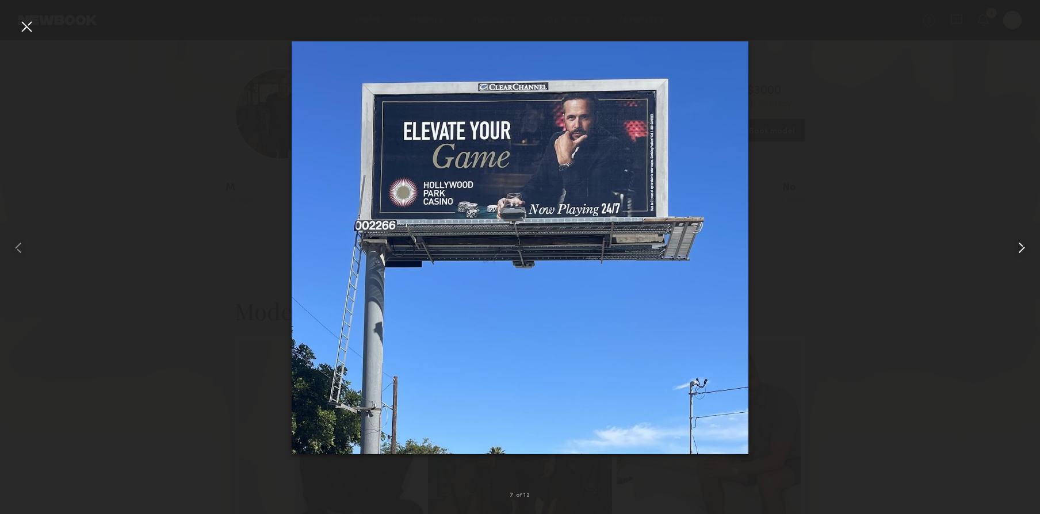
click at [1016, 247] on common-icon at bounding box center [1022, 248] width 18 height 18
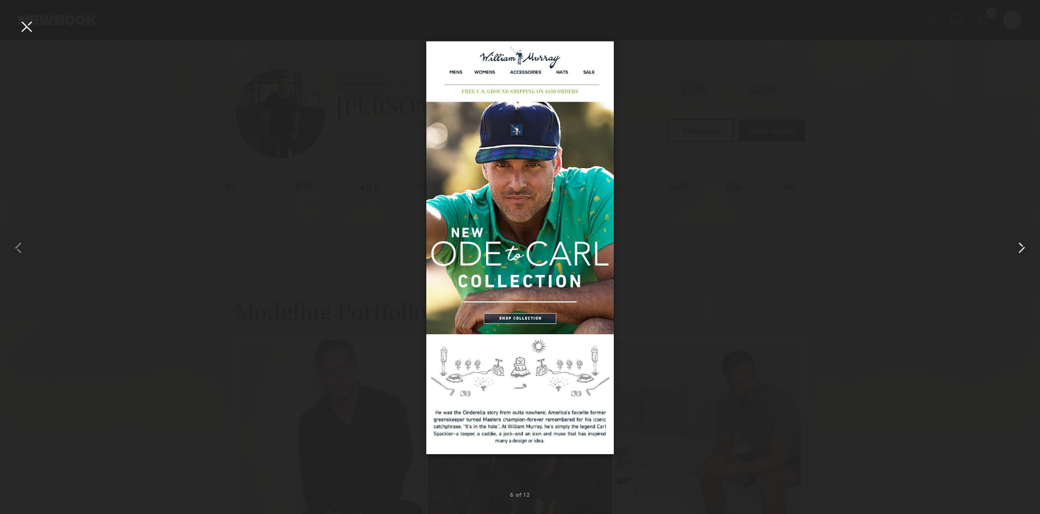
click at [1016, 247] on common-icon at bounding box center [1022, 248] width 18 height 18
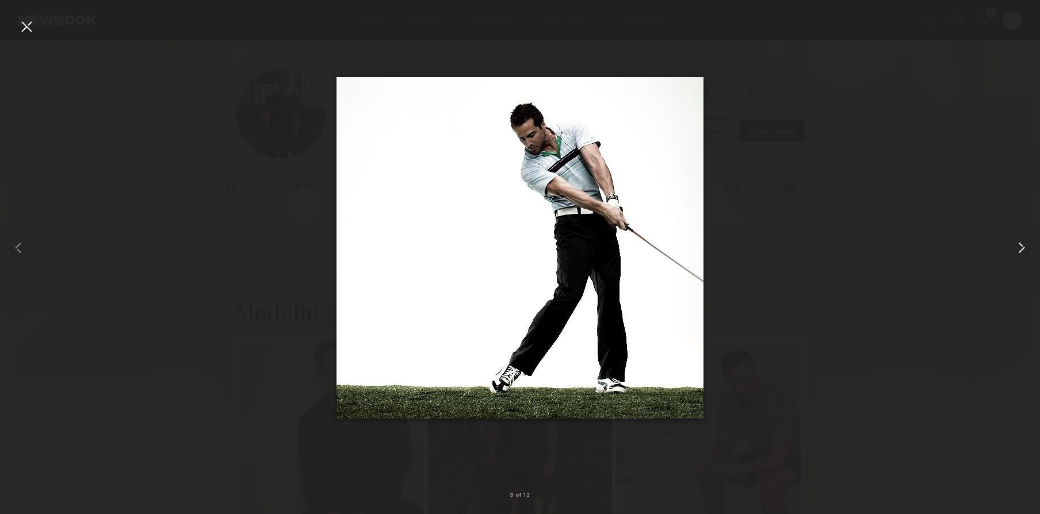
click at [1016, 247] on common-icon at bounding box center [1022, 248] width 18 height 18
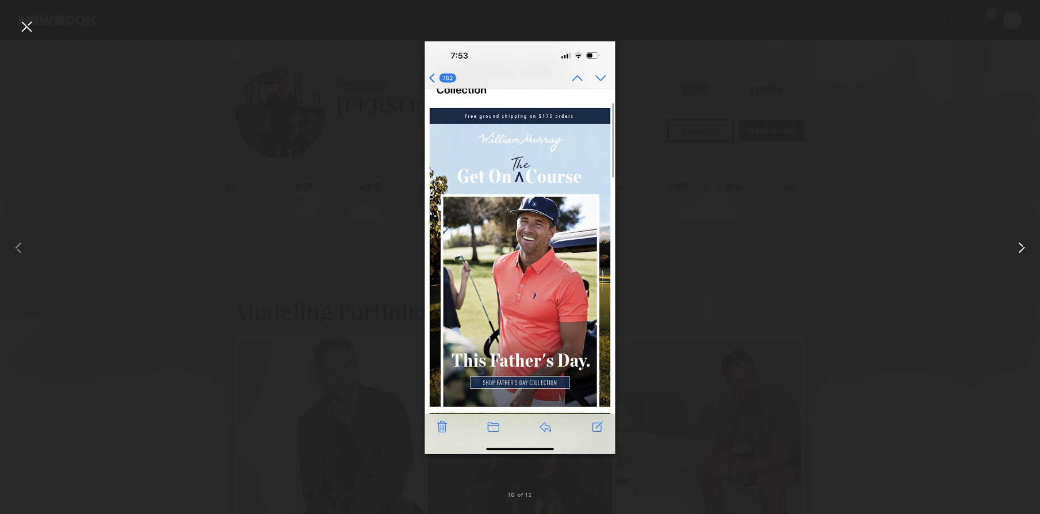
click at [1016, 247] on common-icon at bounding box center [1022, 248] width 18 height 18
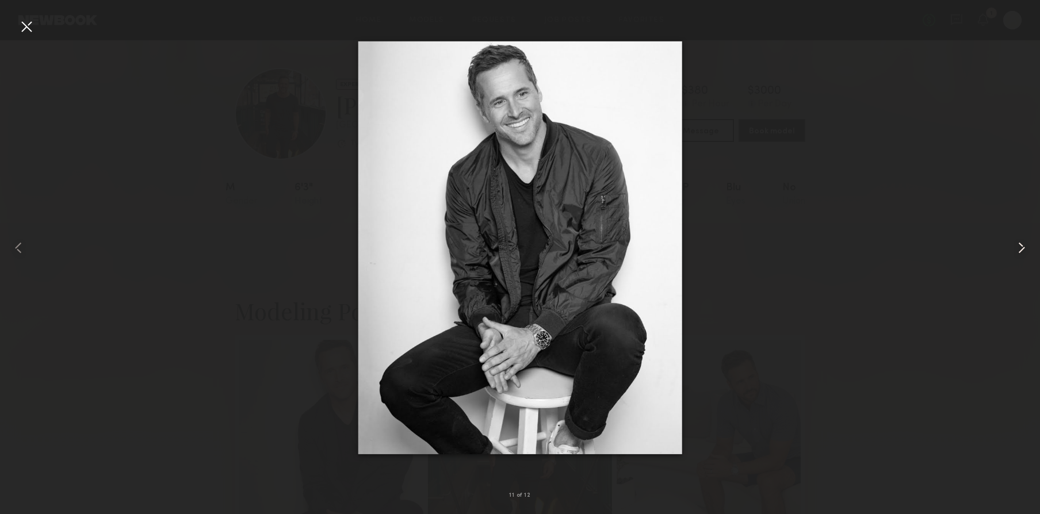
click at [1016, 247] on common-icon at bounding box center [1022, 248] width 18 height 18
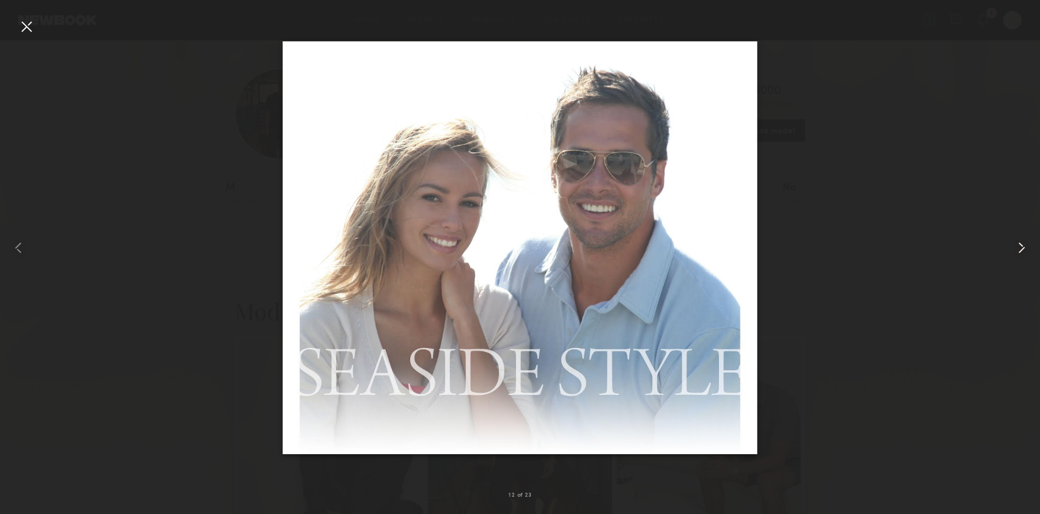
click at [1016, 247] on common-icon at bounding box center [1022, 248] width 18 height 18
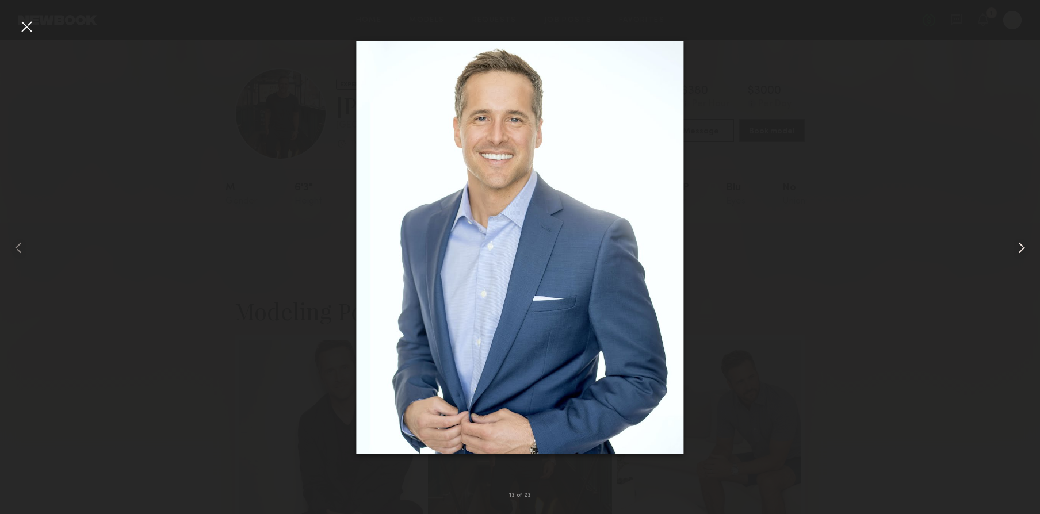
click at [1016, 247] on common-icon at bounding box center [1022, 248] width 18 height 18
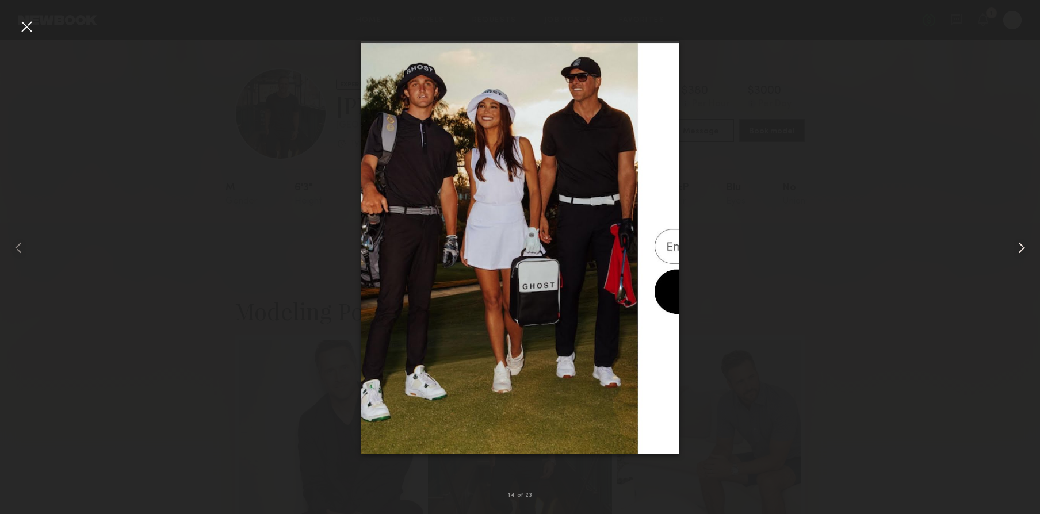
click at [1016, 247] on common-icon at bounding box center [1022, 248] width 18 height 18
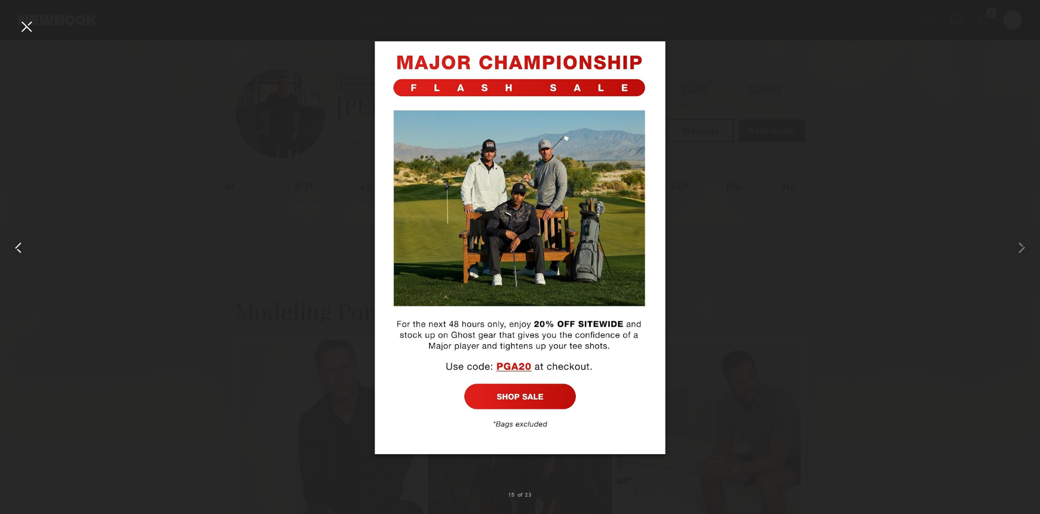
click at [14, 251] on common-icon at bounding box center [18, 248] width 18 height 18
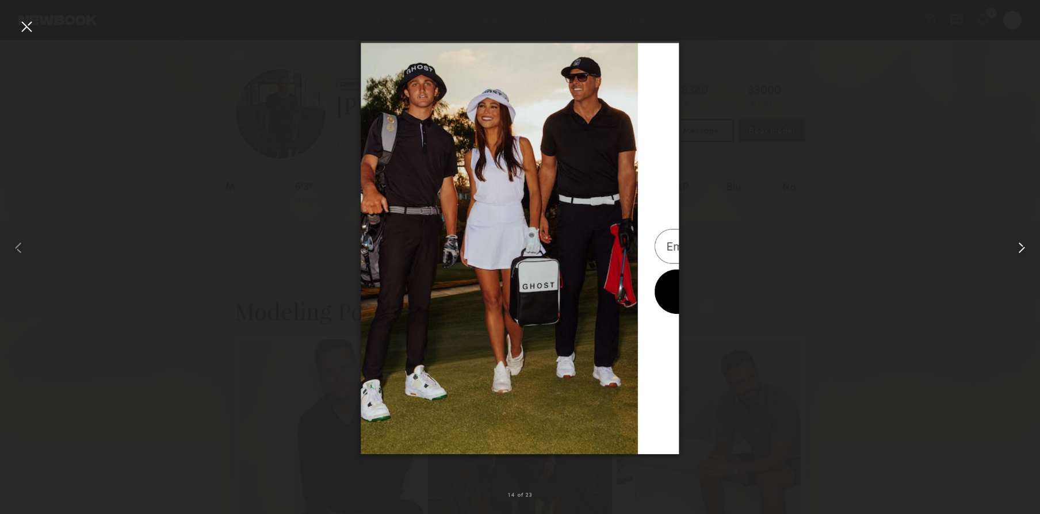
click at [1013, 247] on common-icon at bounding box center [1022, 248] width 18 height 18
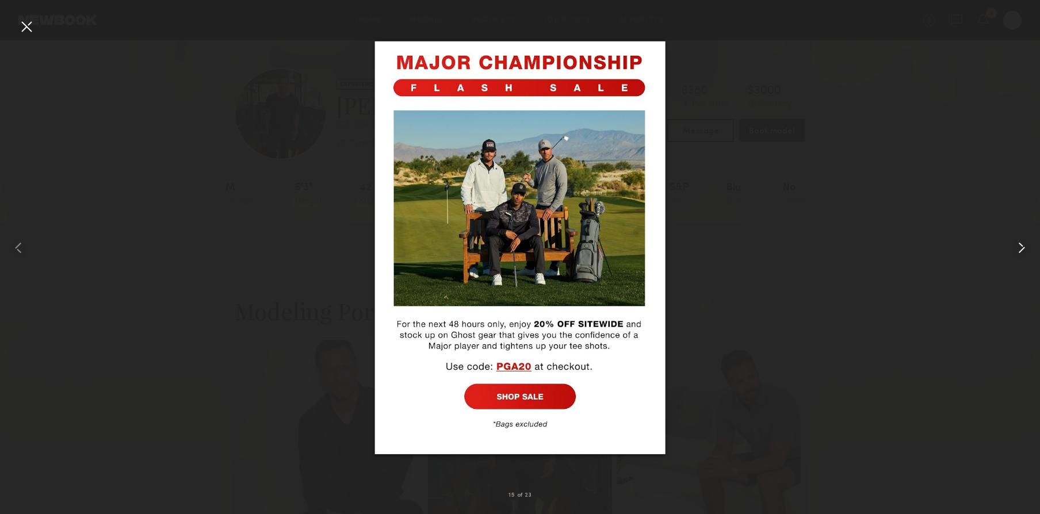
click at [1013, 247] on common-icon at bounding box center [1022, 248] width 18 height 18
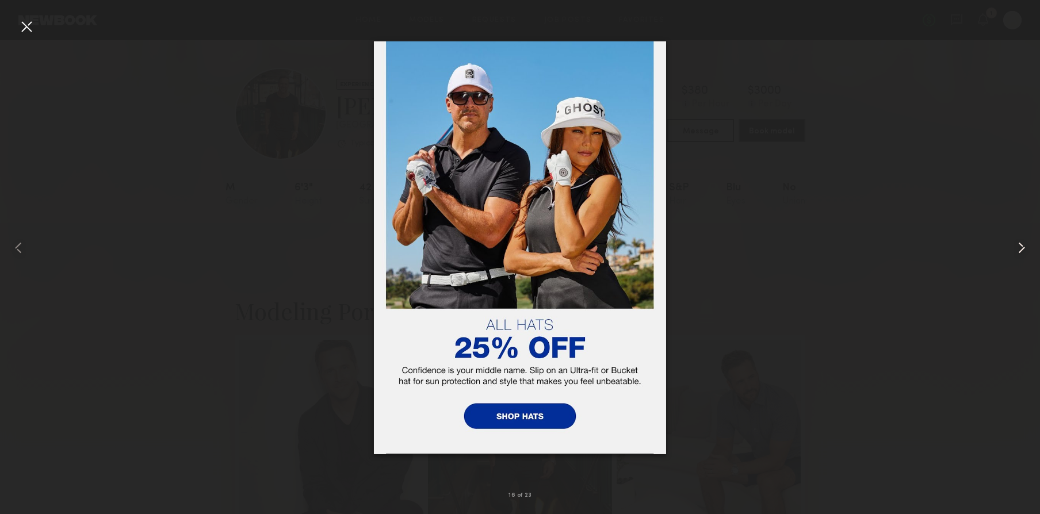
click at [1013, 247] on common-icon at bounding box center [1022, 248] width 18 height 18
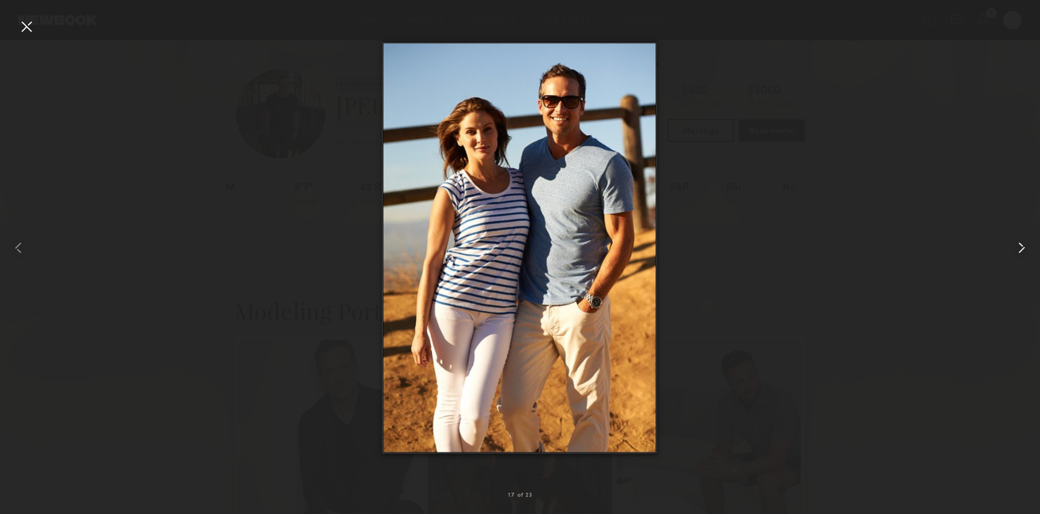
click at [1013, 247] on common-icon at bounding box center [1022, 248] width 18 height 18
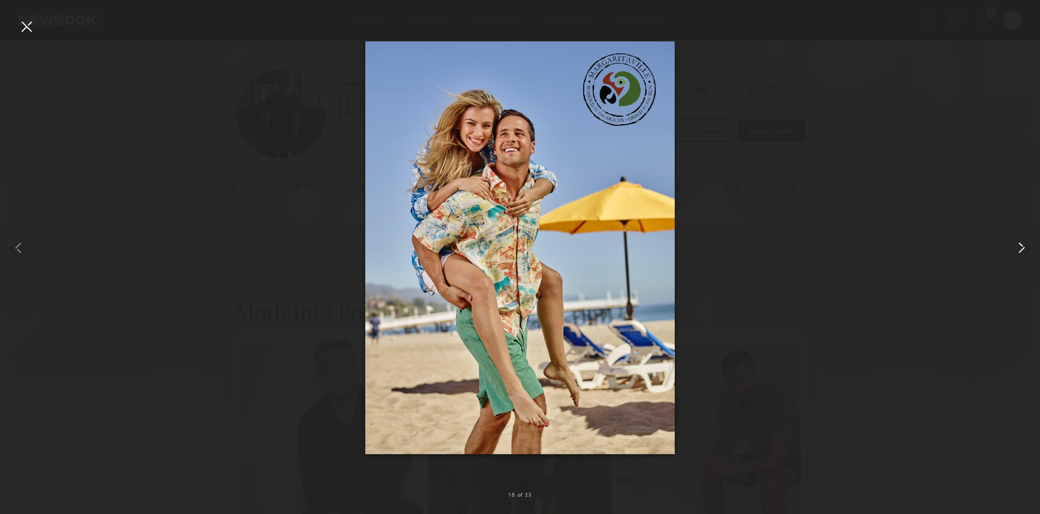
click at [1013, 247] on common-icon at bounding box center [1022, 248] width 18 height 18
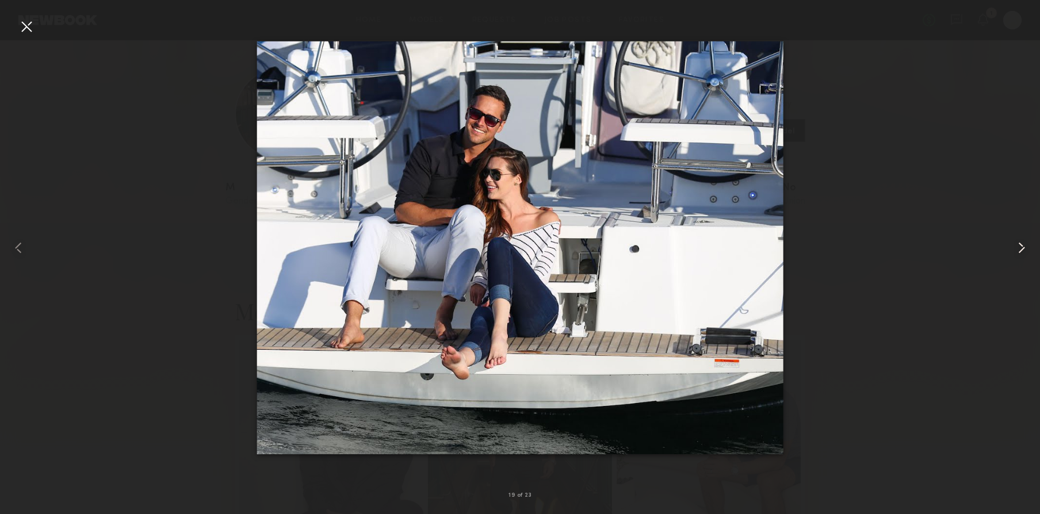
click at [1013, 247] on common-icon at bounding box center [1022, 248] width 18 height 18
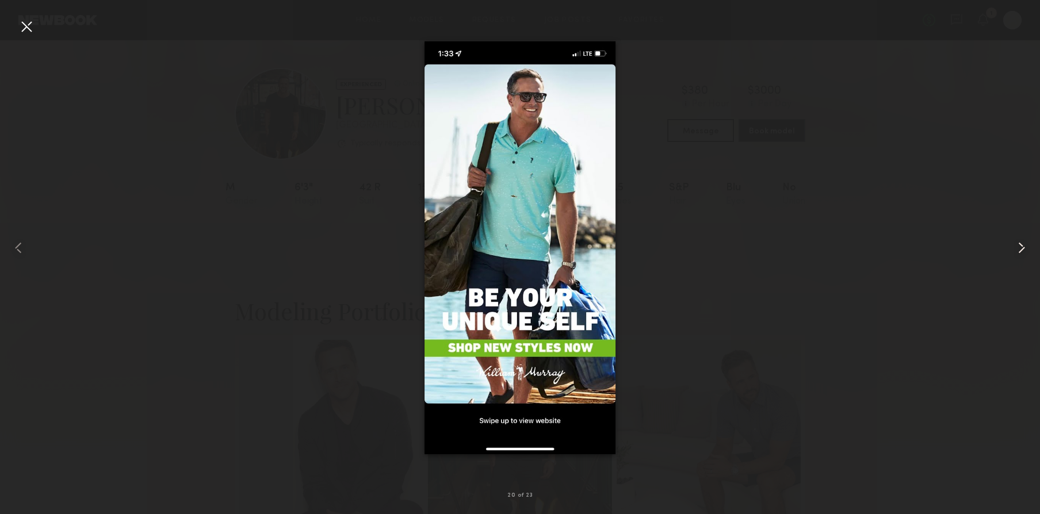
click at [1013, 247] on common-icon at bounding box center [1022, 248] width 18 height 18
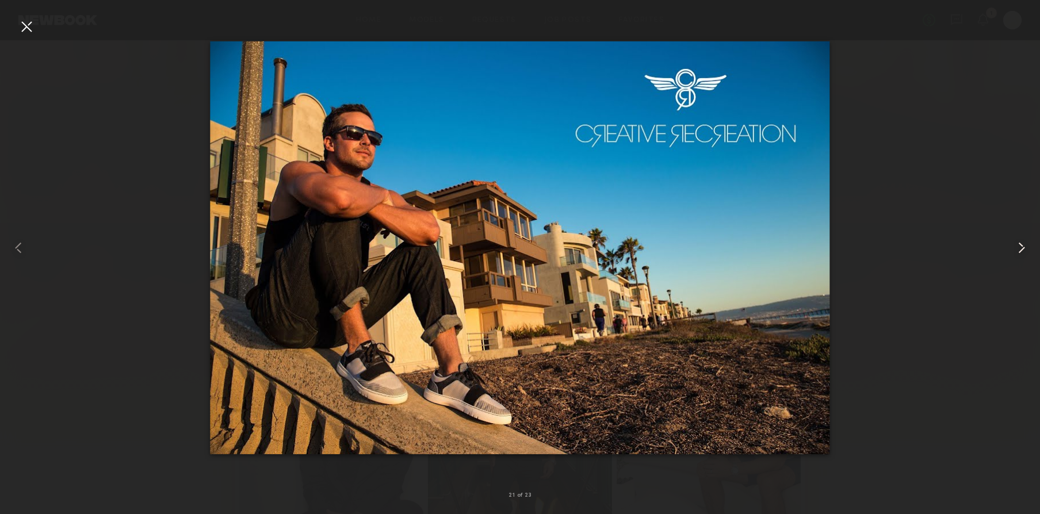
click at [1013, 247] on common-icon at bounding box center [1022, 248] width 18 height 18
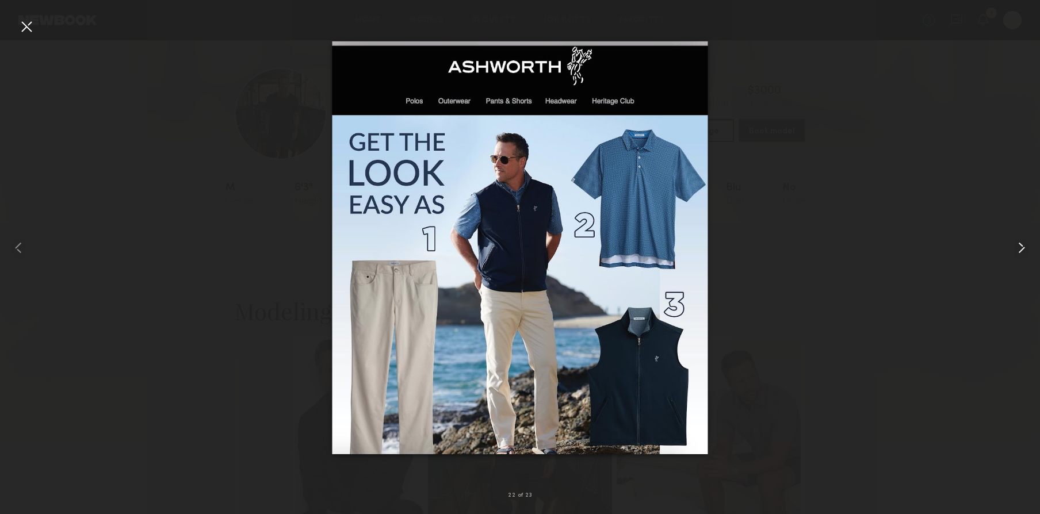
click at [1013, 247] on common-icon at bounding box center [1022, 248] width 18 height 18
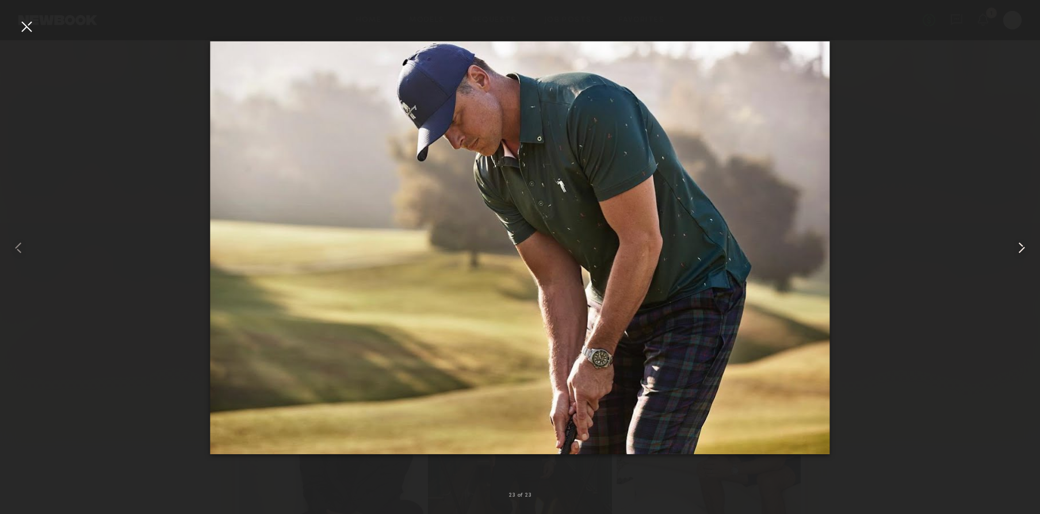
click at [1020, 260] on div at bounding box center [1019, 247] width 41 height 459
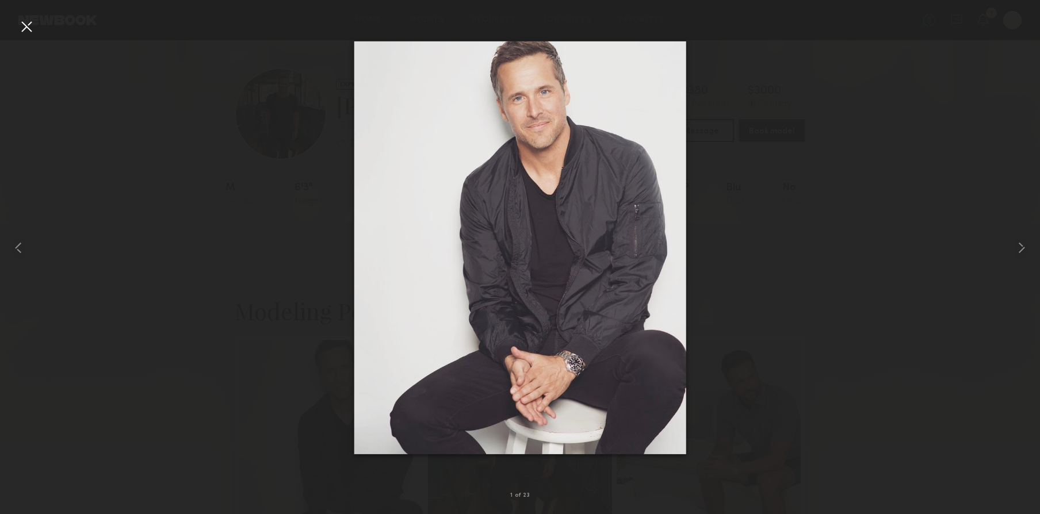
click at [34, 30] on div at bounding box center [26, 26] width 18 height 18
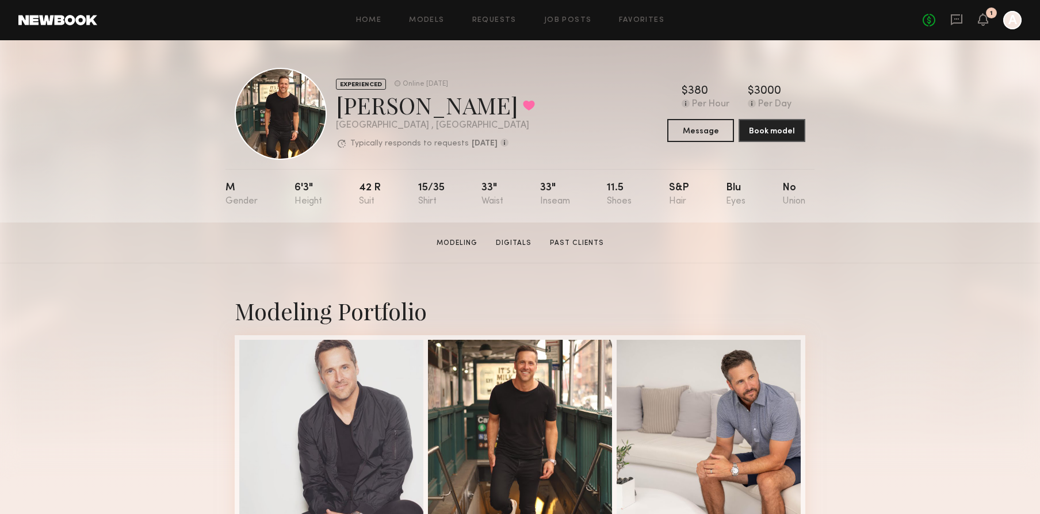
scroll to position [2, 0]
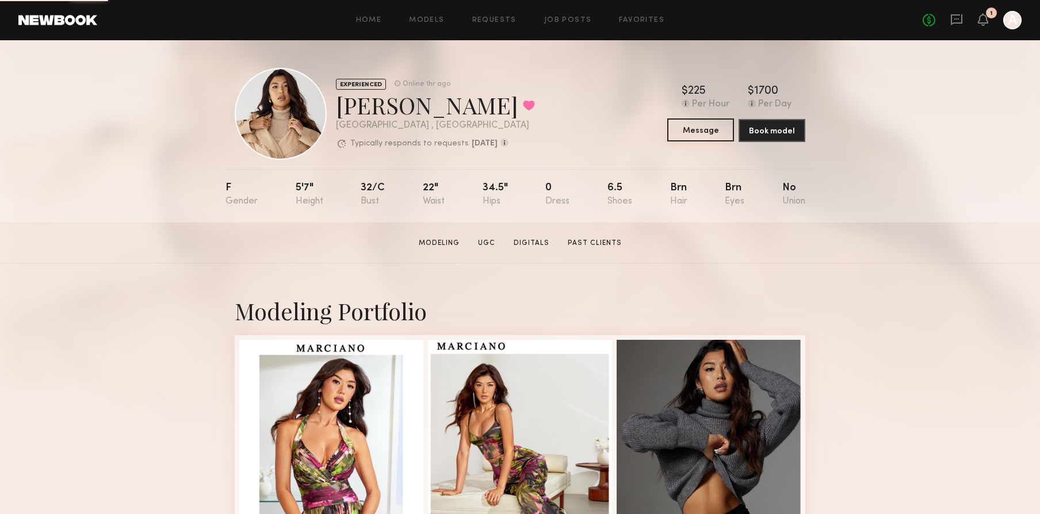
click at [705, 138] on button "Message" at bounding box center [700, 130] width 67 height 23
click at [698, 132] on button "Message" at bounding box center [700, 130] width 67 height 23
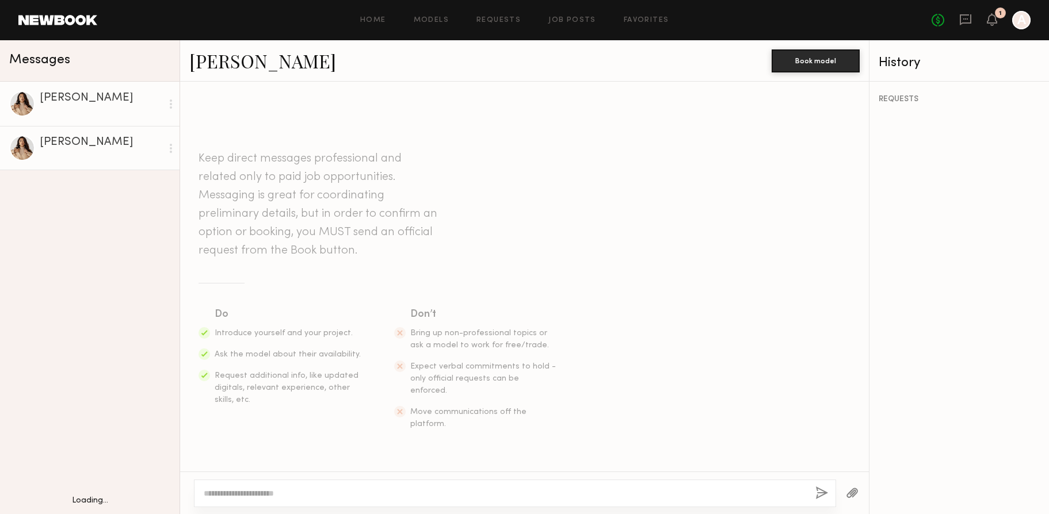
click at [431, 488] on textarea at bounding box center [505, 494] width 602 height 12
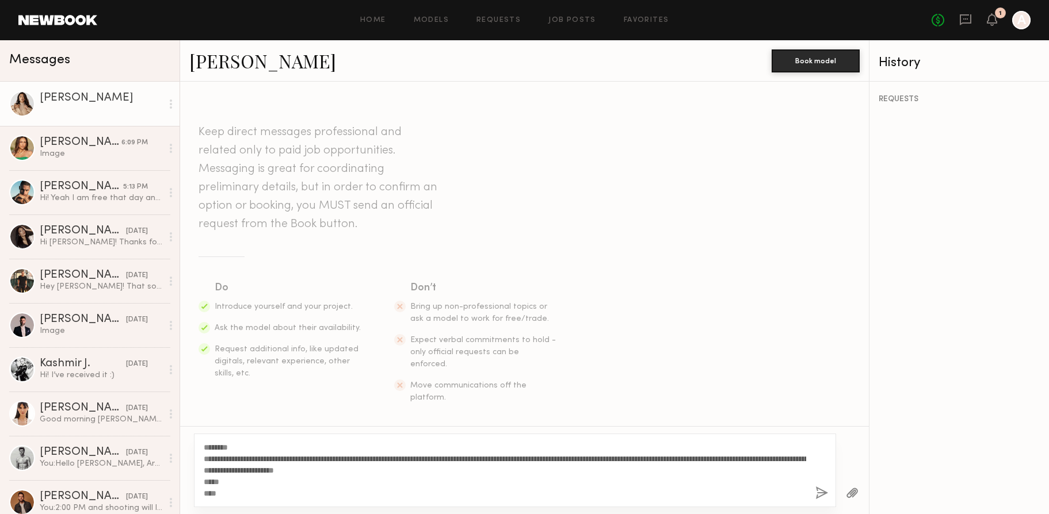
click at [227, 448] on textarea "**********" at bounding box center [505, 471] width 602 height 58
type textarea "**********"
click at [823, 497] on button "button" at bounding box center [821, 494] width 13 height 14
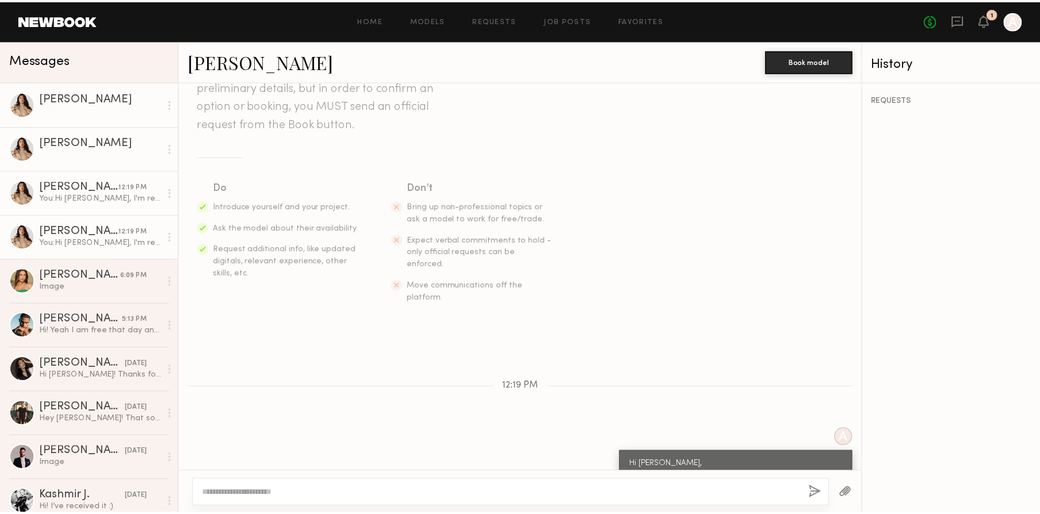
scroll to position [185, 0]
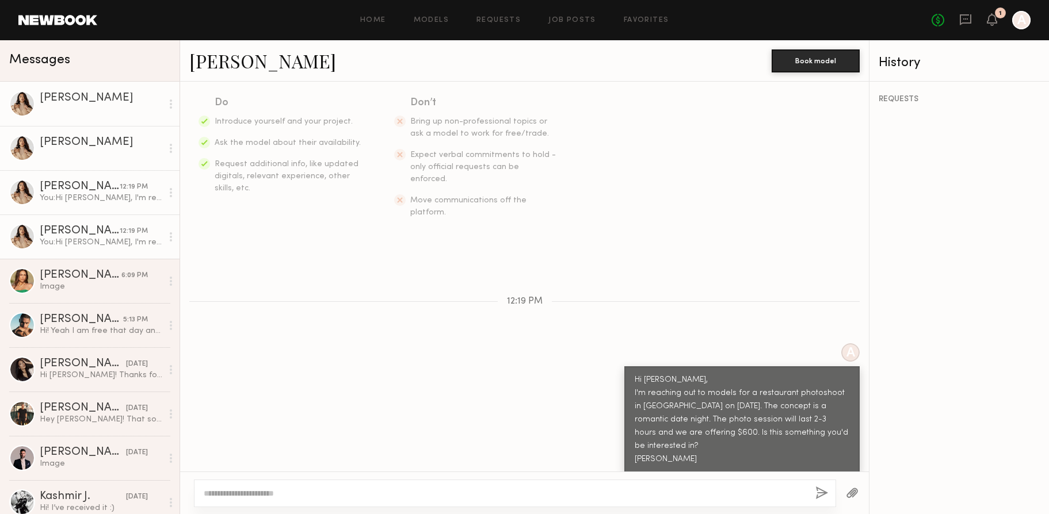
click at [979, 264] on div "REQUESTS" at bounding box center [959, 298] width 180 height 433
click at [373, 20] on link "Home" at bounding box center [373, 20] width 26 height 7
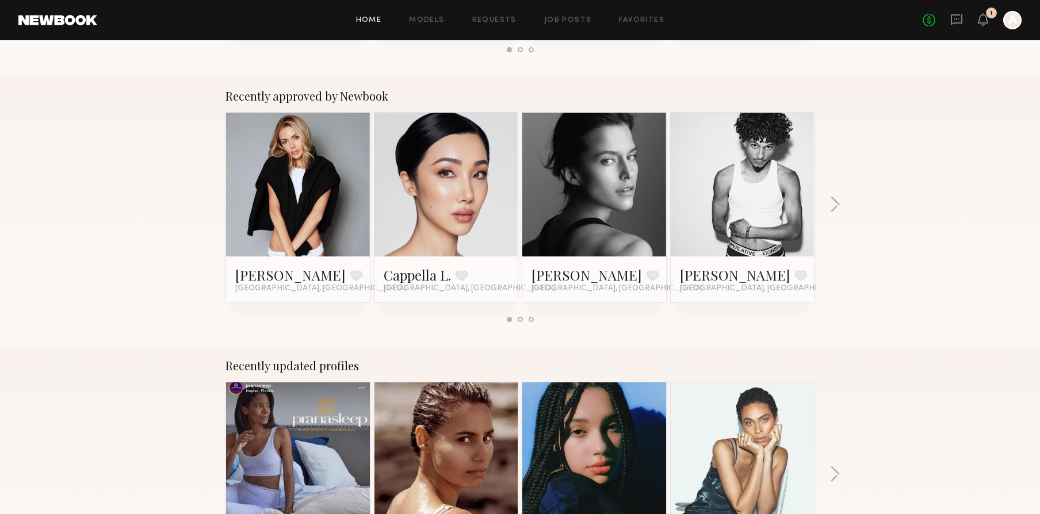
scroll to position [426, 0]
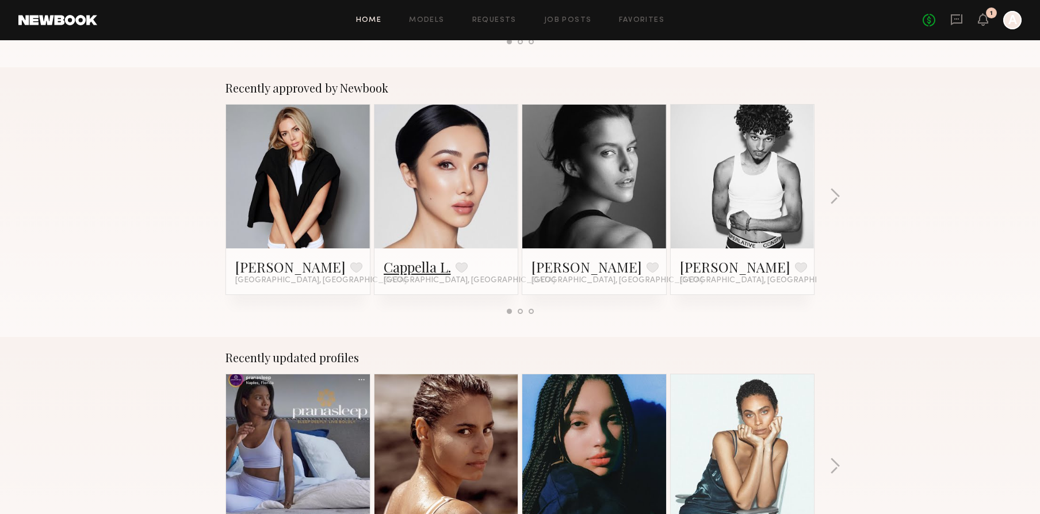
click at [432, 273] on link "Cappella L." at bounding box center [417, 267] width 67 height 18
click at [829, 196] on div "Recently approved by Newbook Jessica E. Favorite Miami, FL Cappella L. Favorite…" at bounding box center [520, 202] width 1040 height 270
click at [834, 196] on button "button" at bounding box center [835, 197] width 11 height 19
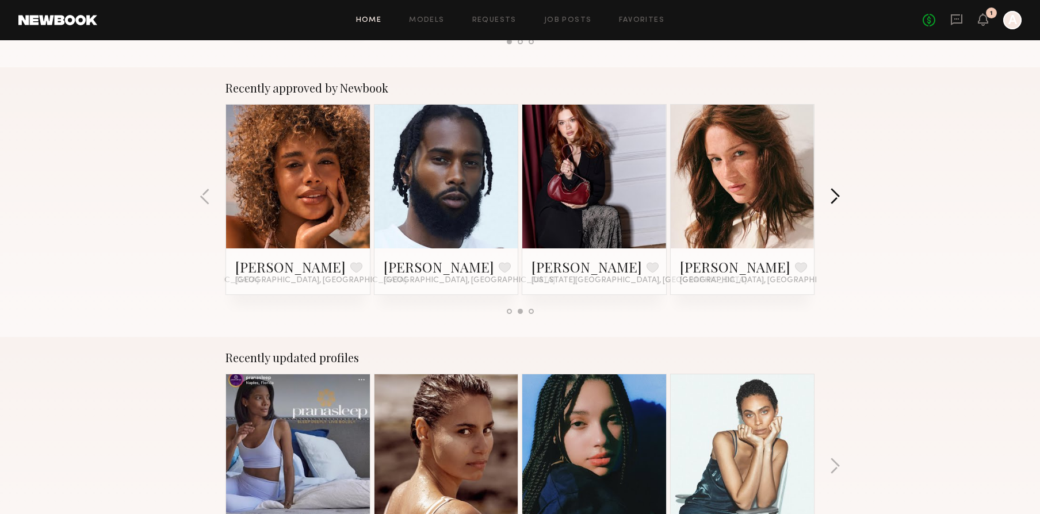
click at [834, 195] on button "button" at bounding box center [835, 197] width 11 height 19
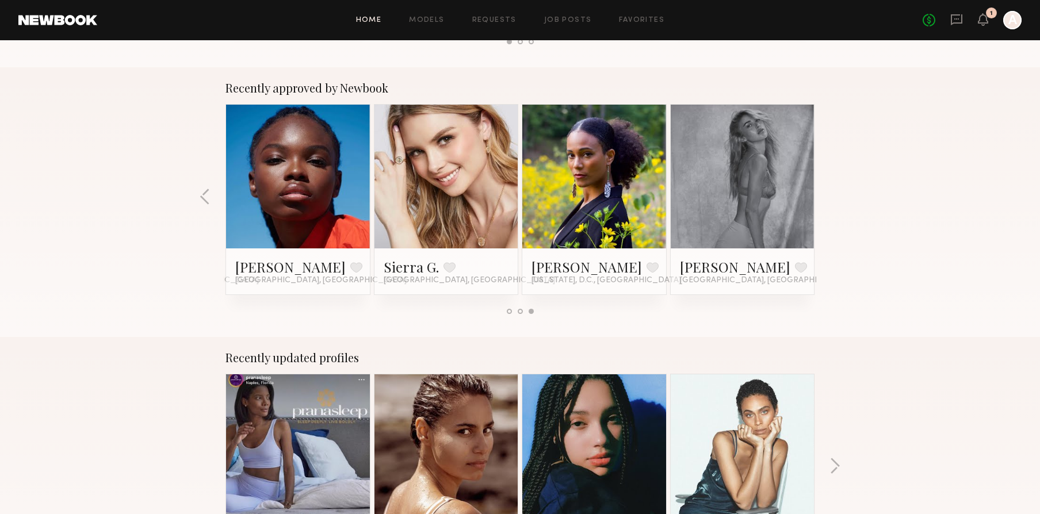
click at [218, 204] on div "Recently approved by Newbook Jessica E. Favorite Miami, FL Cappella L. Favorite…" at bounding box center [520, 202] width 1040 height 270
click at [200, 199] on button "button" at bounding box center [205, 197] width 11 height 19
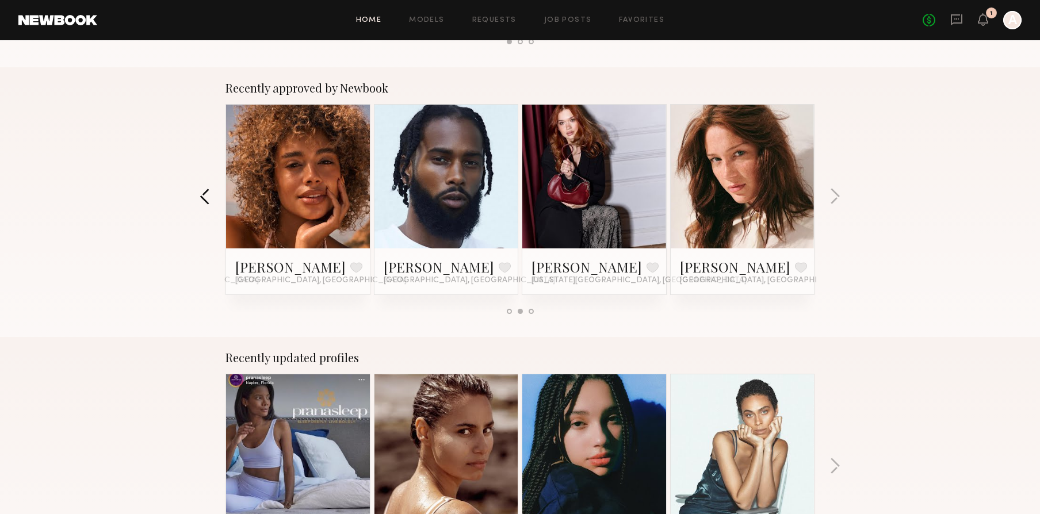
click at [200, 199] on button "button" at bounding box center [205, 197] width 11 height 19
